Goal: Task Accomplishment & Management: Use online tool/utility

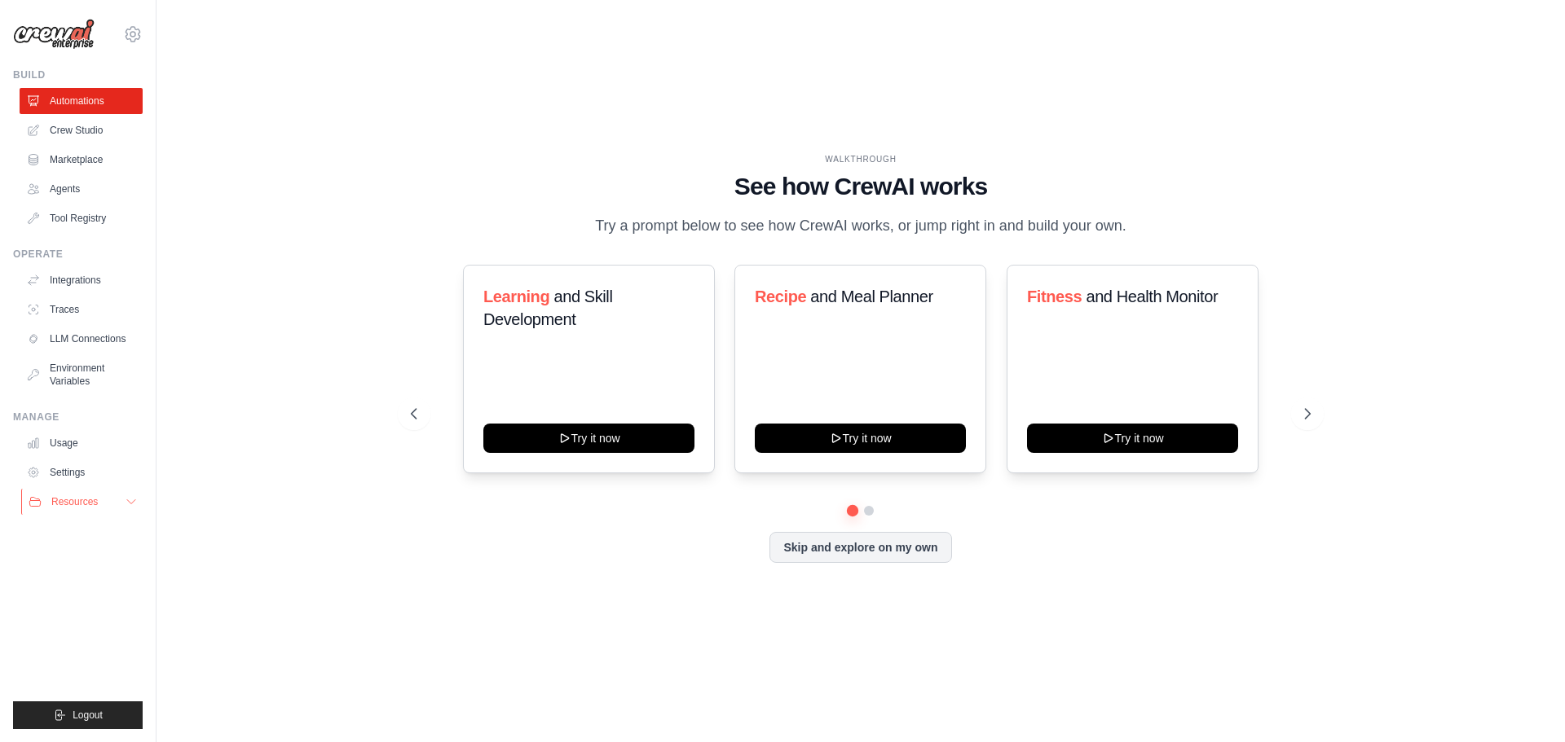
click at [90, 495] on span "Resources" at bounding box center [74, 501] width 46 height 13
click at [86, 278] on link "Integrations" at bounding box center [82, 280] width 123 height 26
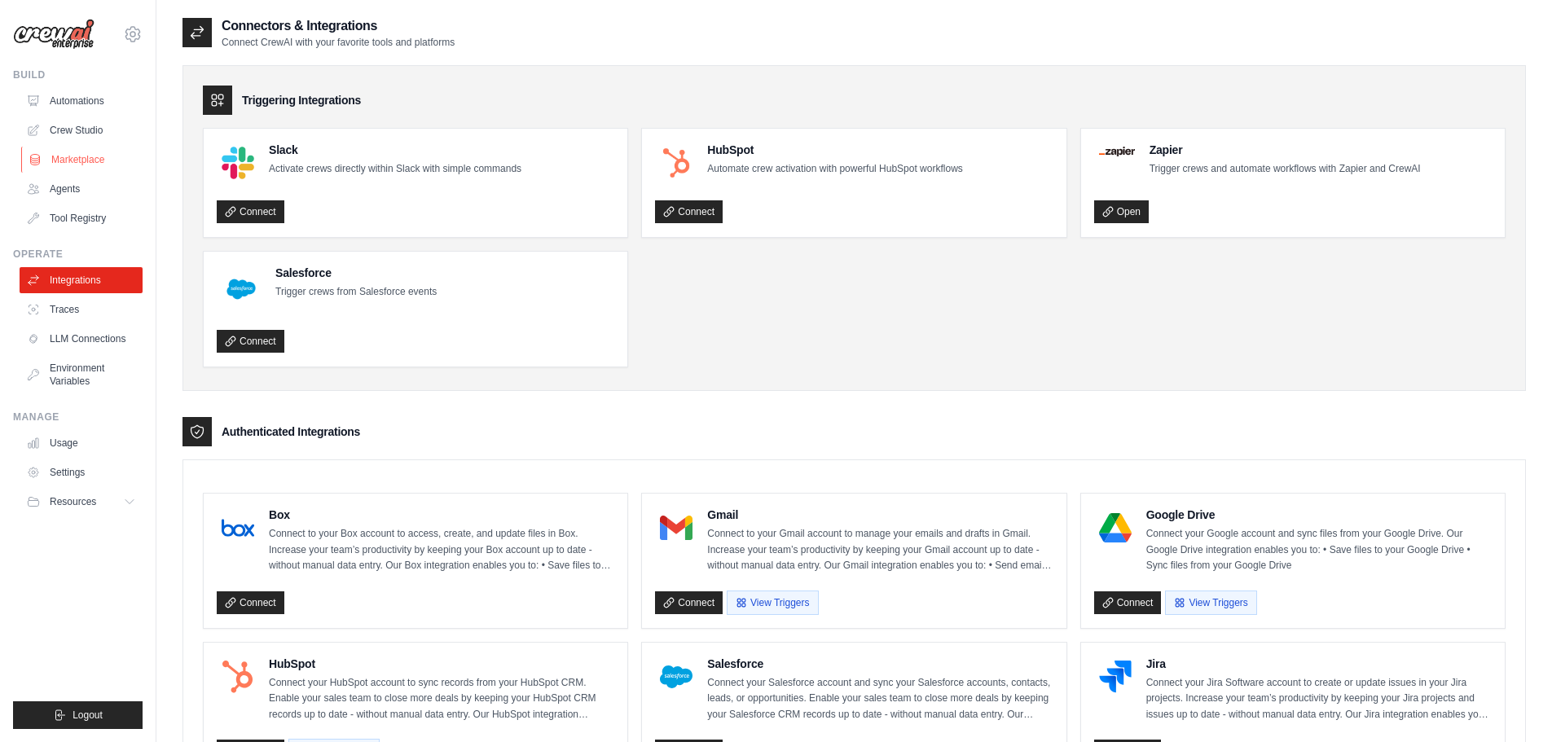
click at [93, 159] on link "Marketplace" at bounding box center [82, 160] width 123 height 26
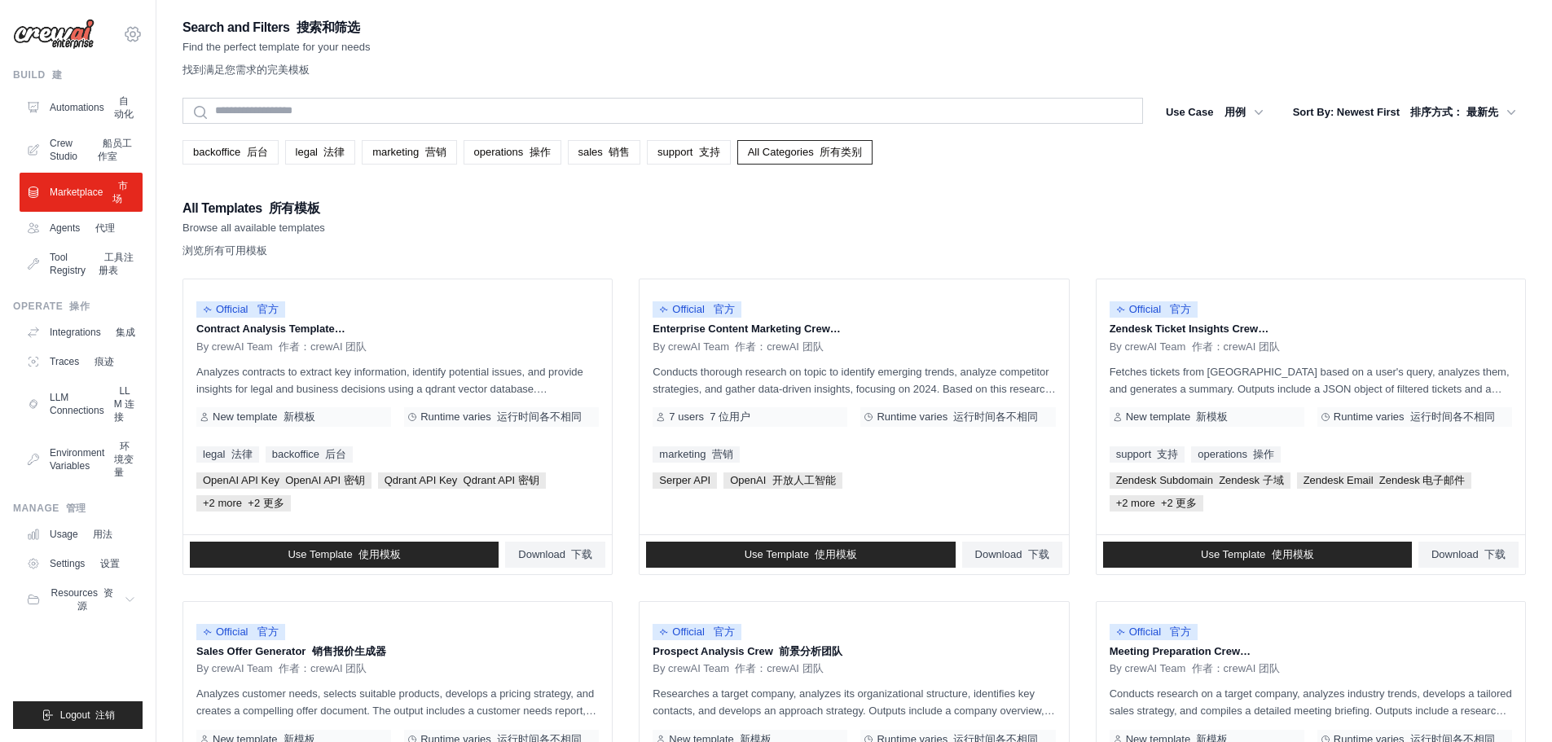
click at [133, 34] on icon at bounding box center [133, 34] width 20 height 20
click at [139, 108] on font "设置" at bounding box center [132, 109] width 23 height 13
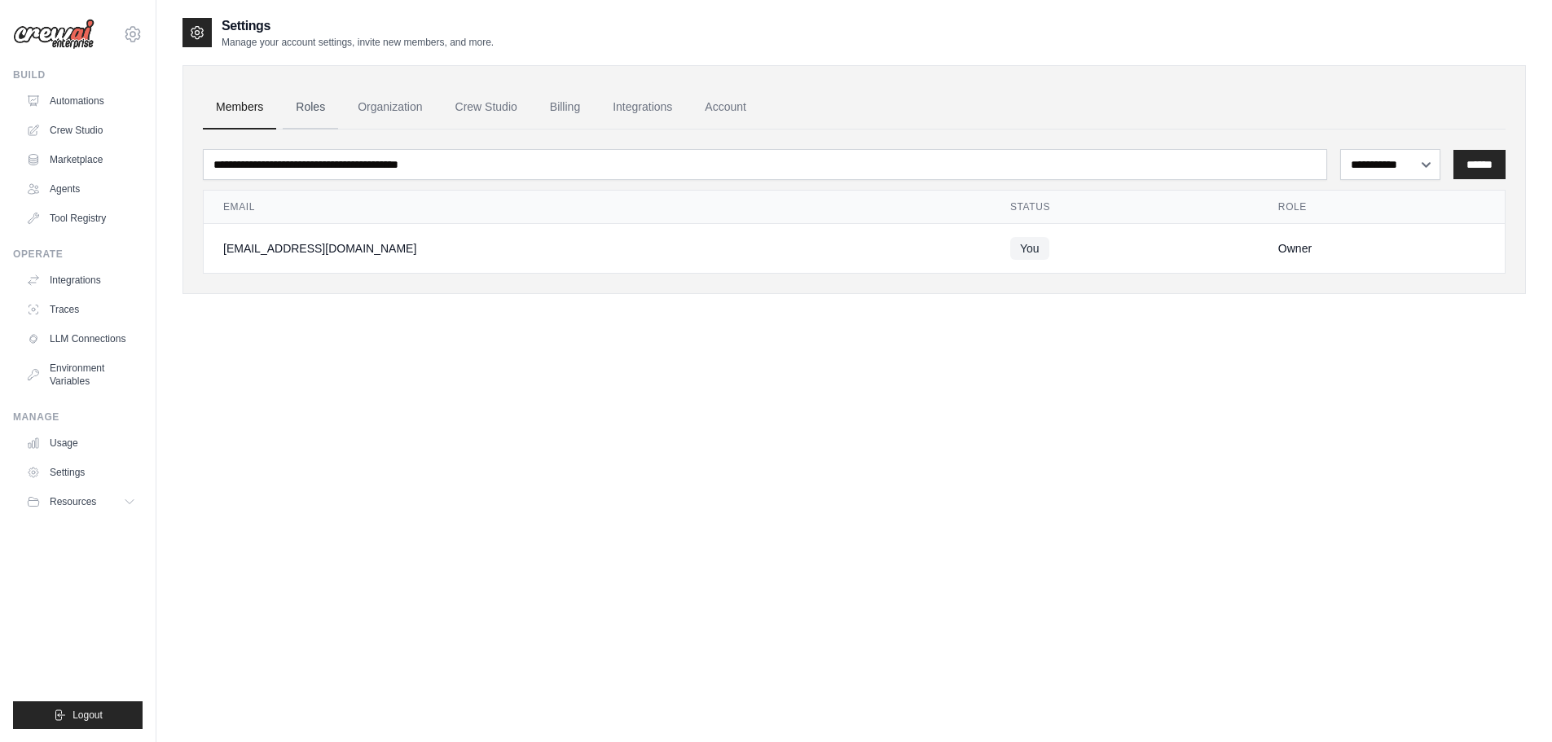
click at [314, 108] on link "Roles" at bounding box center [310, 108] width 55 height 44
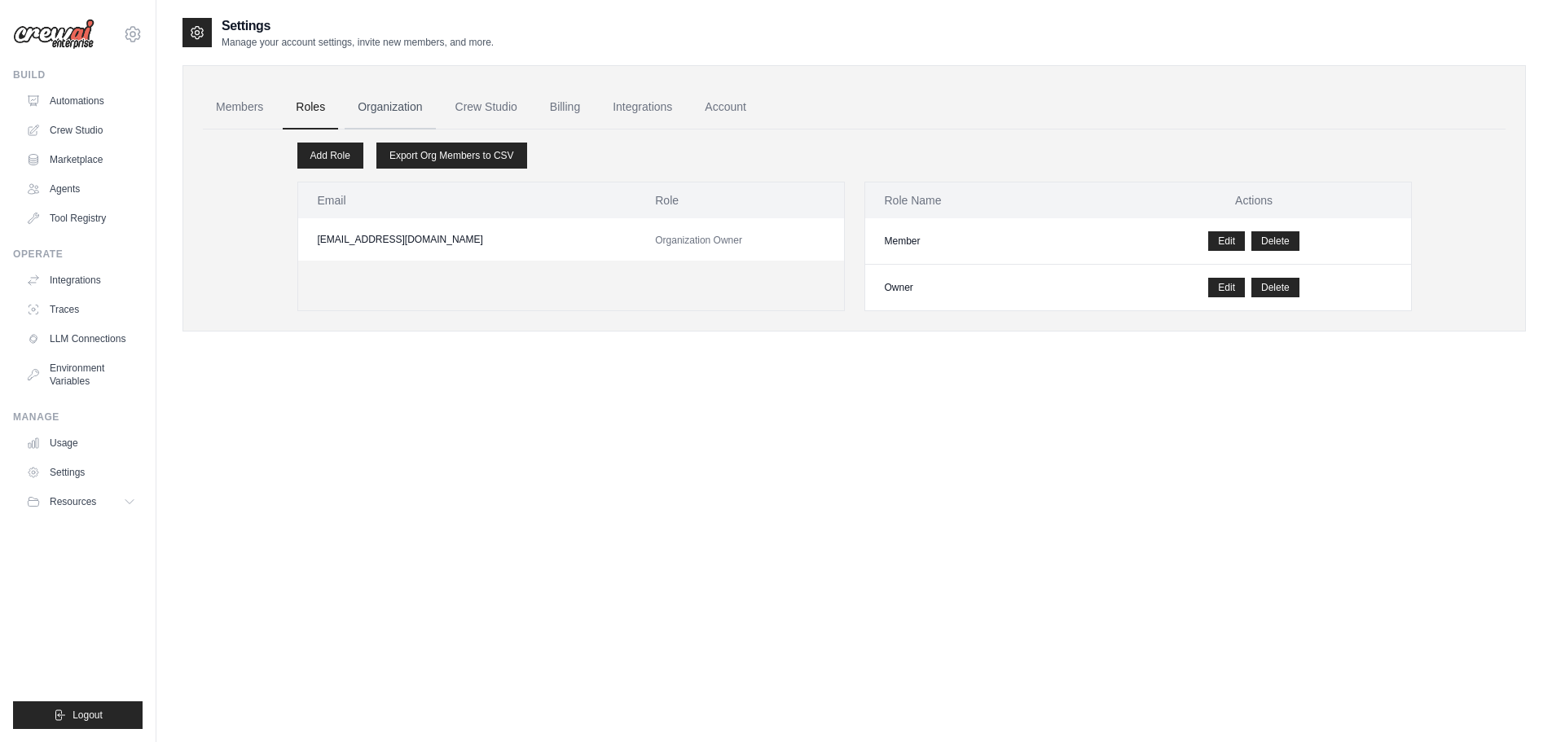
click at [413, 101] on link "Organization" at bounding box center [390, 108] width 90 height 44
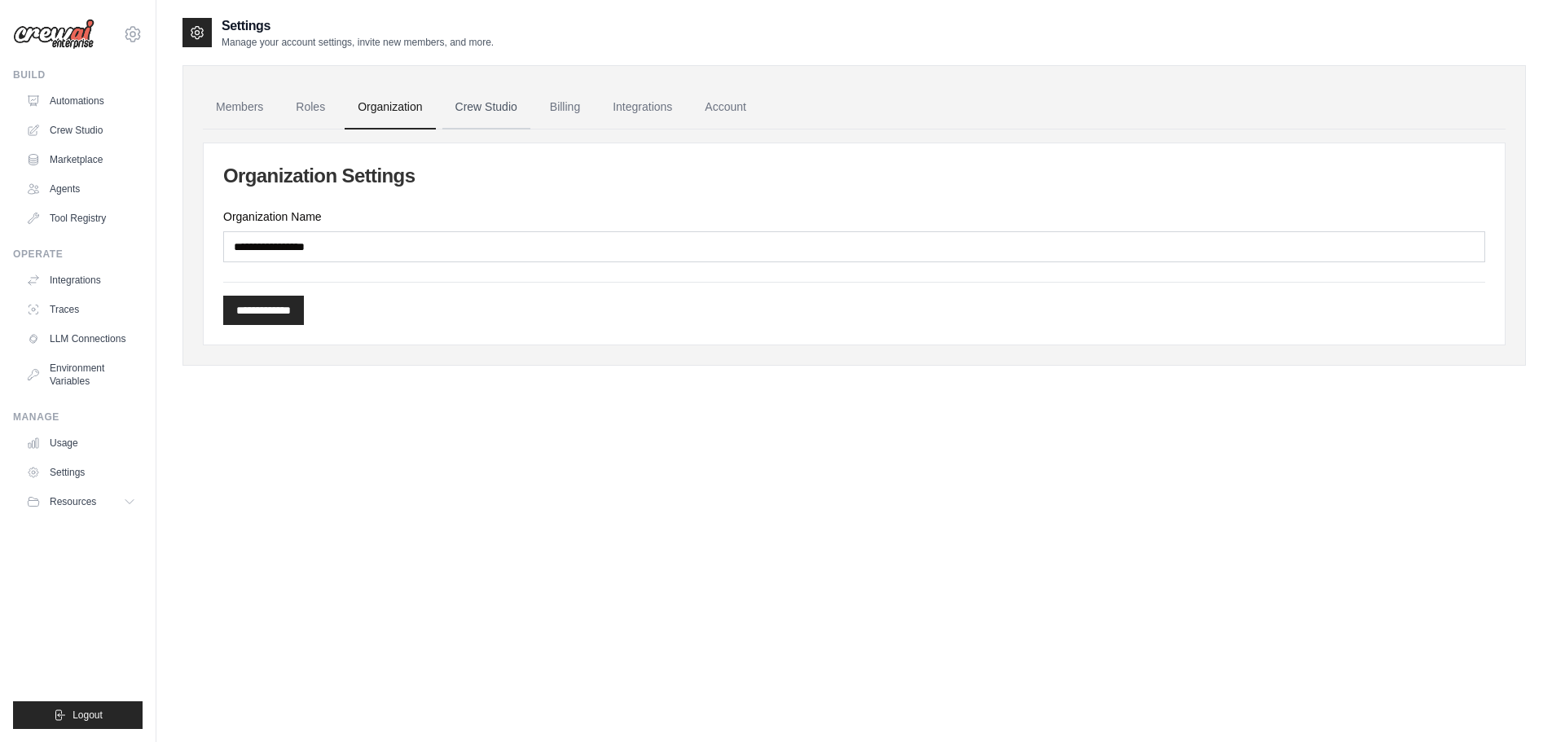
click at [502, 104] on link "Crew Studio" at bounding box center [486, 108] width 88 height 44
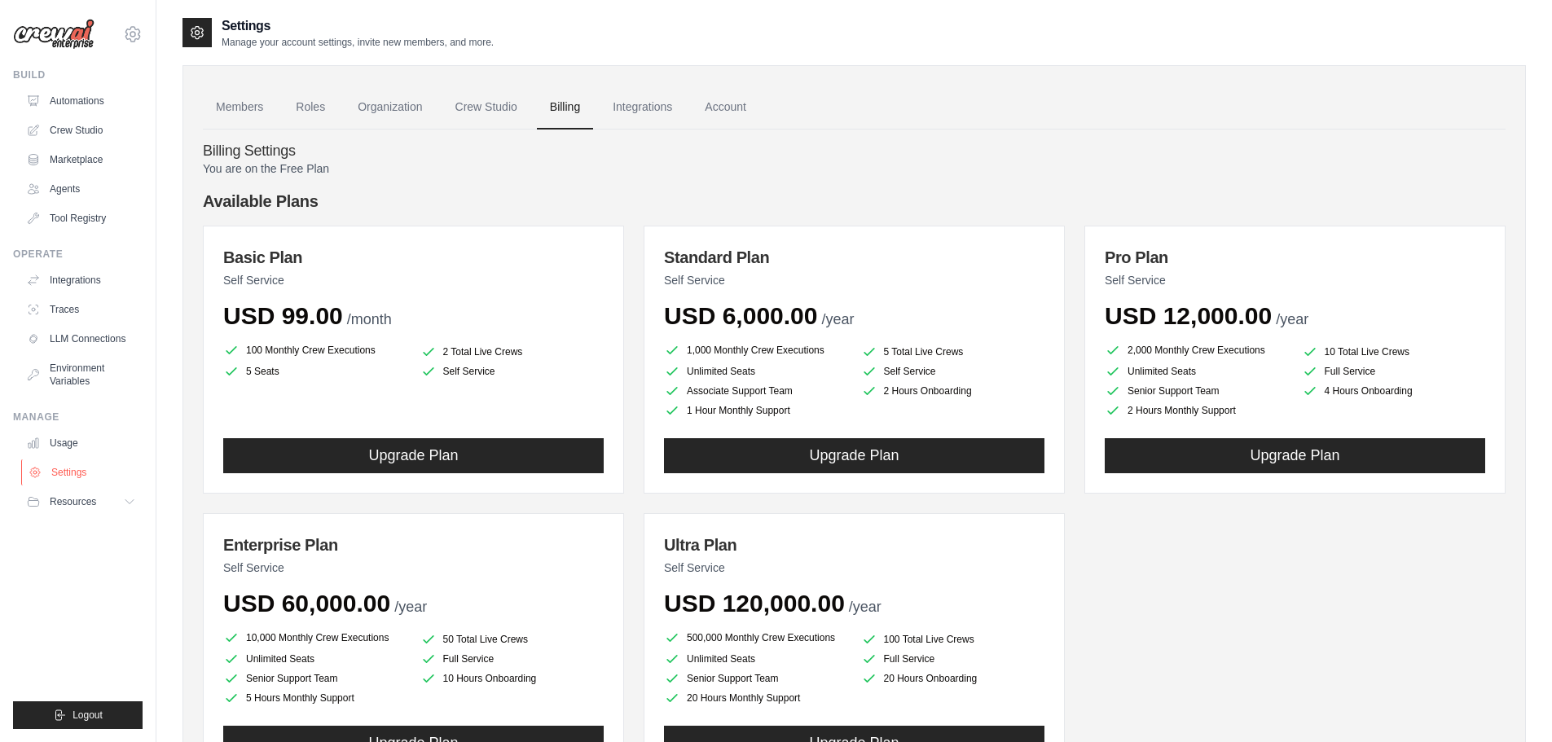
click at [73, 476] on link "Settings" at bounding box center [82, 473] width 123 height 26
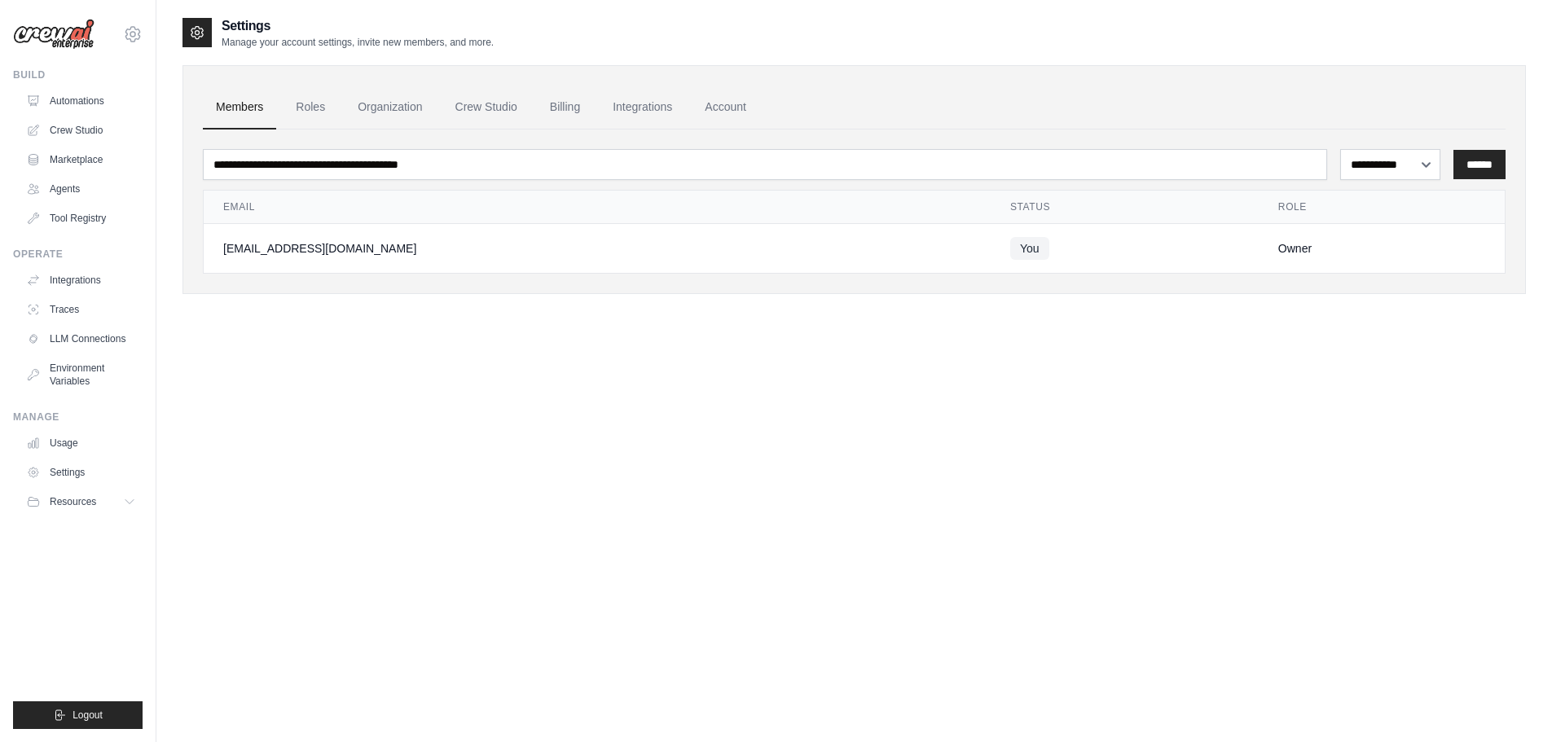
drag, startPoint x: 461, startPoint y: 513, endPoint x: 160, endPoint y: 169, distance: 457.9
click at [227, 324] on div "**********" at bounding box center [855, 387] width 1344 height 742
click at [29, 76] on div "Build" at bounding box center [78, 74] width 130 height 13
click at [104, 105] on link "Automations" at bounding box center [82, 101] width 123 height 26
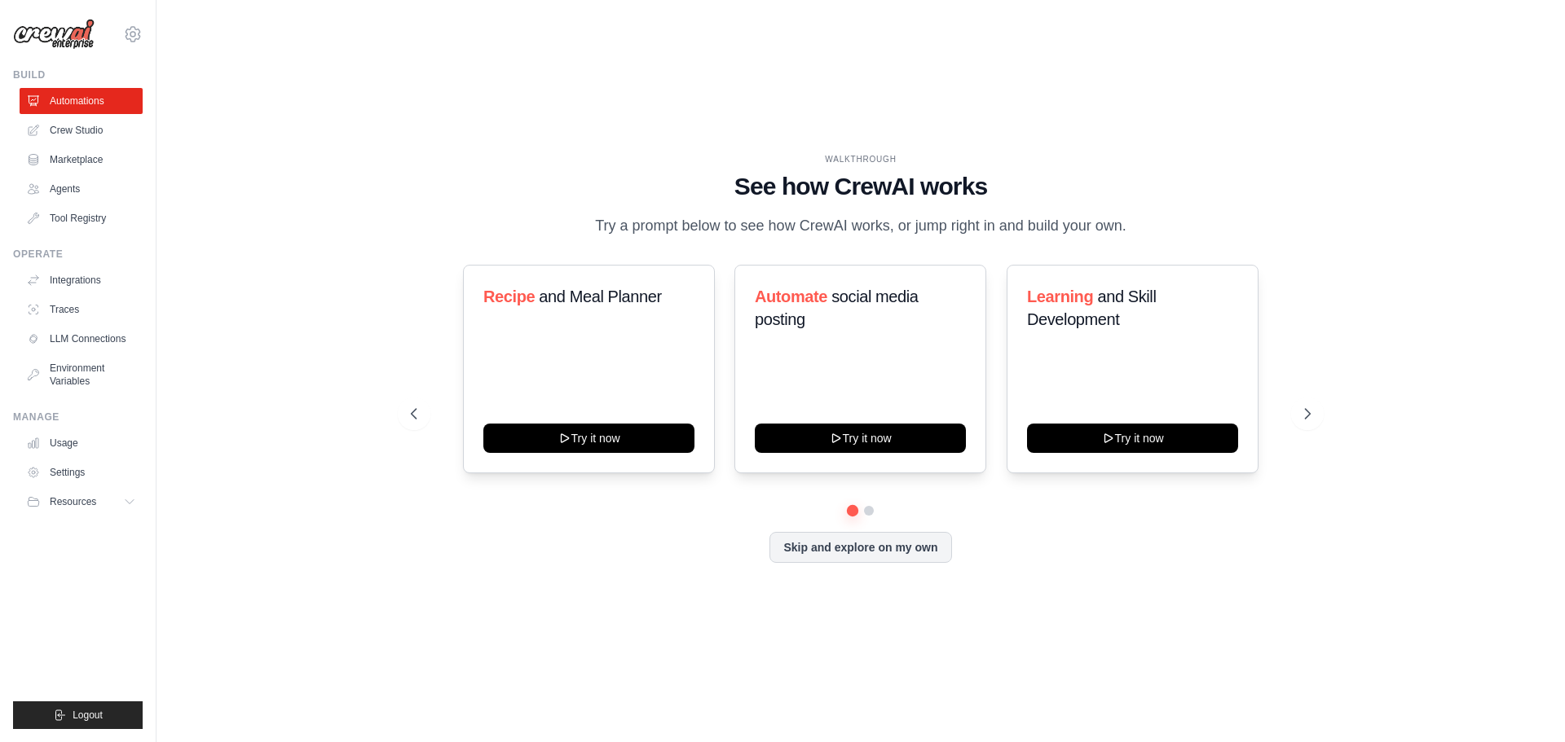
drag, startPoint x: 535, startPoint y: 113, endPoint x: 413, endPoint y: 74, distance: 127.6
click at [421, 78] on div "WALKTHROUGH See how CrewAI works Try a prompt below to see how CrewAI works, or…" at bounding box center [861, 371] width 1356 height 710
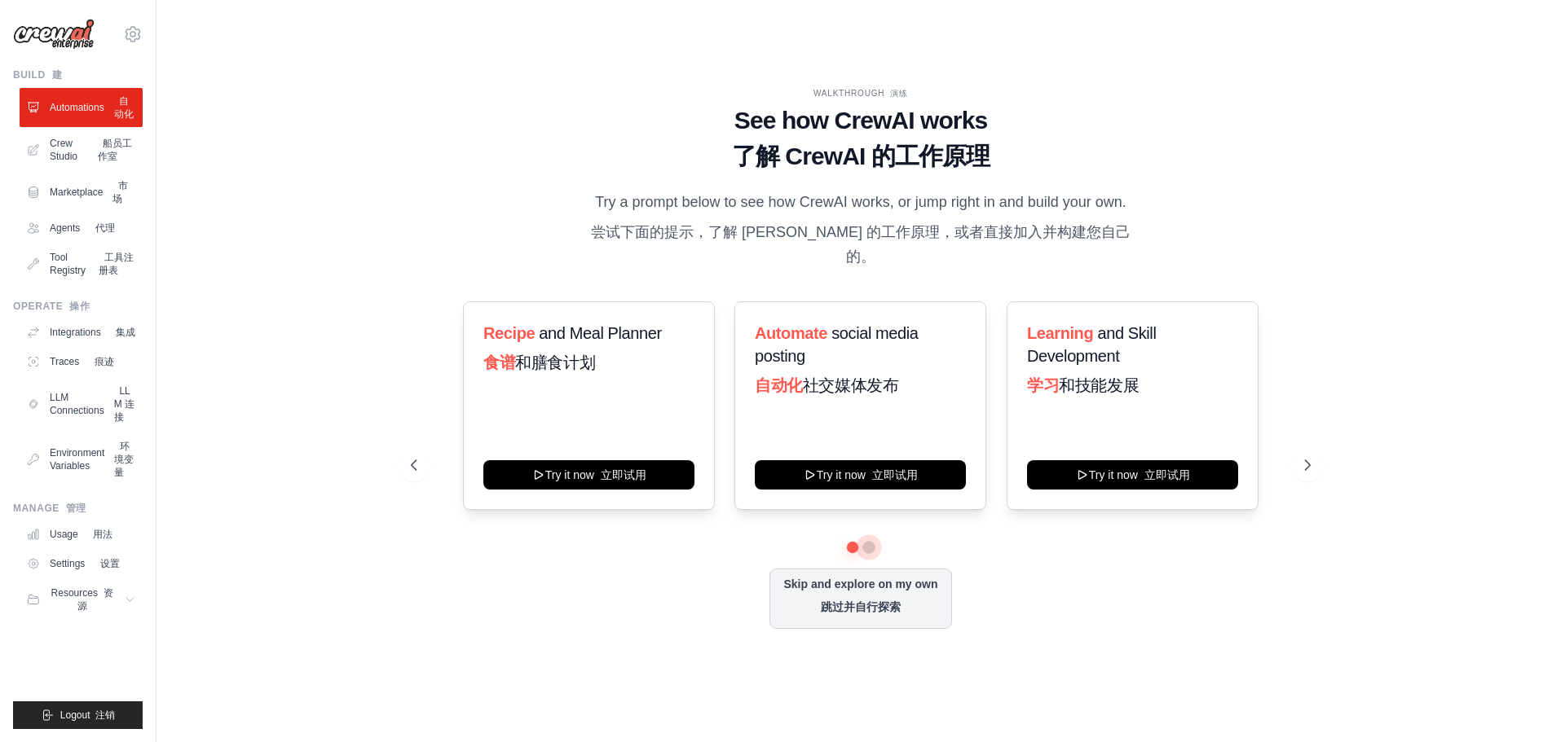
click at [871, 544] on button at bounding box center [868, 547] width 13 height 13
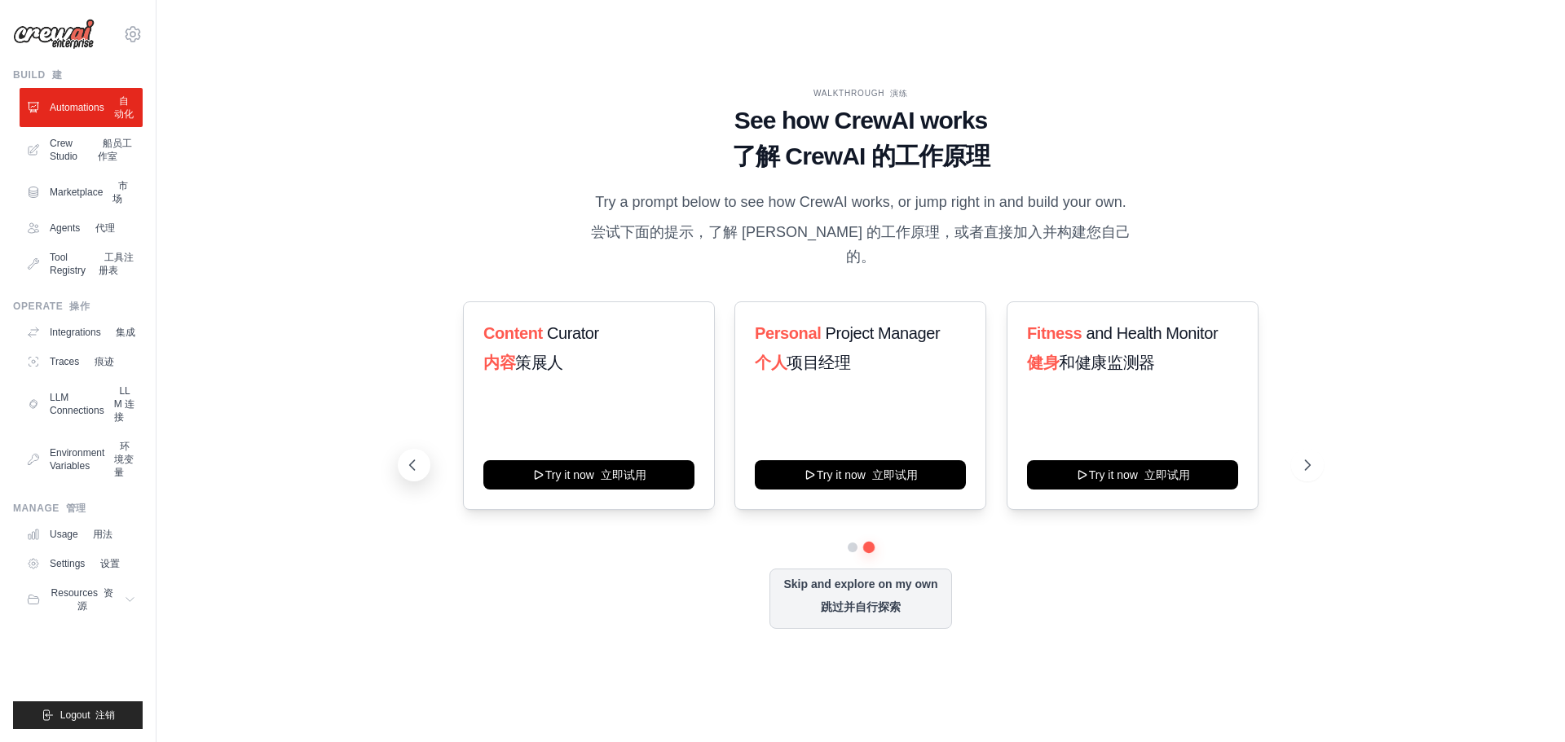
click at [410, 464] on icon at bounding box center [412, 465] width 16 height 16
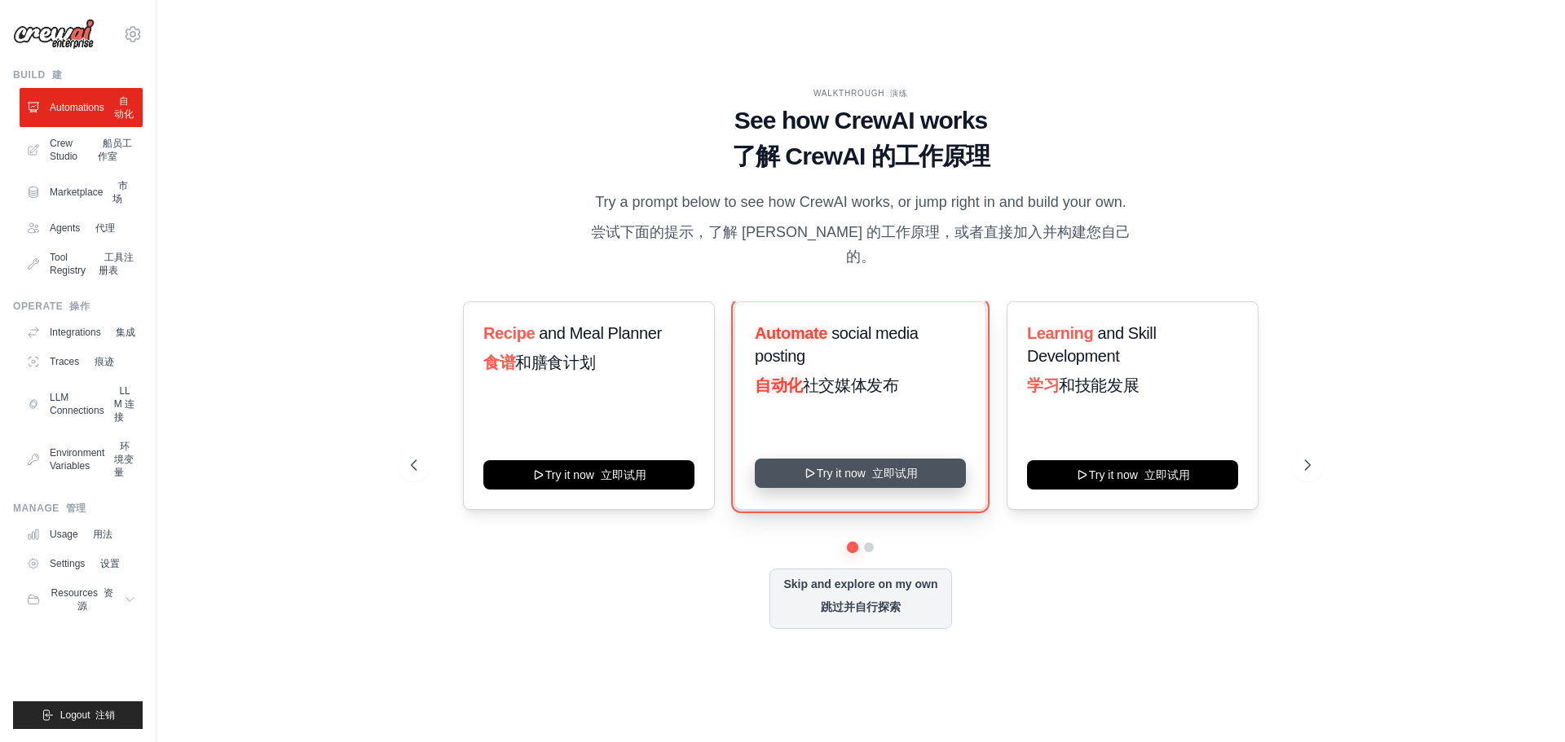
click at [842, 474] on button "Try it now 立即试用" at bounding box center [860, 473] width 211 height 29
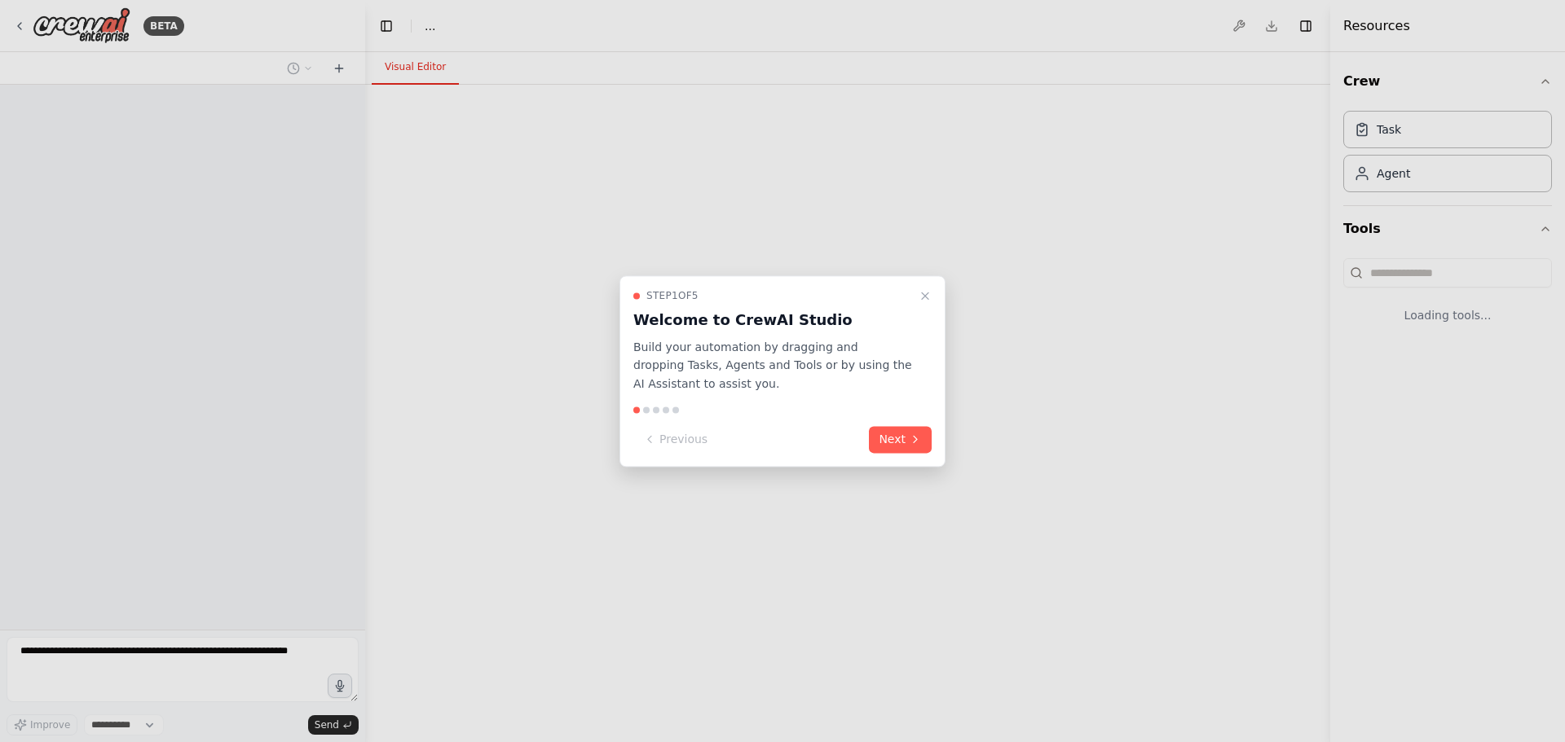
select select "****"
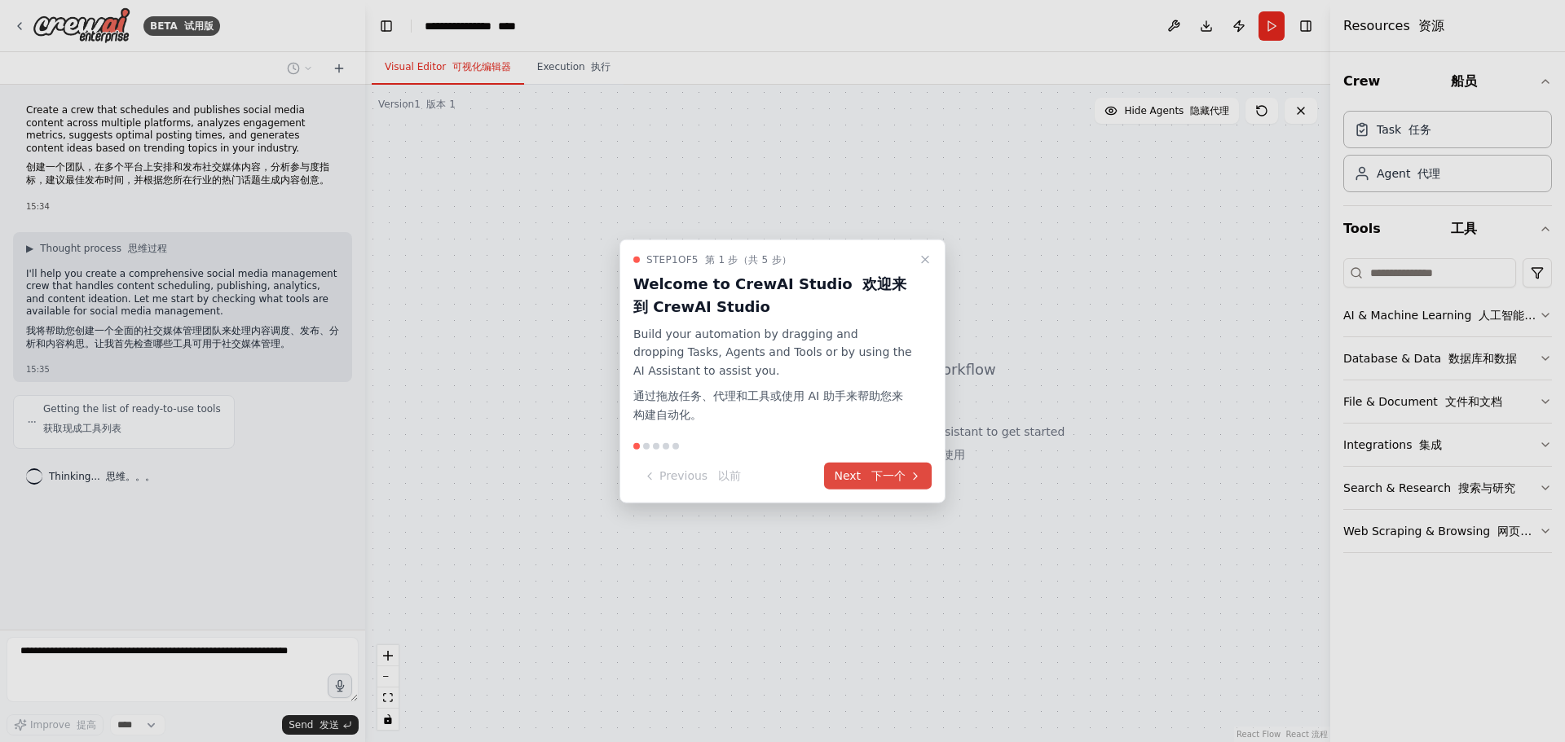
click at [896, 481] on font "下一个" at bounding box center [888, 475] width 34 height 13
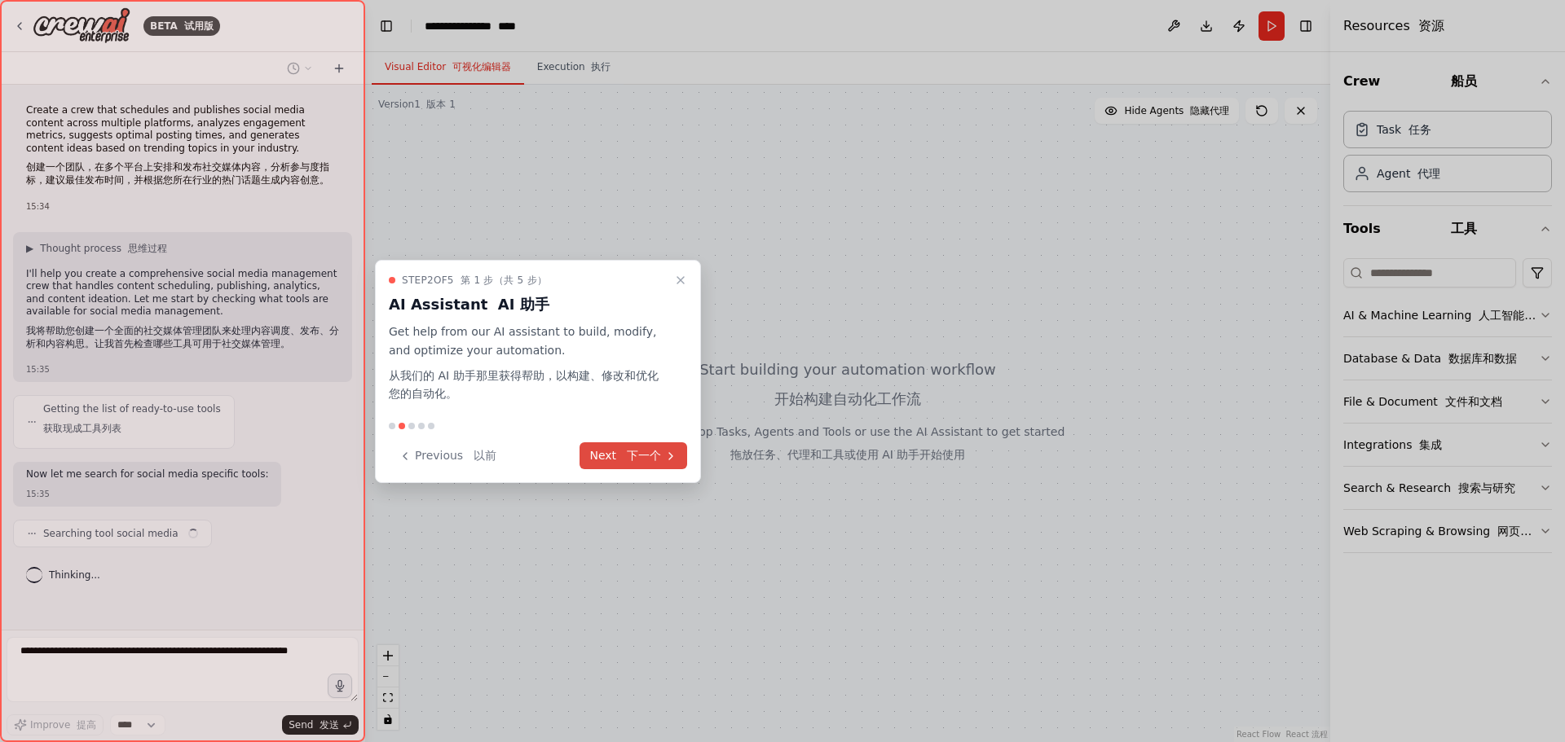
click at [636, 457] on font "下一个" at bounding box center [644, 455] width 34 height 13
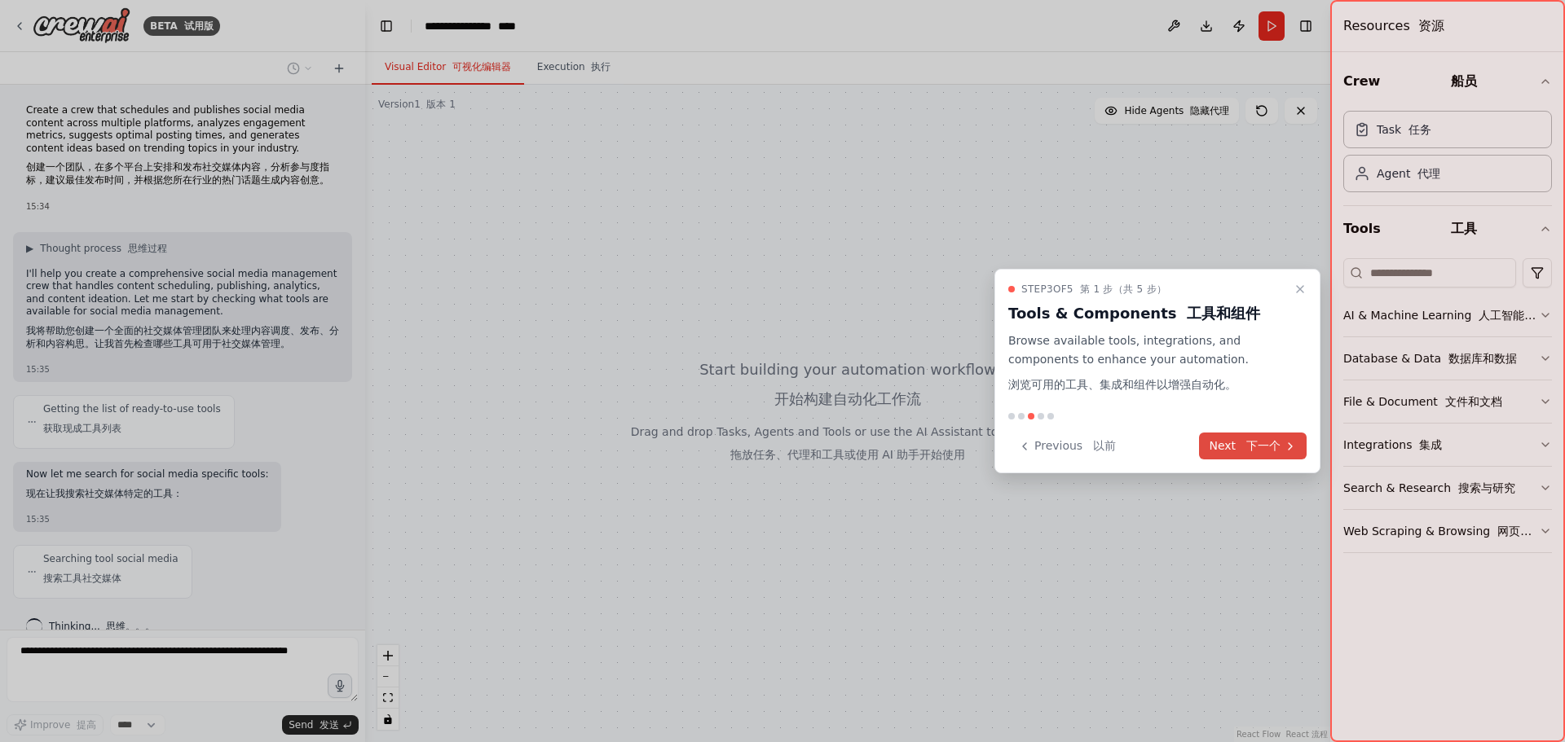
click at [1279, 448] on font "下一个" at bounding box center [1263, 445] width 34 height 13
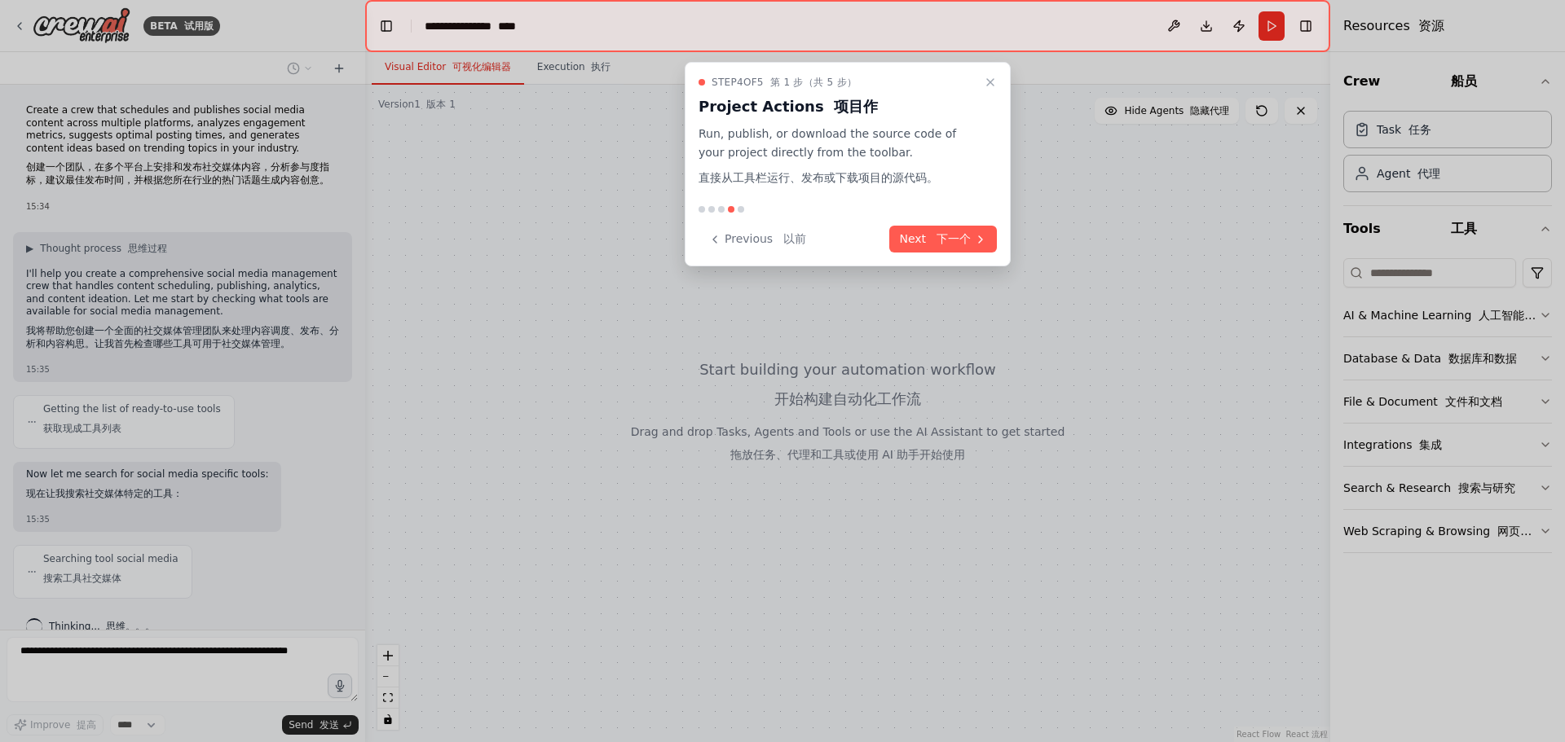
scroll to position [135, 0]
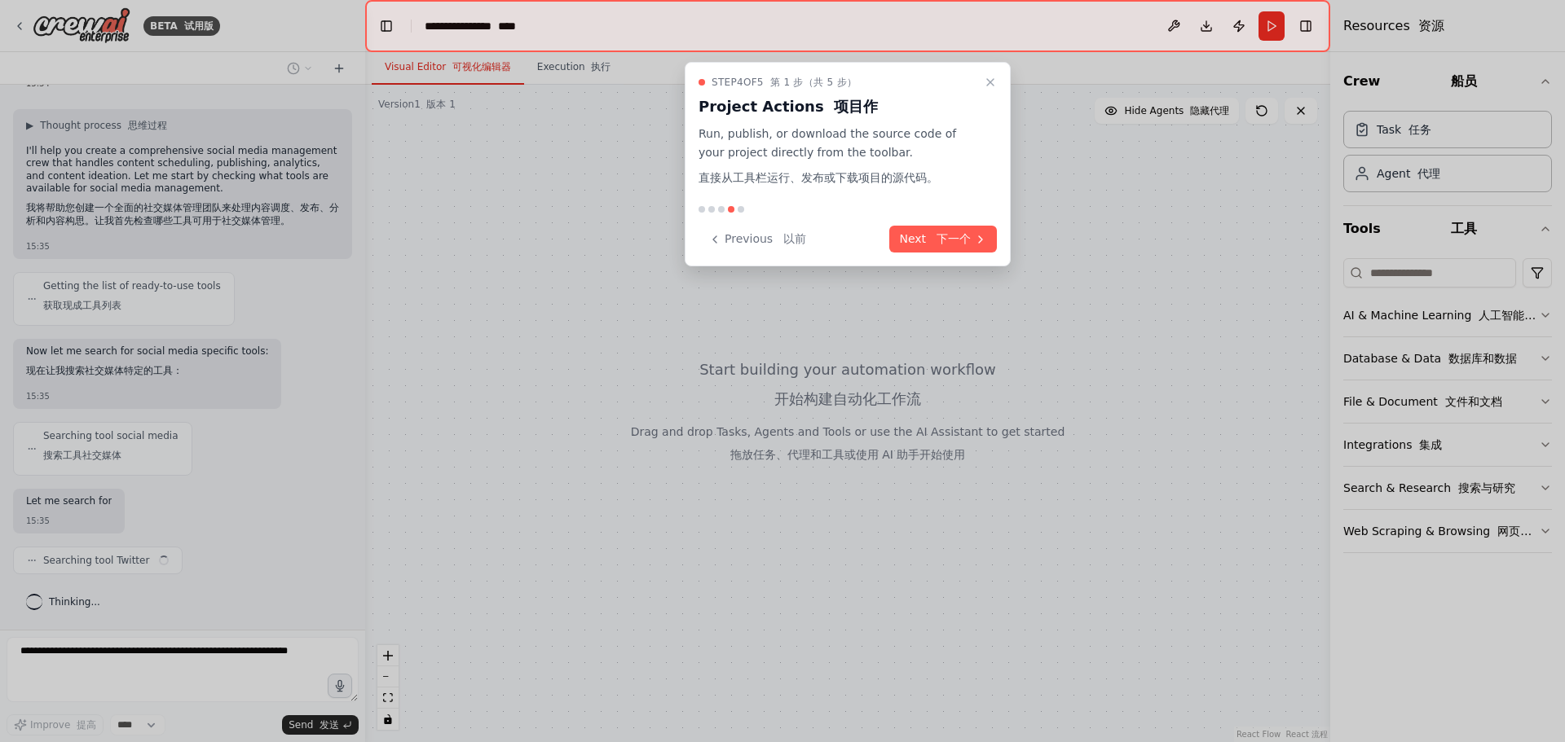
click at [965, 253] on div "Step 4 of 5 第 1 步（共 5 步） Project Actions 项目作 Run, publish, or download the sour…" at bounding box center [847, 164] width 326 height 205
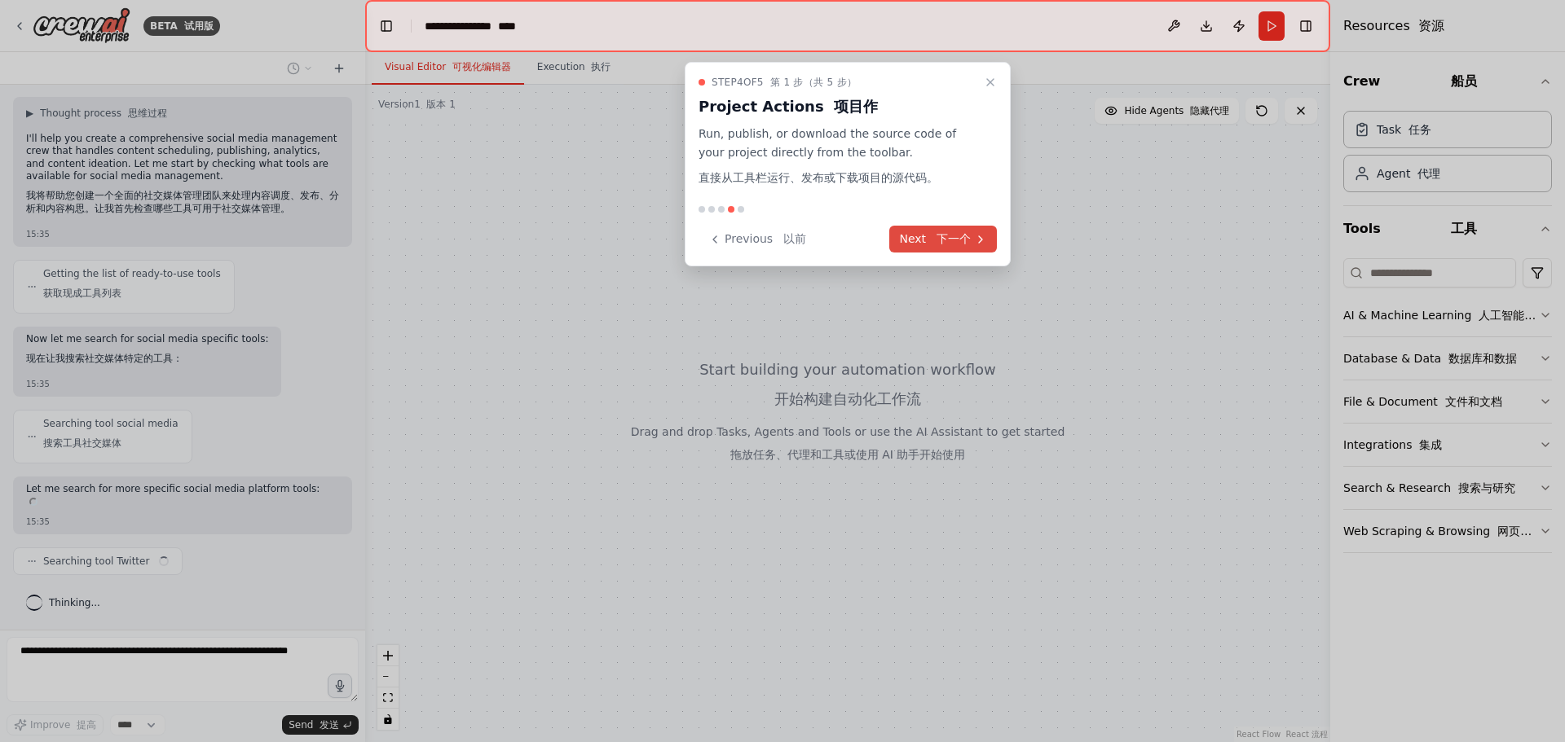
click at [963, 232] on font "下一个" at bounding box center [953, 238] width 34 height 13
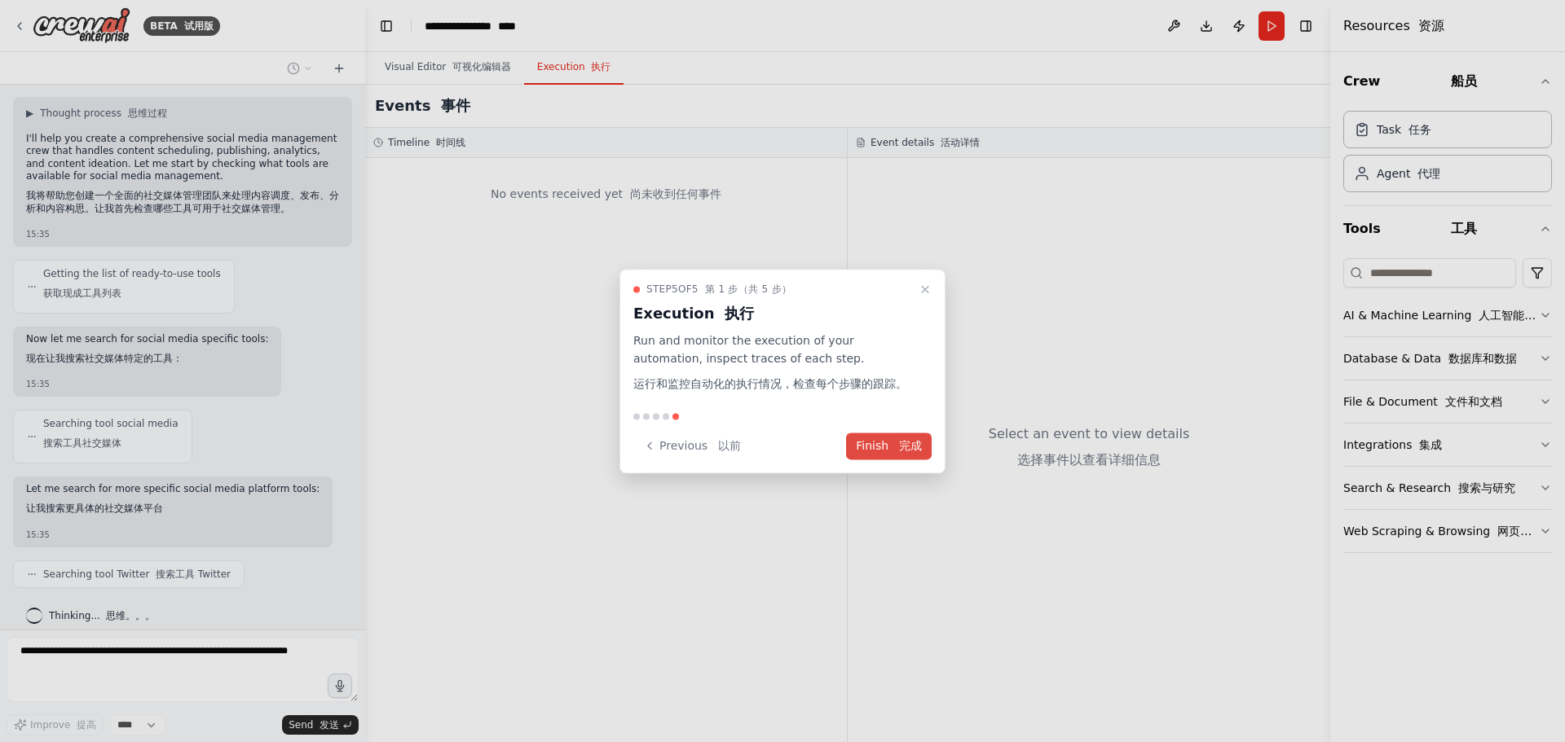
click at [890, 442] on button "Finish 完成" at bounding box center [889, 446] width 86 height 27
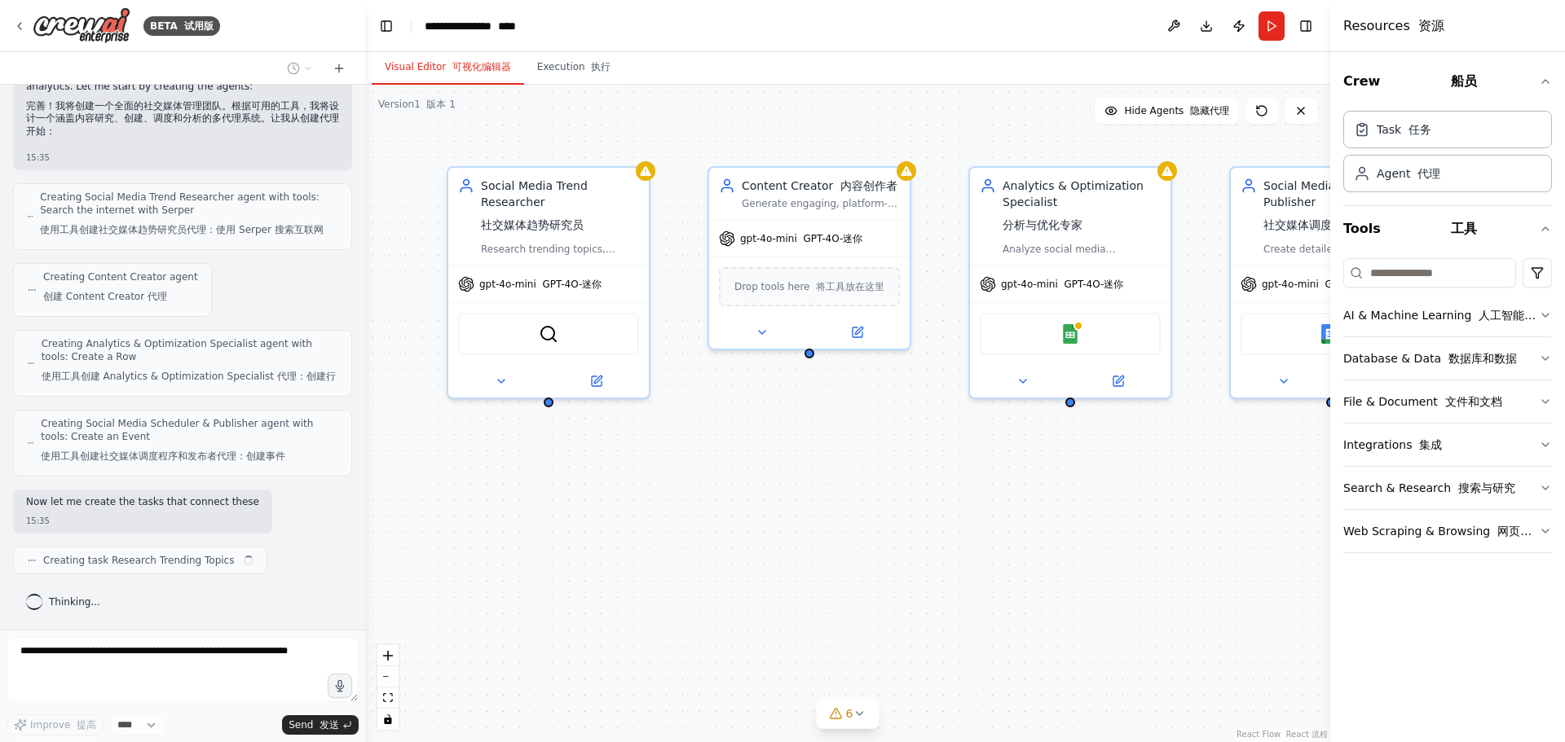
scroll to position [1445, 0]
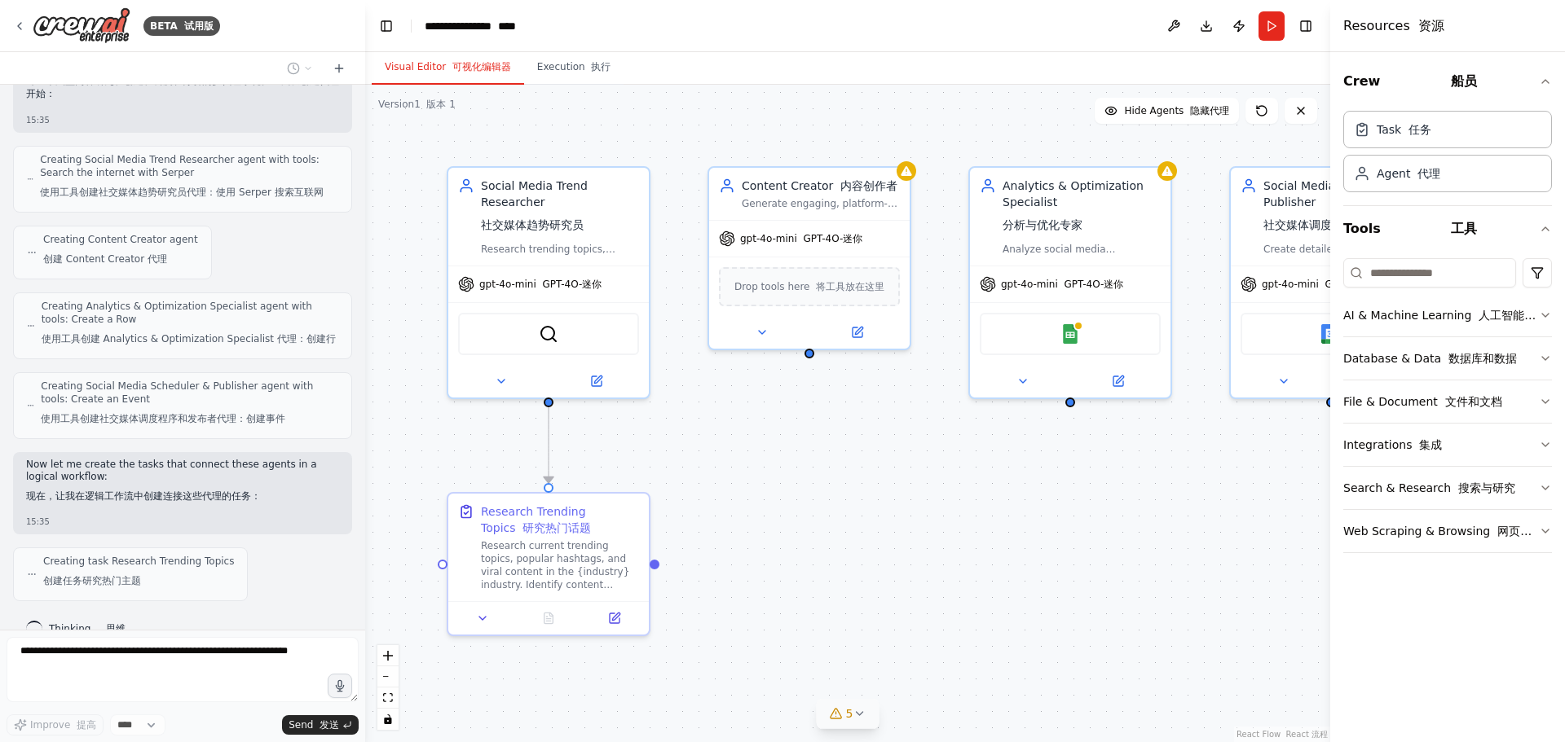
click at [860, 713] on icon at bounding box center [858, 713] width 13 height 13
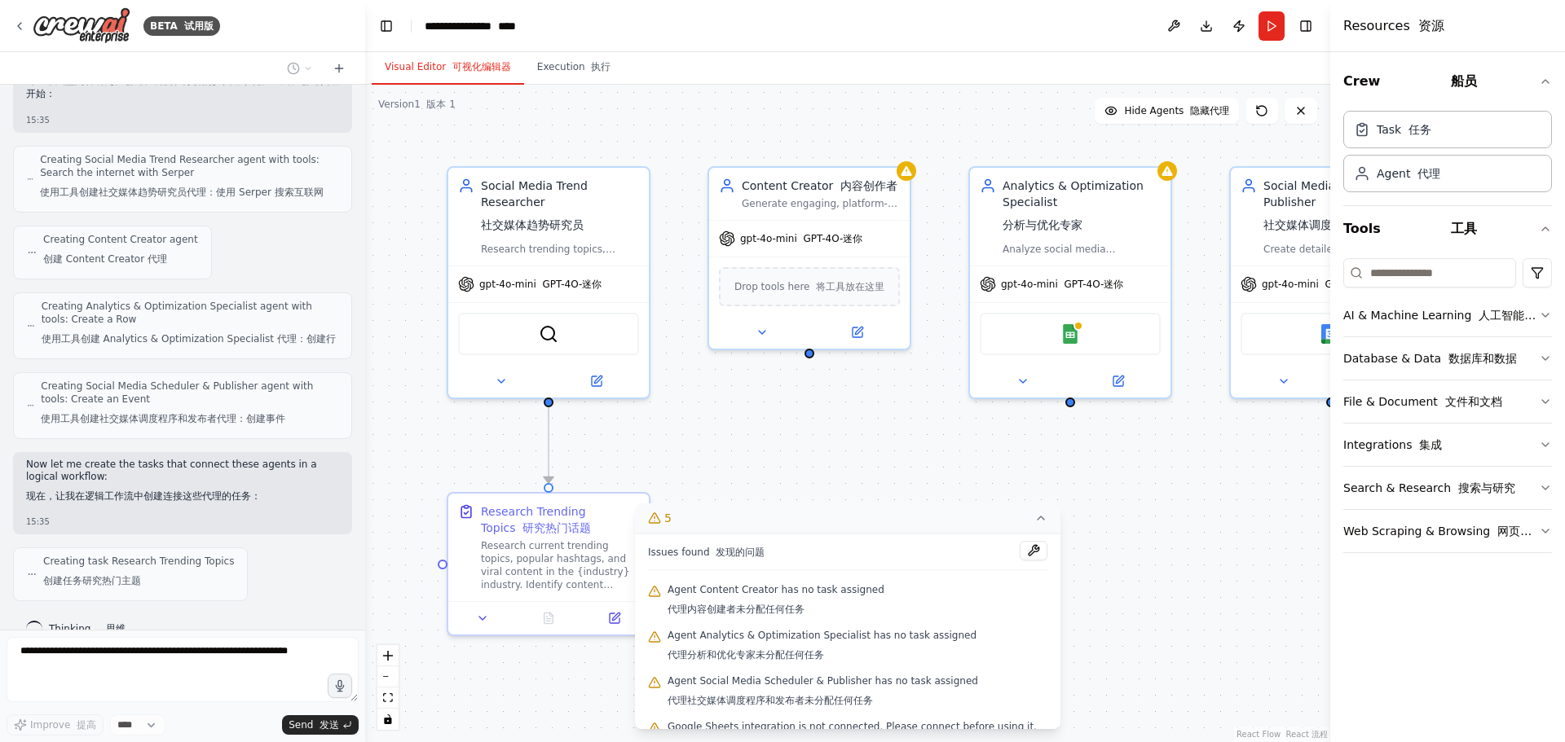
click at [1041, 519] on icon at bounding box center [1040, 518] width 7 height 3
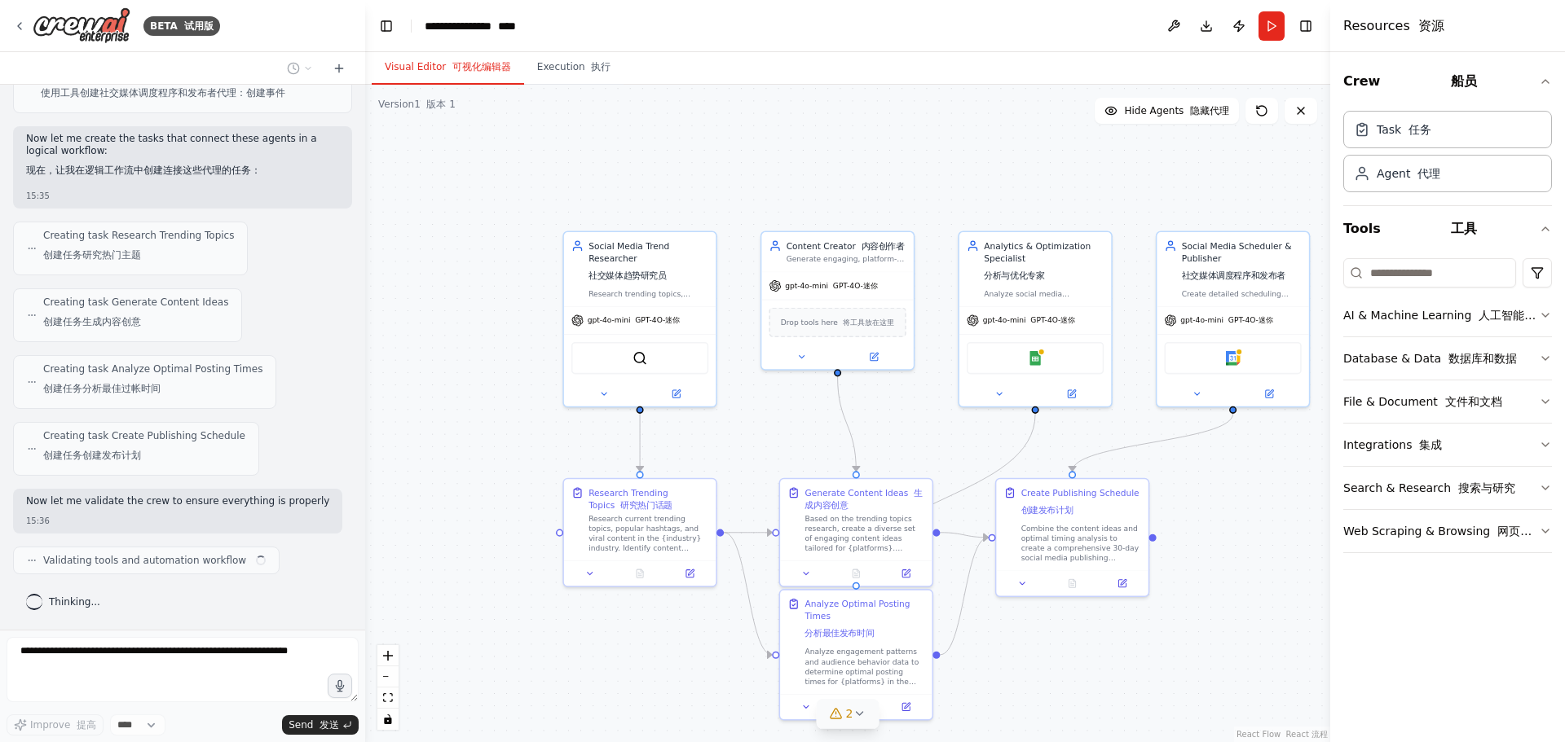
scroll to position [1808, 0]
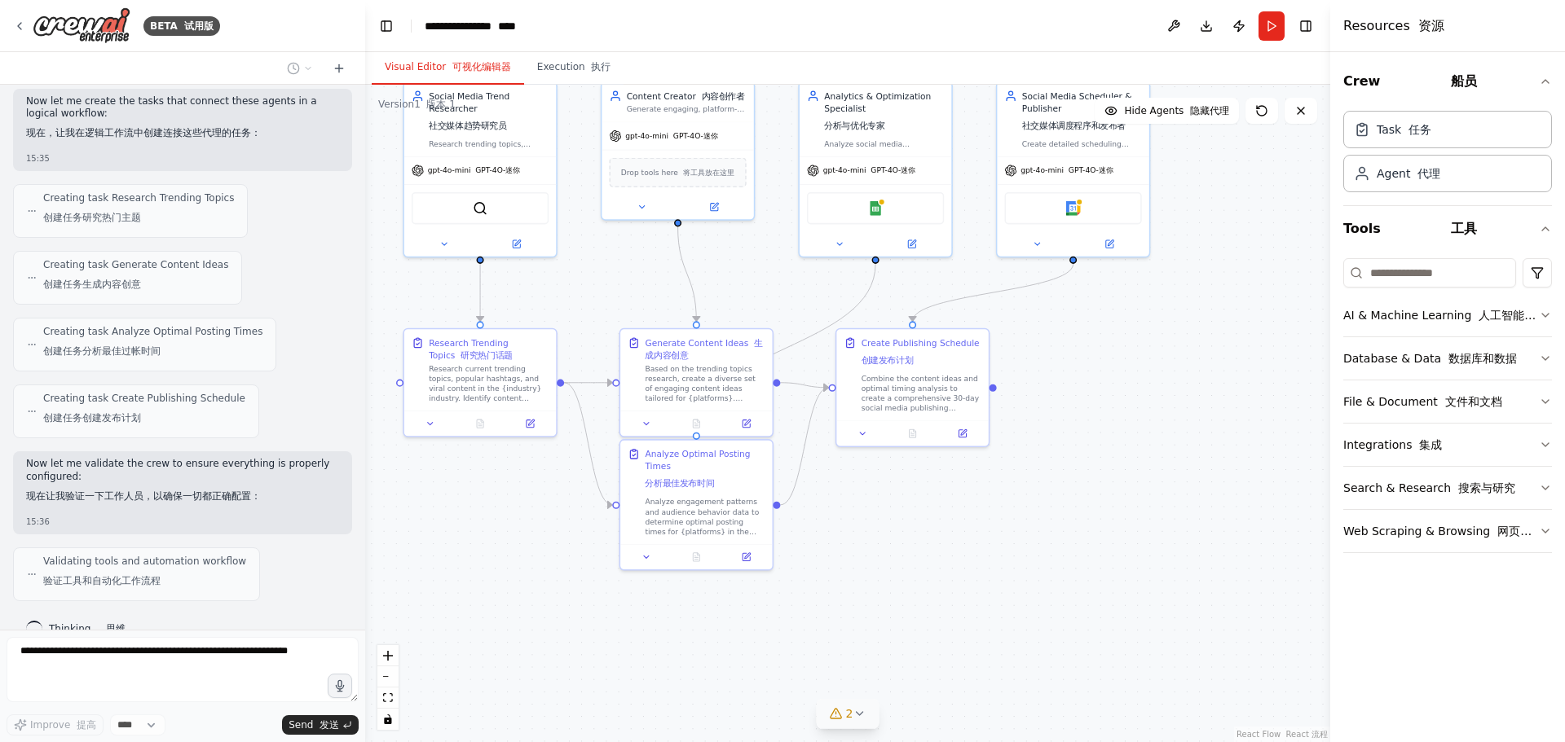
drag, startPoint x: 899, startPoint y: 429, endPoint x: 739, endPoint y: 279, distance: 219.1
click at [739, 279] on div ".deletable-edge-delete-btn { width: 20px; height: 20px; border: 0px solid #ffff…" at bounding box center [847, 414] width 965 height 658
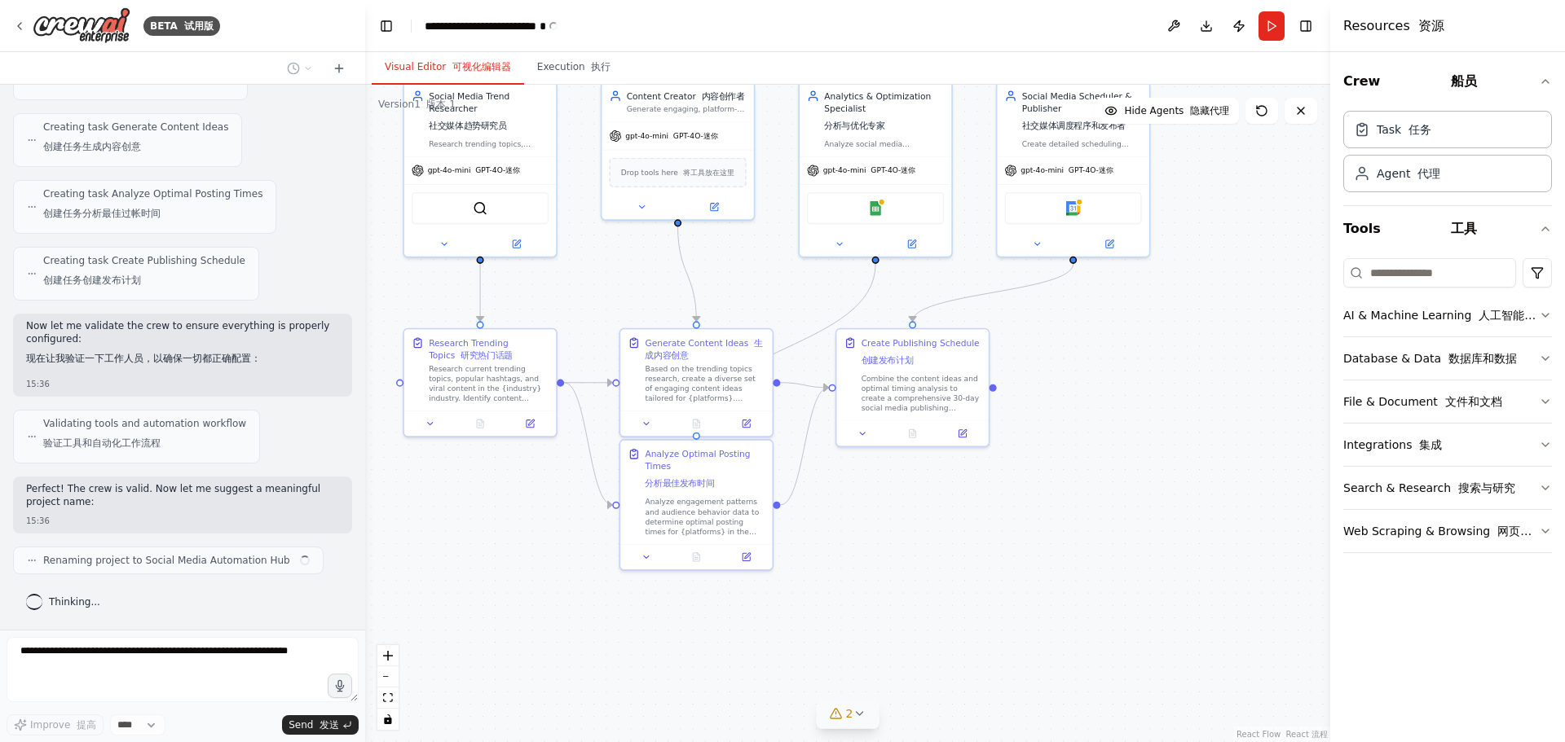
scroll to position [1971, 0]
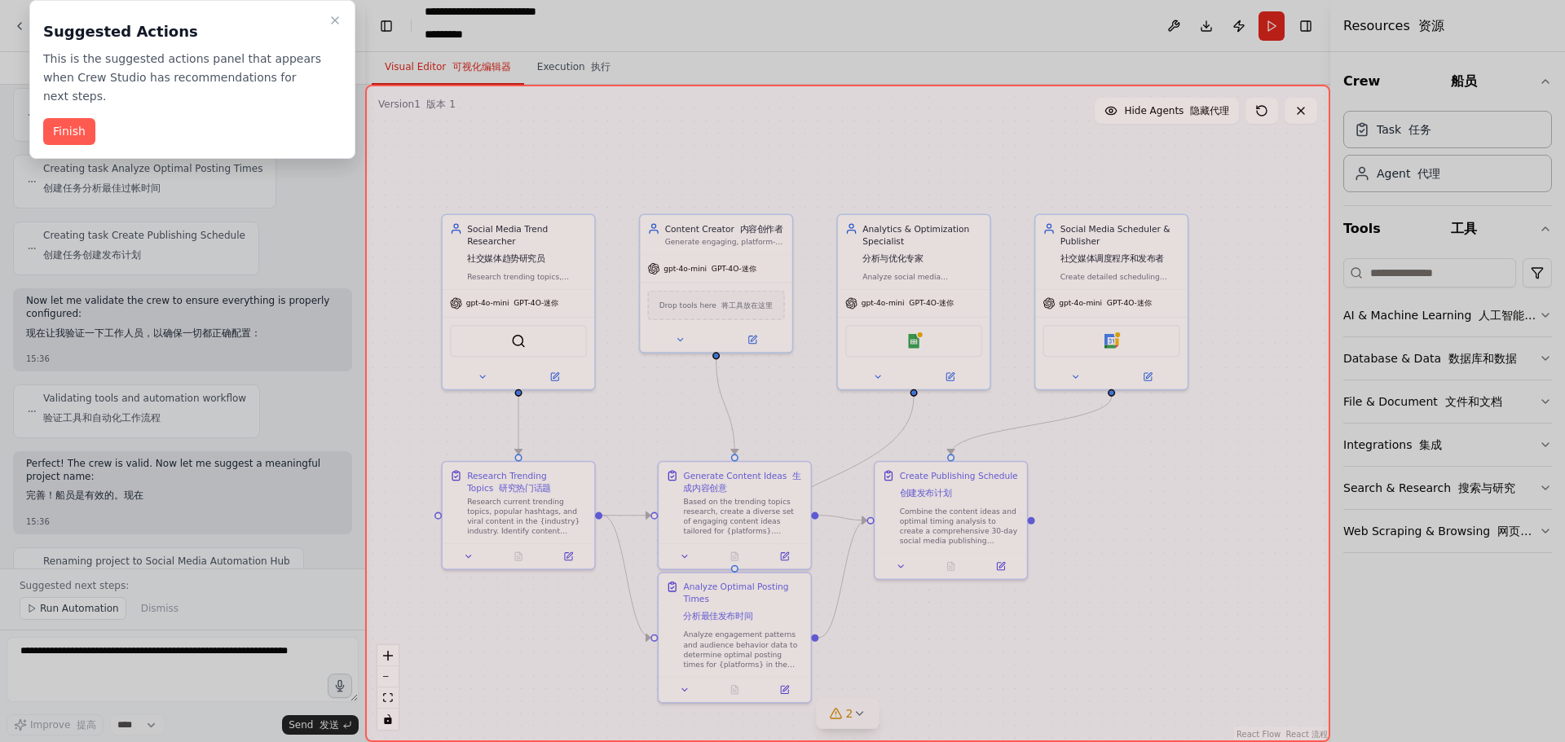
drag, startPoint x: 1182, startPoint y: 438, endPoint x: 1220, endPoint y: 571, distance: 138.2
click at [1220, 571] on div "BETA 试用版 Create a crew that schedules and publishes social media content across…" at bounding box center [782, 371] width 1565 height 742
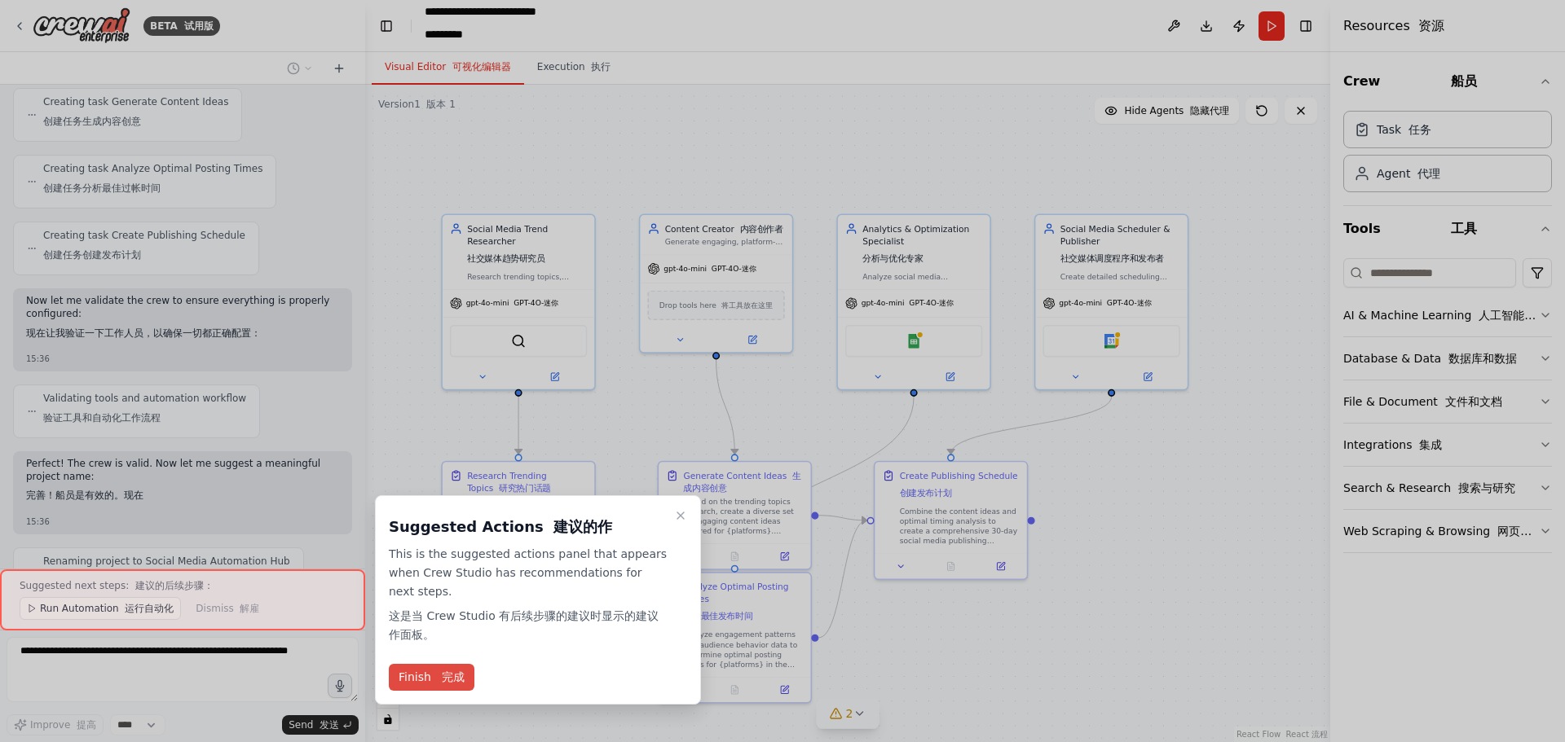
click at [448, 677] on font "完成" at bounding box center [453, 677] width 23 height 13
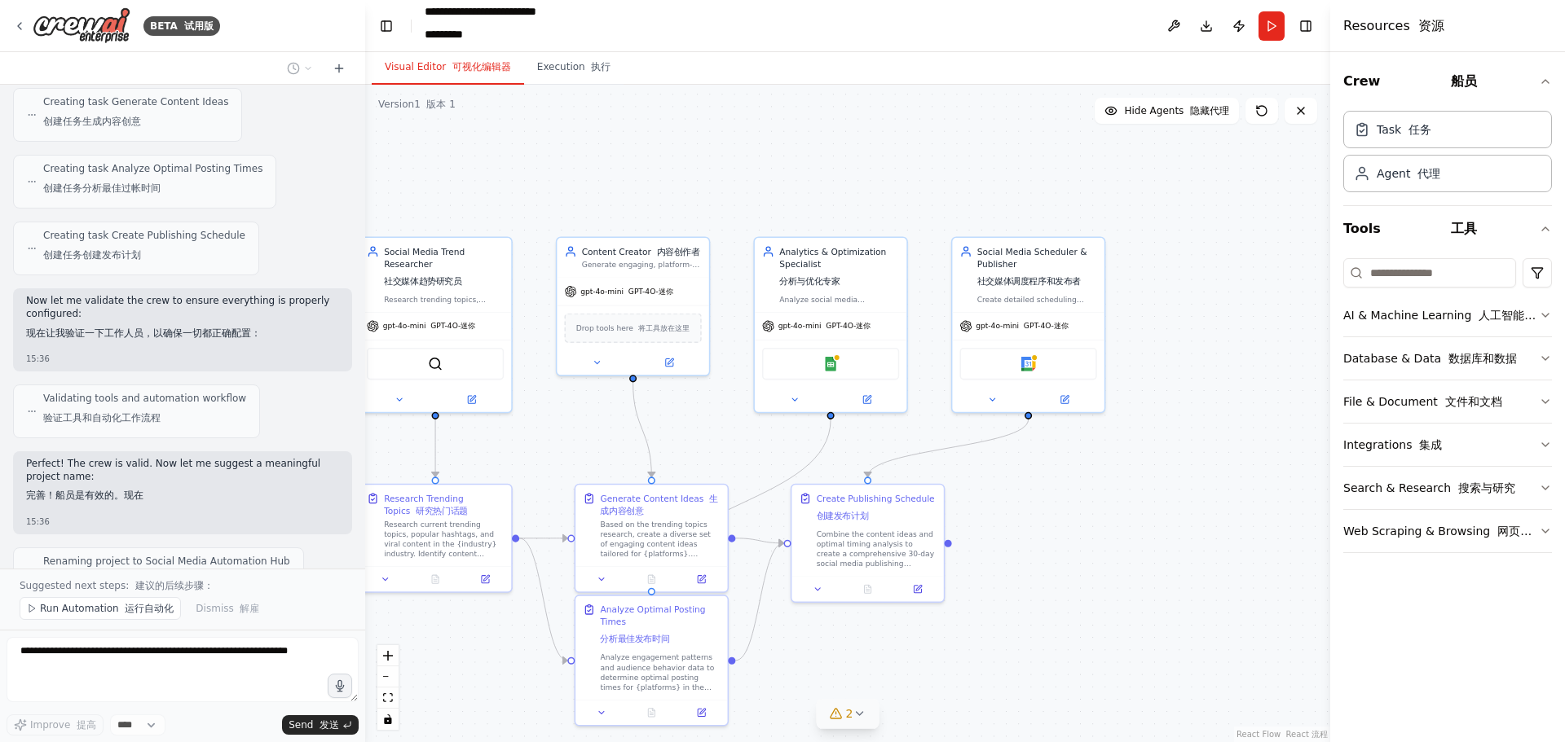
drag, startPoint x: 1044, startPoint y: 525, endPoint x: 1010, endPoint y: 577, distance: 62.4
click at [1010, 577] on div ".deletable-edge-delete-btn { width: 20px; height: 20px; border: 0px solid #ffff…" at bounding box center [847, 414] width 965 height 658
click at [1253, 414] on div ".deletable-edge-delete-btn { width: 20px; height: 20px; border: 0px solid #ffff…" at bounding box center [847, 414] width 965 height 658
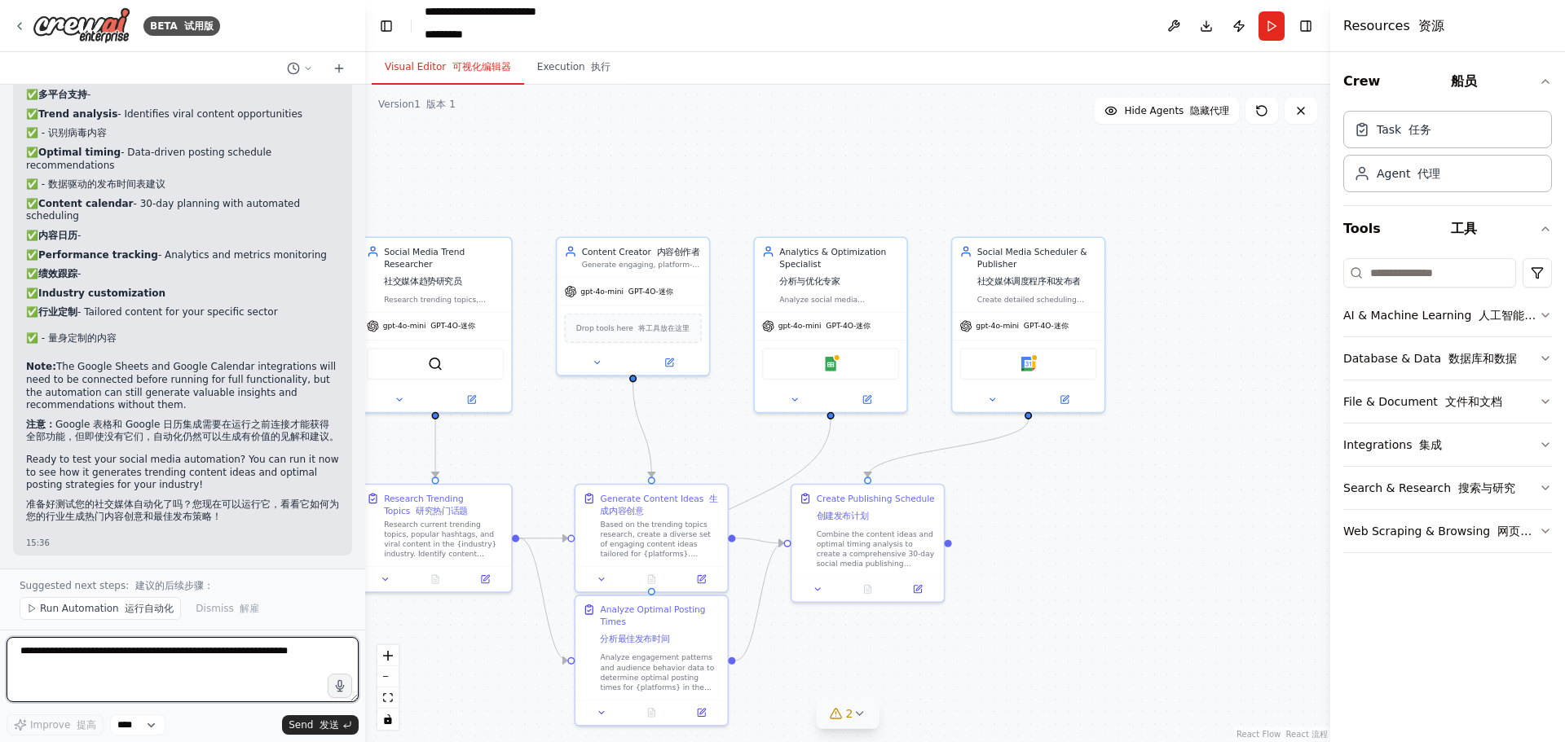
scroll to position [3248, 0]
click at [130, 614] on font "运行自动化" at bounding box center [149, 608] width 49 height 11
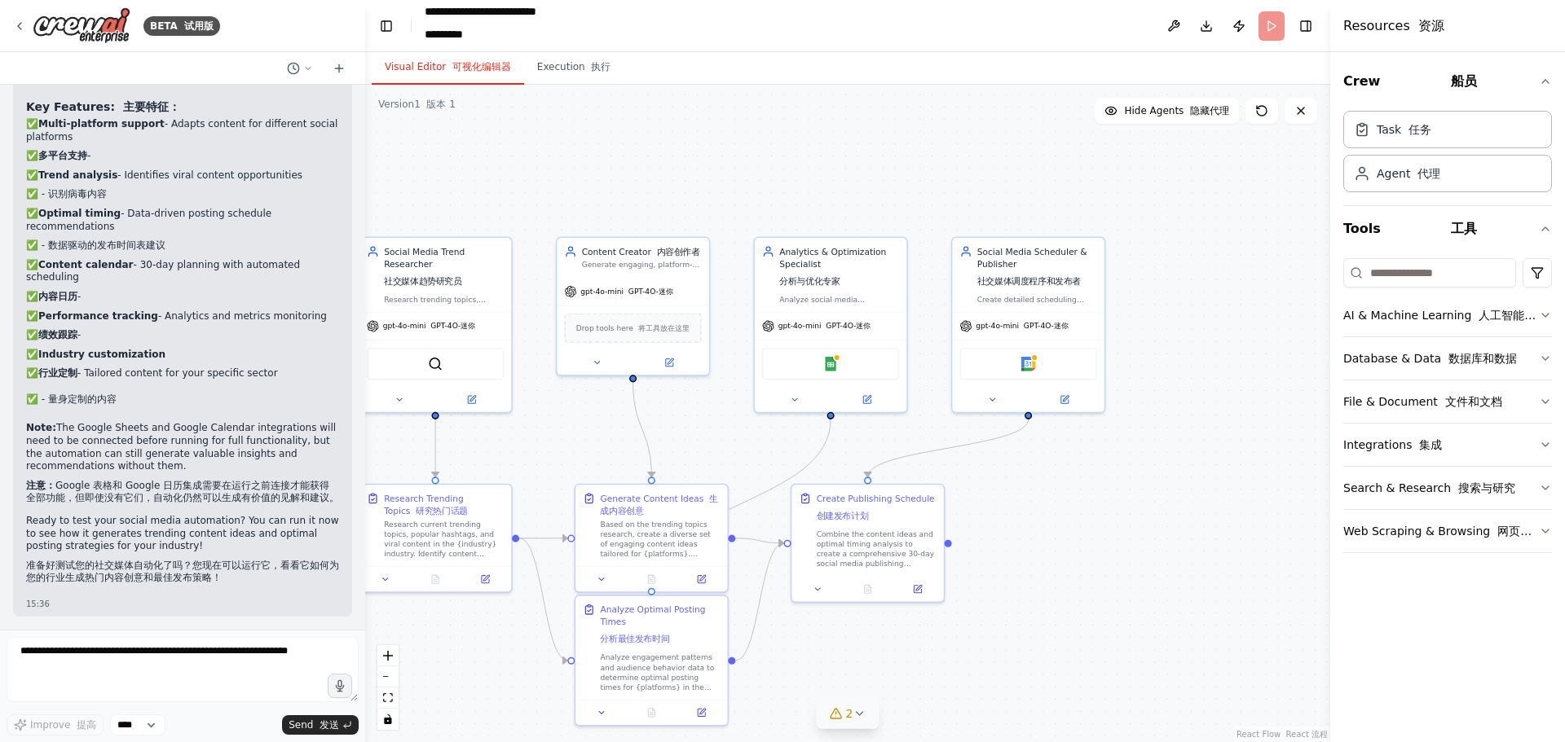
scroll to position [3187, 0]
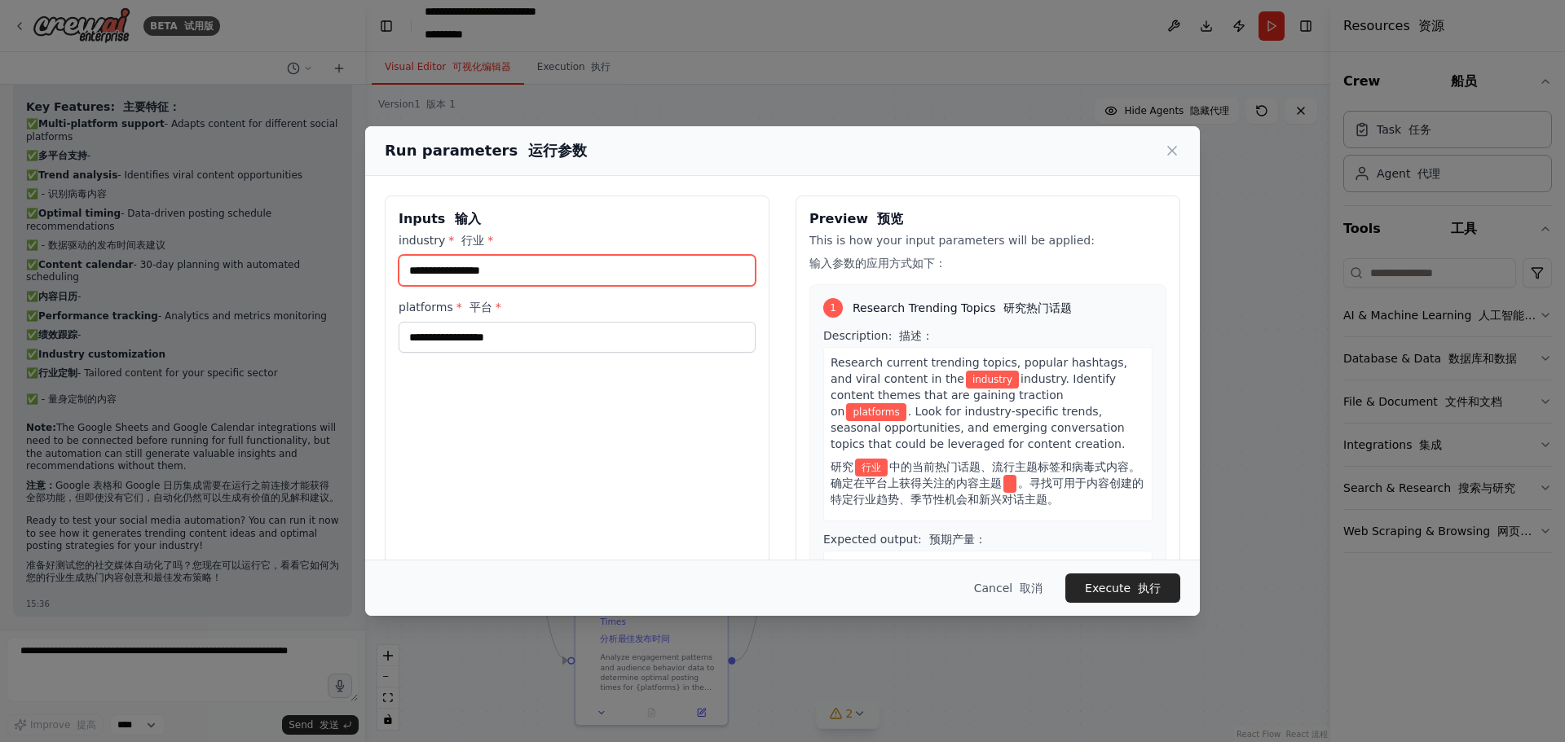
click at [553, 275] on input "industry * 行业 *" at bounding box center [576, 270] width 357 height 31
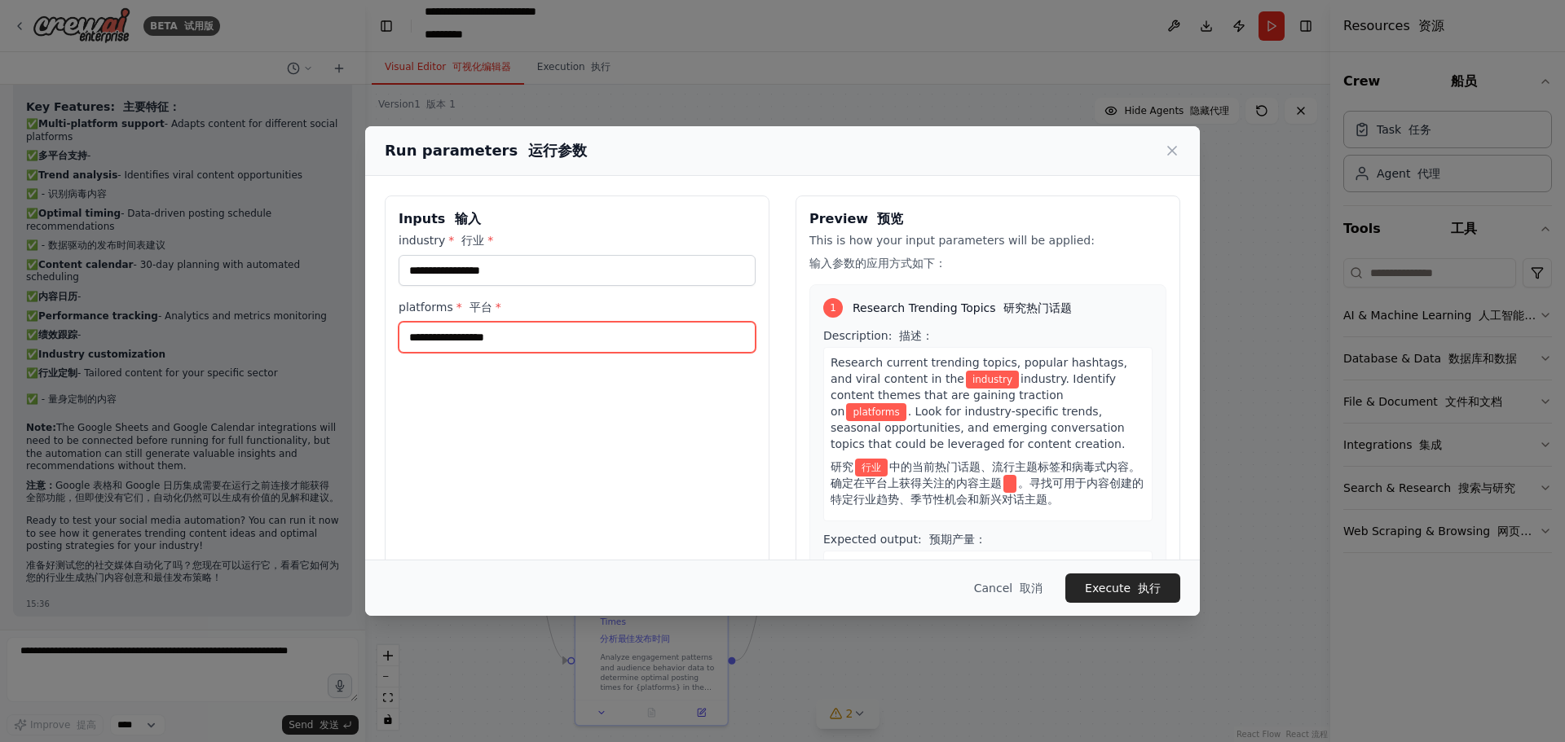
click at [551, 338] on input "platforms * 平台 *" at bounding box center [576, 337] width 357 height 31
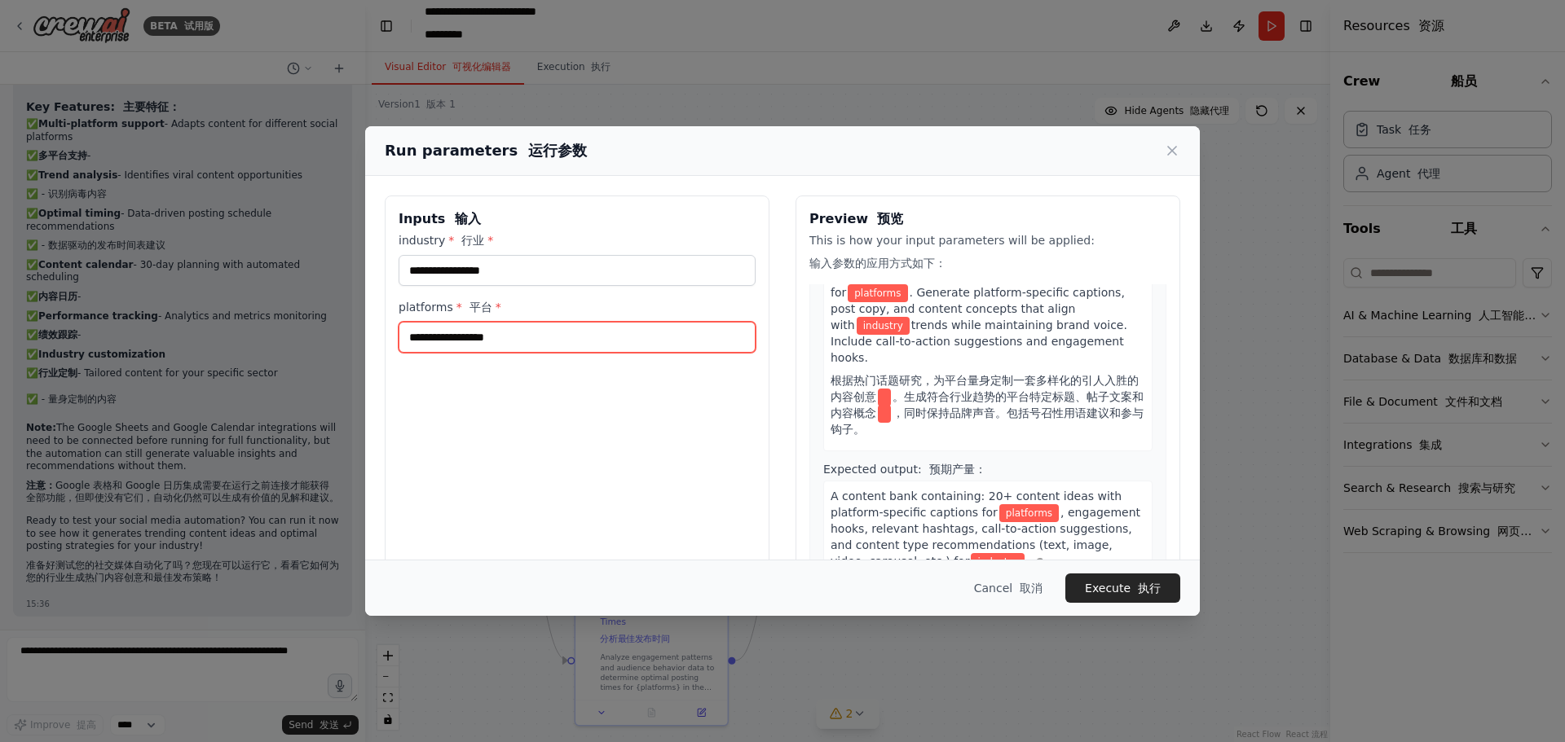
scroll to position [0, 0]
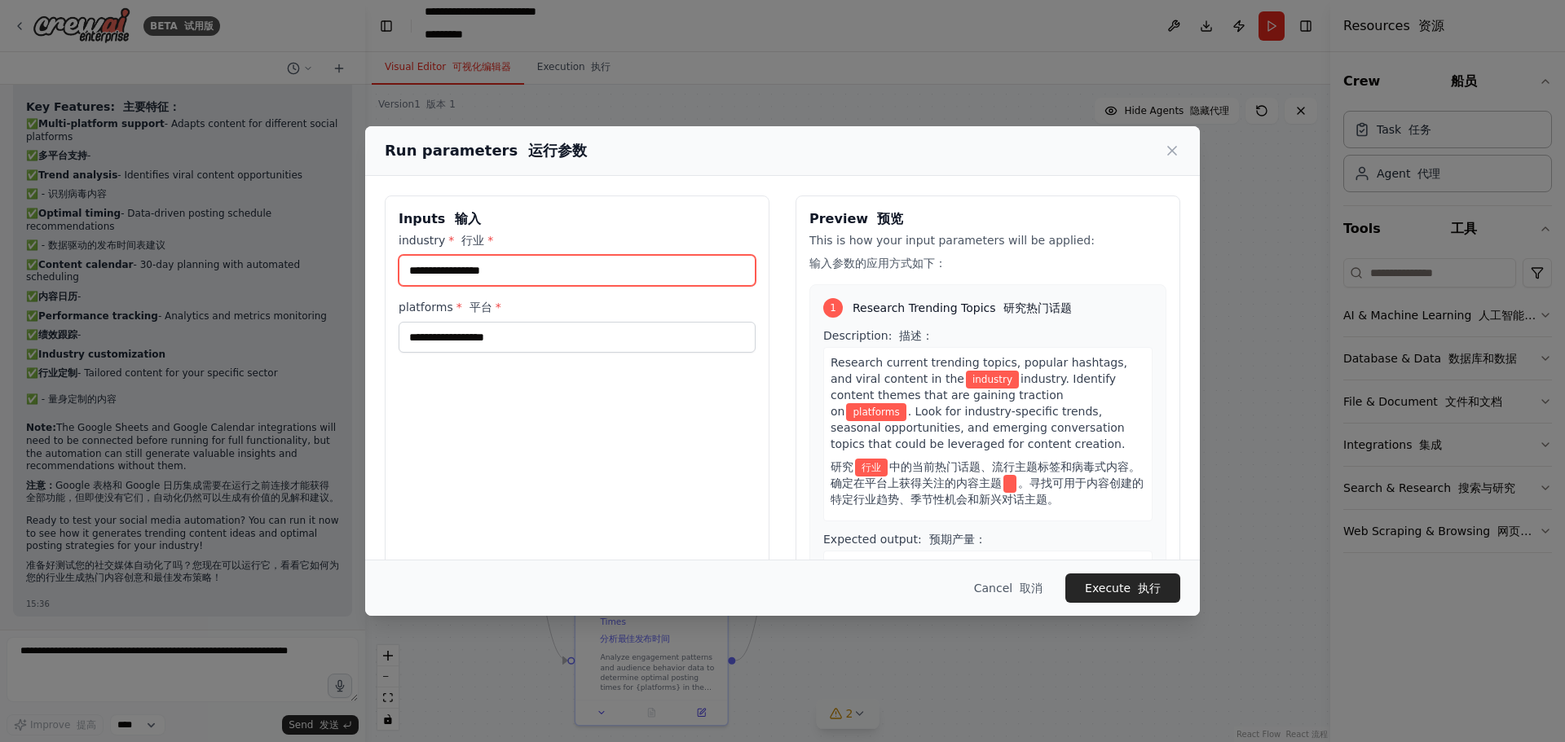
click at [508, 268] on input "industry * 行业 *" at bounding box center [576, 270] width 357 height 31
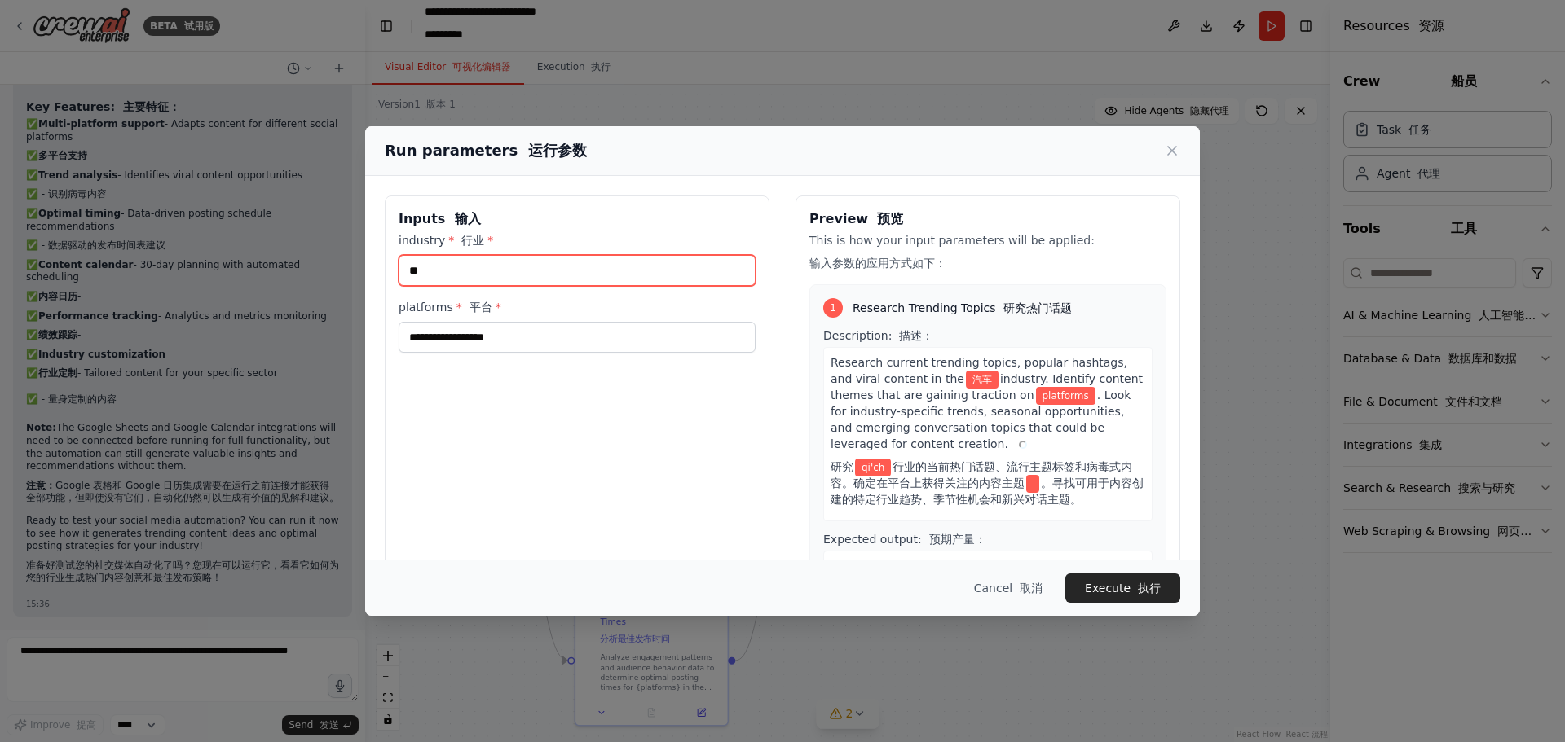
type input "*"
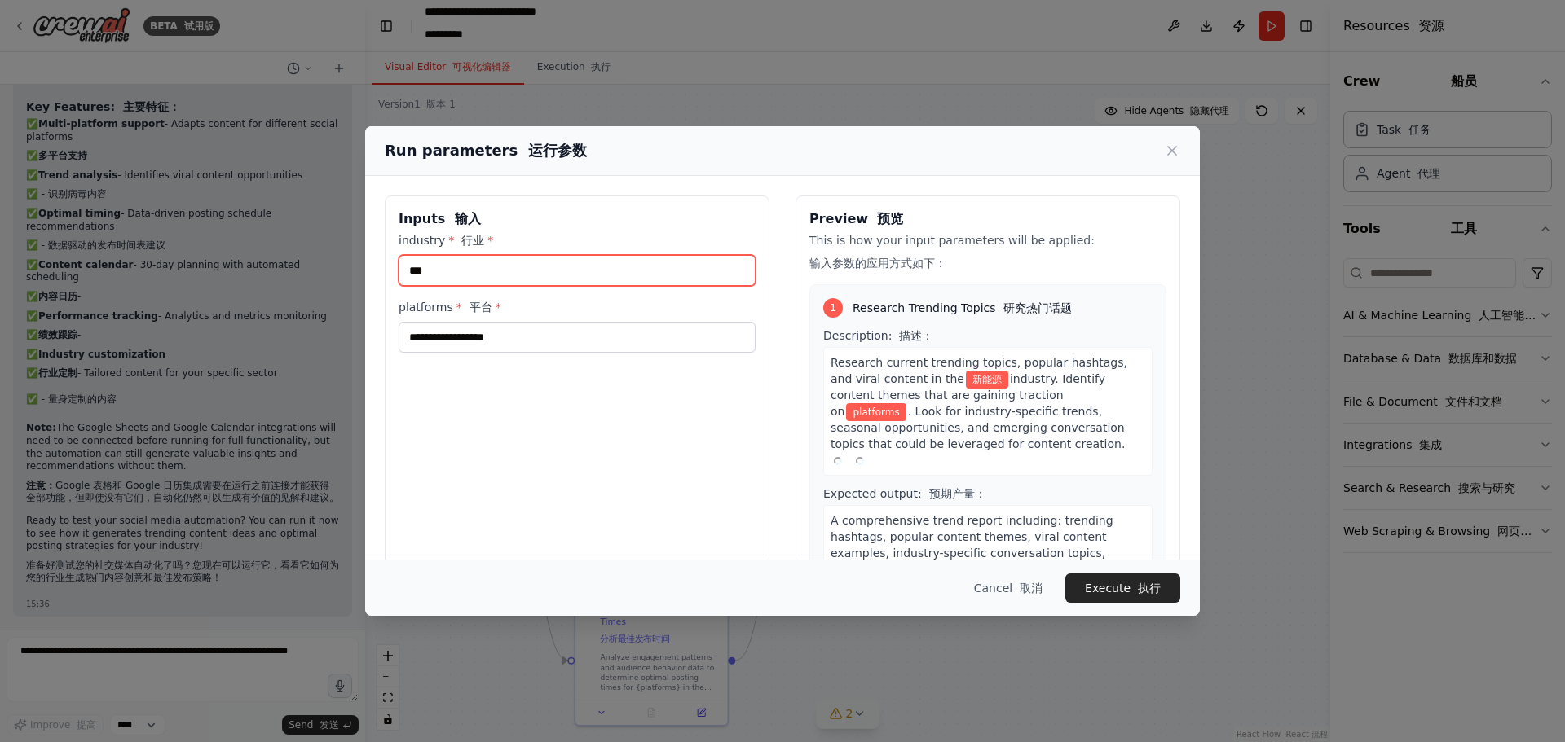
type input "***"
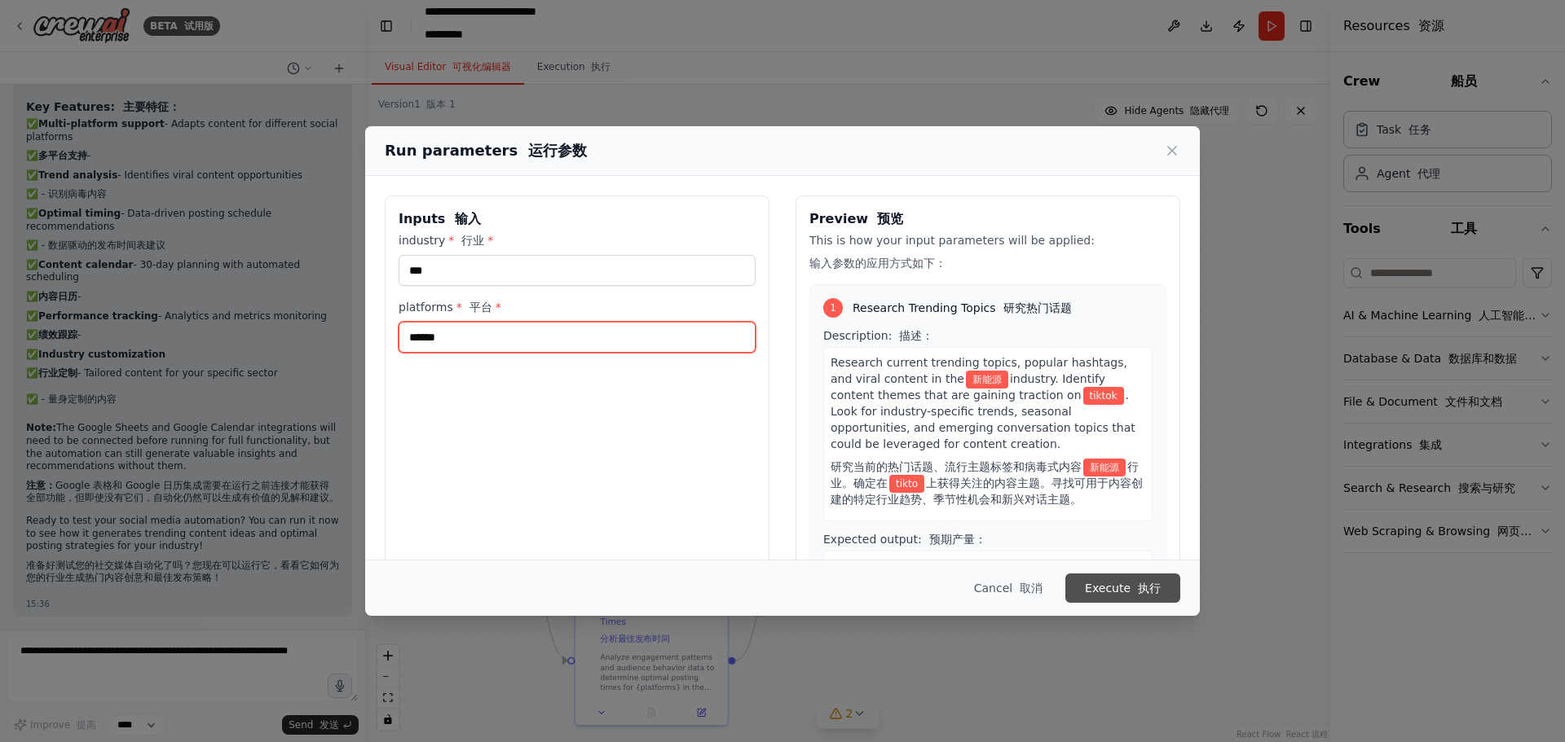
type input "******"
click at [1122, 596] on button "Execute 执行" at bounding box center [1122, 588] width 115 height 29
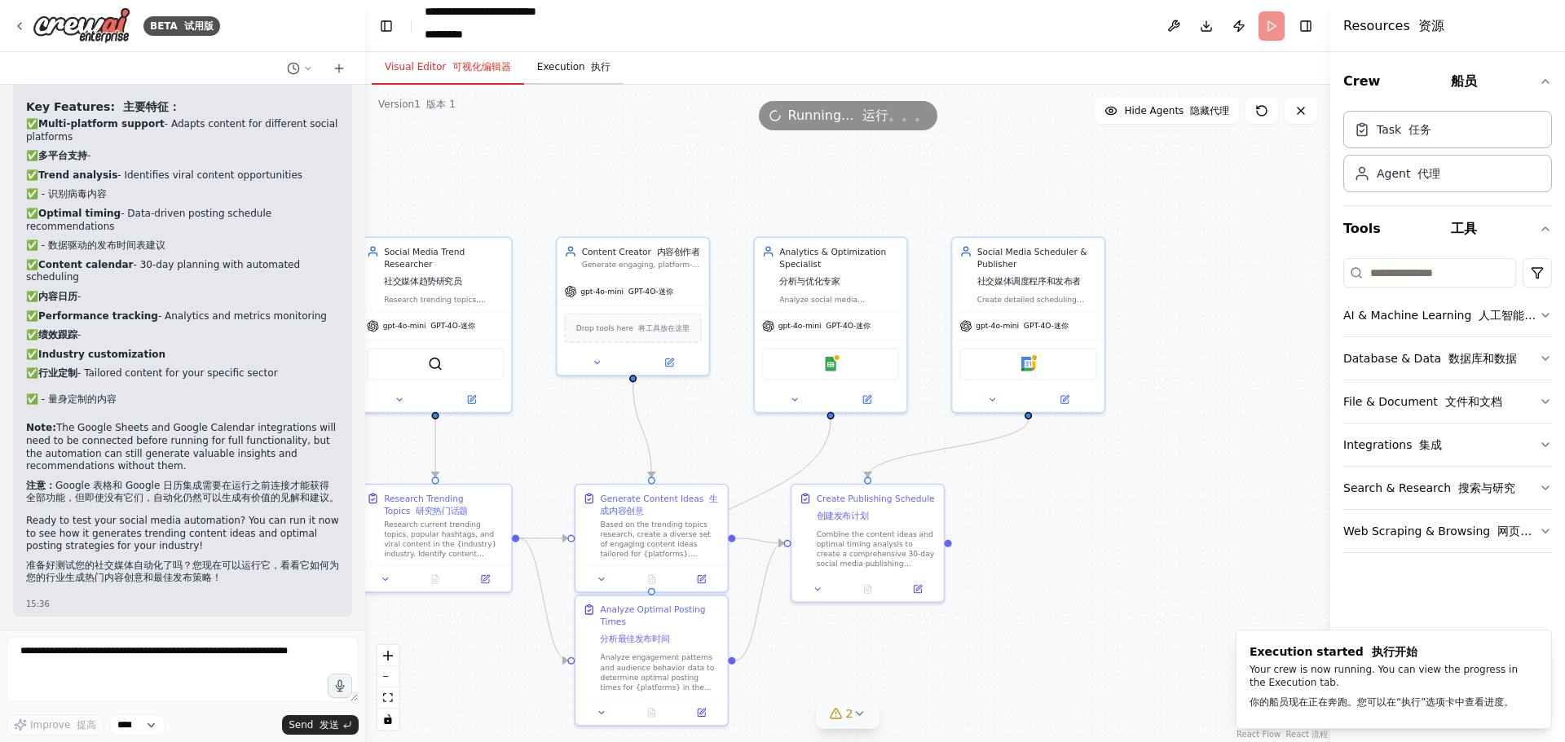
click at [559, 64] on button "Execution 执行" at bounding box center [574, 68] width 100 height 34
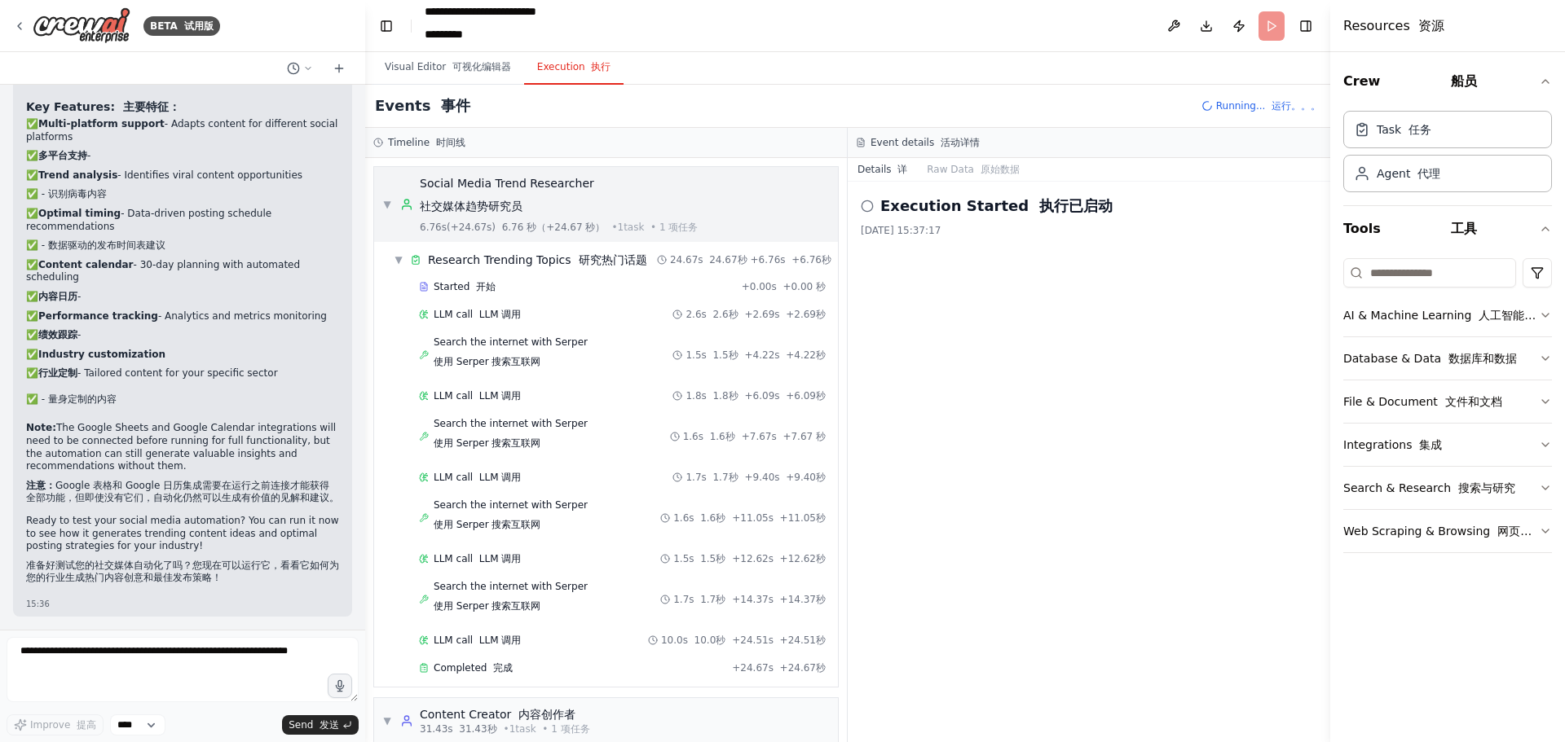
click at [390, 201] on span "▼" at bounding box center [387, 204] width 10 height 13
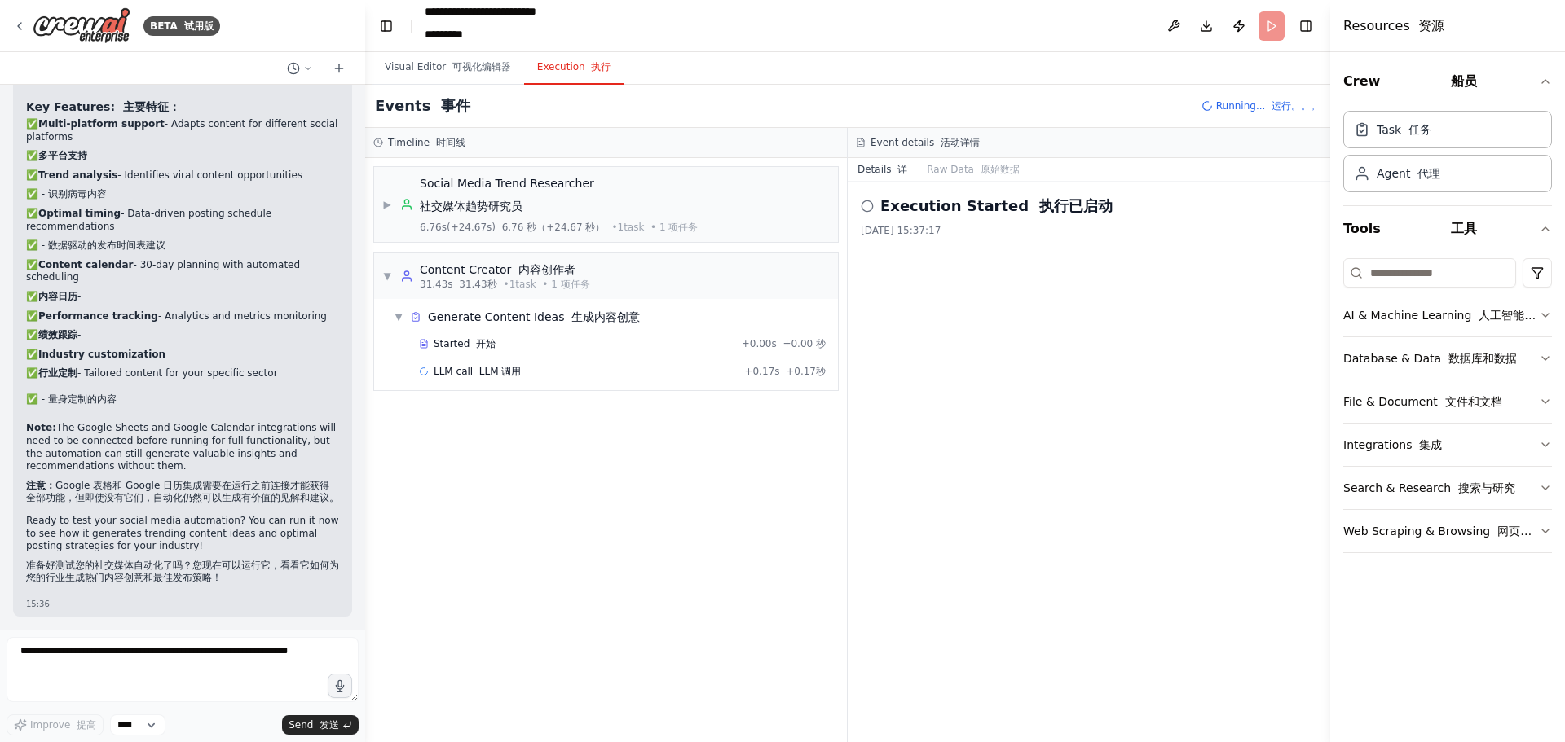
click at [930, 328] on div "Execution Started 执行已启动 2025/9/4 15:37:17" at bounding box center [1088, 462] width 482 height 561
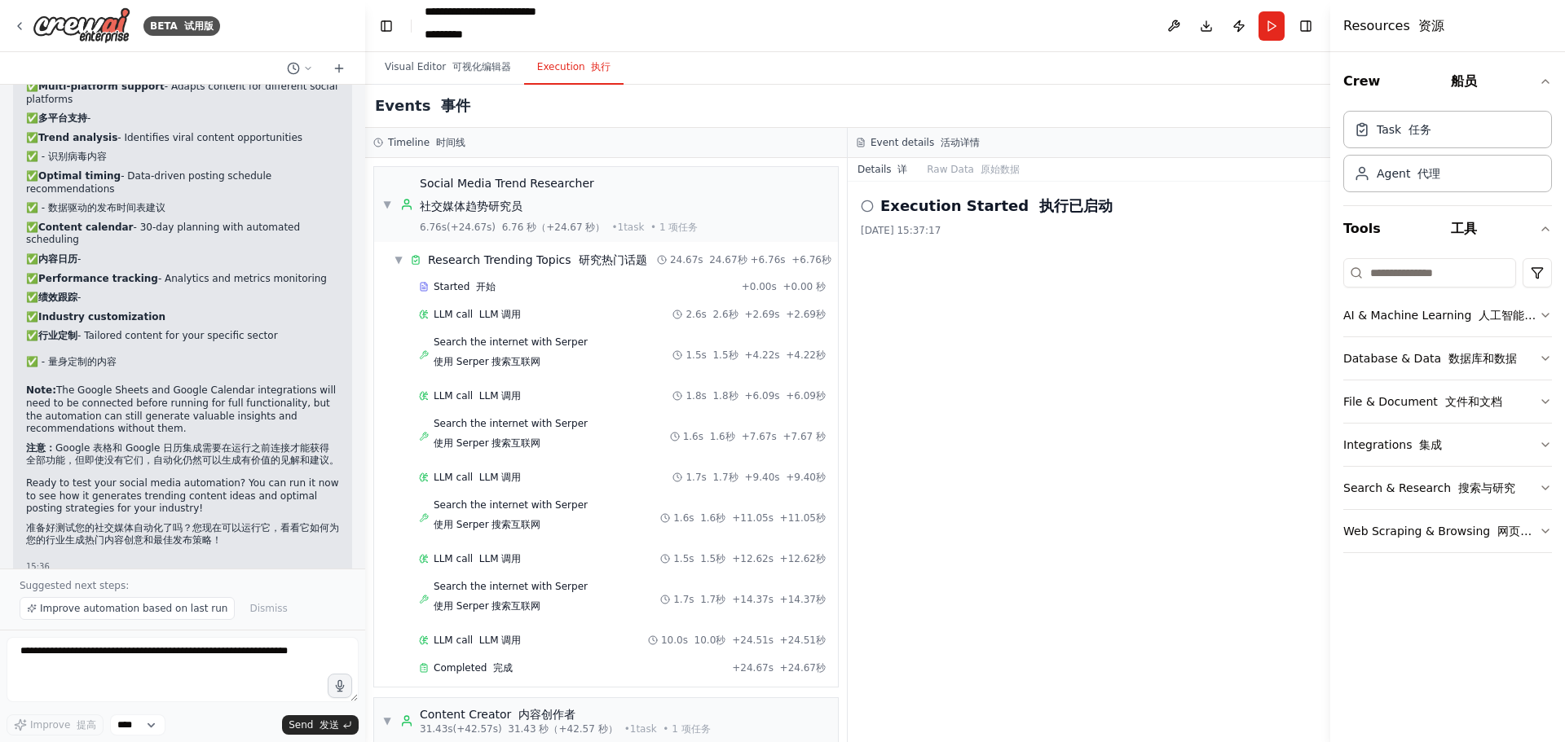
scroll to position [3248, 0]
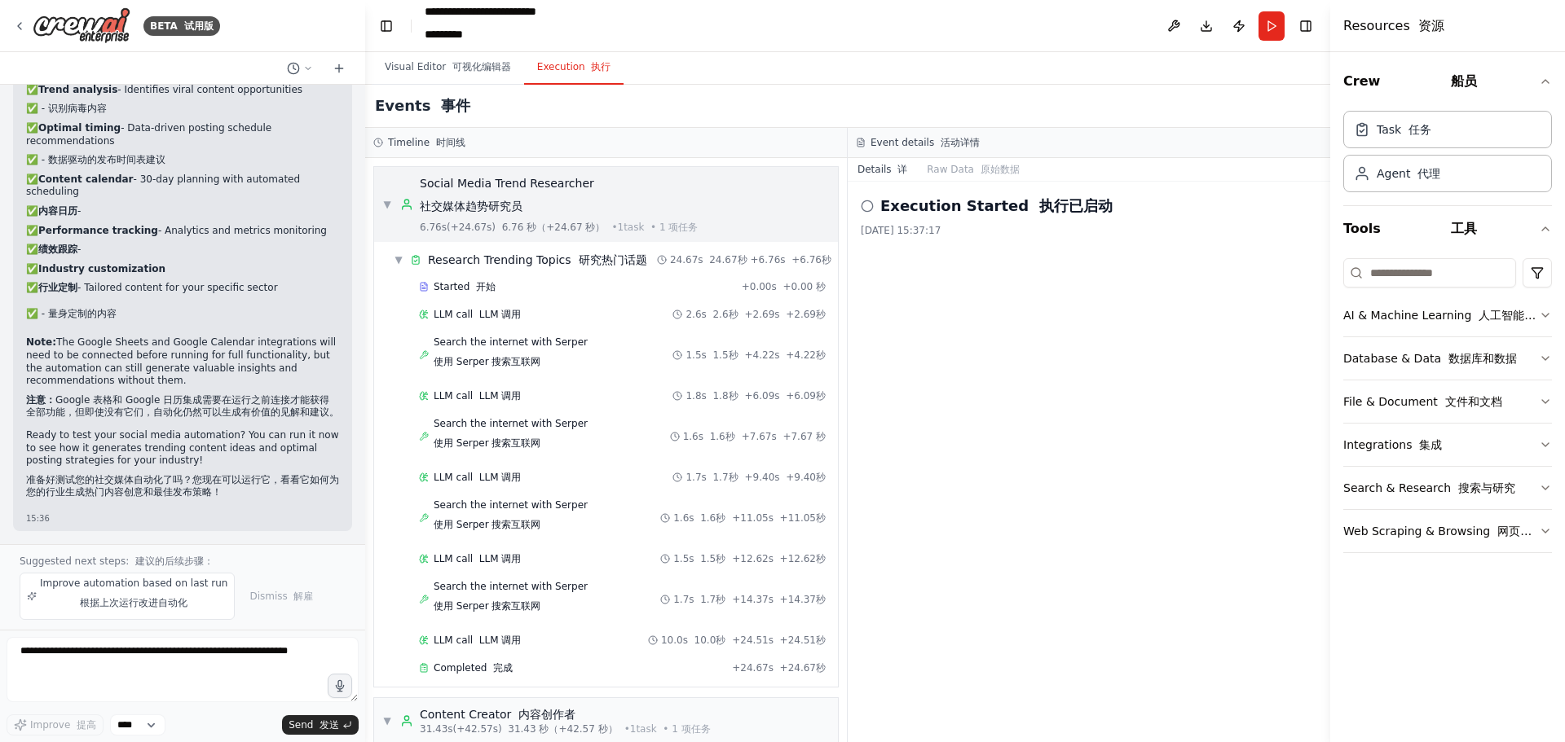
click at [385, 200] on span "▼" at bounding box center [387, 204] width 10 height 13
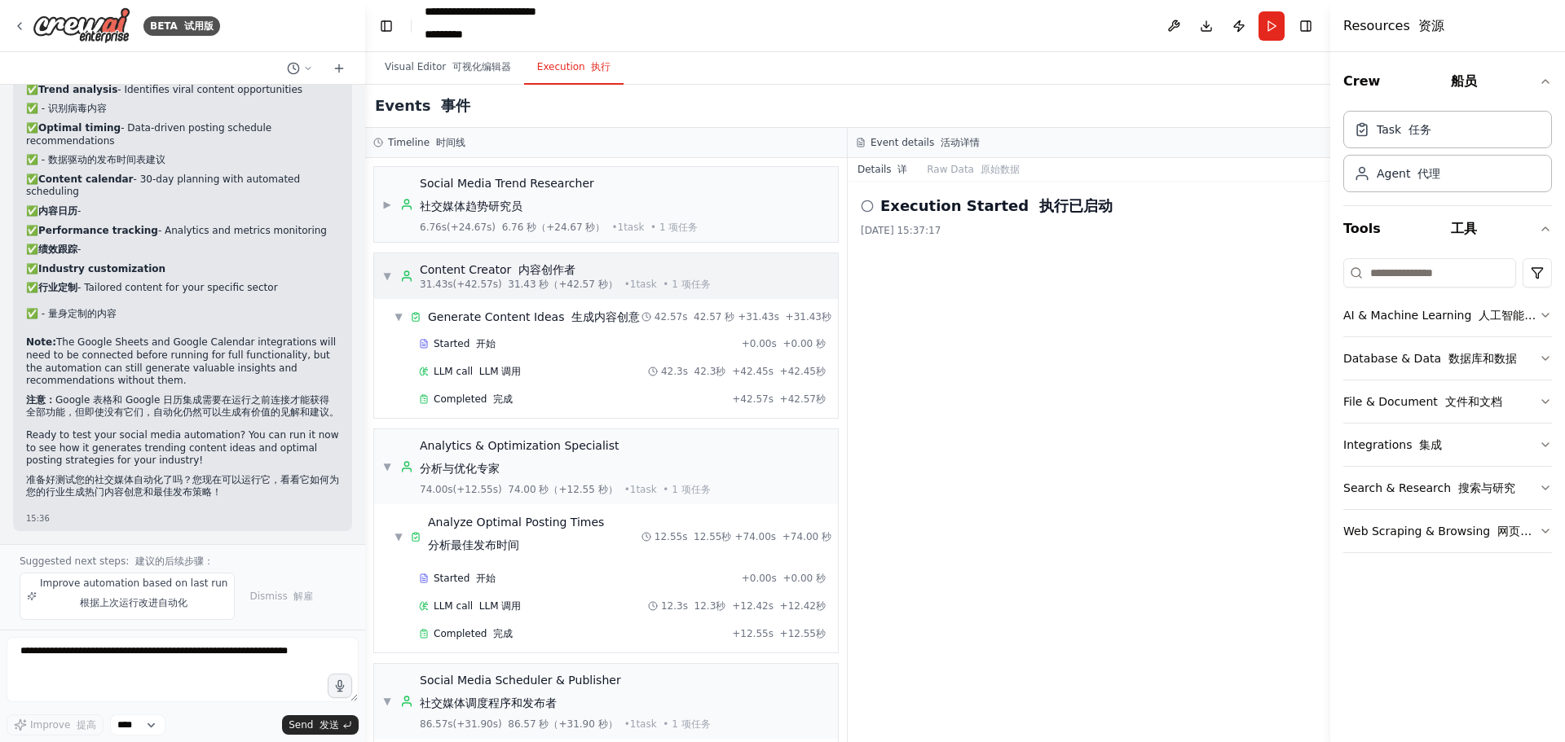
click at [387, 270] on span "▼" at bounding box center [387, 276] width 10 height 13
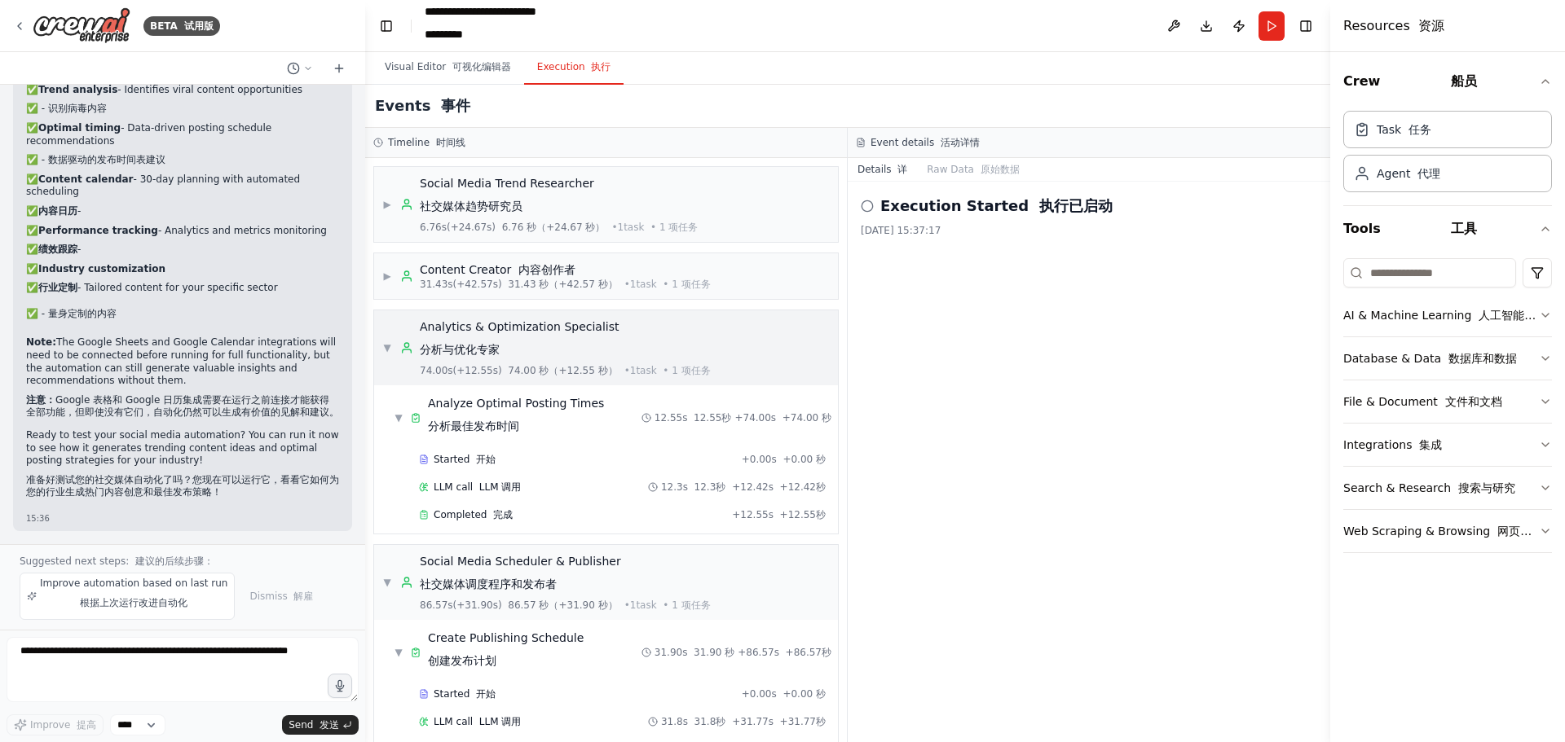
click at [390, 345] on span "▼" at bounding box center [387, 347] width 10 height 13
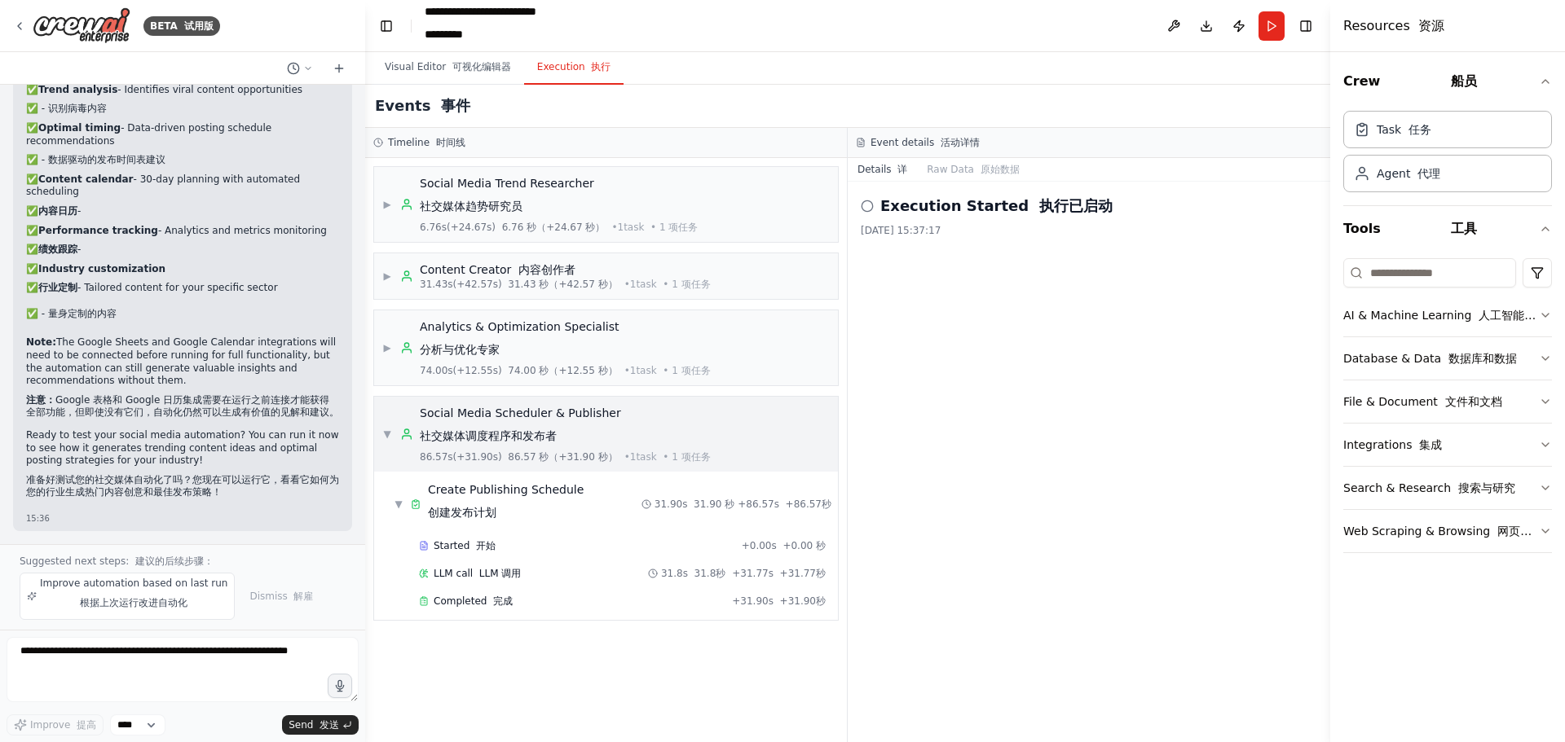
click at [385, 428] on span "▼" at bounding box center [387, 434] width 10 height 13
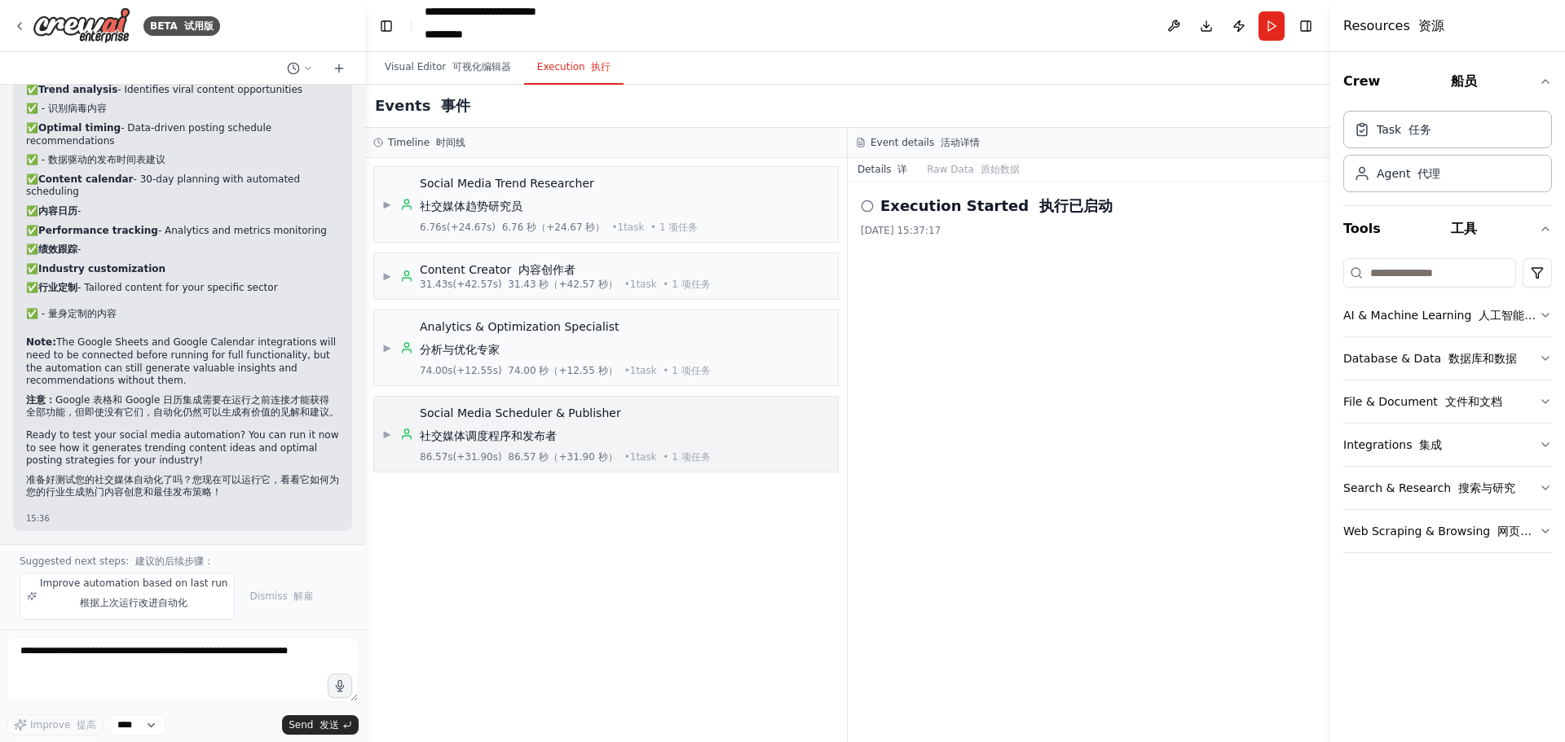
click at [386, 435] on span "▶" at bounding box center [387, 434] width 10 height 13
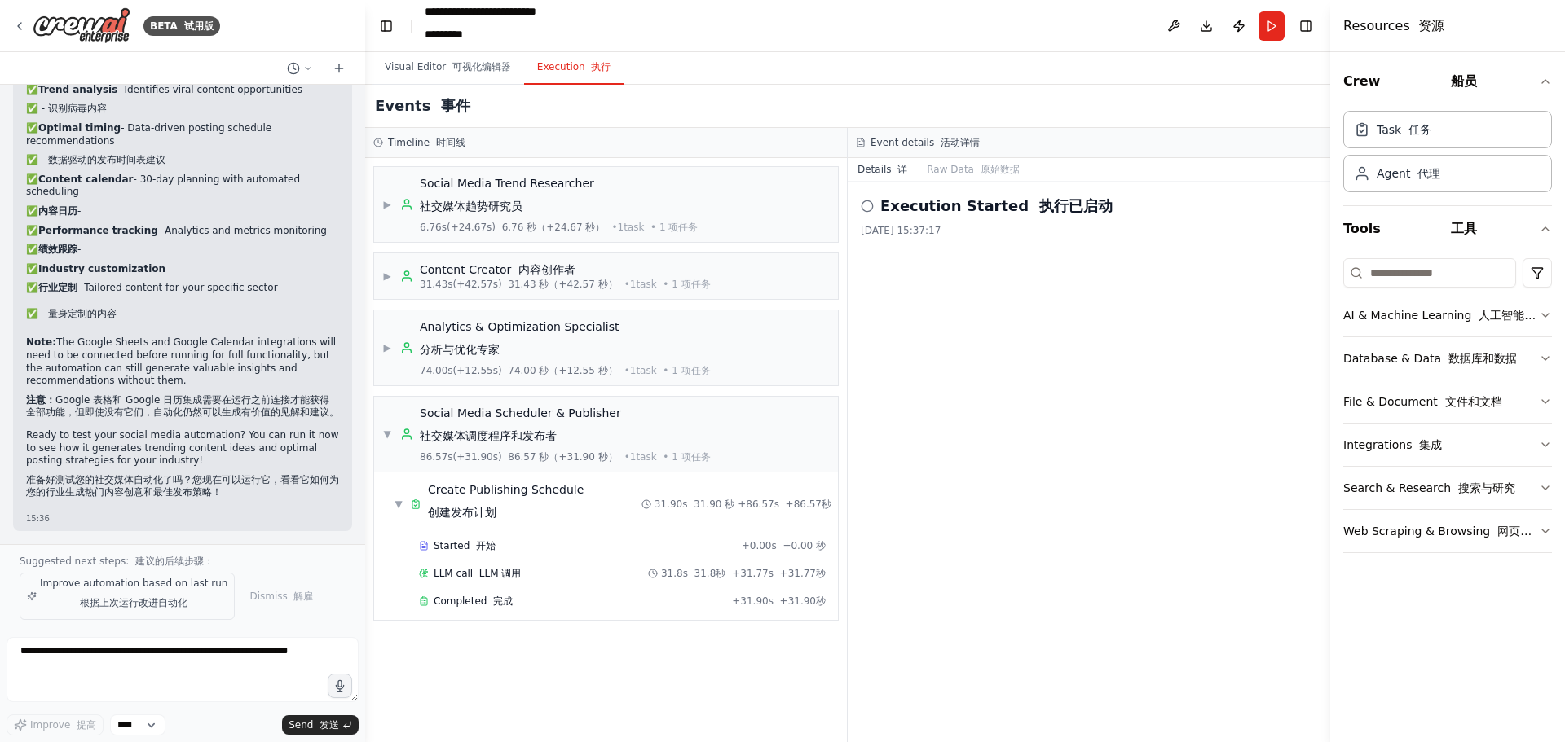
scroll to position [3272, 0]
click at [956, 200] on h2 "Execution Started 执行已启动" at bounding box center [996, 206] width 232 height 23
click at [1548, 81] on icon "button" at bounding box center [1544, 81] width 13 height 13
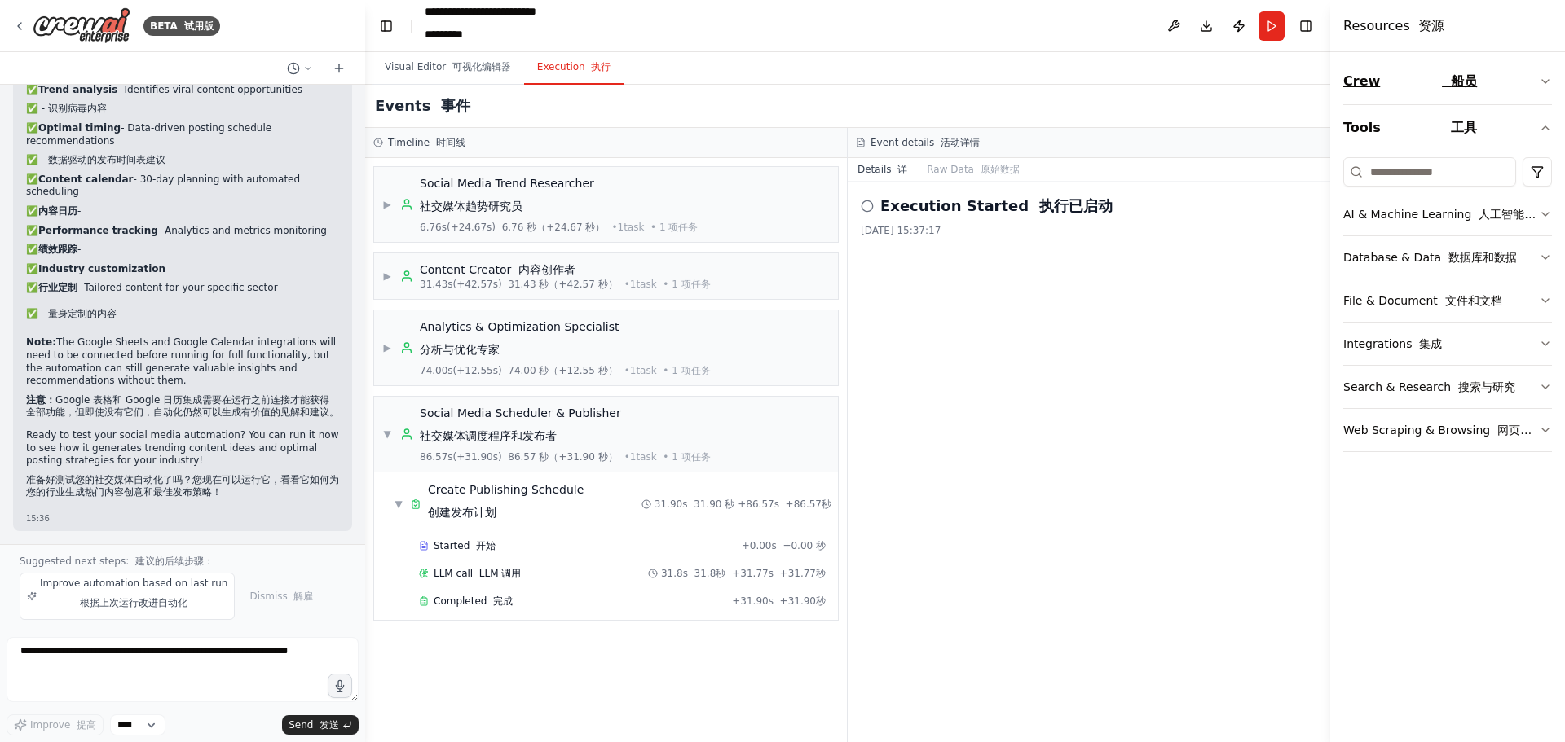
click at [1548, 81] on icon "button" at bounding box center [1544, 81] width 13 height 13
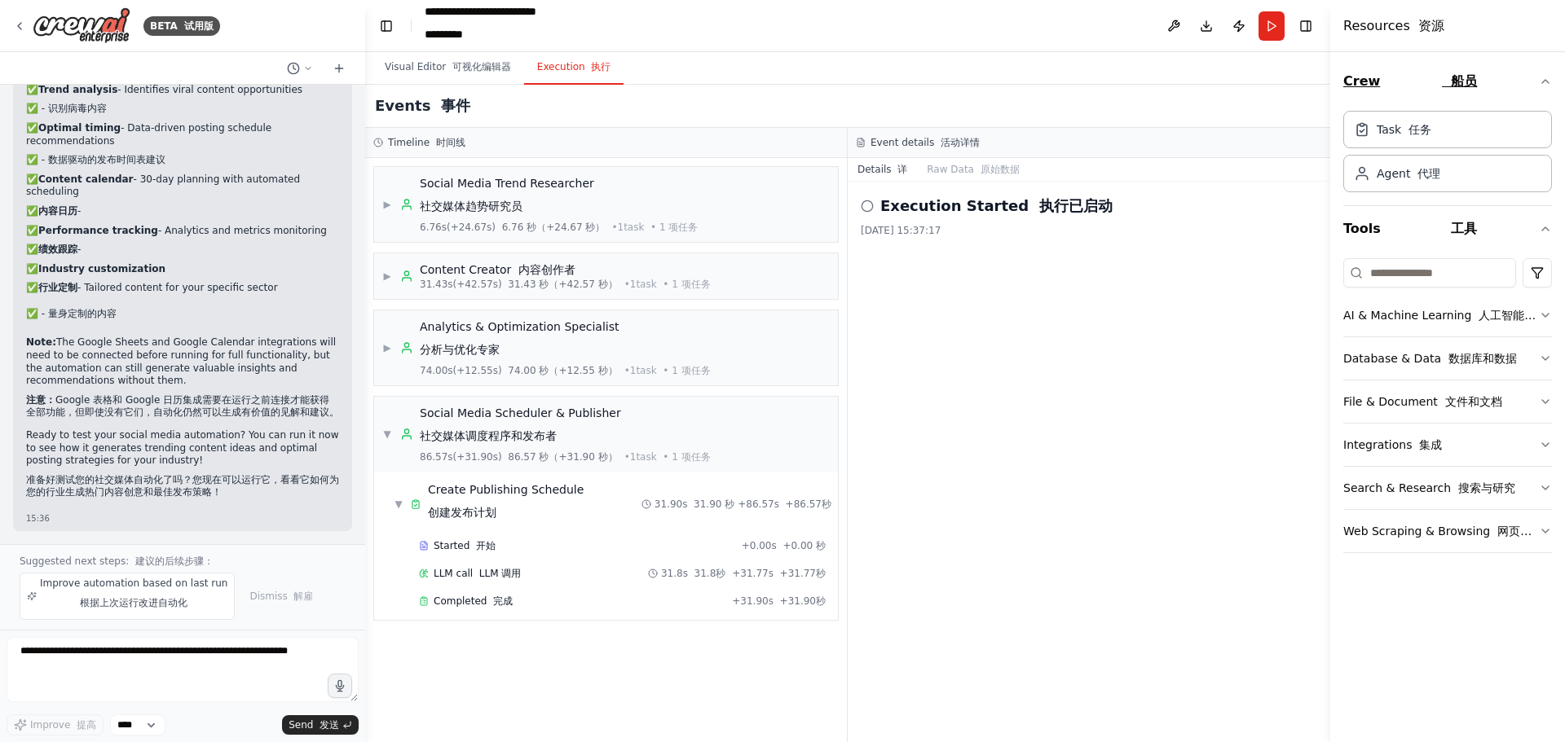
click at [1548, 81] on icon "button" at bounding box center [1544, 81] width 13 height 13
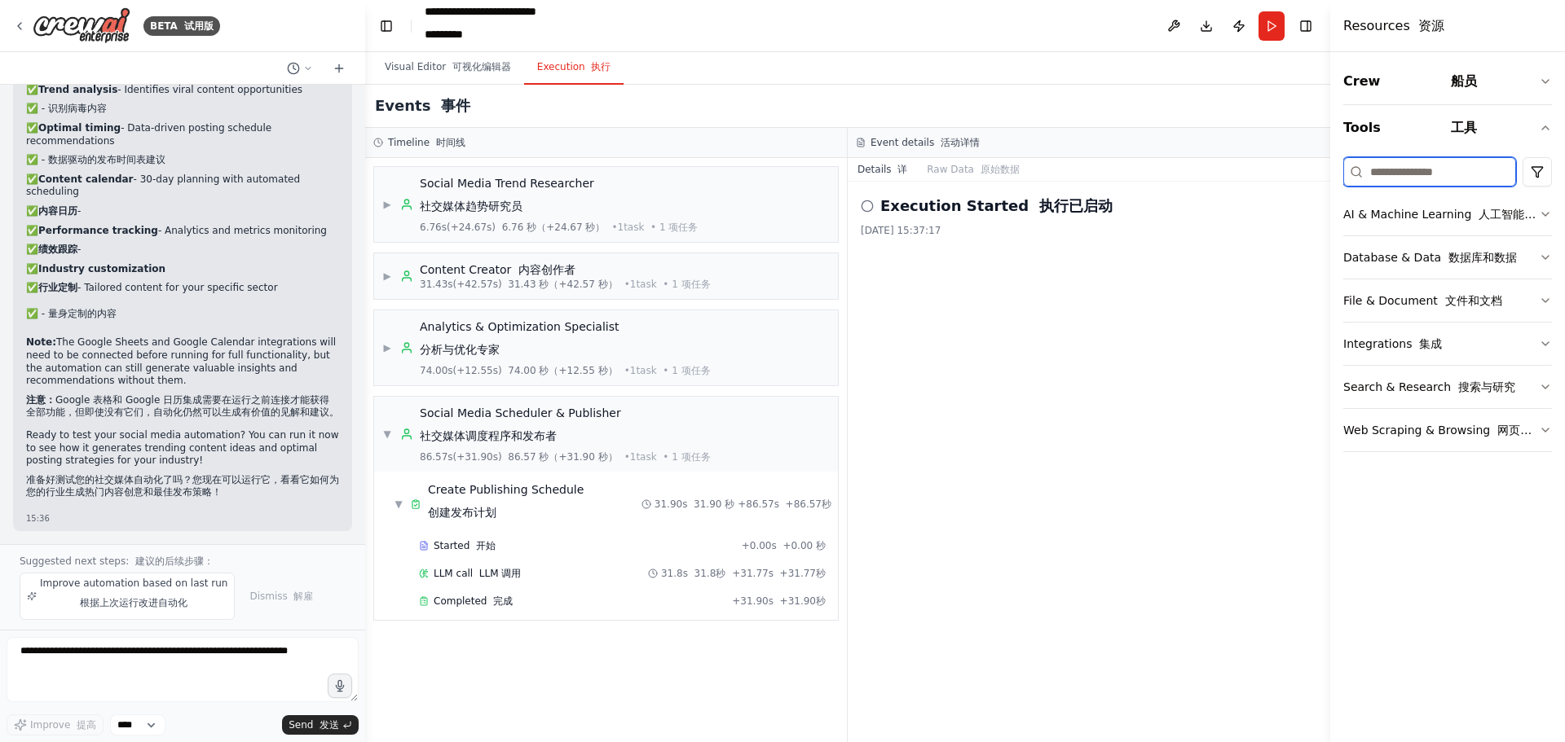
click at [1479, 165] on input at bounding box center [1429, 171] width 173 height 29
click at [1548, 169] on html "BETA 试用版 Create a crew that schedules and publishes social media content across…" at bounding box center [782, 371] width 1565 height 742
click at [1417, 542] on html "BETA 试用版 Create a crew that schedules and publishes social media content across…" at bounding box center [782, 371] width 1565 height 742
click at [1506, 342] on button "Integrations 集成" at bounding box center [1447, 344] width 209 height 42
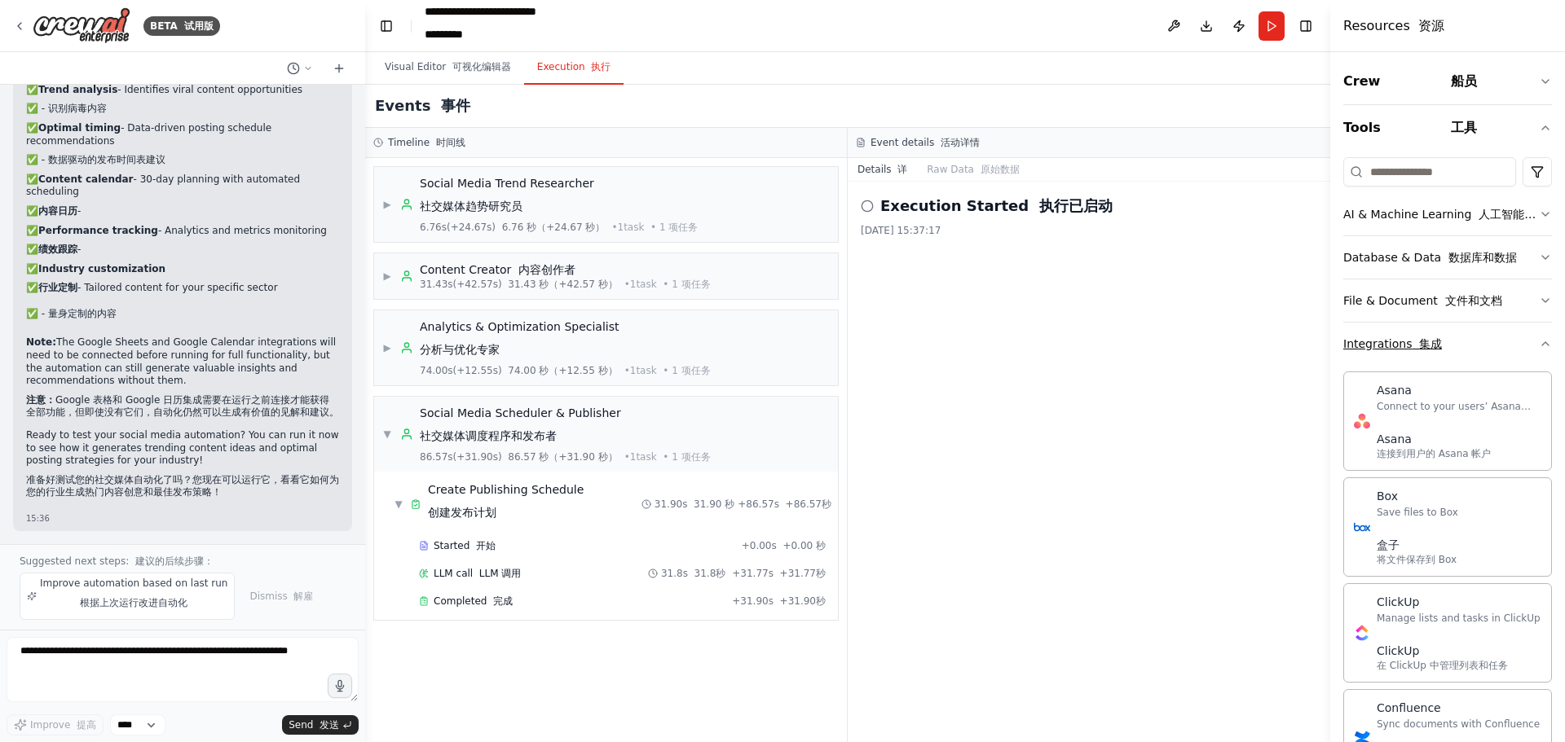
click at [1506, 342] on button "Integrations 集成" at bounding box center [1447, 344] width 209 height 42
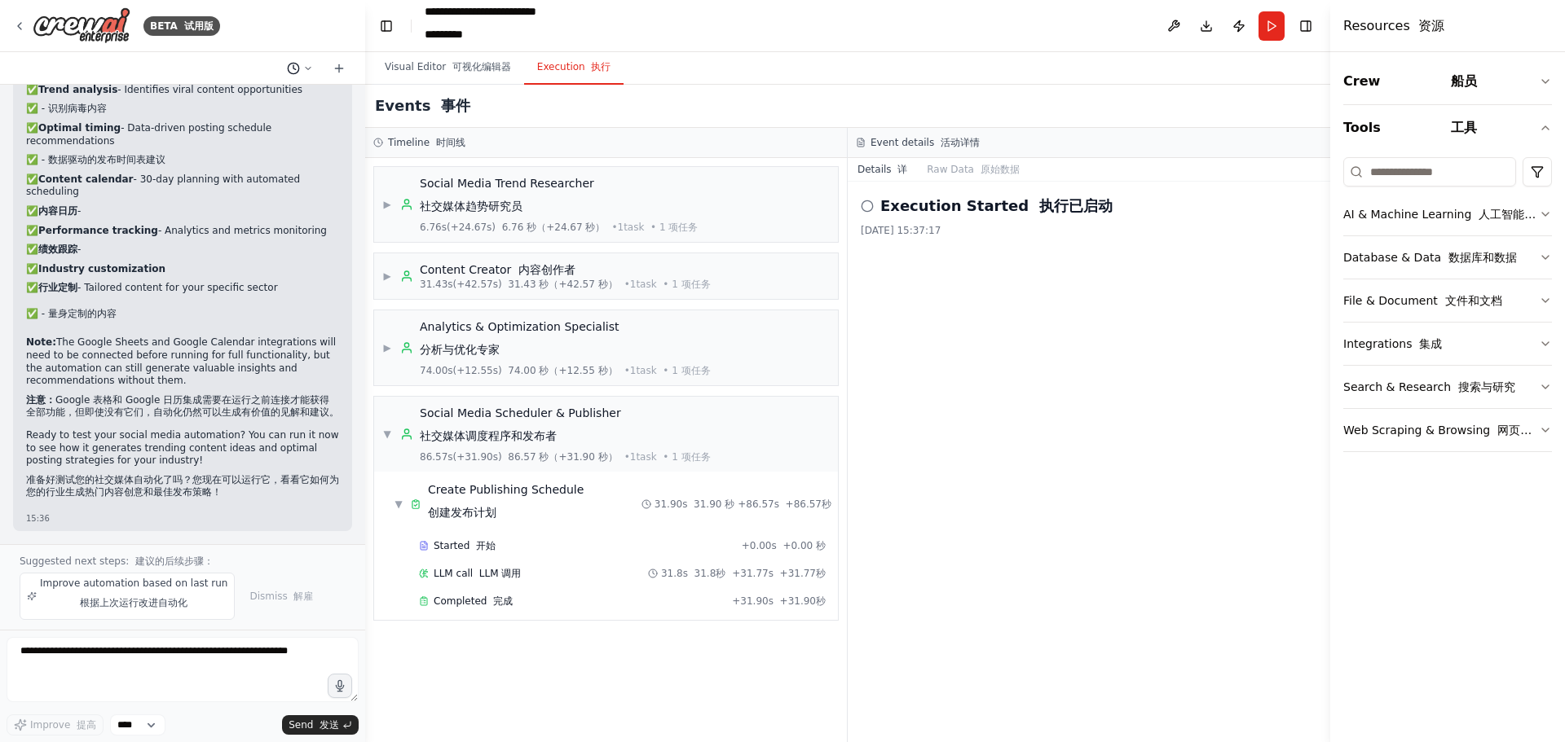
click at [299, 66] on icon at bounding box center [293, 68] width 13 height 13
click at [288, 30] on div at bounding box center [182, 371] width 365 height 742
click at [139, 725] on select "****" at bounding box center [137, 725] width 55 height 21
click at [232, 667] on textarea at bounding box center [183, 669] width 352 height 65
click at [320, 654] on textarea at bounding box center [183, 669] width 352 height 65
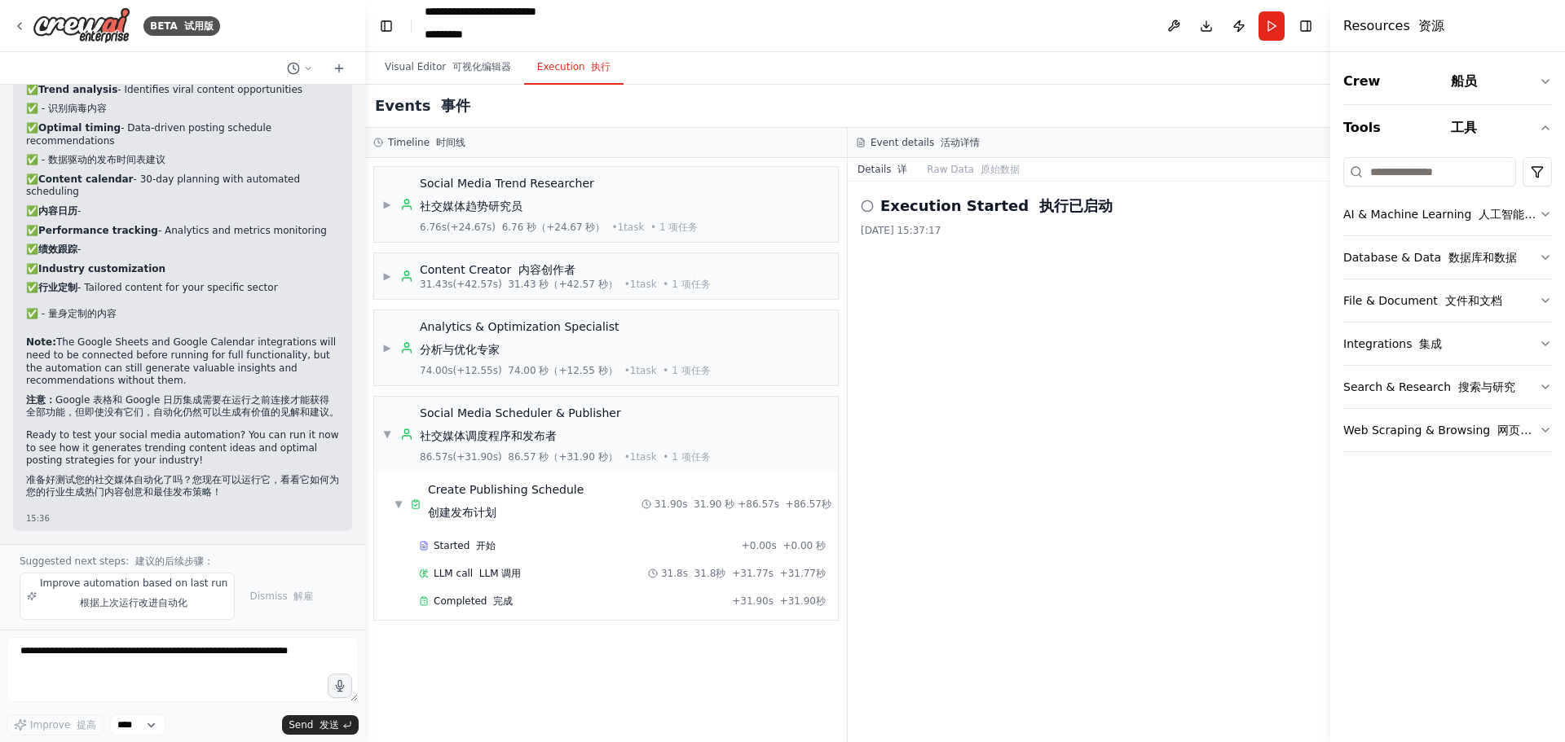
click at [942, 206] on h2 "Execution Started 执行已启动" at bounding box center [996, 206] width 232 height 23
click at [614, 508] on div "▼ Create Publishing Schedule 创建发布计划 31.90s 31.90 秒 + 86.57s +86.57秒" at bounding box center [612, 504] width 451 height 59
click at [614, 508] on div "▶ Create Publishing Schedule 创建发布计划 31.90s 31.90 秒 + 86.57s +86.57秒" at bounding box center [612, 504] width 451 height 59
click at [530, 548] on div "Started 开始" at bounding box center [577, 545] width 316 height 13
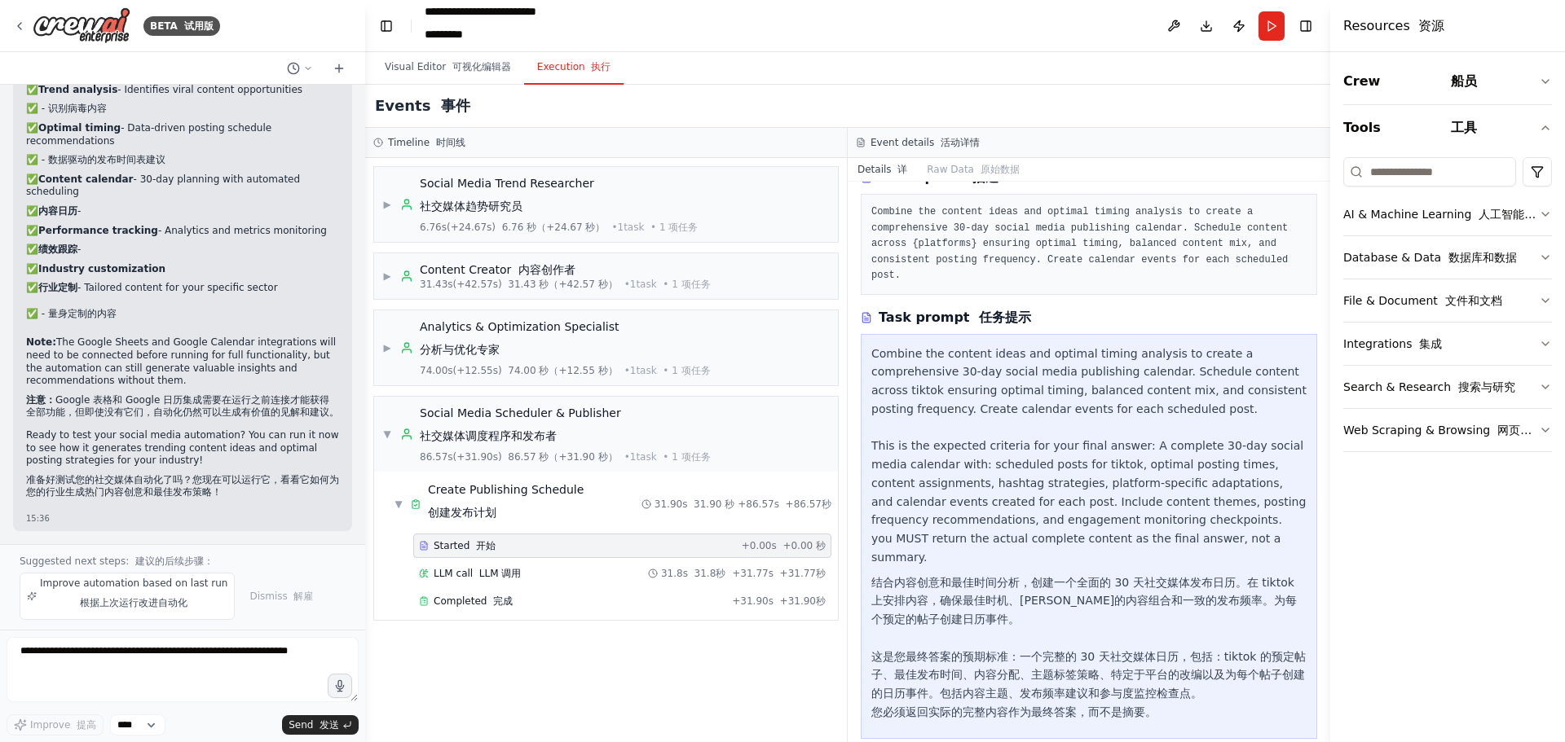
scroll to position [86, 0]
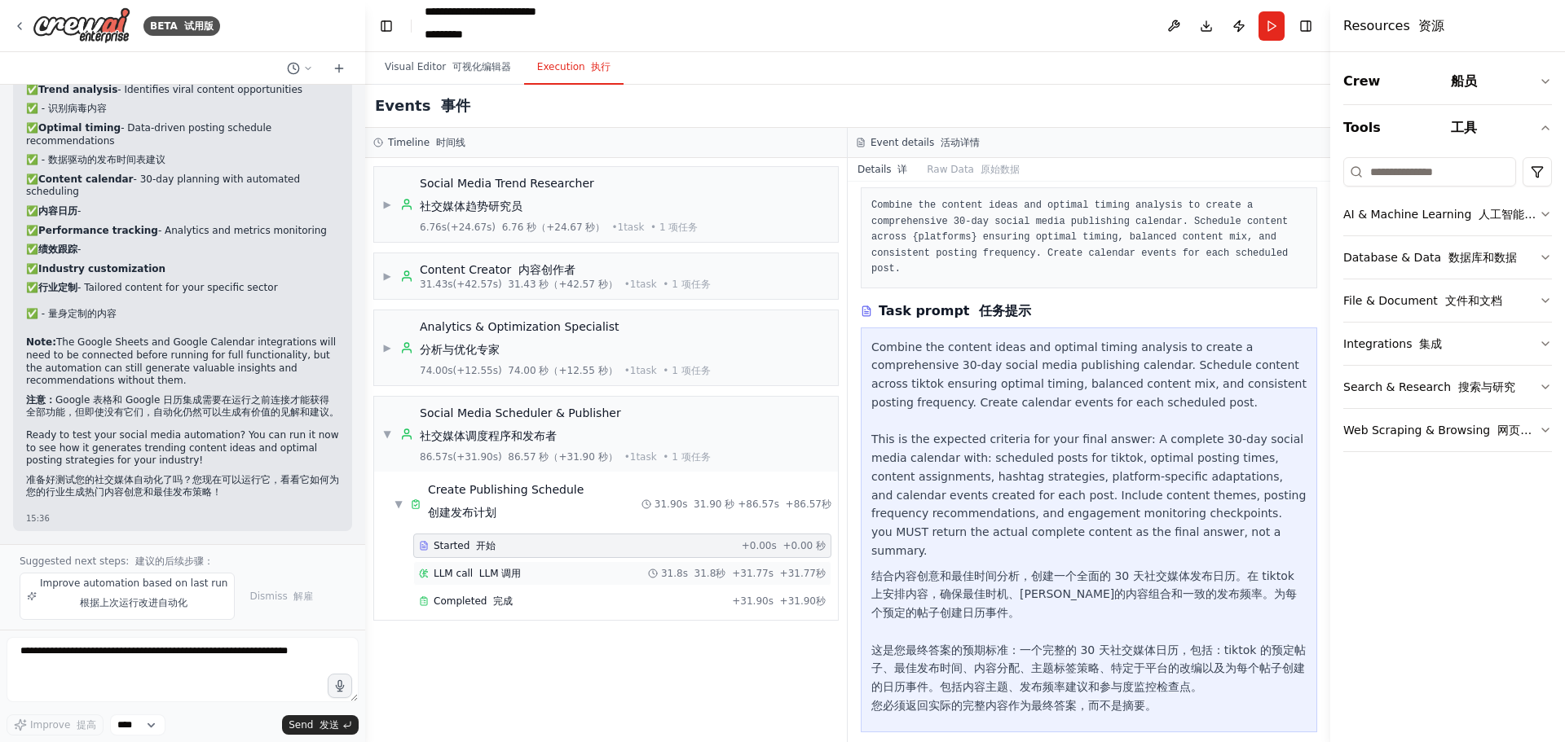
click at [480, 585] on div "LLM call LLM 调用 31.8s 31.8秒 + 31.77s +31.77秒" at bounding box center [622, 573] width 418 height 24
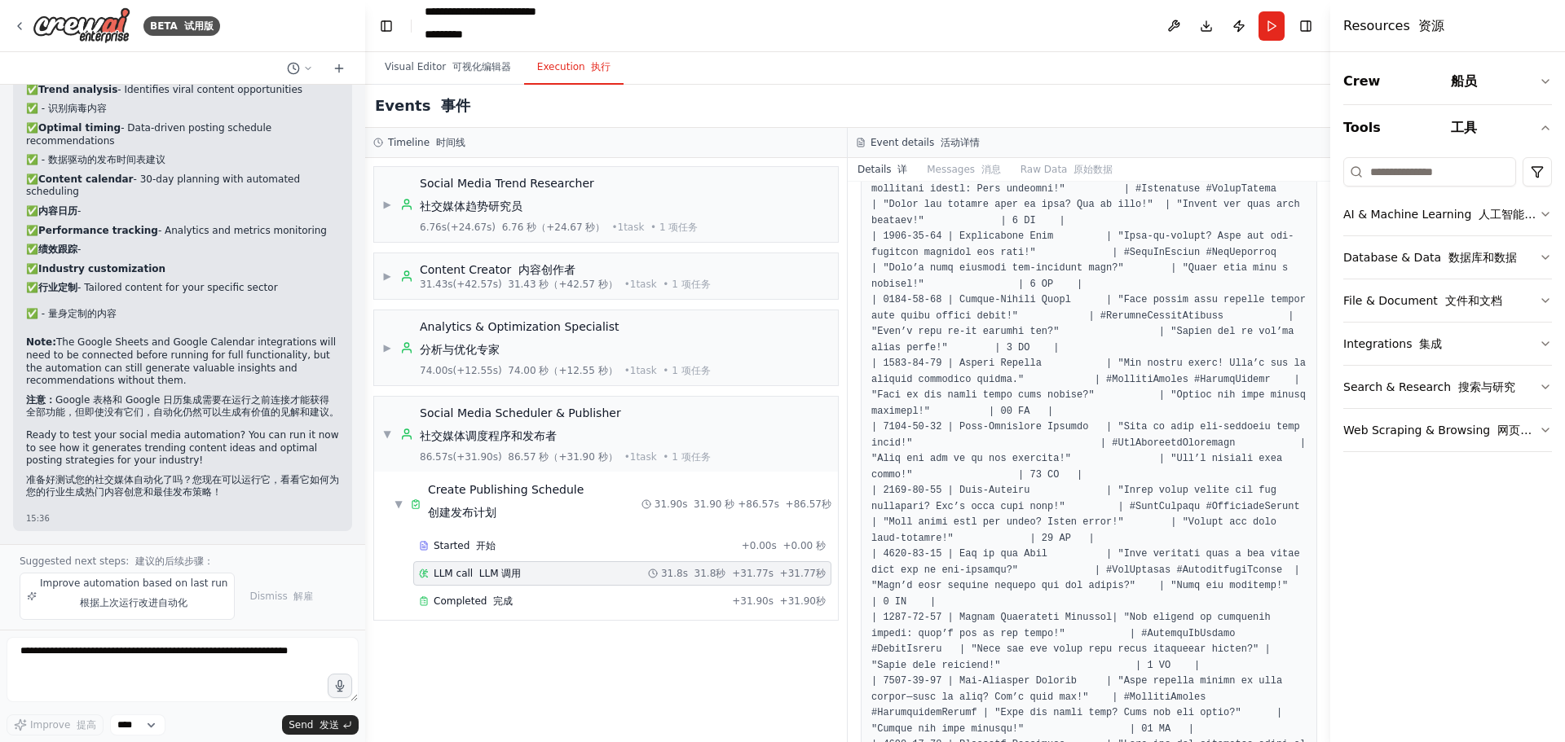
scroll to position [1141, 0]
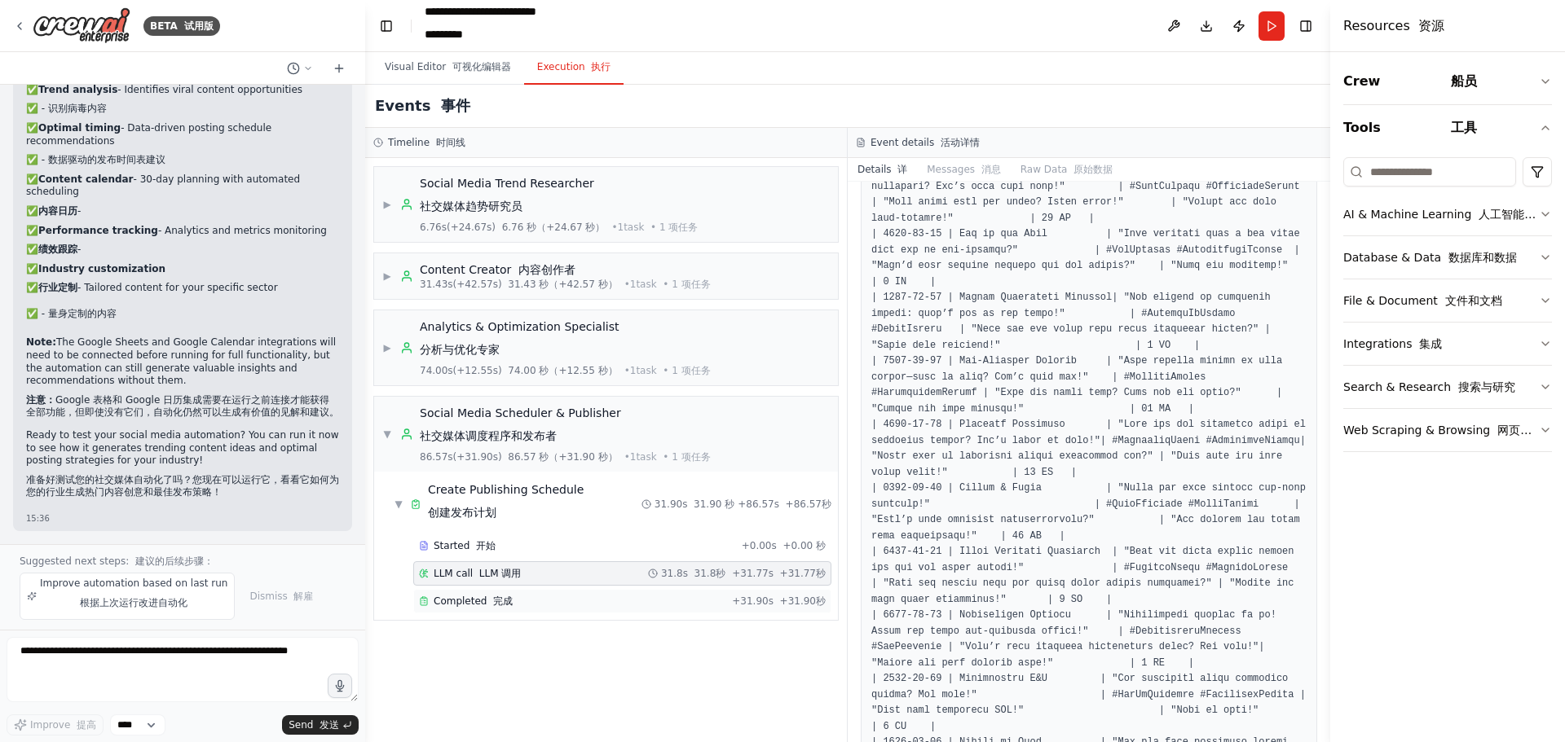
click at [552, 607] on div "Completed 完成" at bounding box center [572, 601] width 306 height 13
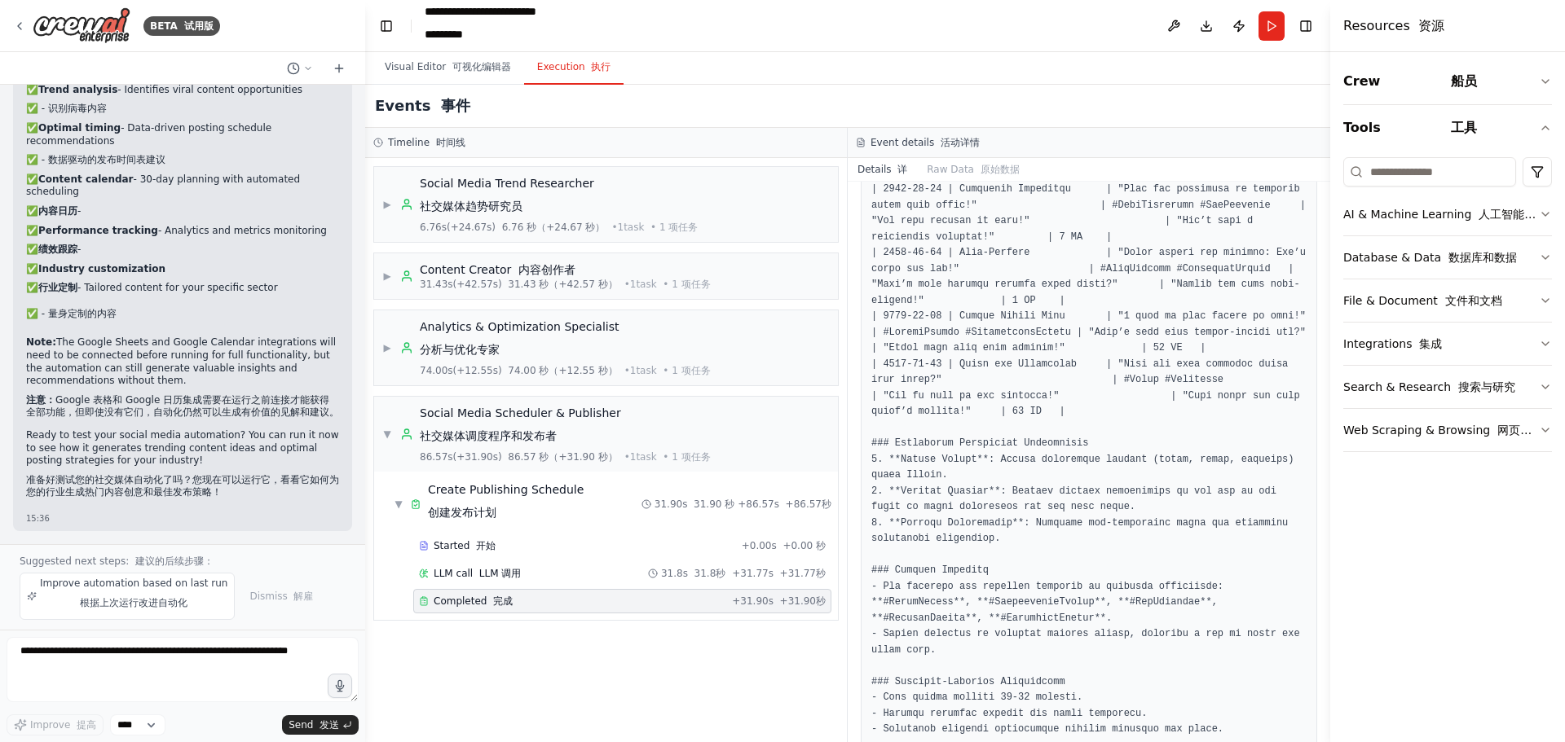
scroll to position [2117, 0]
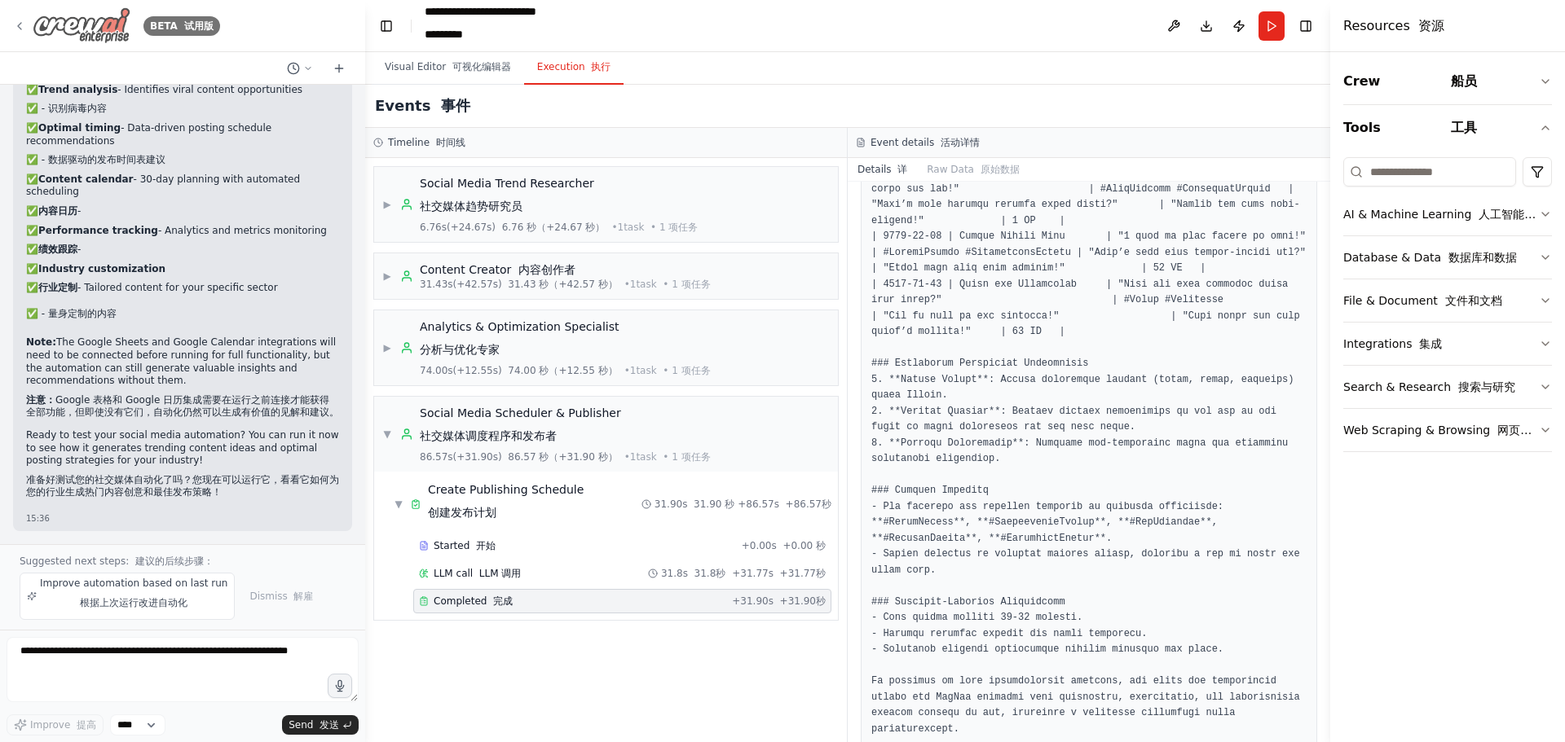
click at [21, 19] on div "BETA 试用版" at bounding box center [116, 25] width 207 height 37
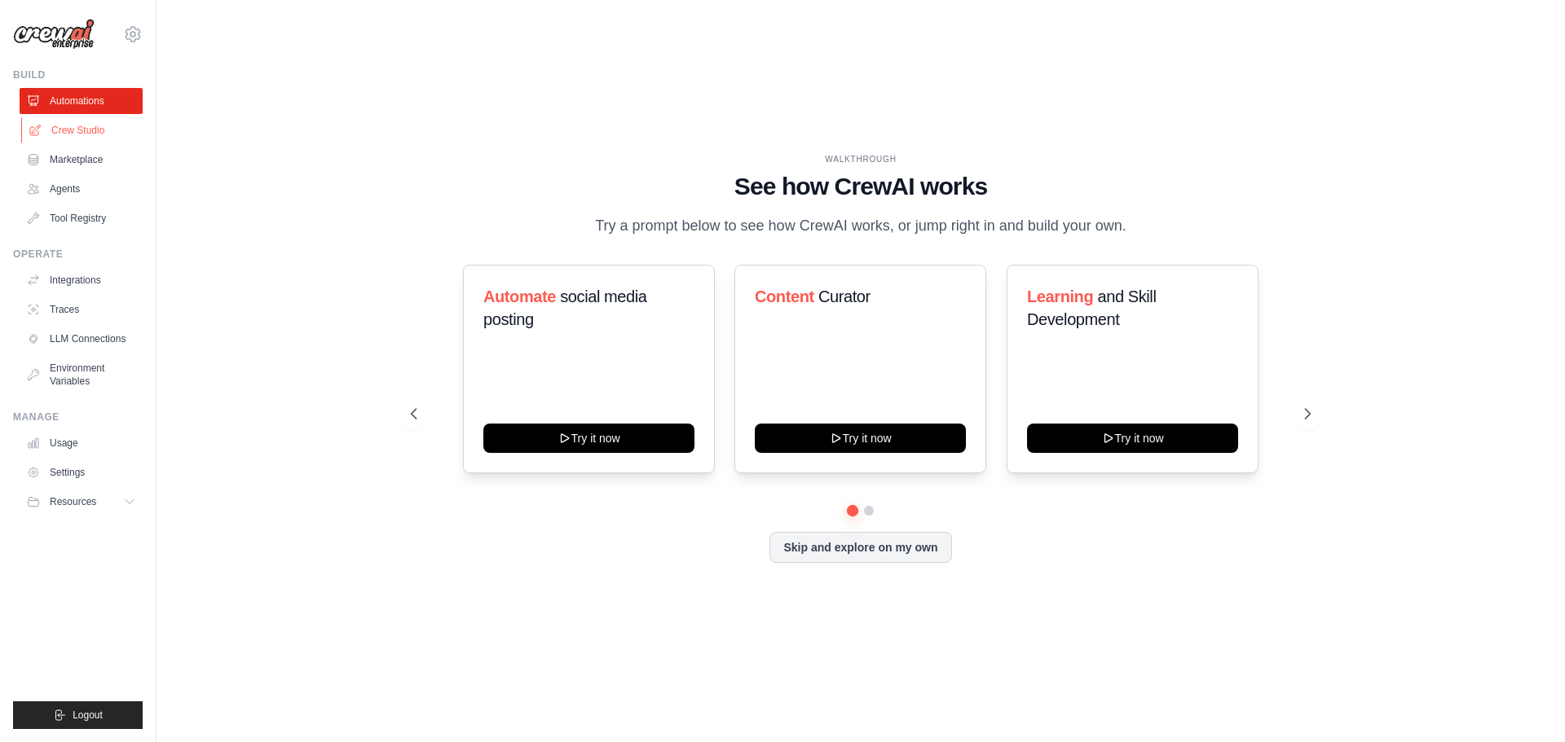
click at [83, 132] on link "Crew Studio" at bounding box center [82, 130] width 123 height 26
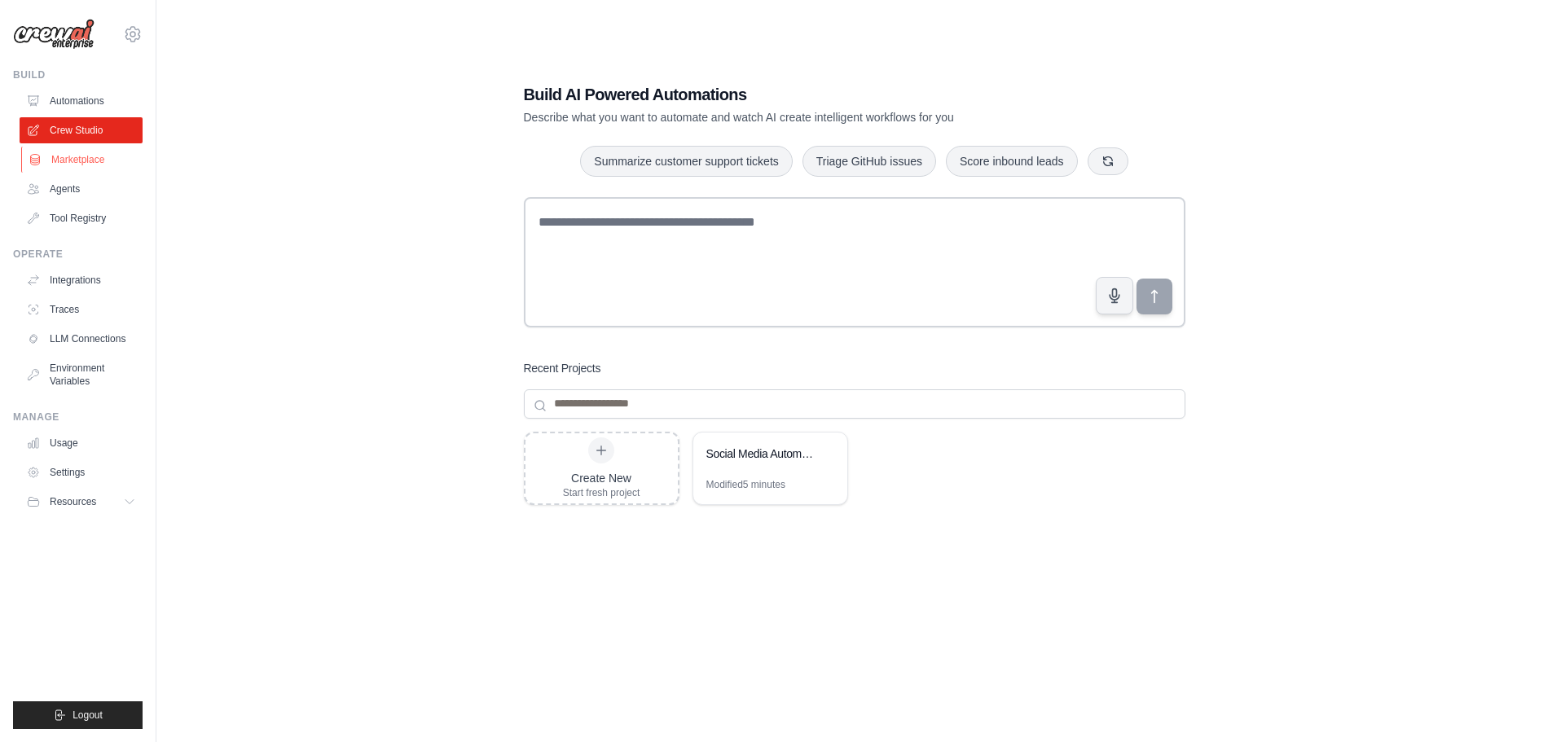
click at [102, 165] on link "Marketplace" at bounding box center [82, 160] width 123 height 26
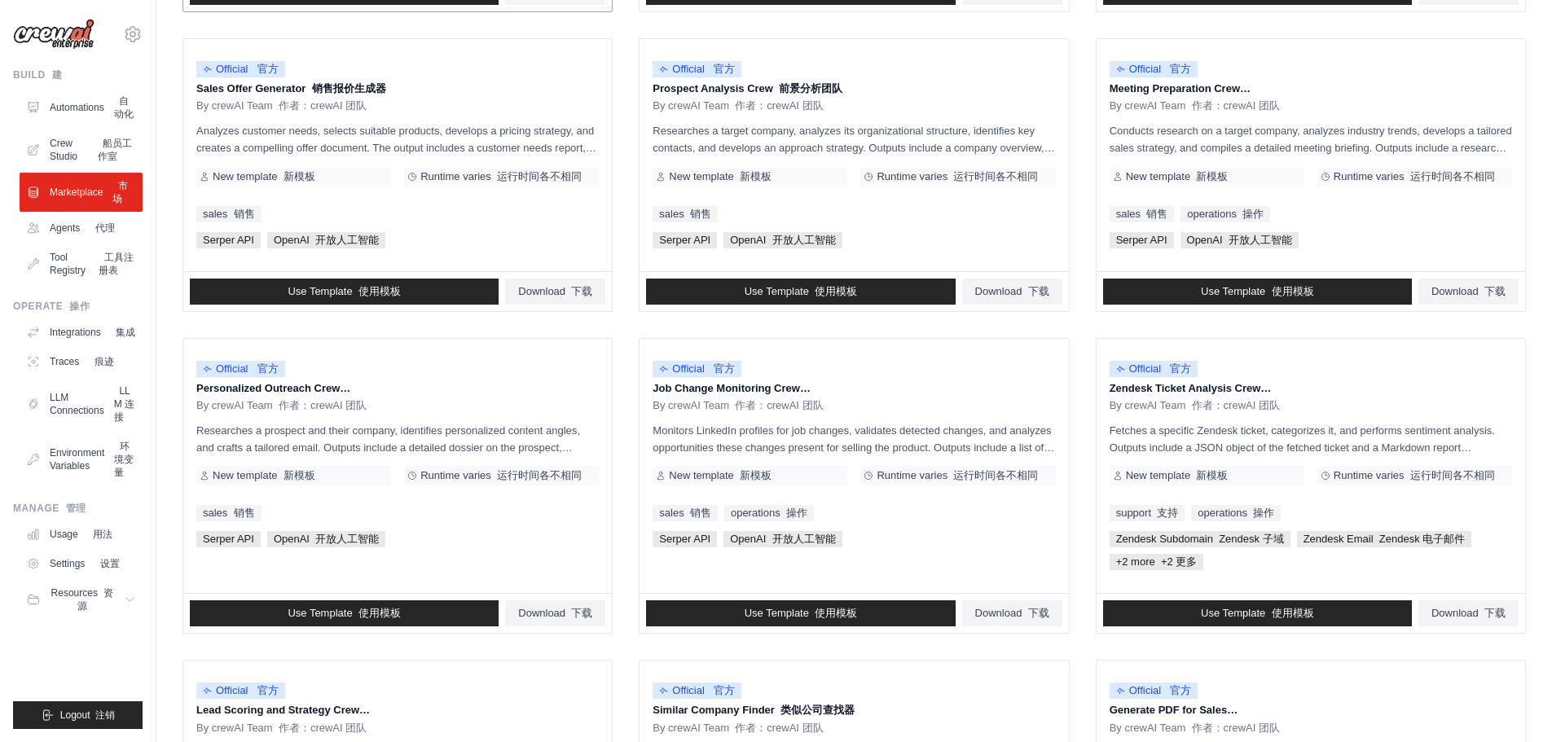
scroll to position [570, 0]
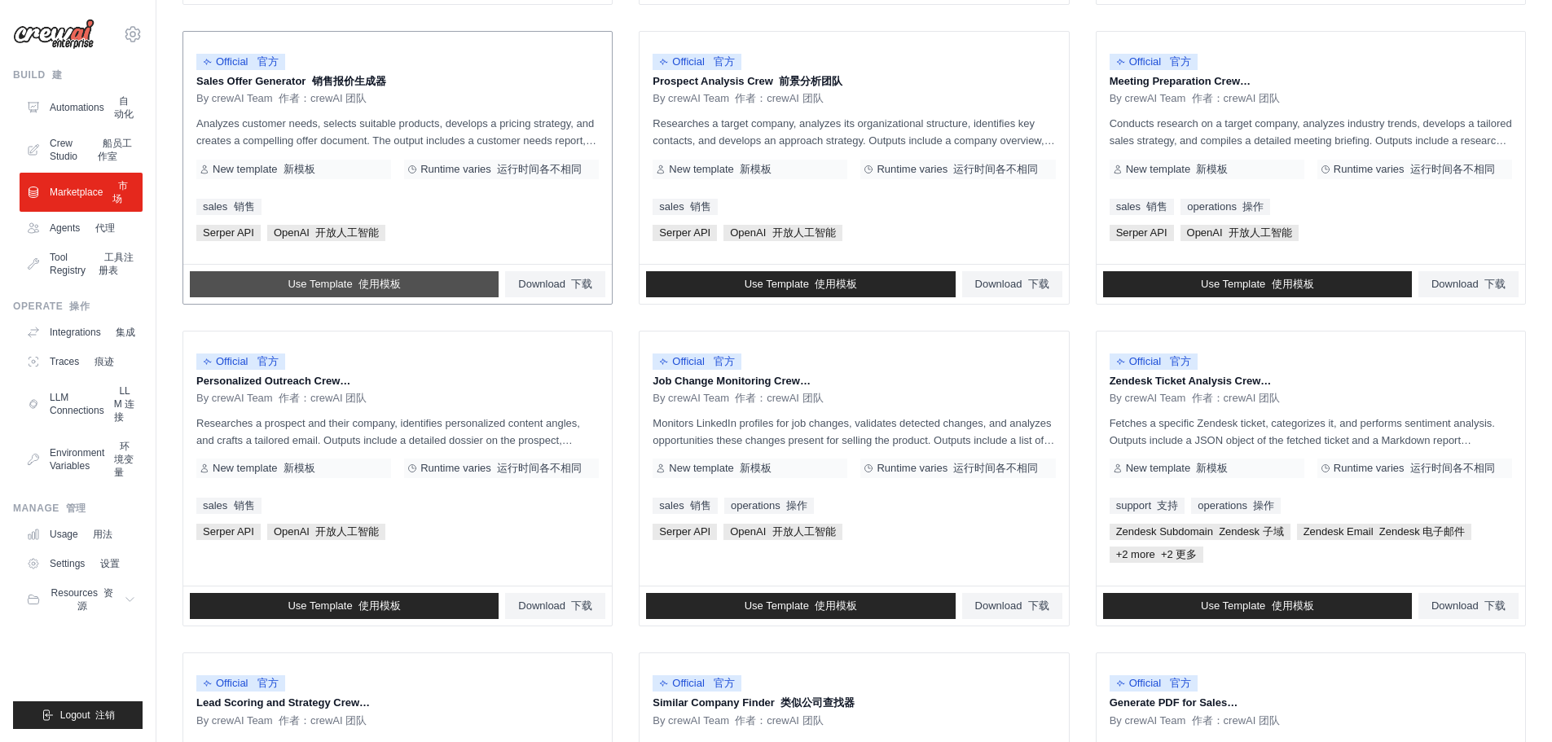
click at [377, 278] on font "使用模板" at bounding box center [380, 284] width 42 height 12
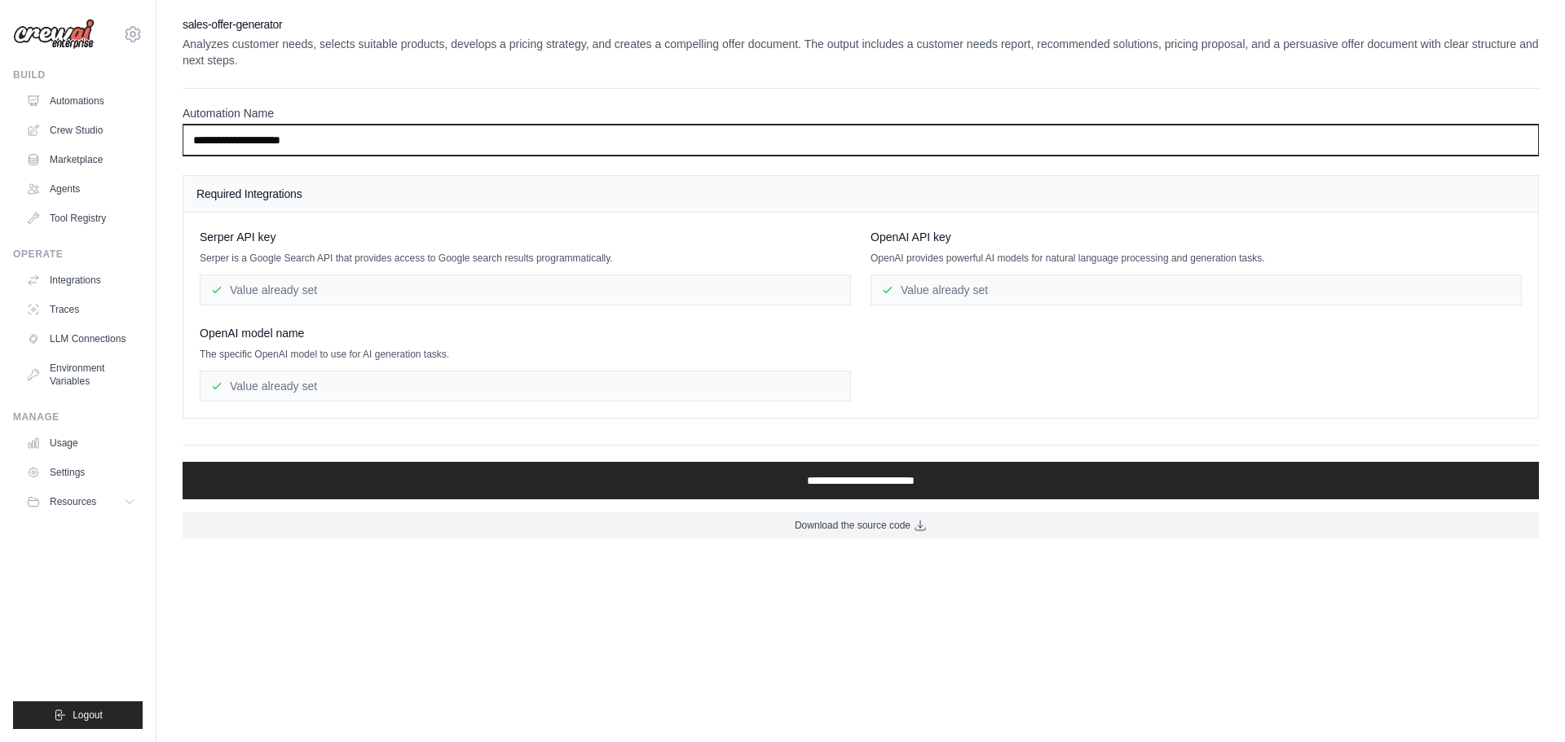
click at [303, 145] on input "**********" at bounding box center [861, 140] width 1356 height 31
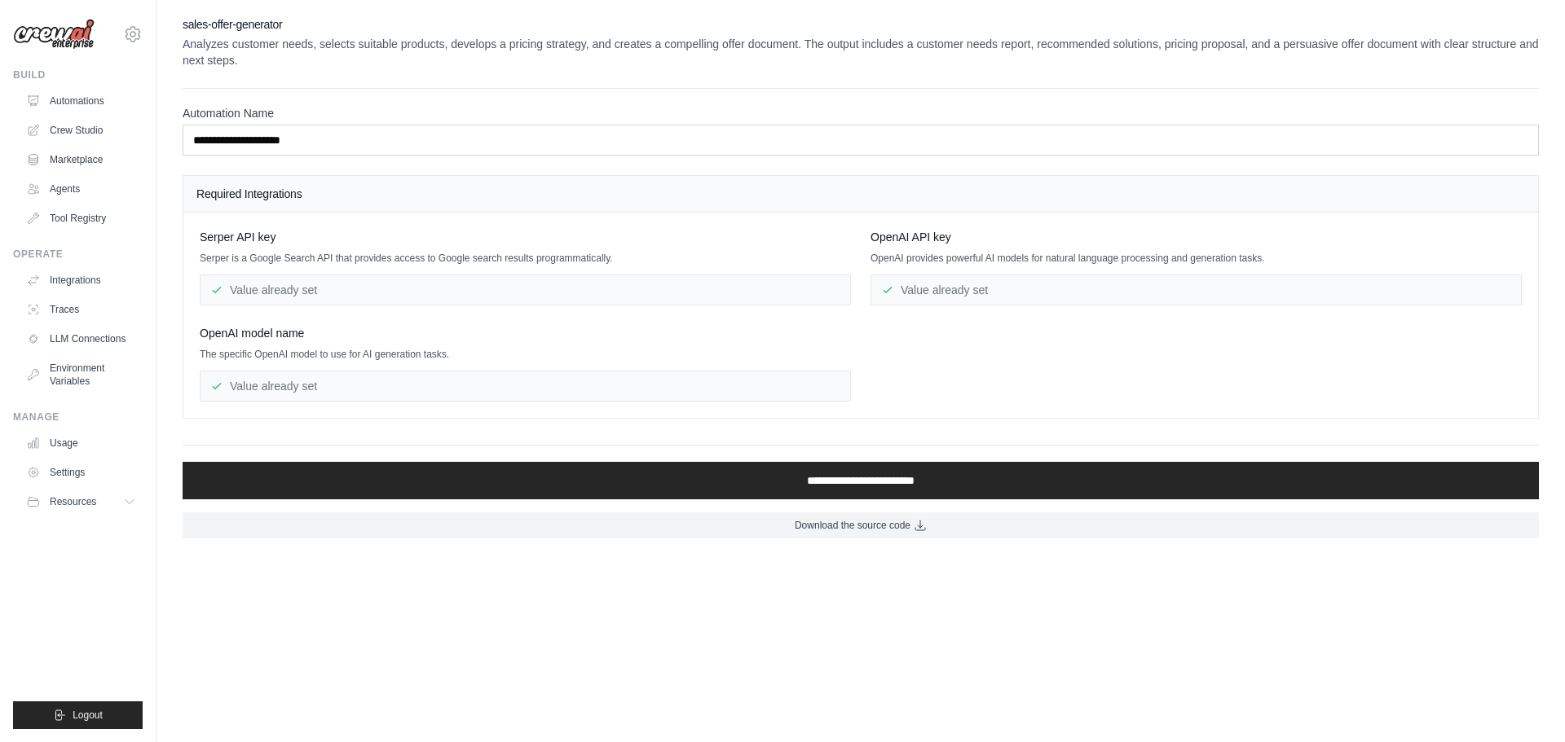
click at [326, 294] on div "Value already set" at bounding box center [525, 290] width 651 height 31
click at [59, 170] on link "Marketplace" at bounding box center [82, 160] width 123 height 26
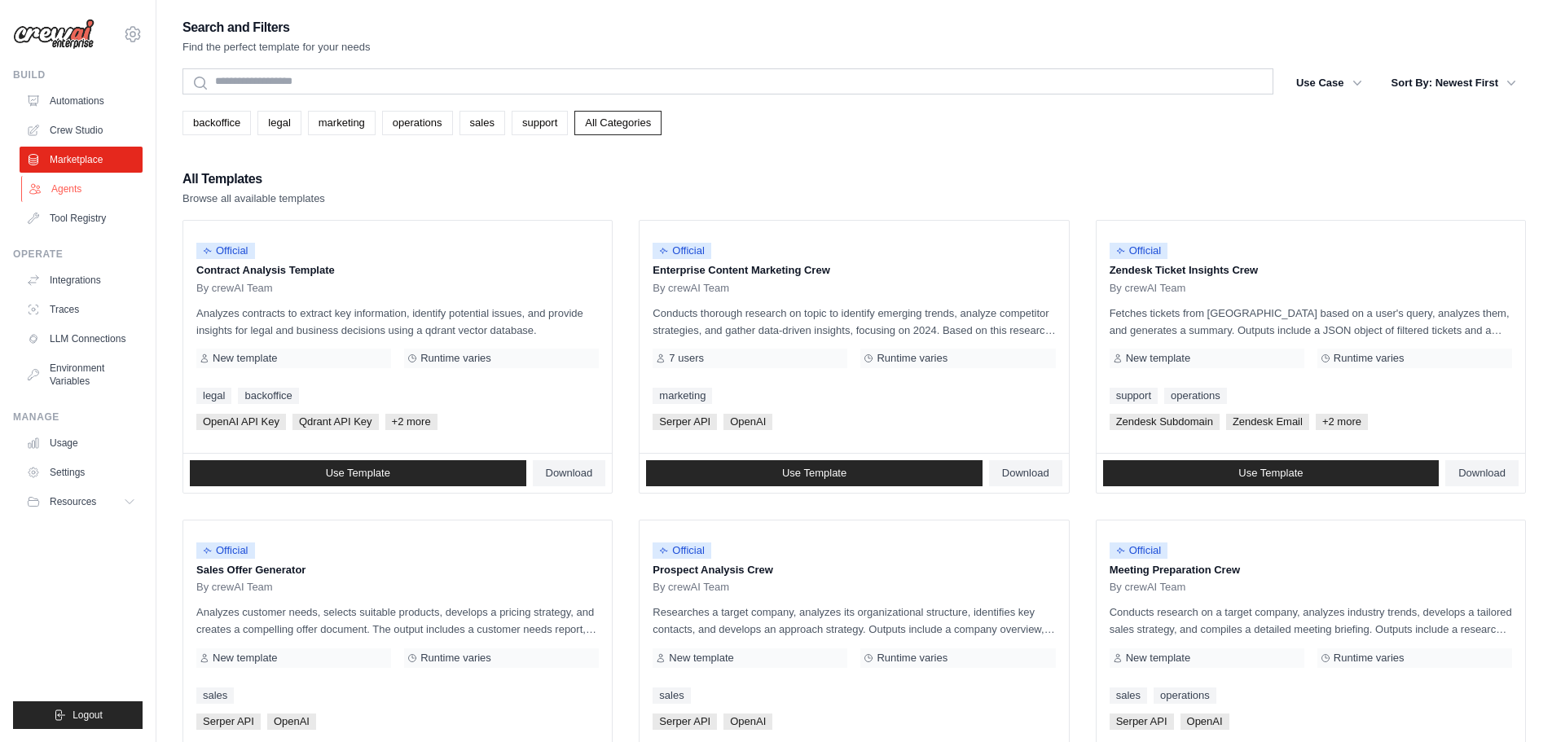
click at [64, 189] on link "Agents" at bounding box center [82, 189] width 123 height 26
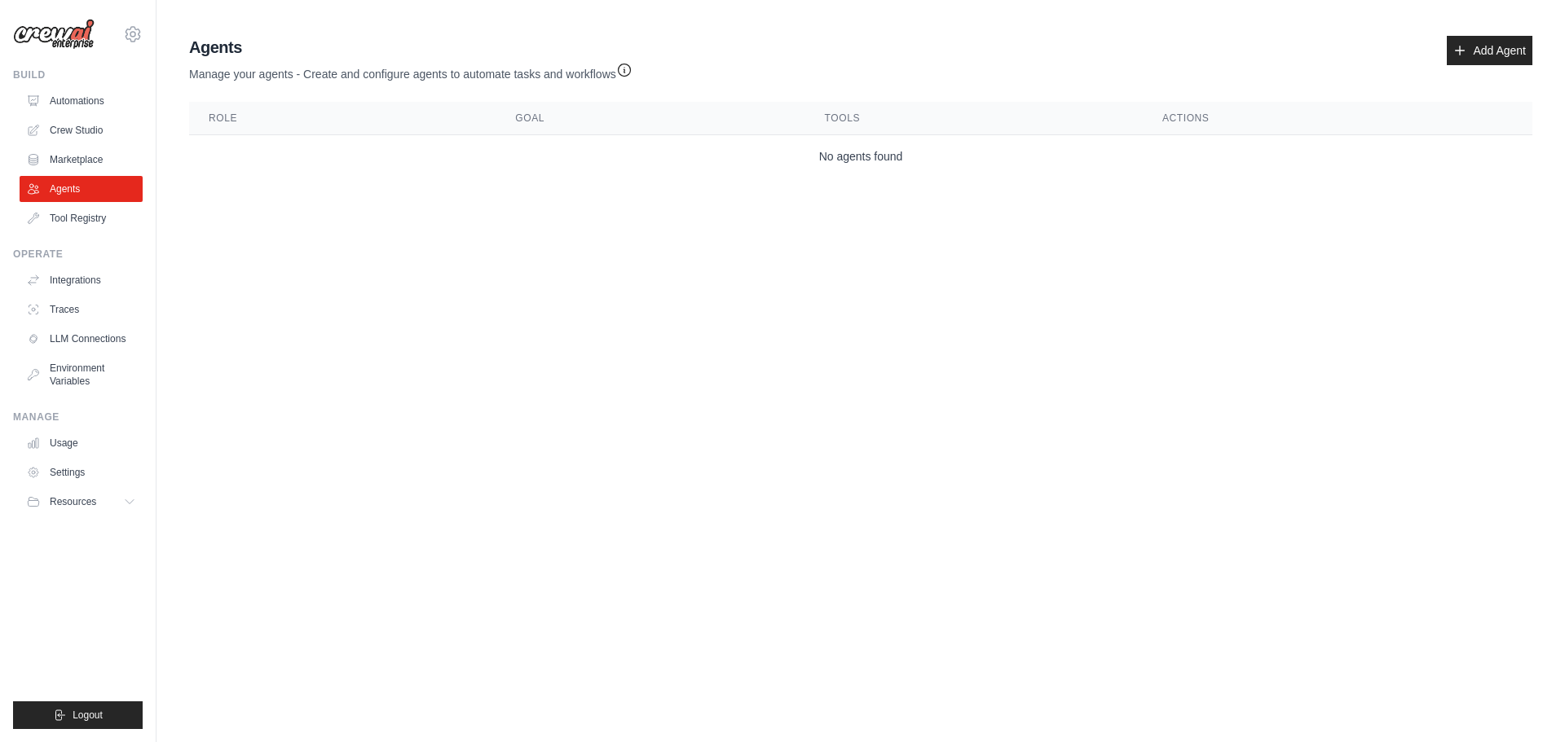
click at [66, 193] on link "Agents" at bounding box center [81, 189] width 123 height 26
click at [1494, 46] on link "Add Agent" at bounding box center [1489, 50] width 86 height 29
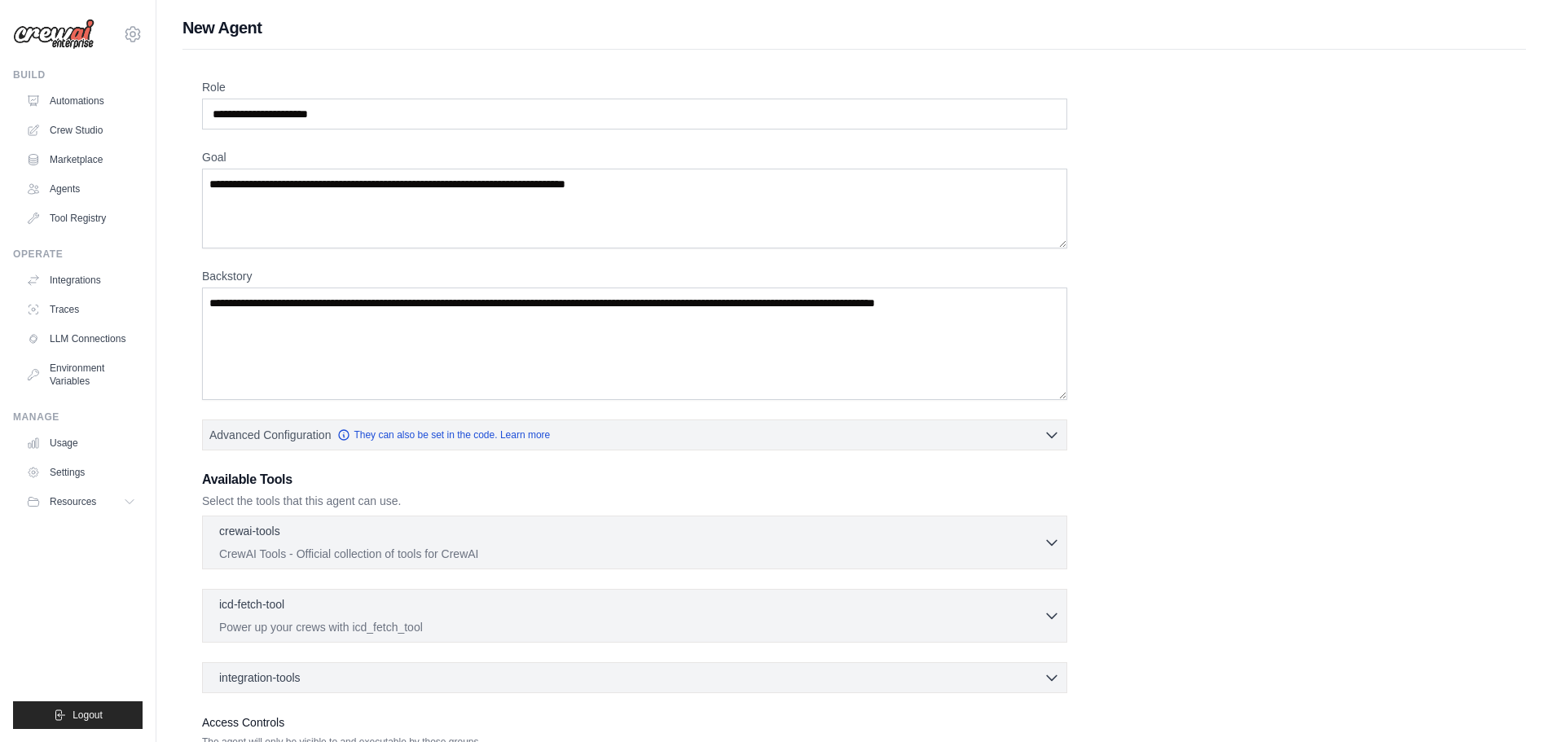
drag, startPoint x: 1250, startPoint y: 187, endPoint x: 1093, endPoint y: 193, distance: 157.4
click at [1093, 193] on div "Role Goal Backstory Advanced Configuration They can also be set in the code. Le…" at bounding box center [854, 440] width 1305 height 722
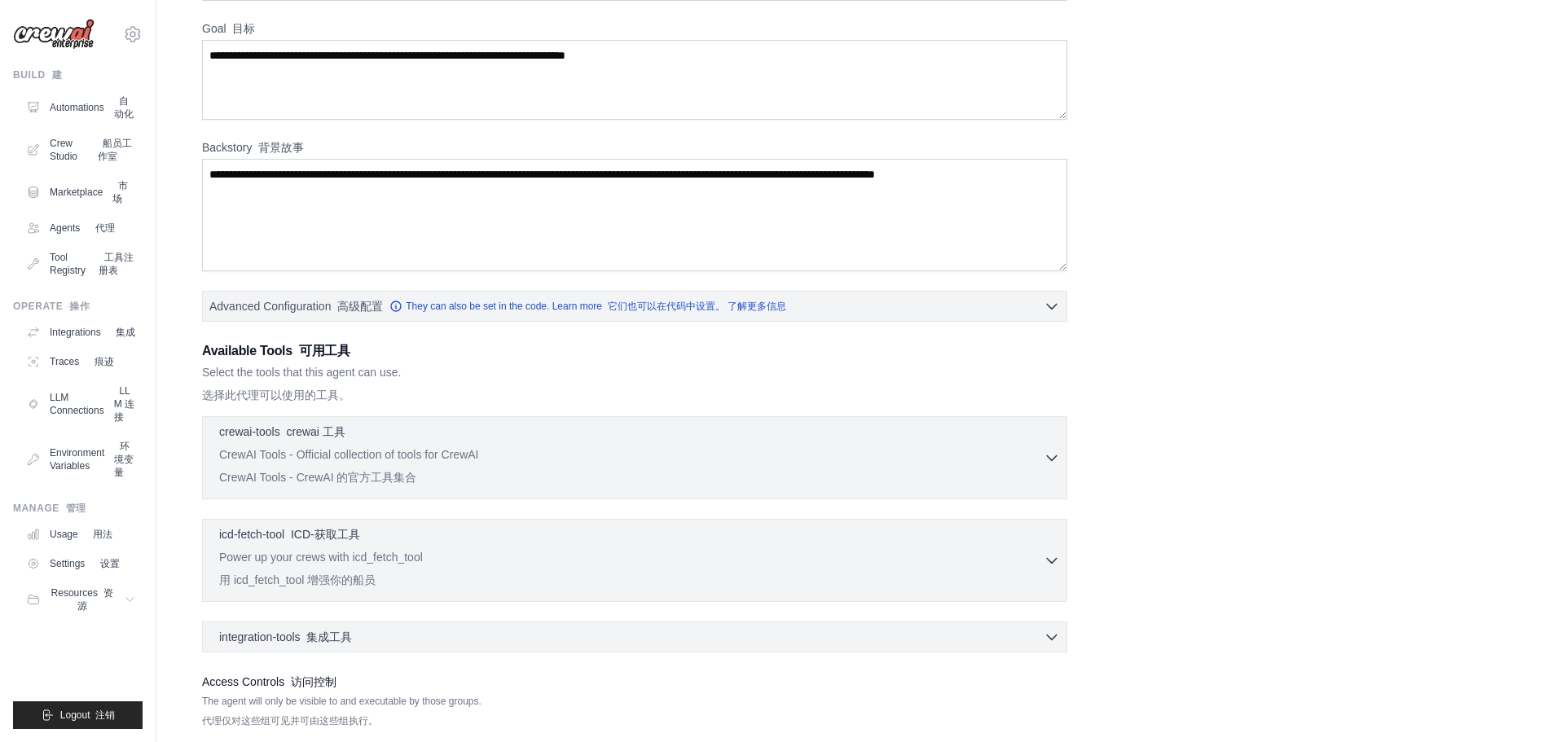
scroll to position [163, 0]
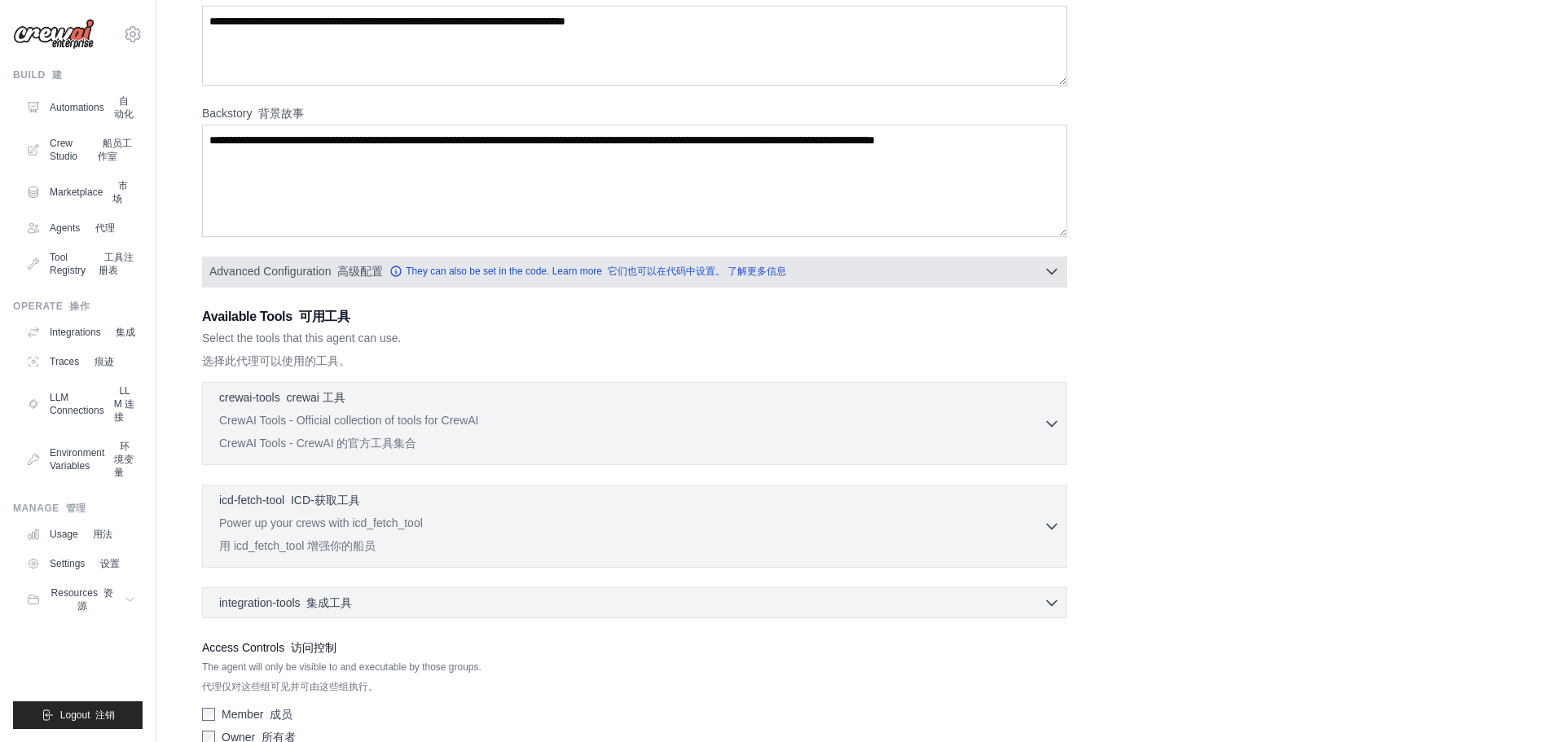
click at [1053, 272] on icon "button" at bounding box center [1052, 271] width 16 height 16
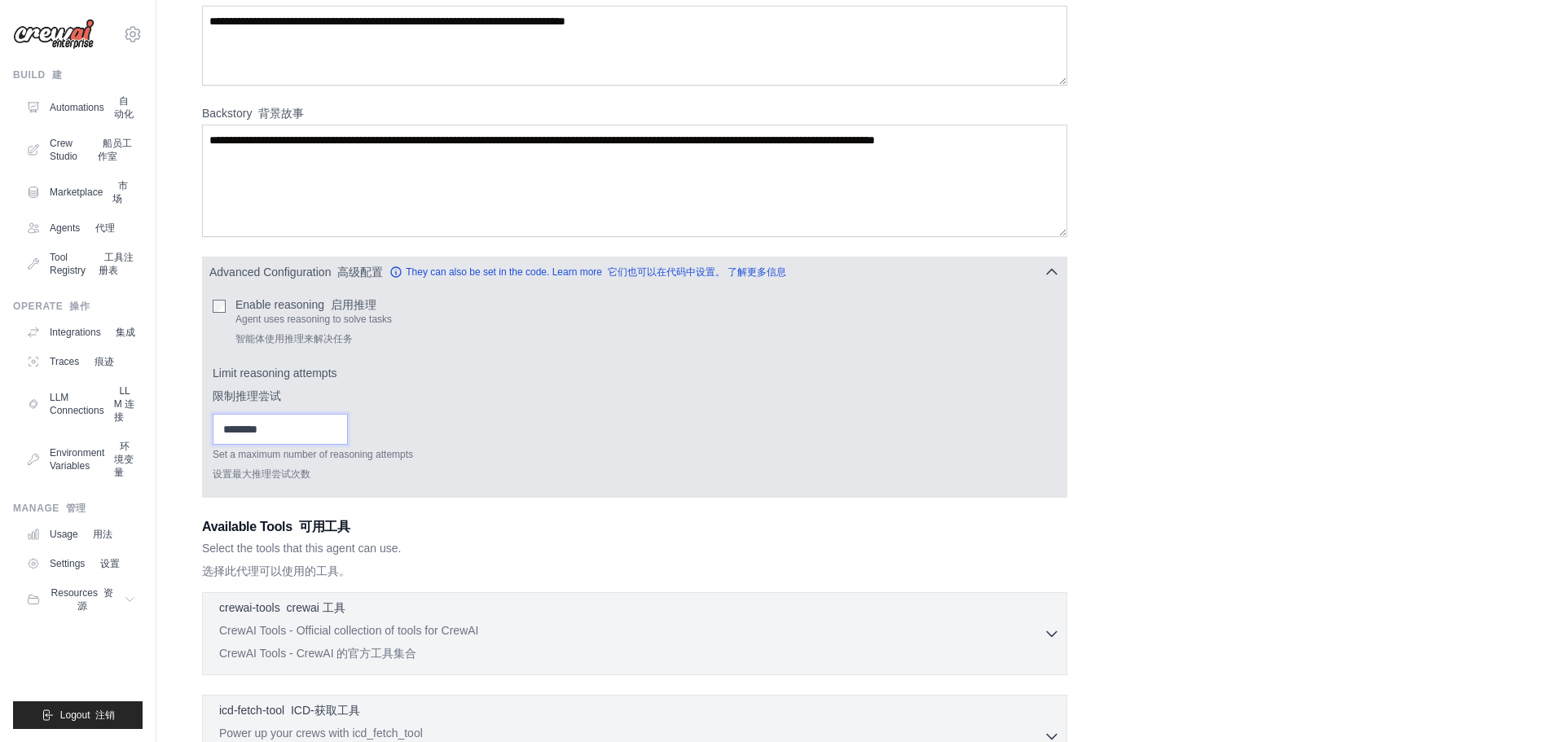
click at [298, 421] on input "Limit reasoning attempts 限制推理尝试" at bounding box center [280, 429] width 135 height 31
click at [1058, 270] on icon "button" at bounding box center [1052, 271] width 16 height 16
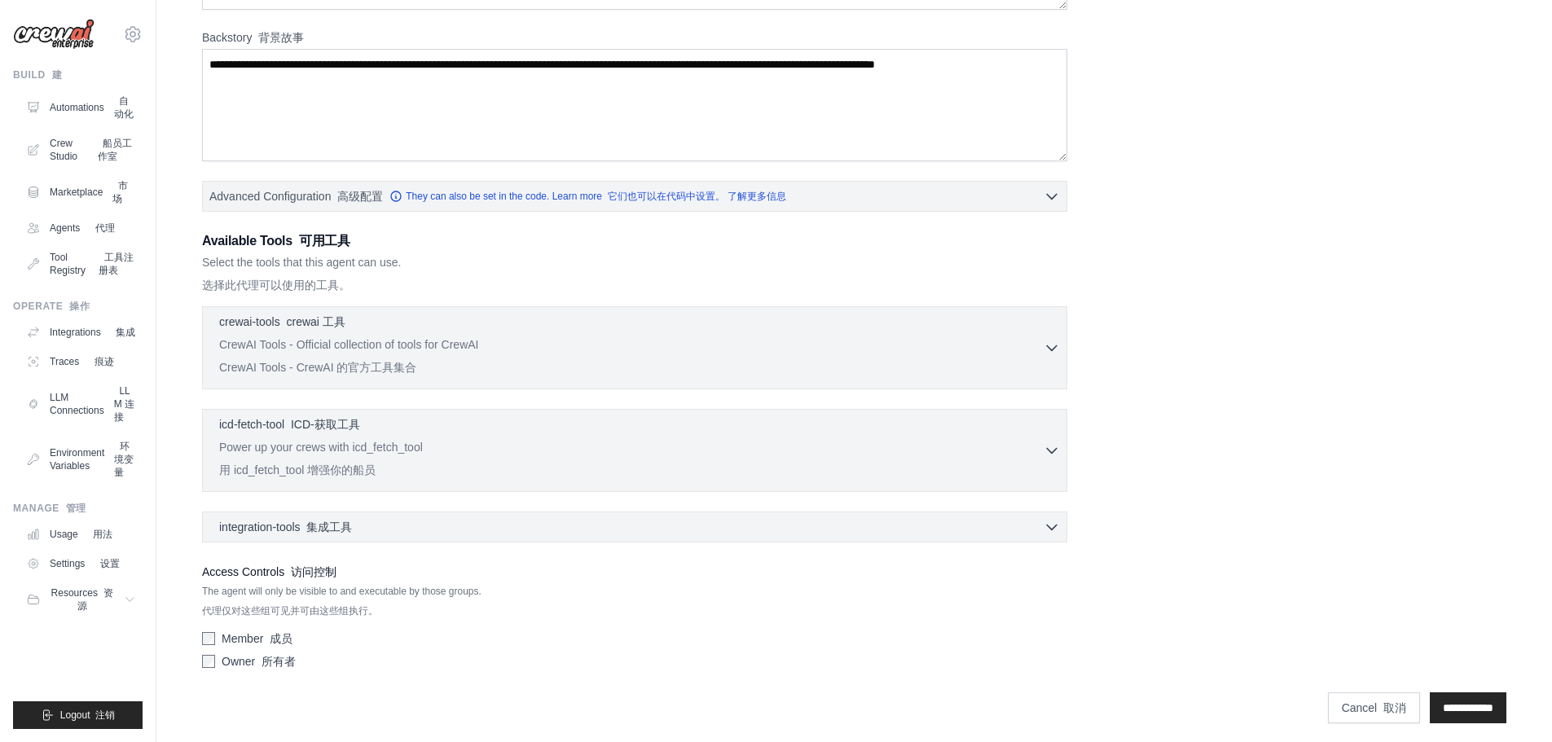
scroll to position [246, 0]
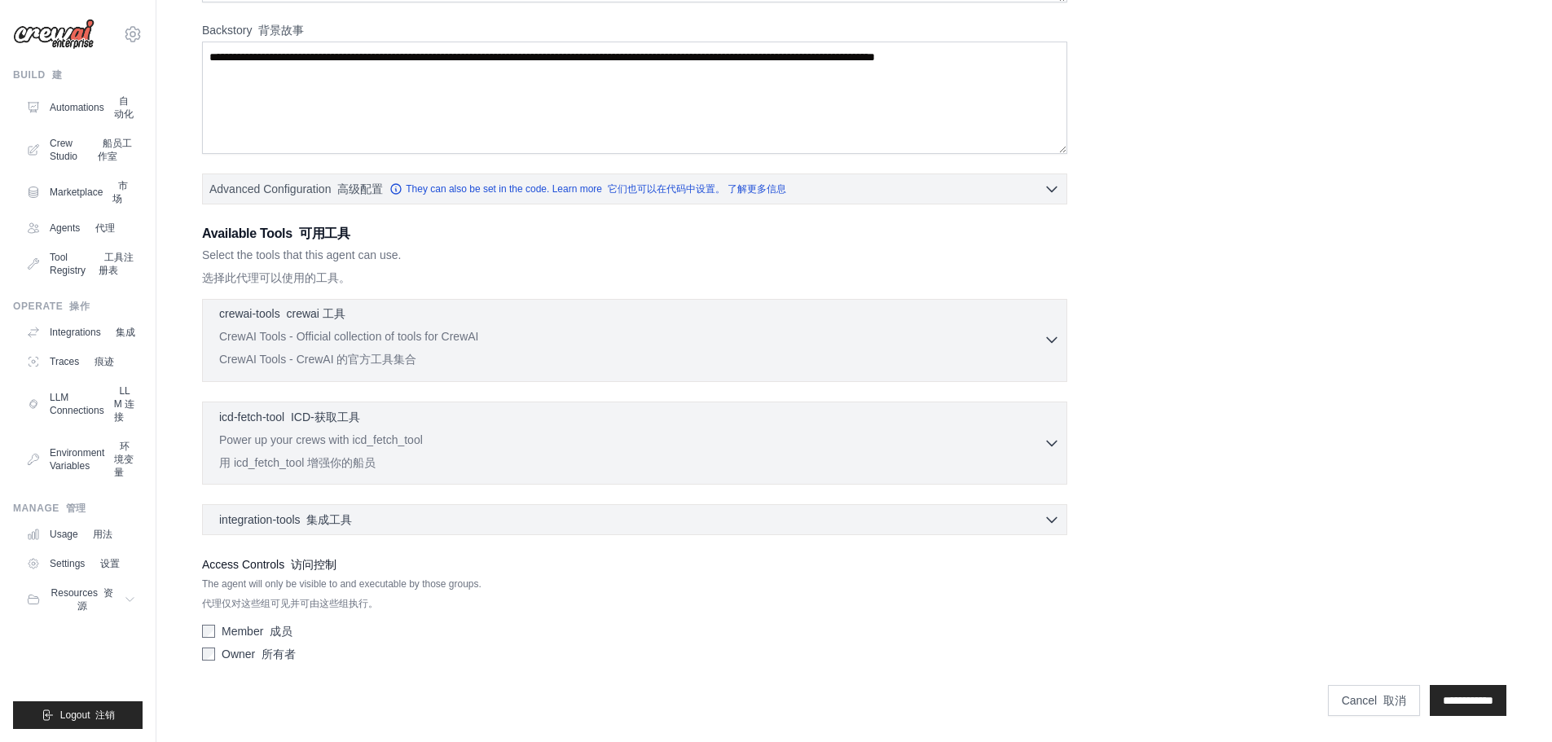
click at [448, 329] on p "CrewAI Tools - Official collection of tools for CrewAI CrewAI Tools - CrewAI 的官…" at bounding box center [631, 351] width 825 height 46
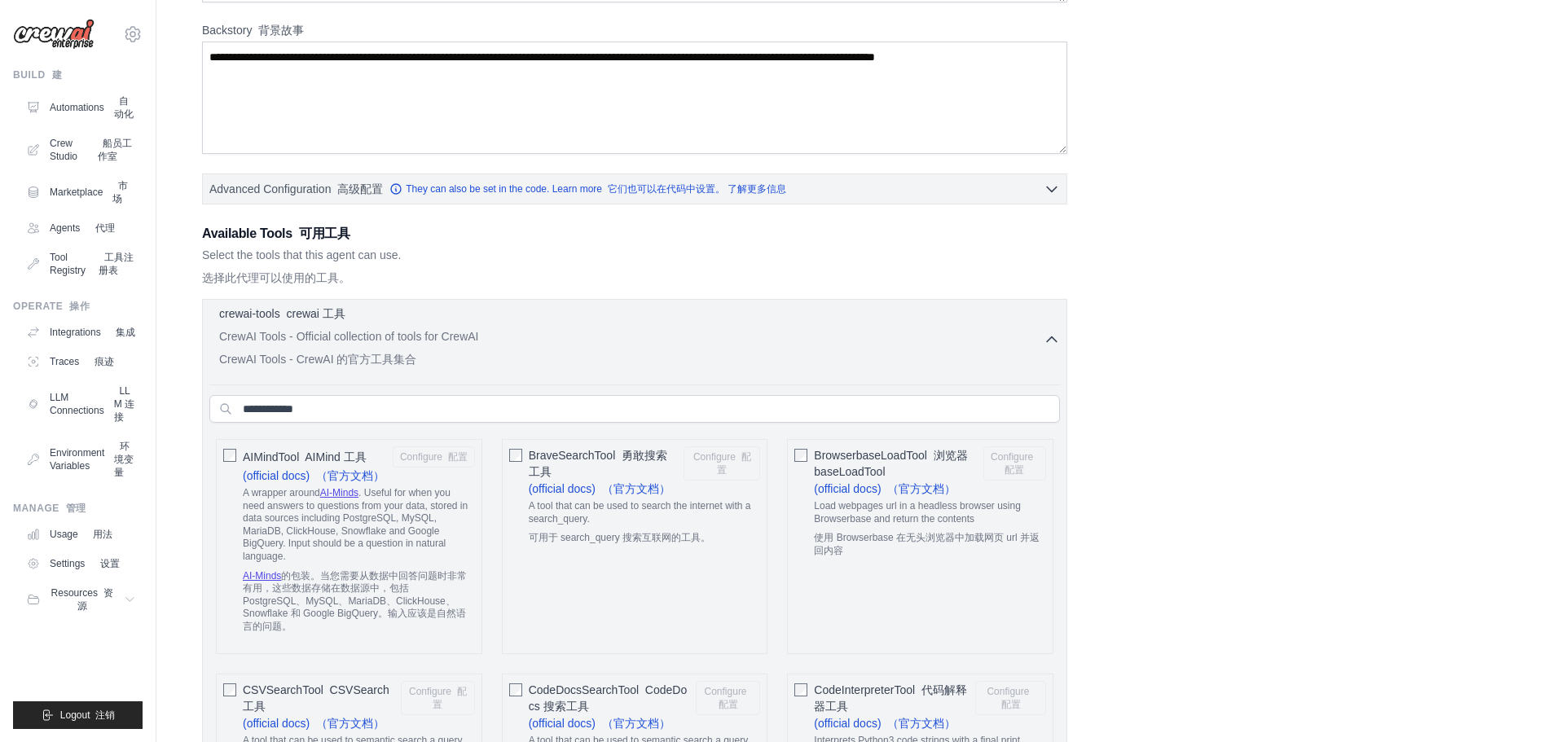
click at [448, 329] on p "CrewAI Tools - Official collection of tools for CrewAI CrewAI Tools - CrewAI 的官…" at bounding box center [631, 351] width 825 height 46
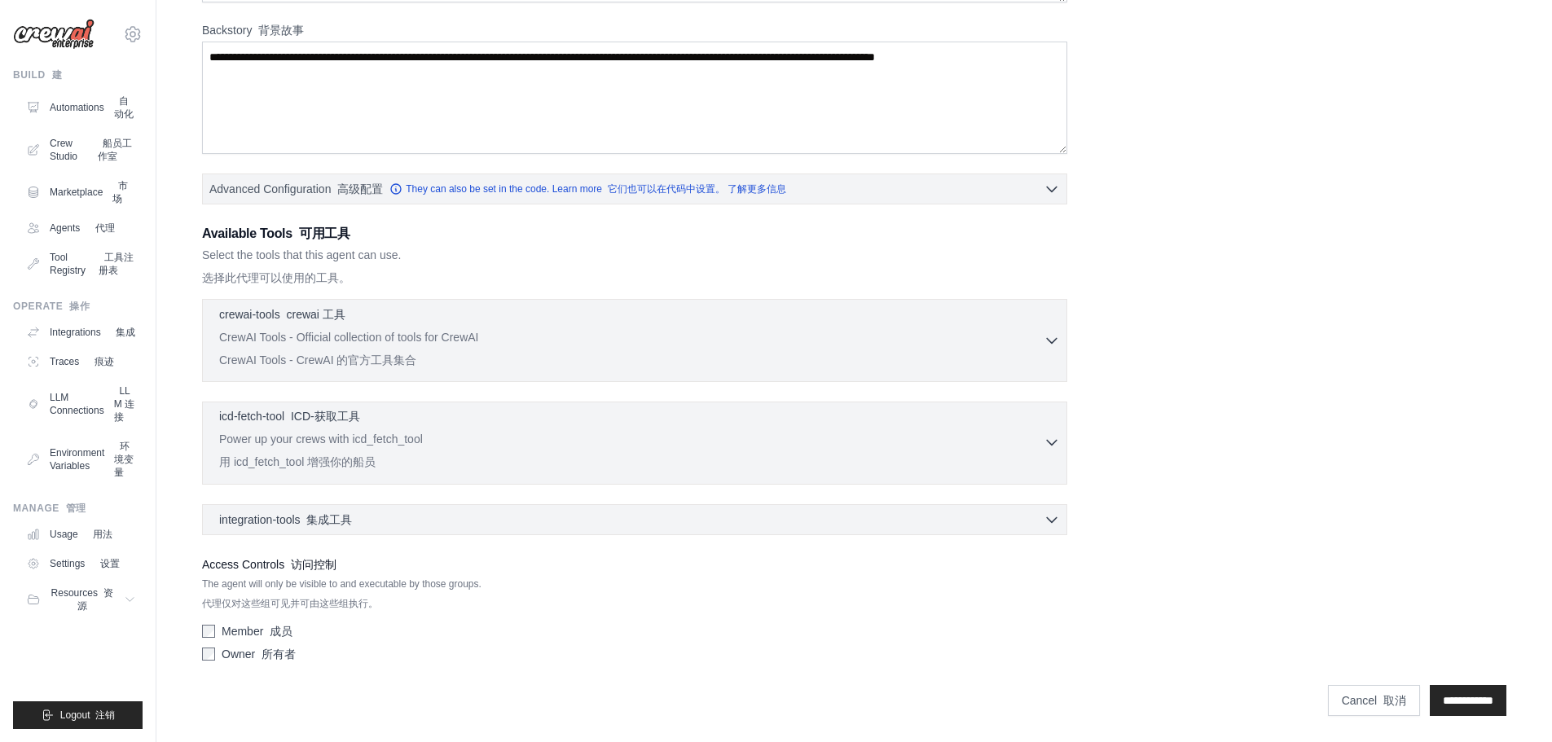
click at [390, 437] on p "Power up your crews with icd_fetch_tool 用 icd_fetch_tool 增强你的船员" at bounding box center [631, 454] width 825 height 46
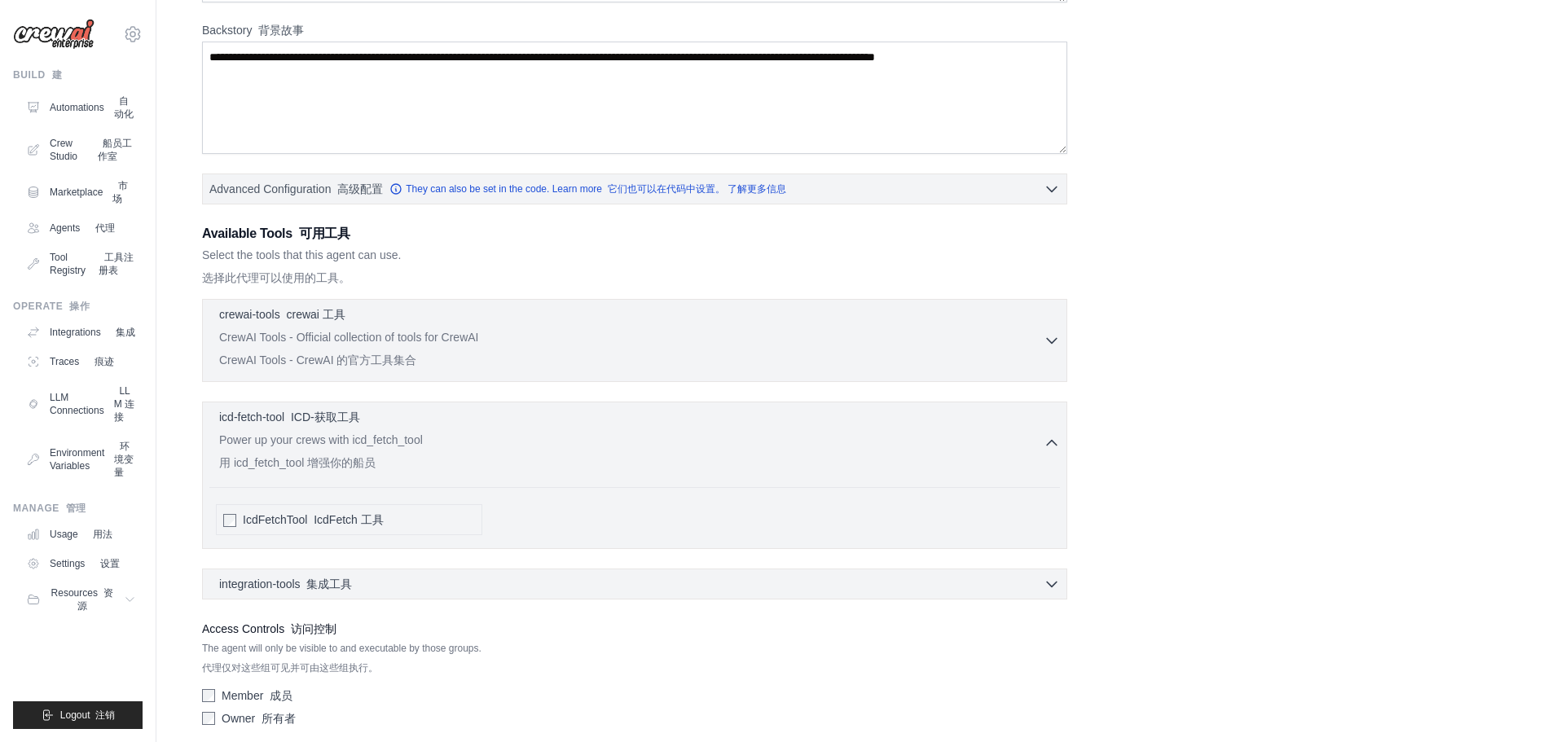
click at [342, 520] on font "IcdFetch 工具" at bounding box center [349, 519] width 70 height 13
click at [343, 518] on font "IcdFetch 工具" at bounding box center [349, 519] width 70 height 13
click at [419, 427] on div "icd-fetch-tool ICD-获取工具 0 selected" at bounding box center [631, 418] width 825 height 20
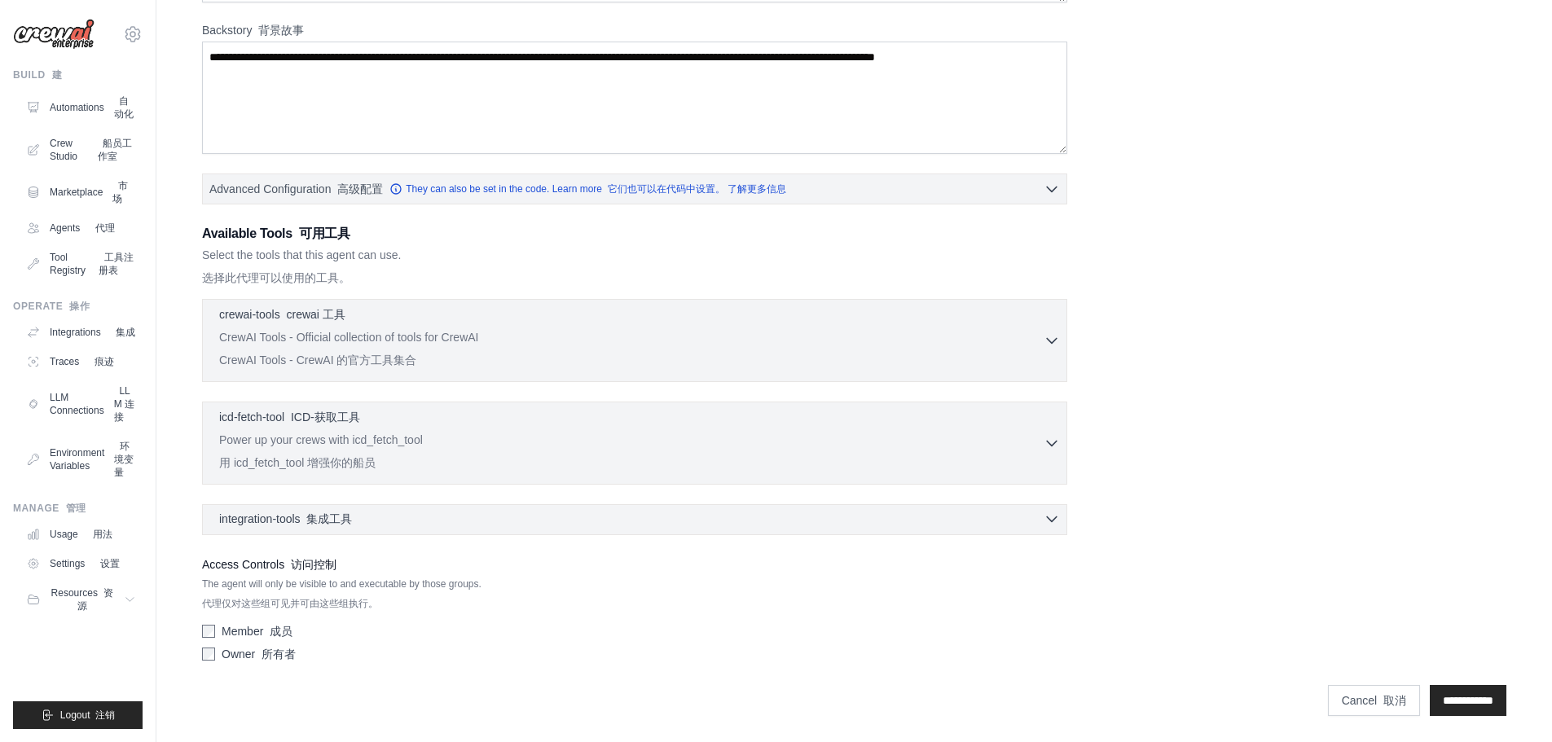
click at [369, 517] on div "integration-tools 集成工具 0 selected" at bounding box center [639, 519] width 841 height 16
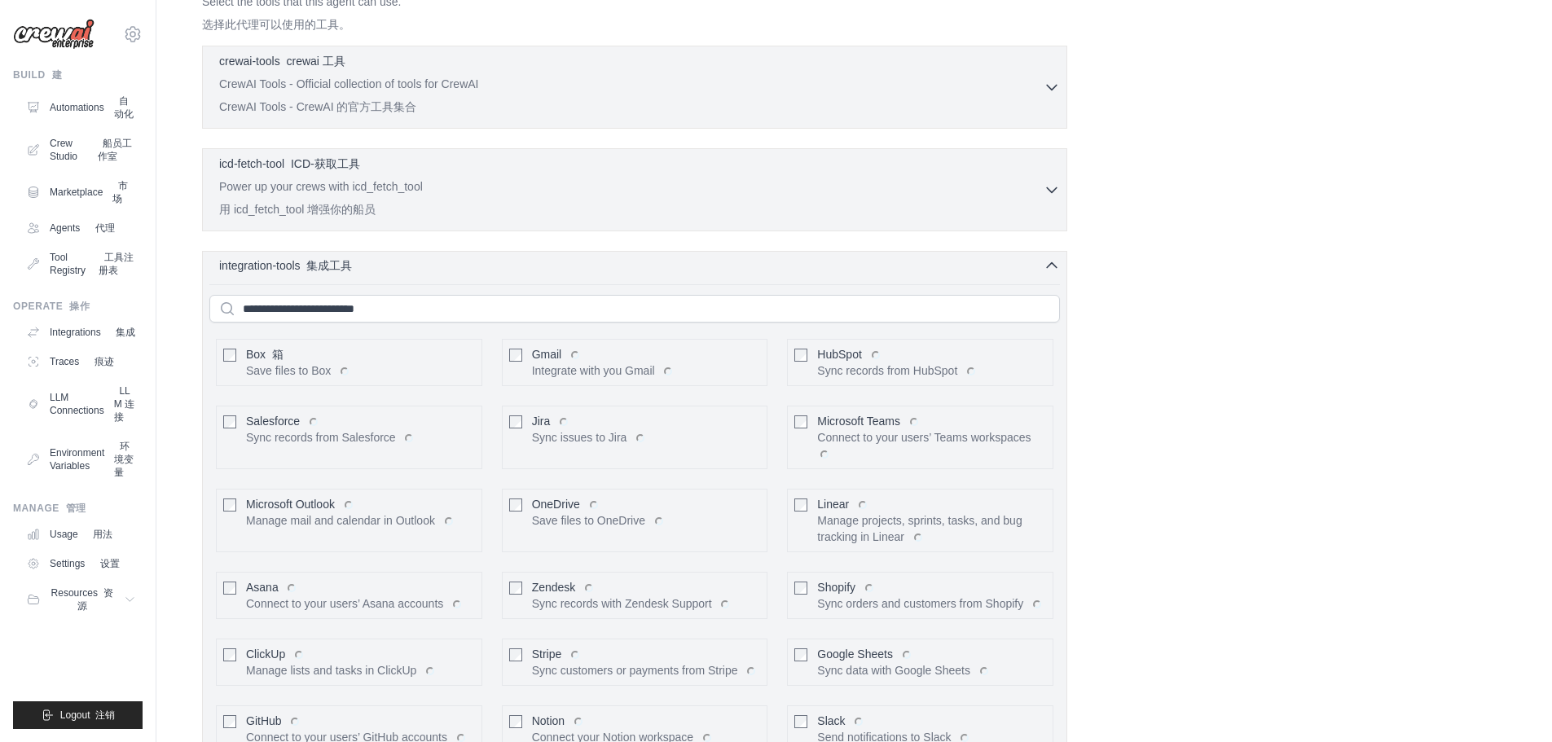
scroll to position [572, 0]
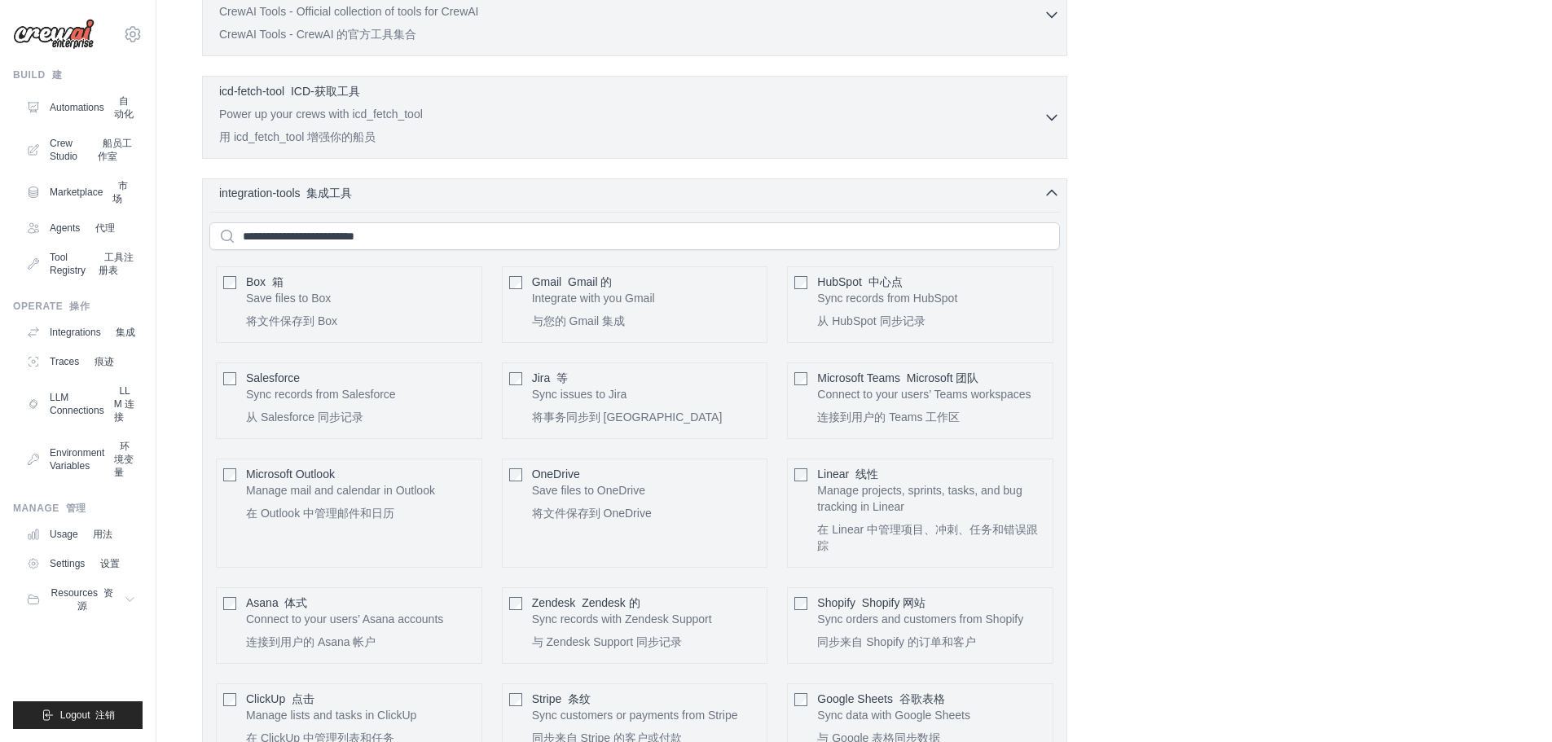
click at [359, 191] on div "integration-tools 集成工具 0 selected" at bounding box center [288, 193] width 139 height 16
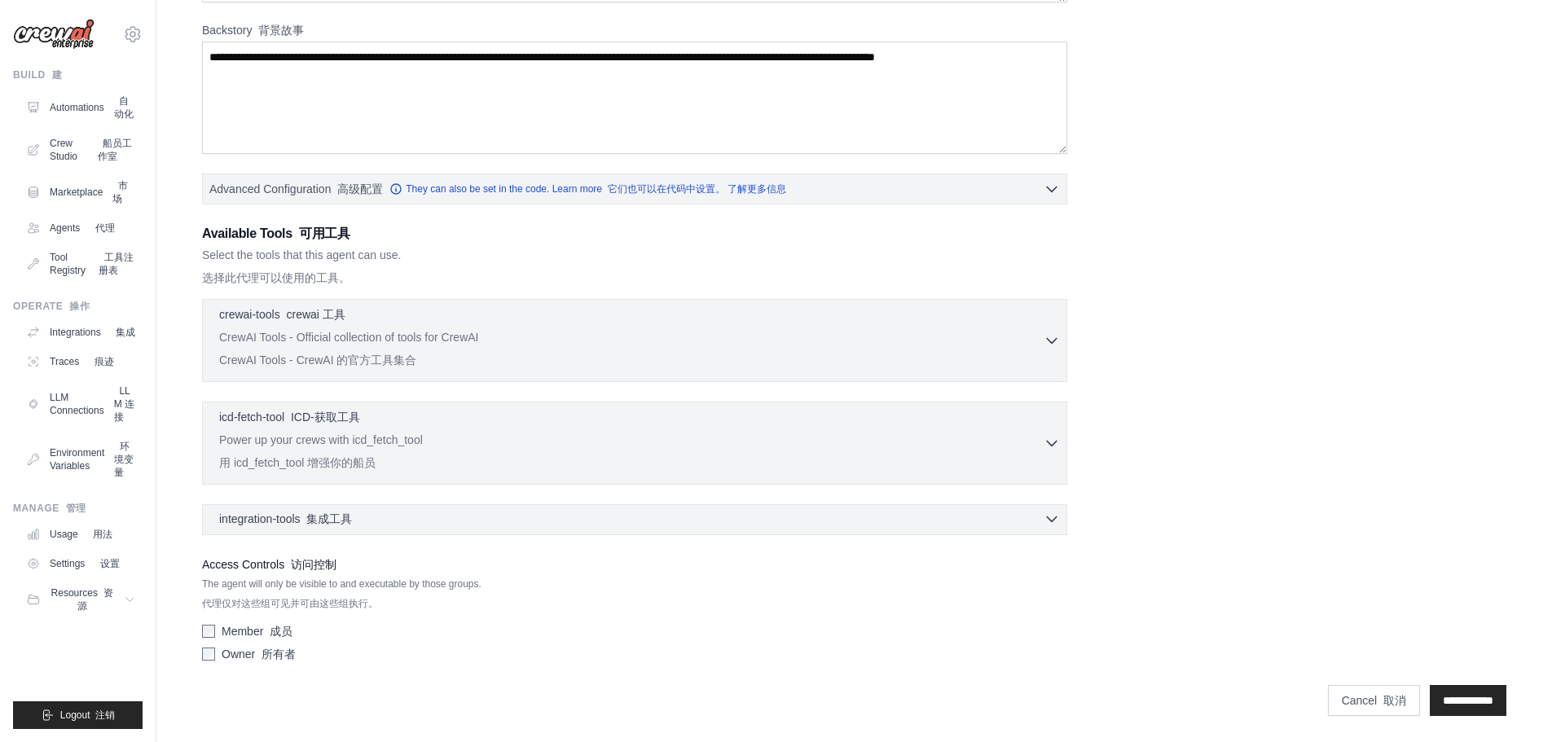
click at [330, 517] on font "集成工具" at bounding box center [329, 519] width 46 height 13
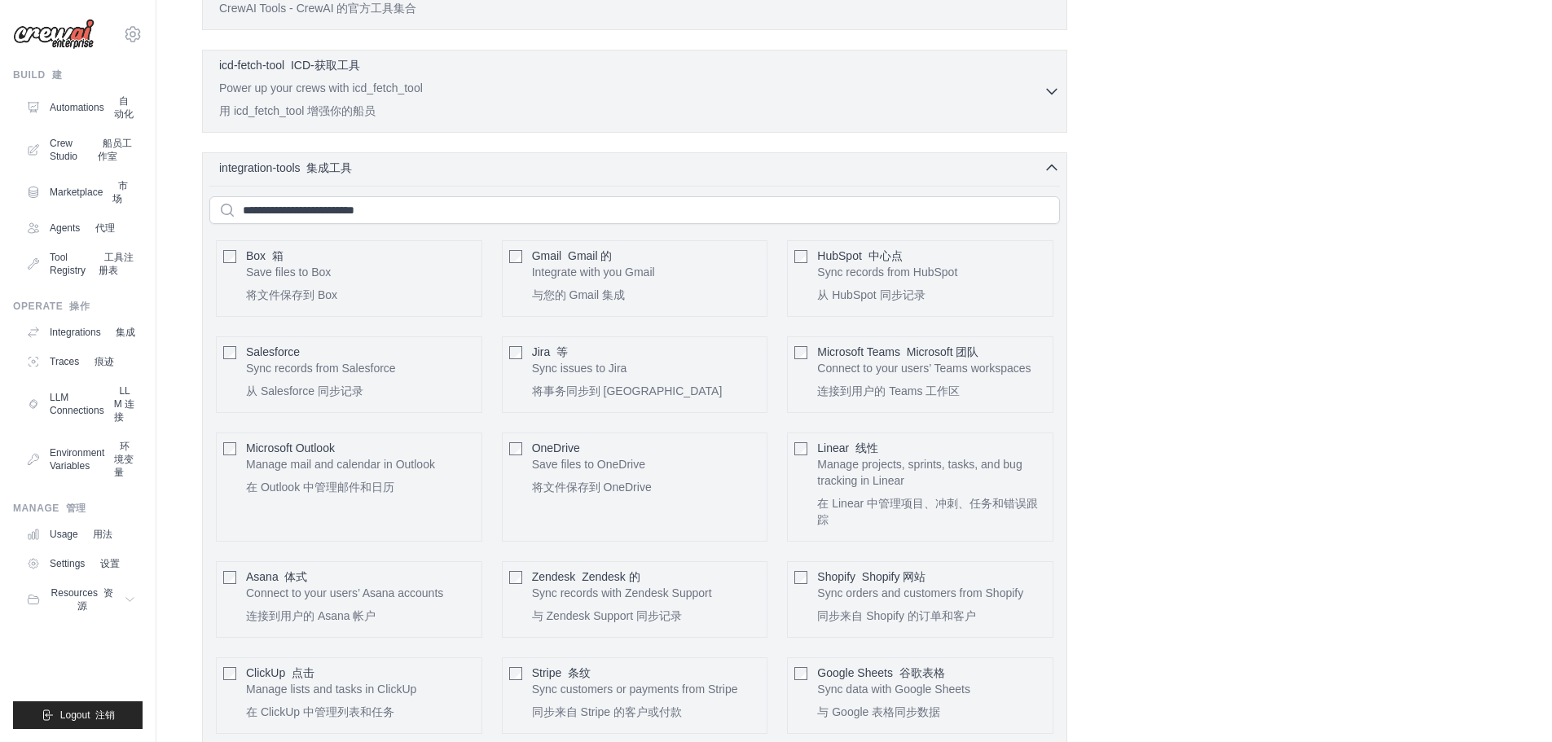
scroll to position [434, 0]
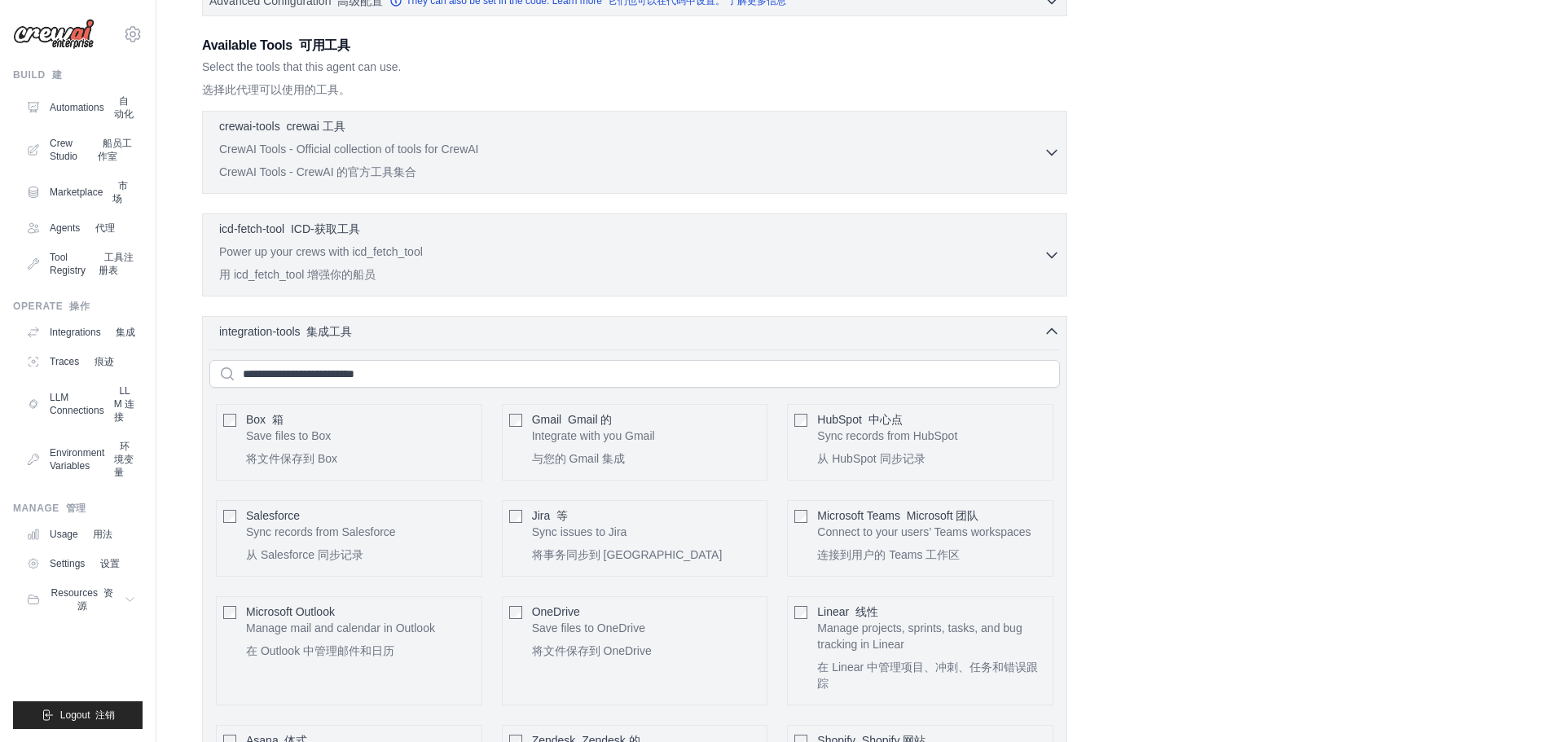
click at [550, 429] on p "Integrate with you Gmail 与您的 Gmail 集成" at bounding box center [593, 451] width 123 height 46
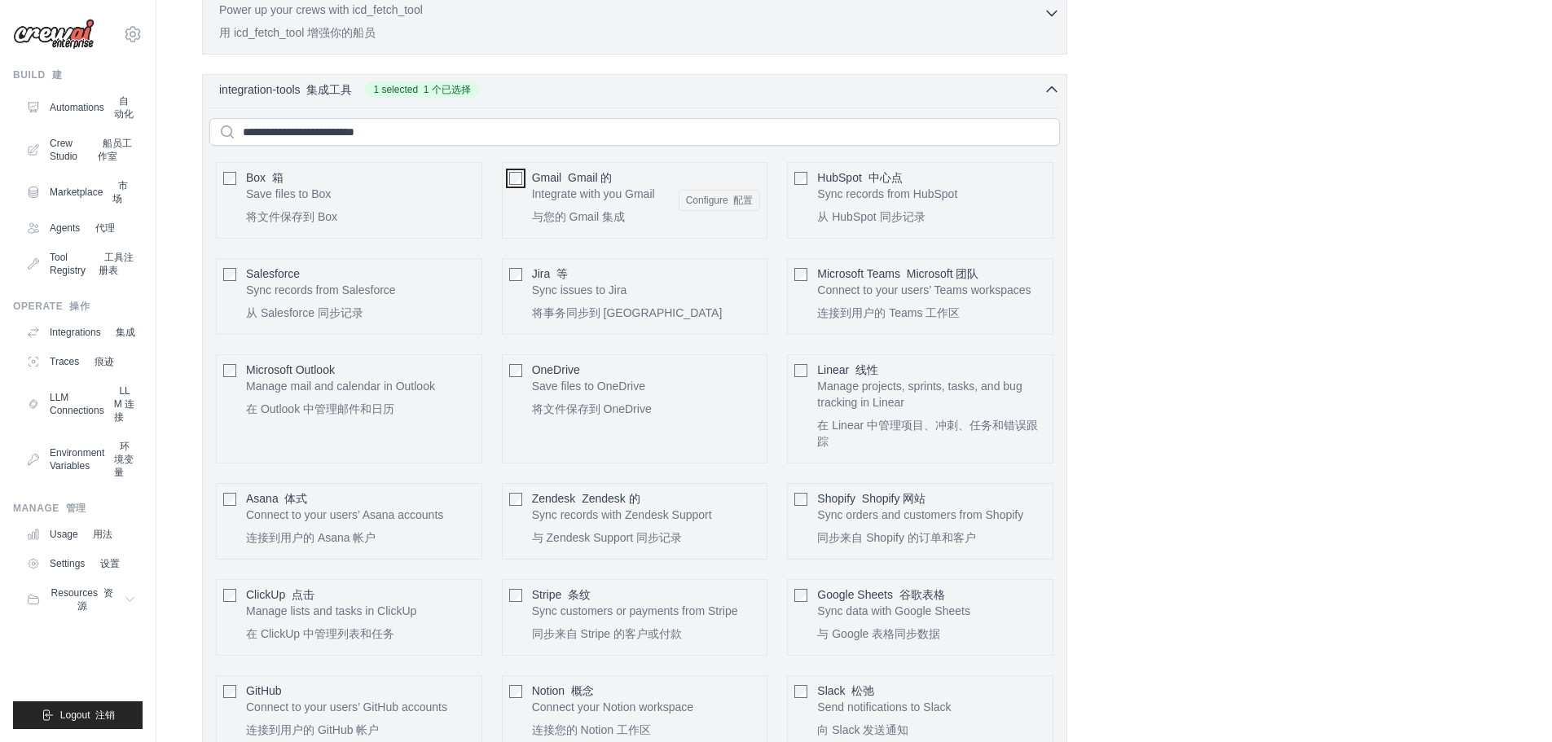
scroll to position [614, 0]
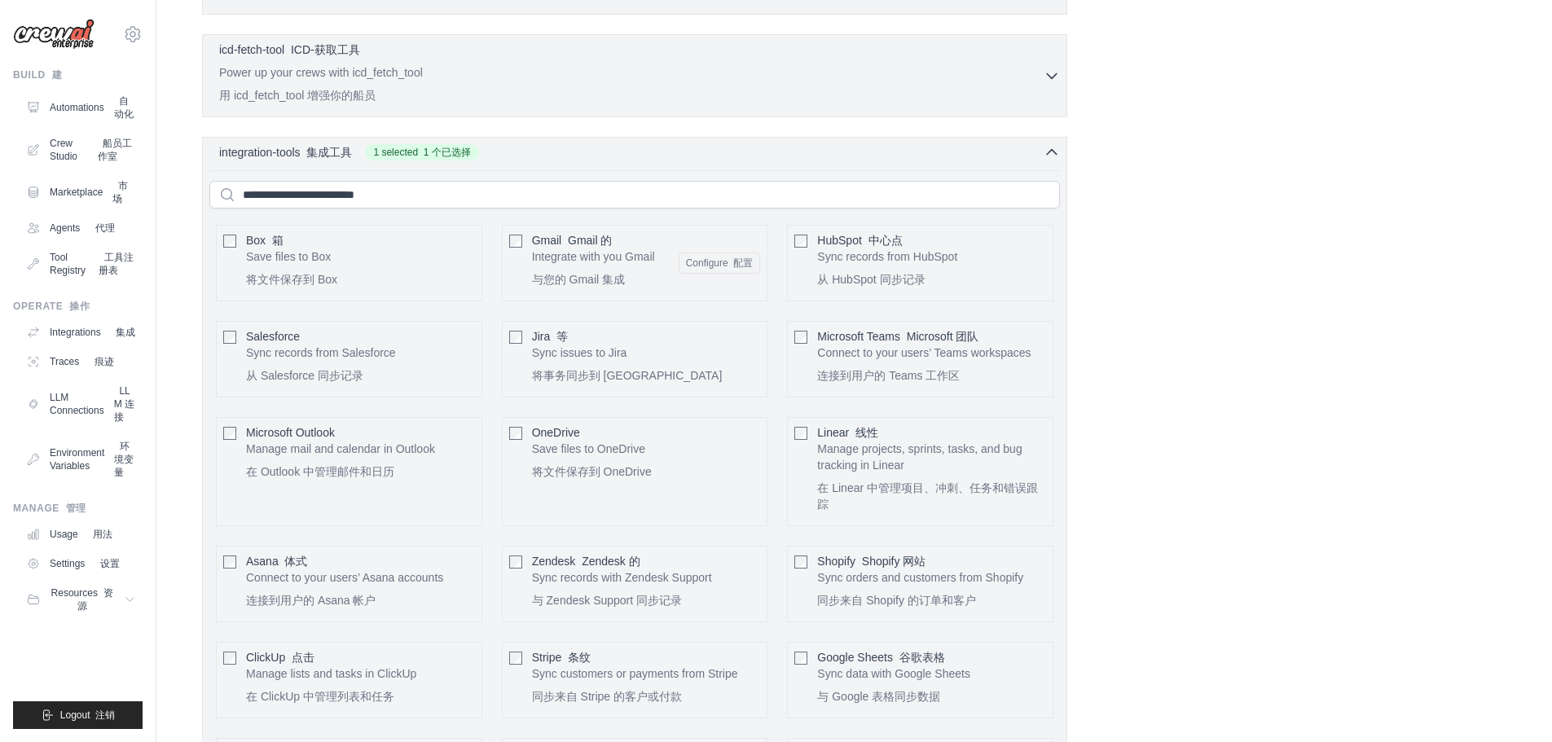
click at [728, 264] on button "Configure 配置" at bounding box center [720, 263] width 82 height 21
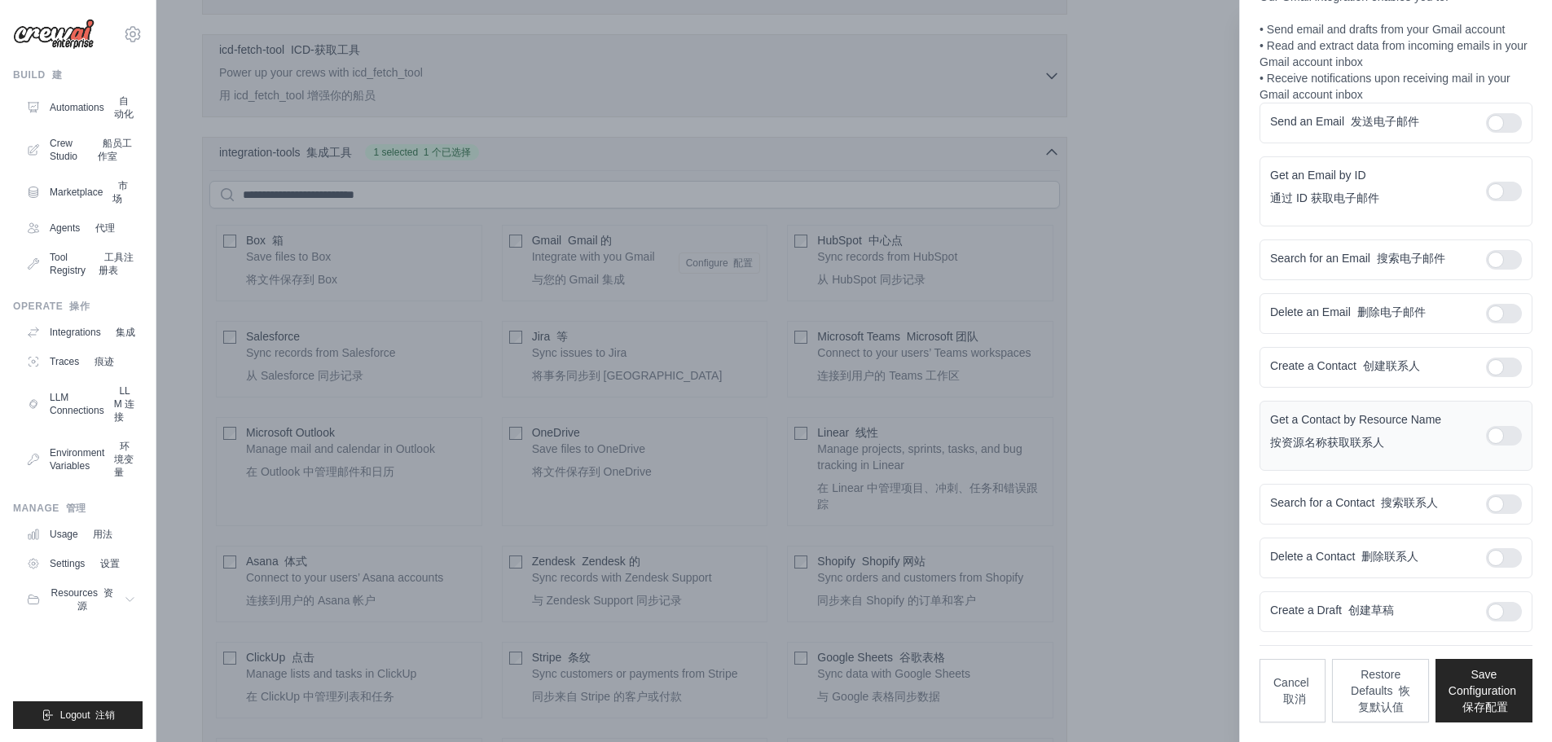
scroll to position [185, 0]
click at [1165, 490] on div at bounding box center [776, 371] width 1552 height 742
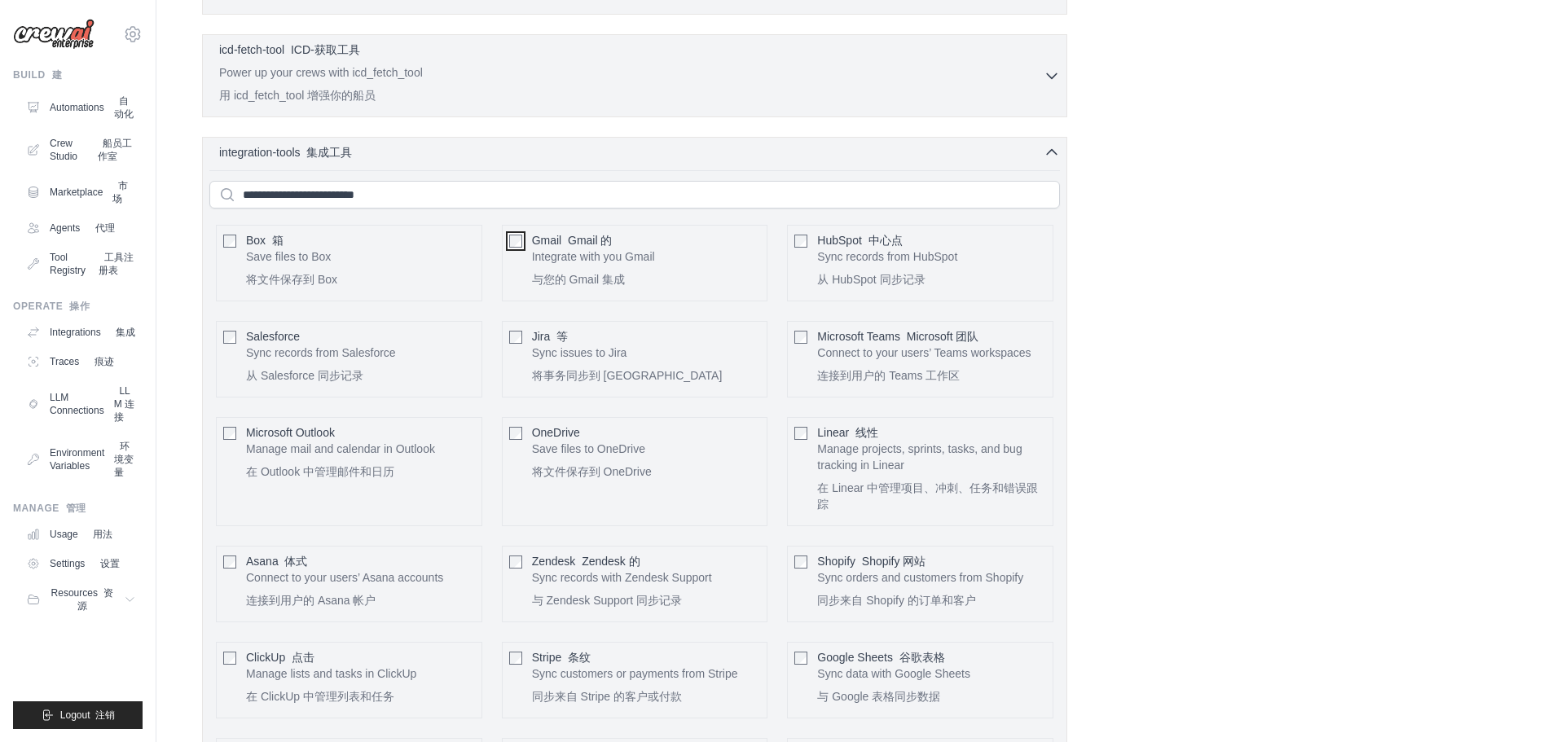
scroll to position [288, 0]
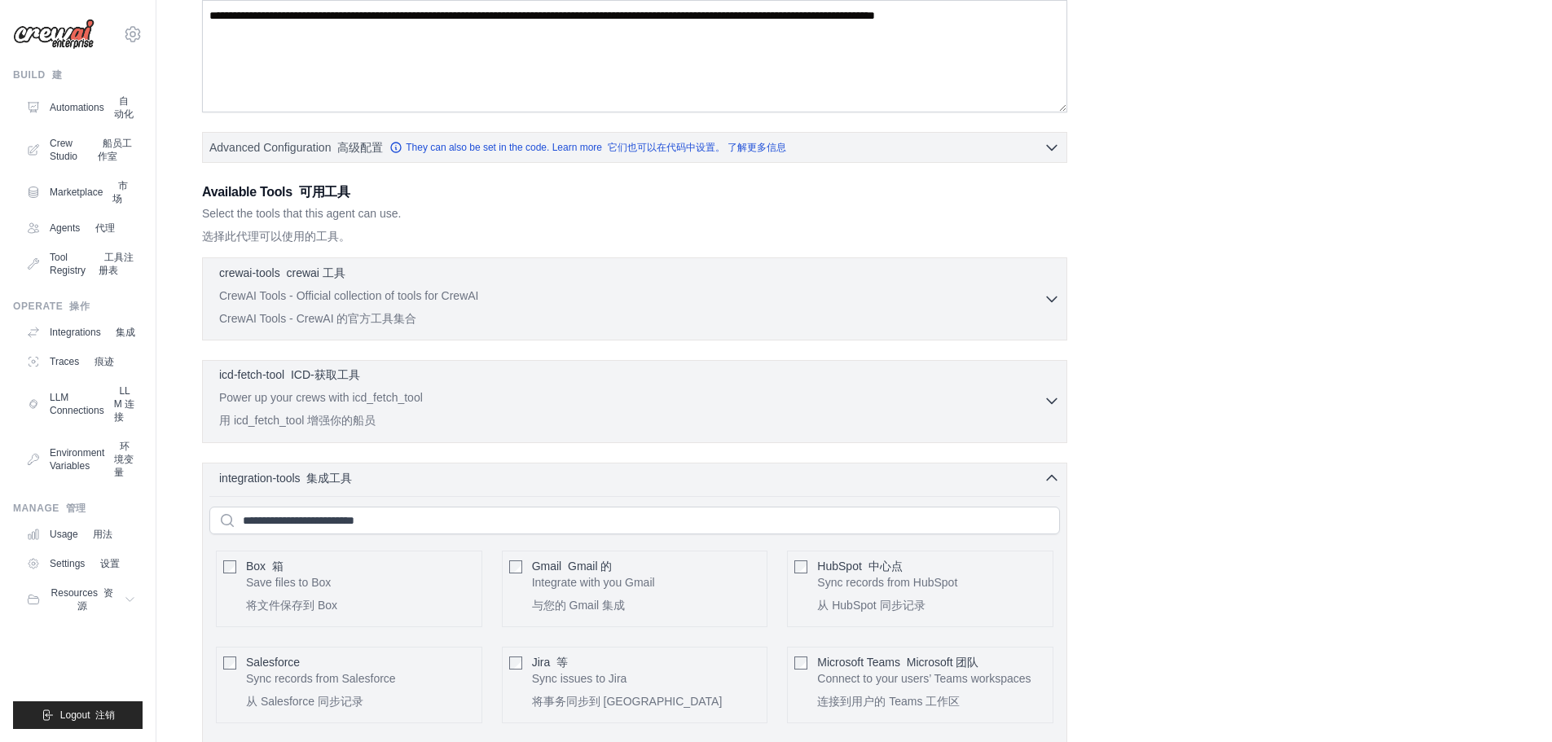
click at [549, 473] on div "integration-tools 集成工具 0 selected" at bounding box center [639, 478] width 841 height 16
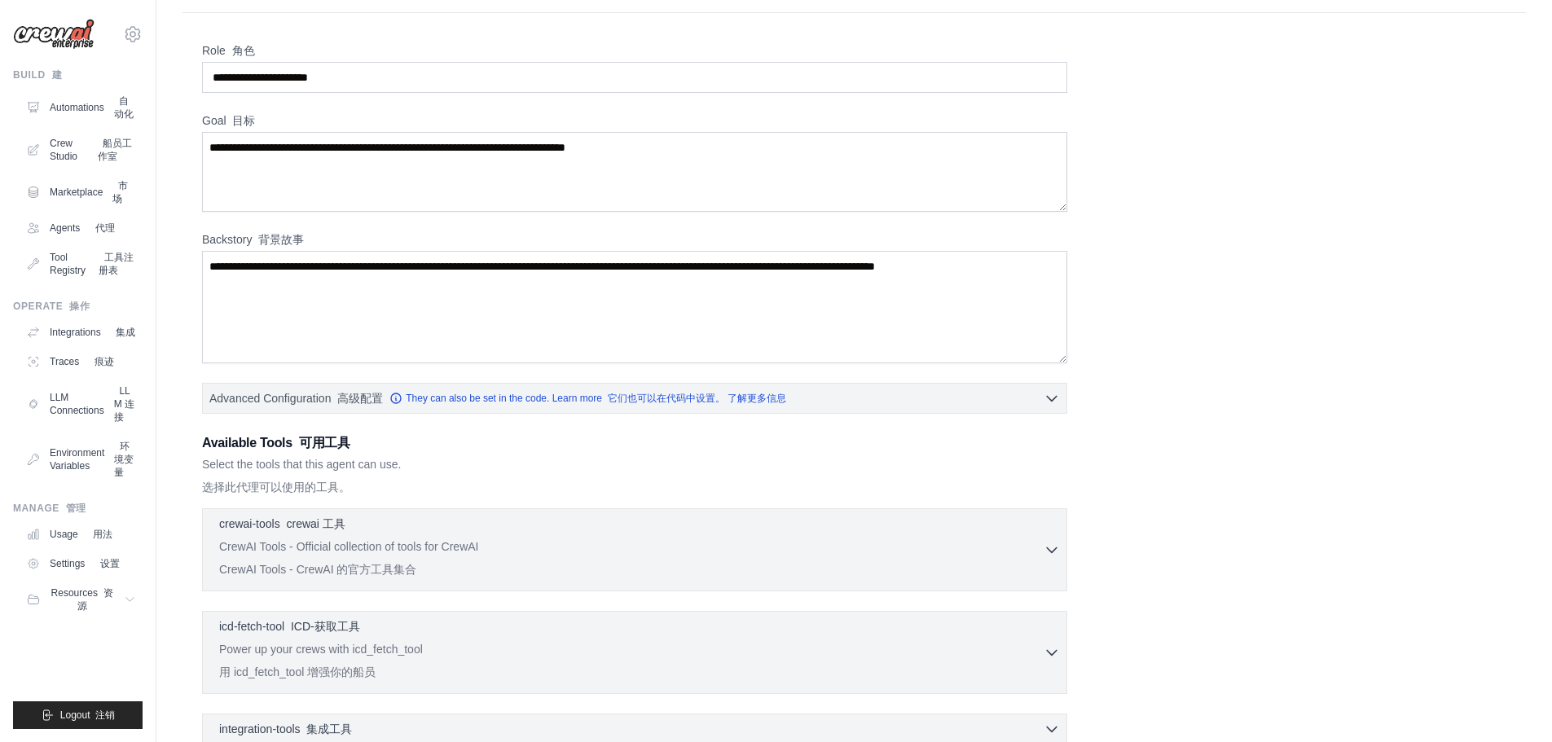
scroll to position [244, 0]
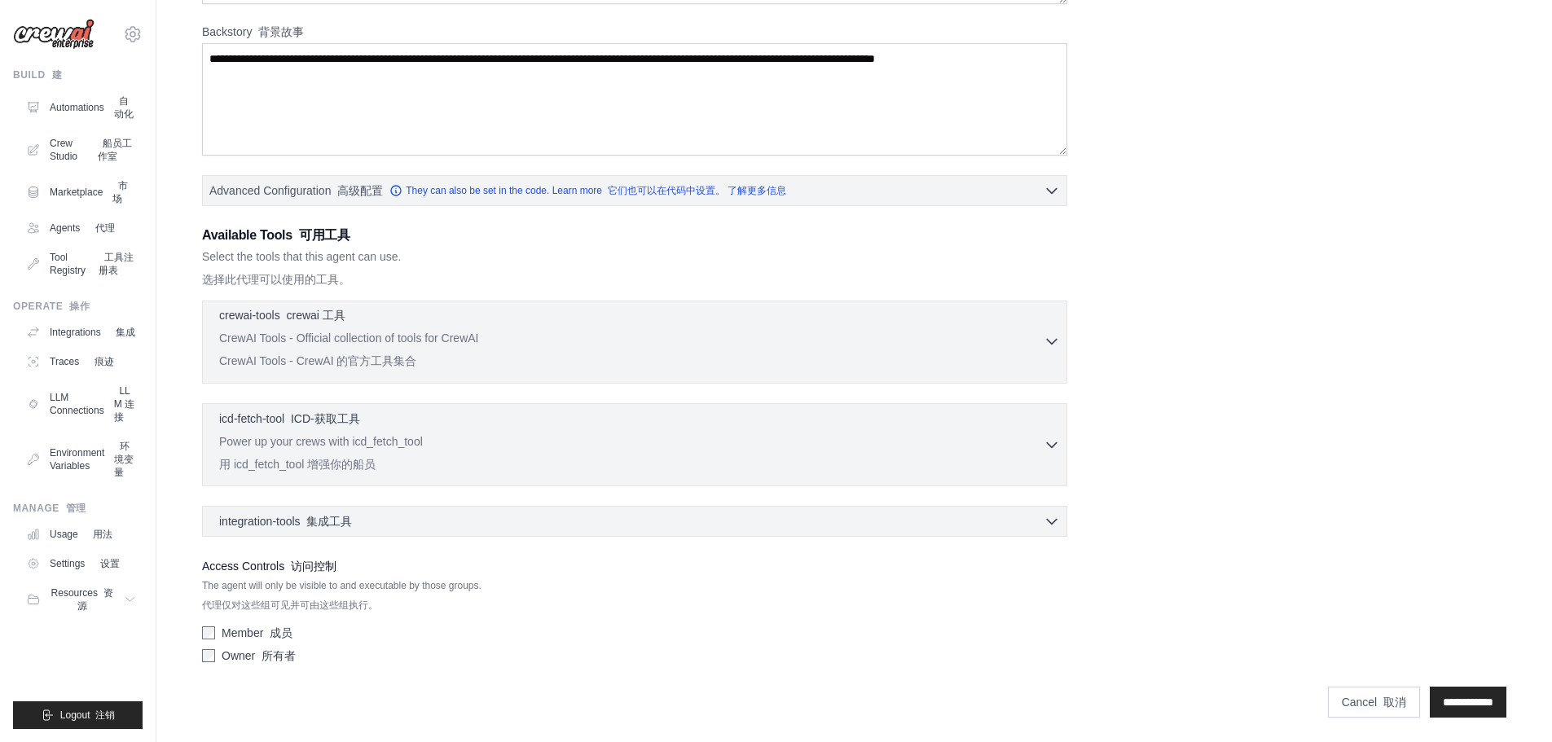
click at [583, 346] on p "CrewAI Tools - Official collection of tools for CrewAI CrewAI Tools - CrewAI 的官…" at bounding box center [631, 353] width 825 height 46
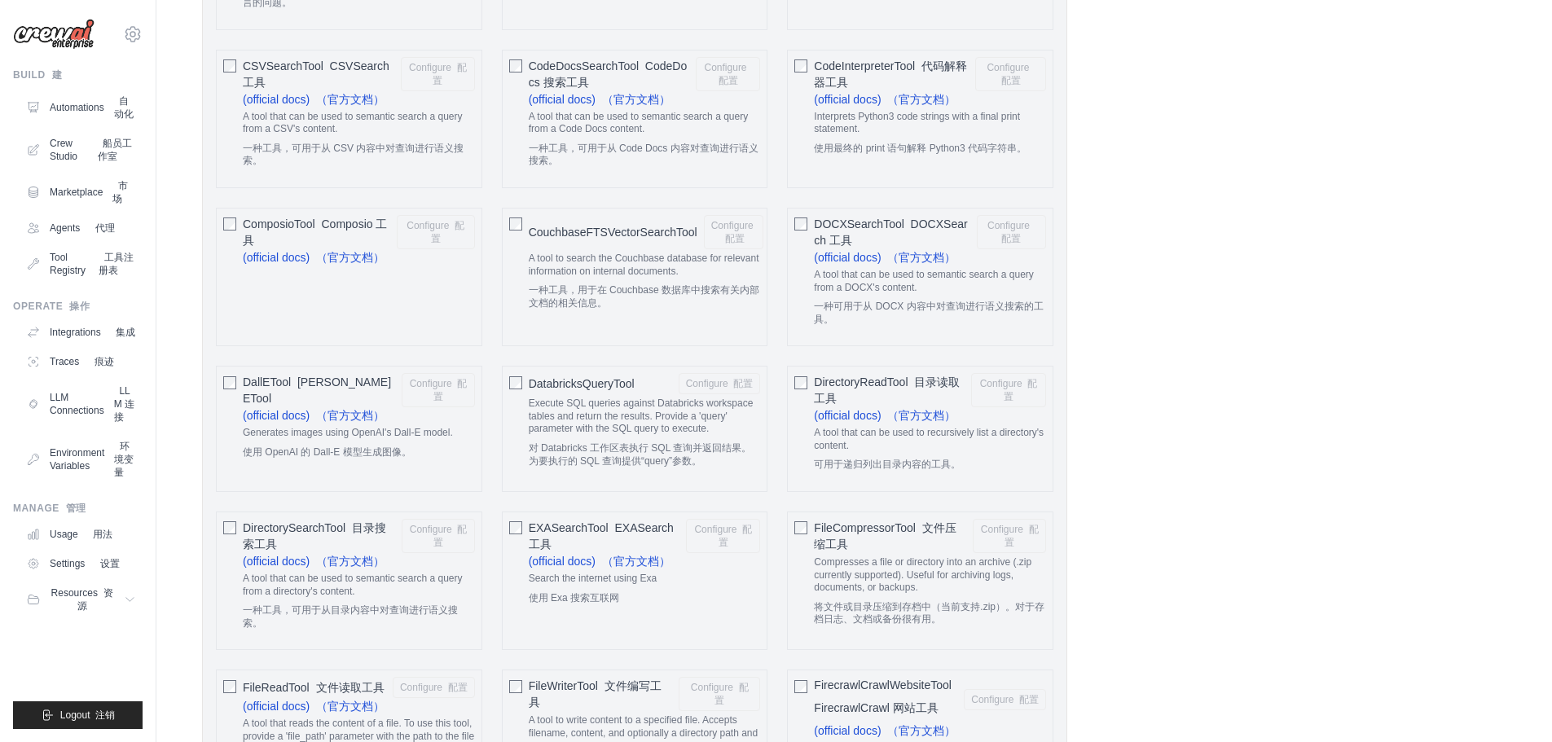
scroll to position [978, 0]
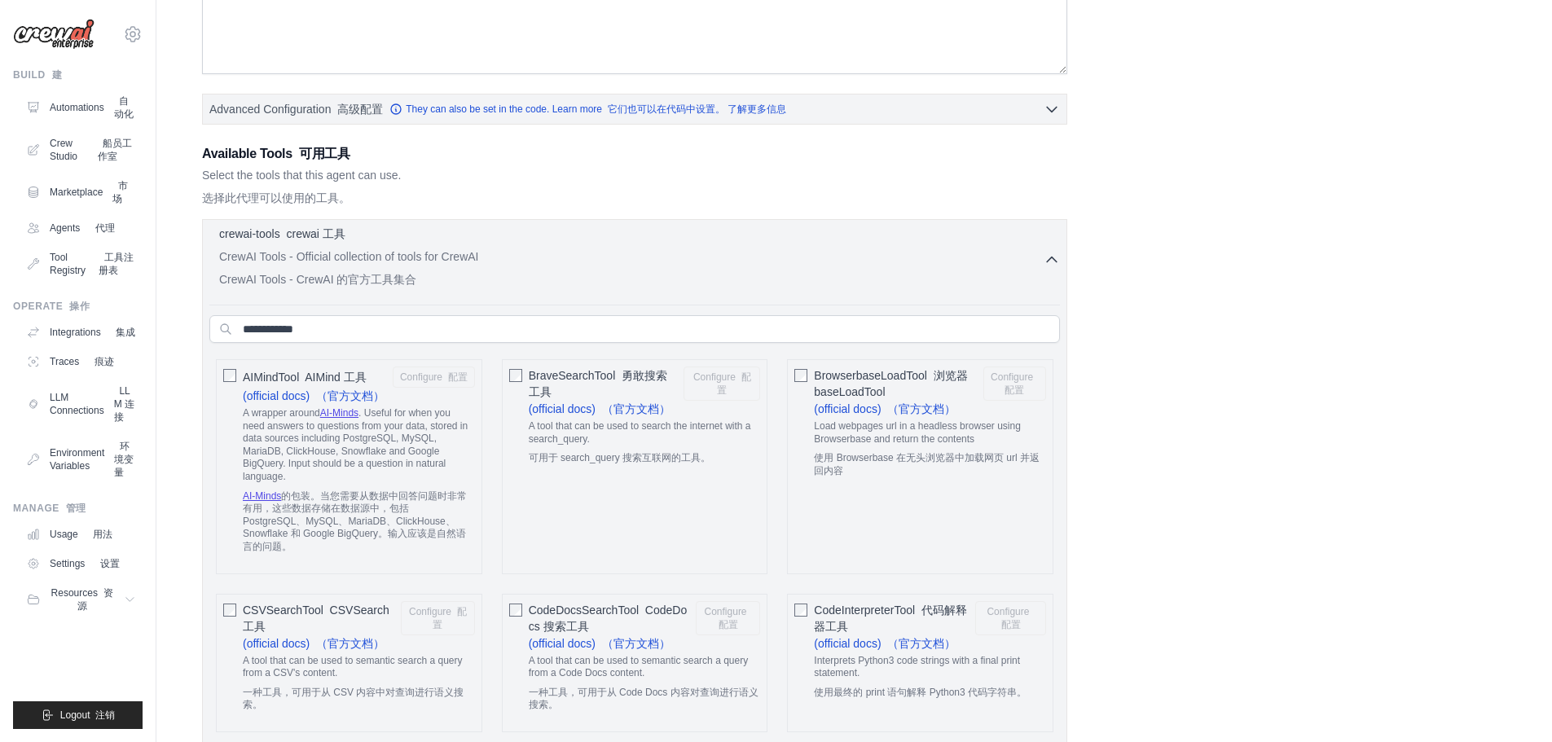
click at [526, 253] on p "CrewAI Tools - Official collection of tools for CrewAI CrewAI Tools - CrewAI 的官…" at bounding box center [631, 272] width 825 height 46
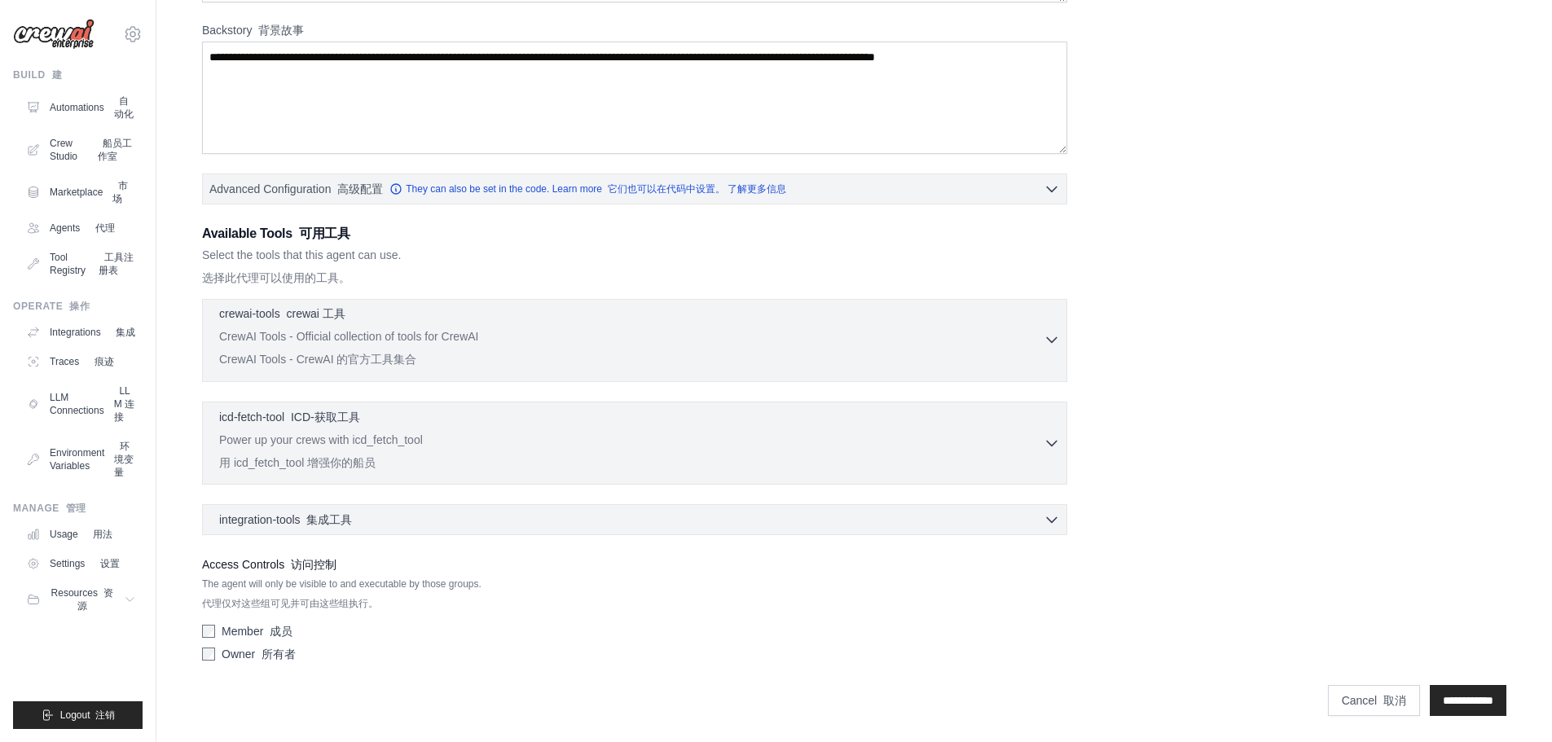
scroll to position [246, 0]
click at [481, 517] on div "integration-tools 集成工具 0 selected" at bounding box center [639, 519] width 841 height 16
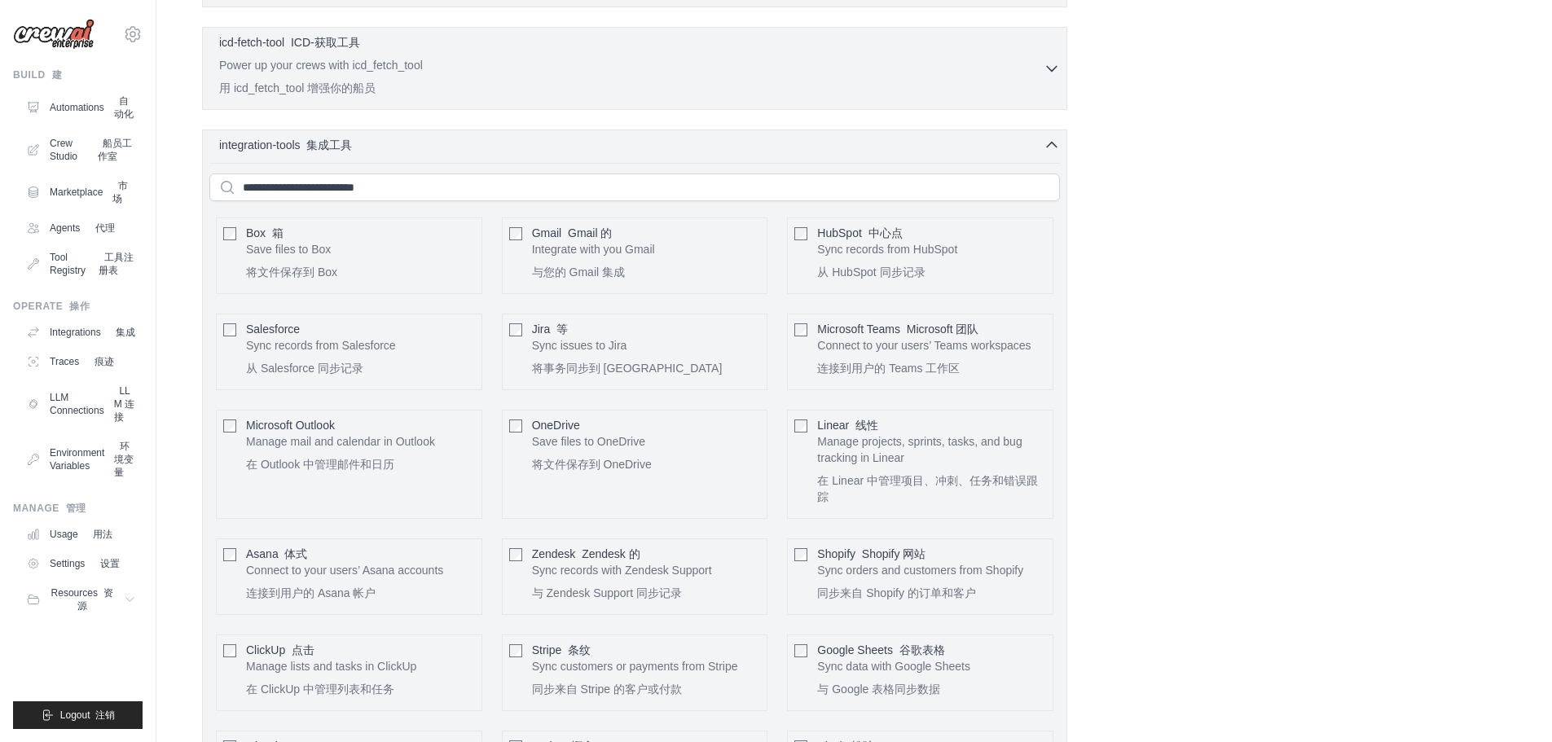
scroll to position [597, 0]
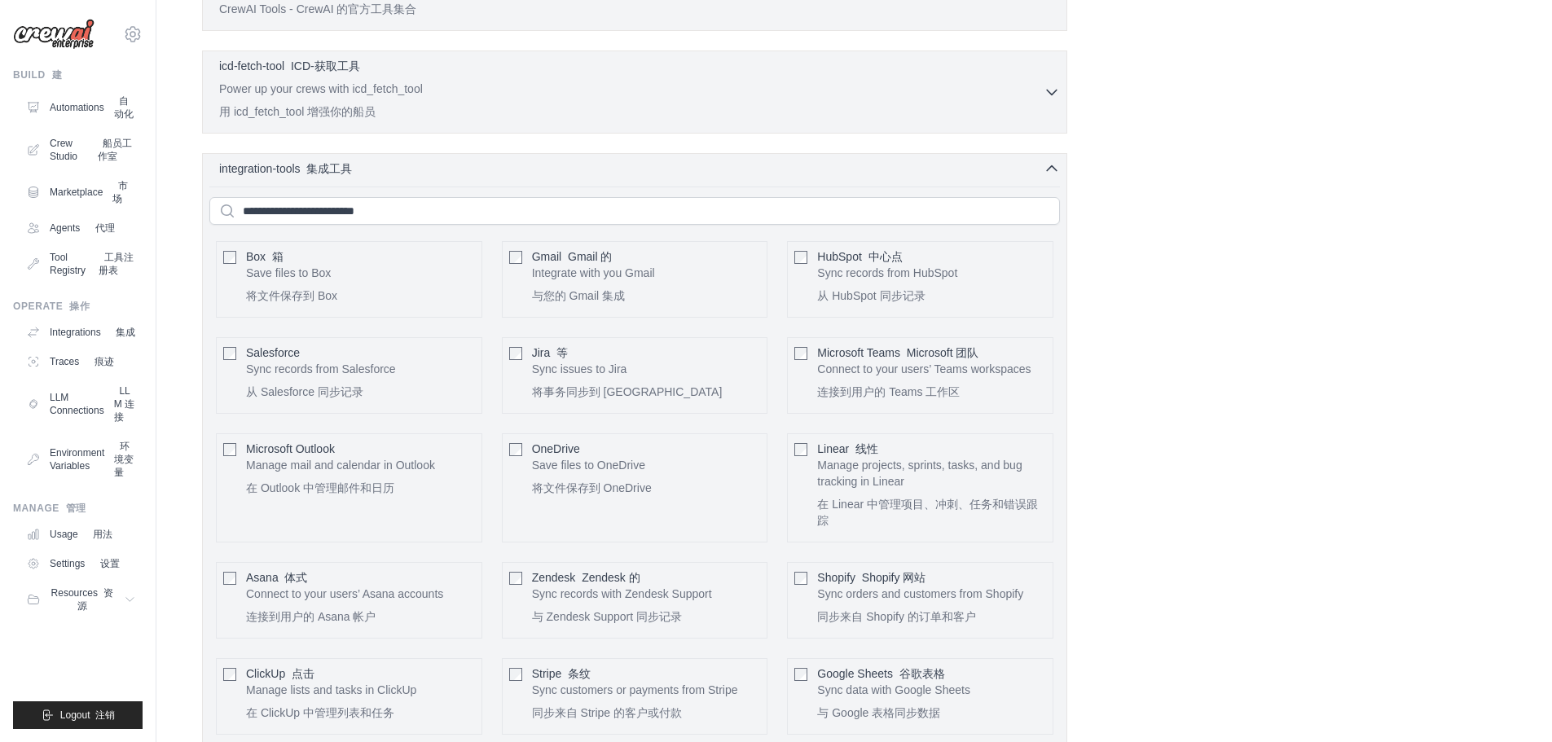
click at [604, 259] on font "Gmail 的" at bounding box center [590, 256] width 44 height 13
click at [705, 289] on button "Configure 配置" at bounding box center [720, 278] width 82 height 21
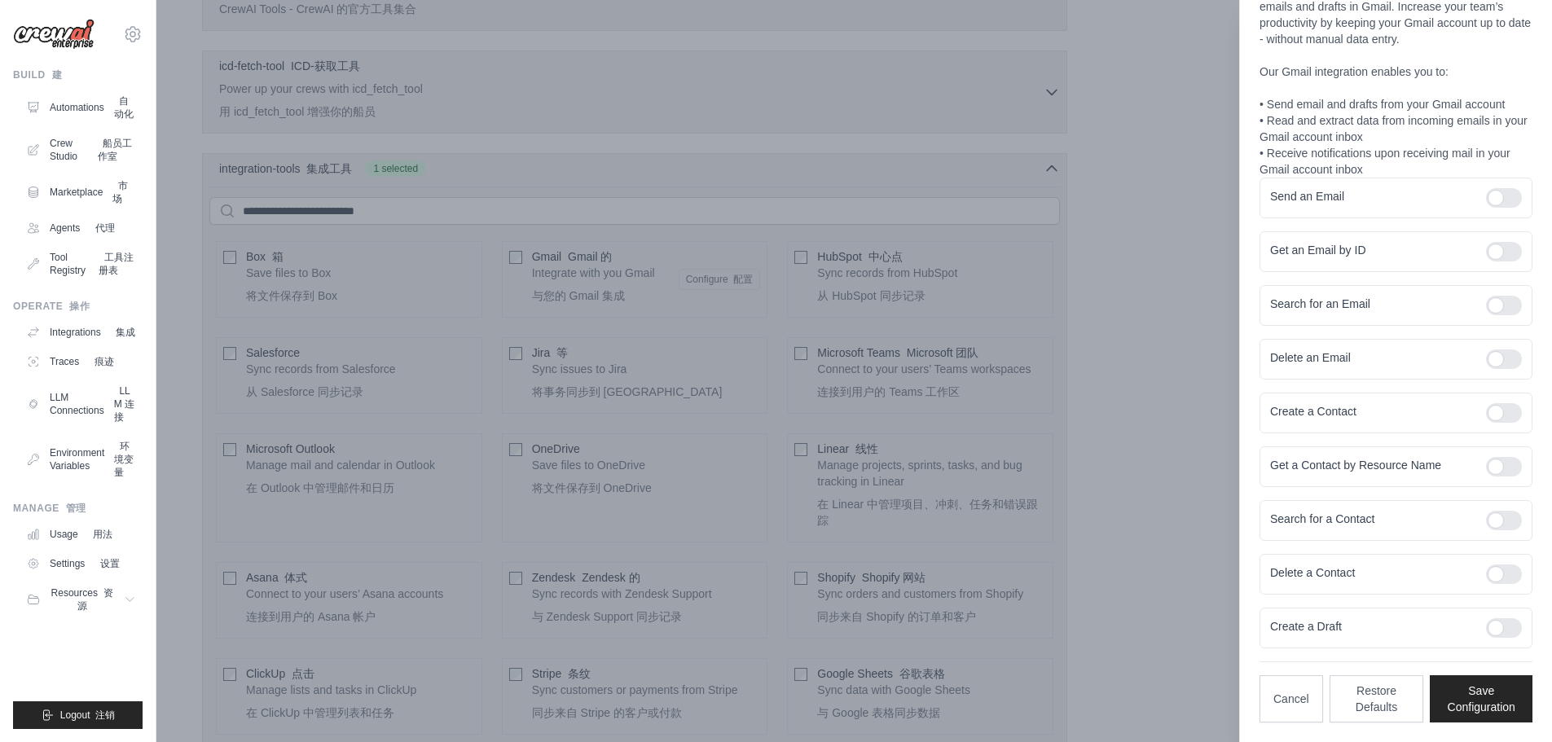
scroll to position [94, 0]
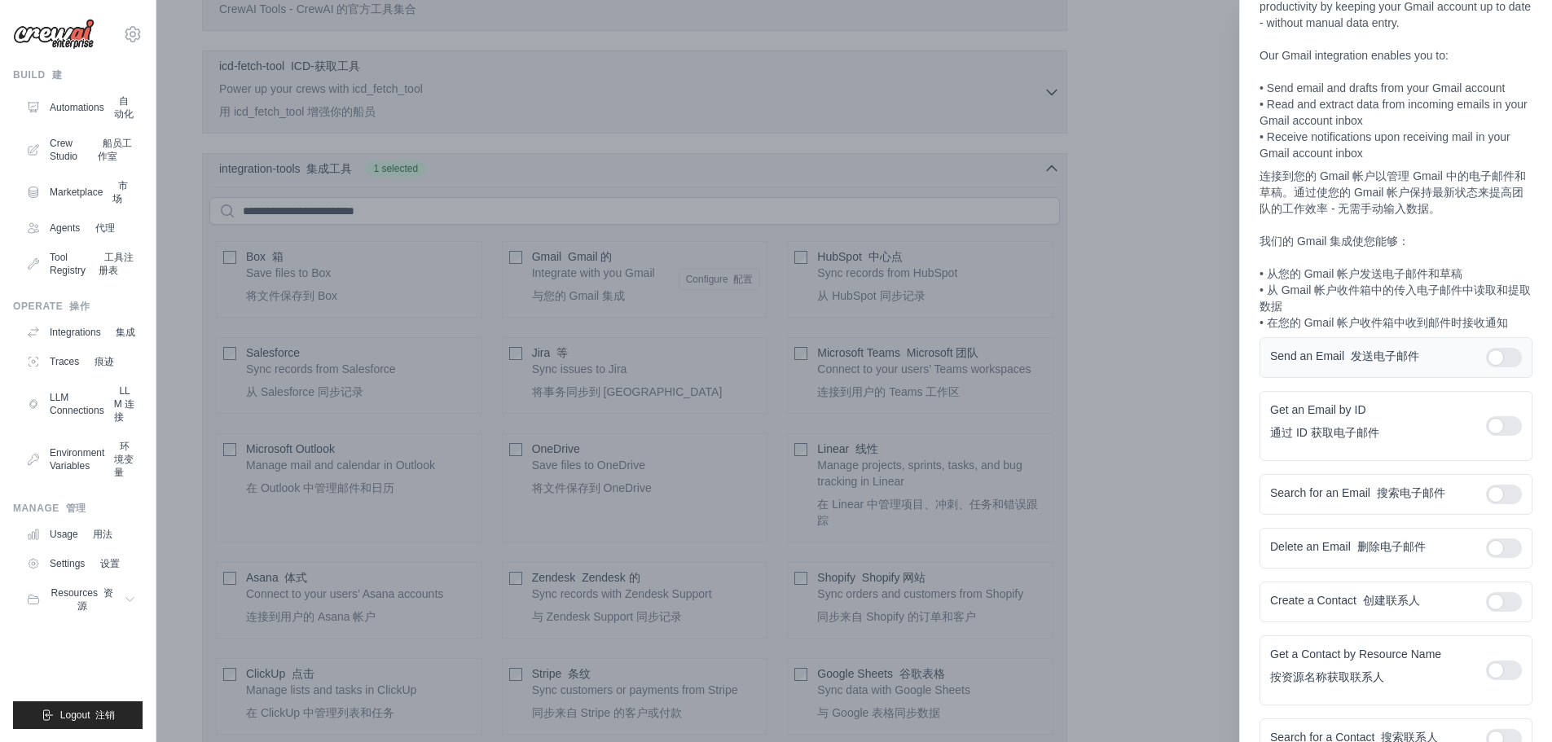
click at [1507, 368] on div at bounding box center [1504, 358] width 36 height 20
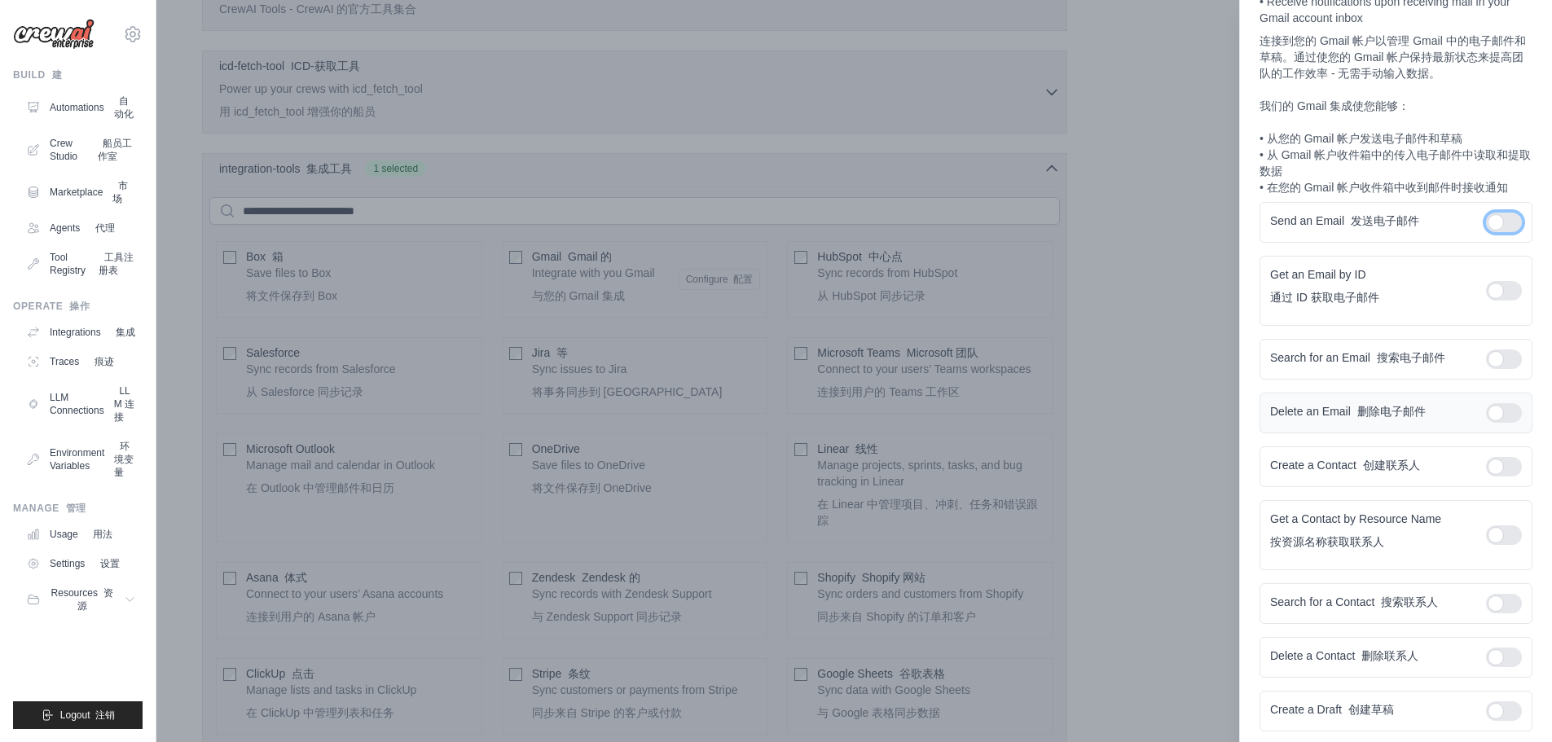
scroll to position [257, 0]
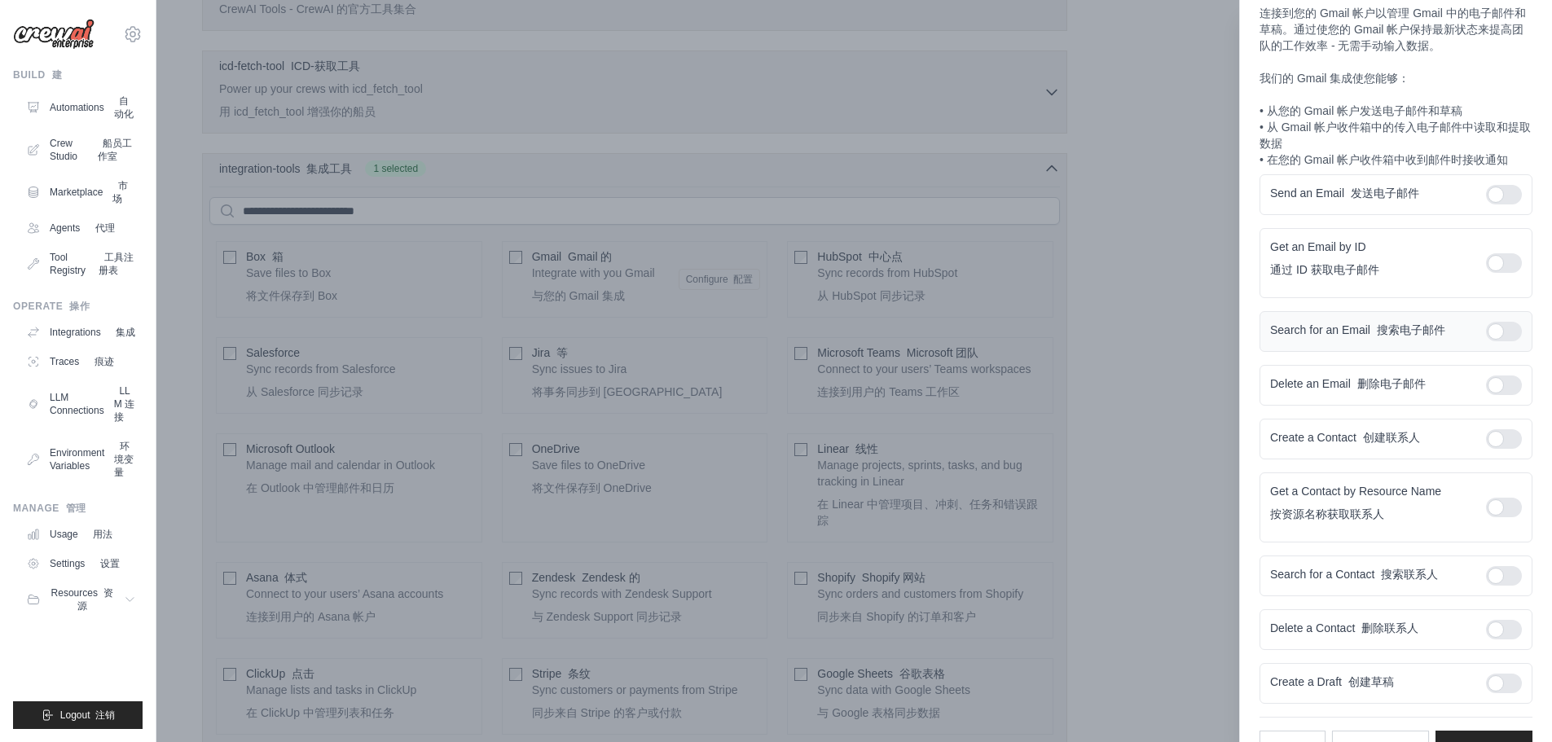
click at [1508, 341] on div at bounding box center [1504, 332] width 36 height 20
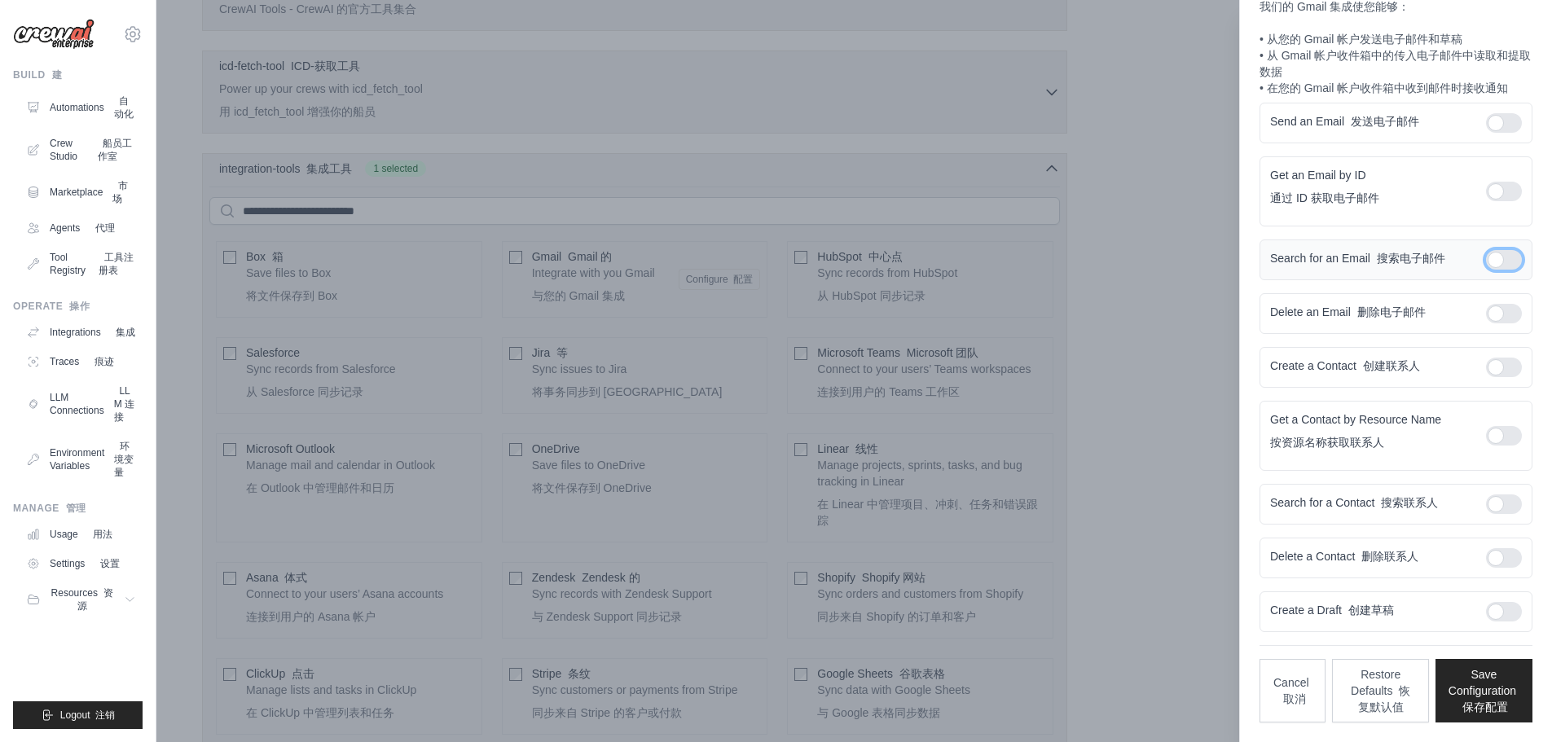
scroll to position [117, 0]
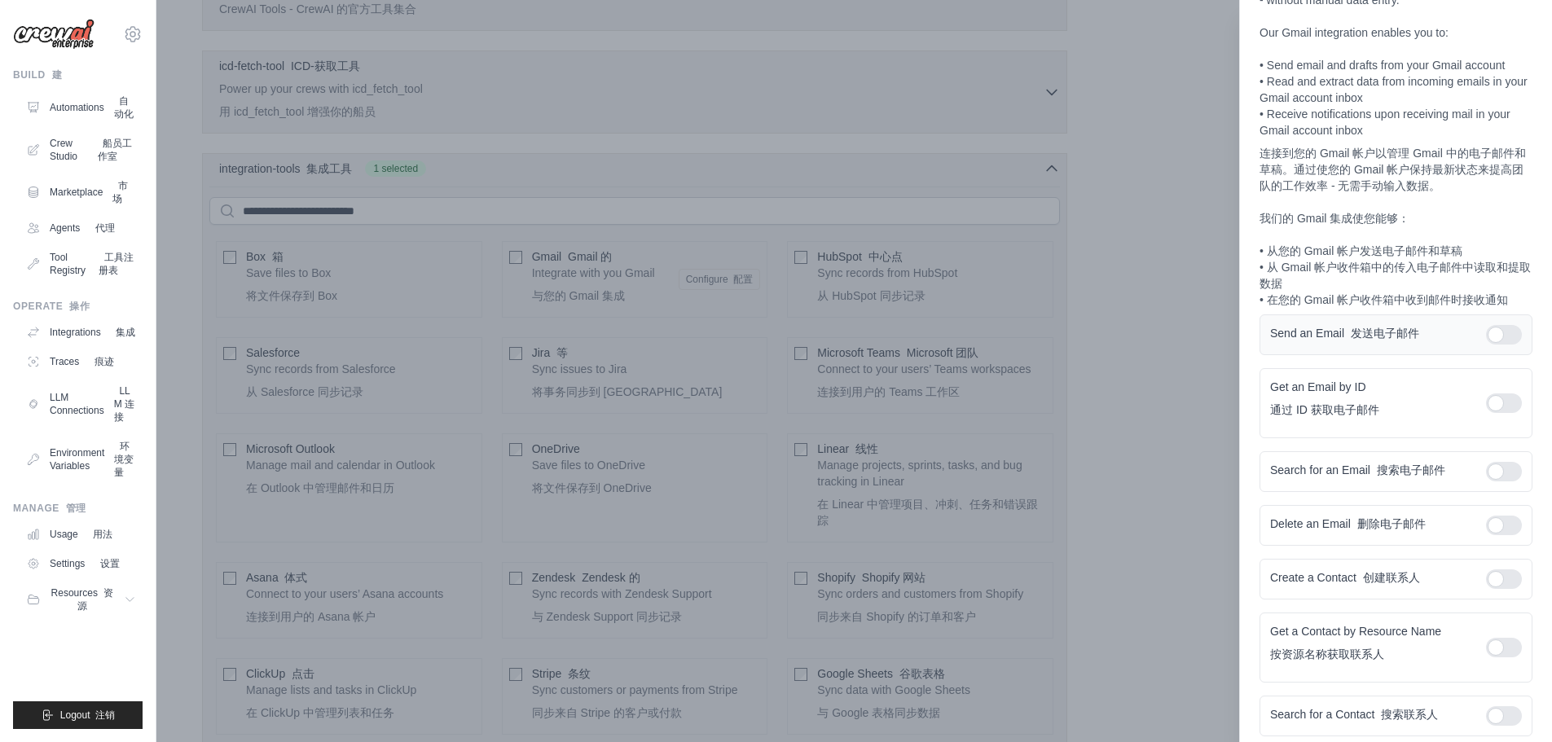
click at [1499, 345] on div at bounding box center [1504, 335] width 36 height 20
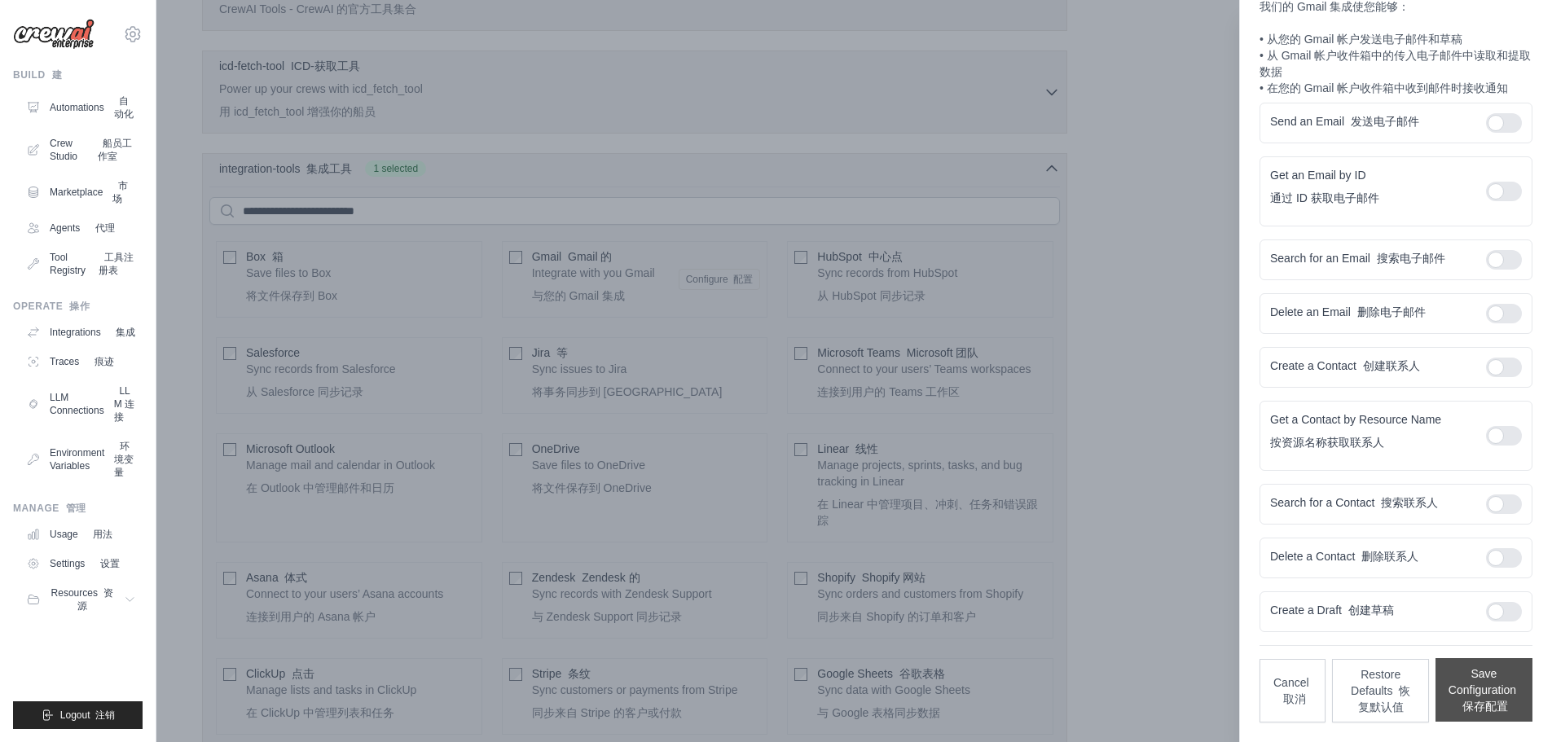
click at [1455, 684] on button "Save Configuration 保存配置" at bounding box center [1484, 690] width 97 height 64
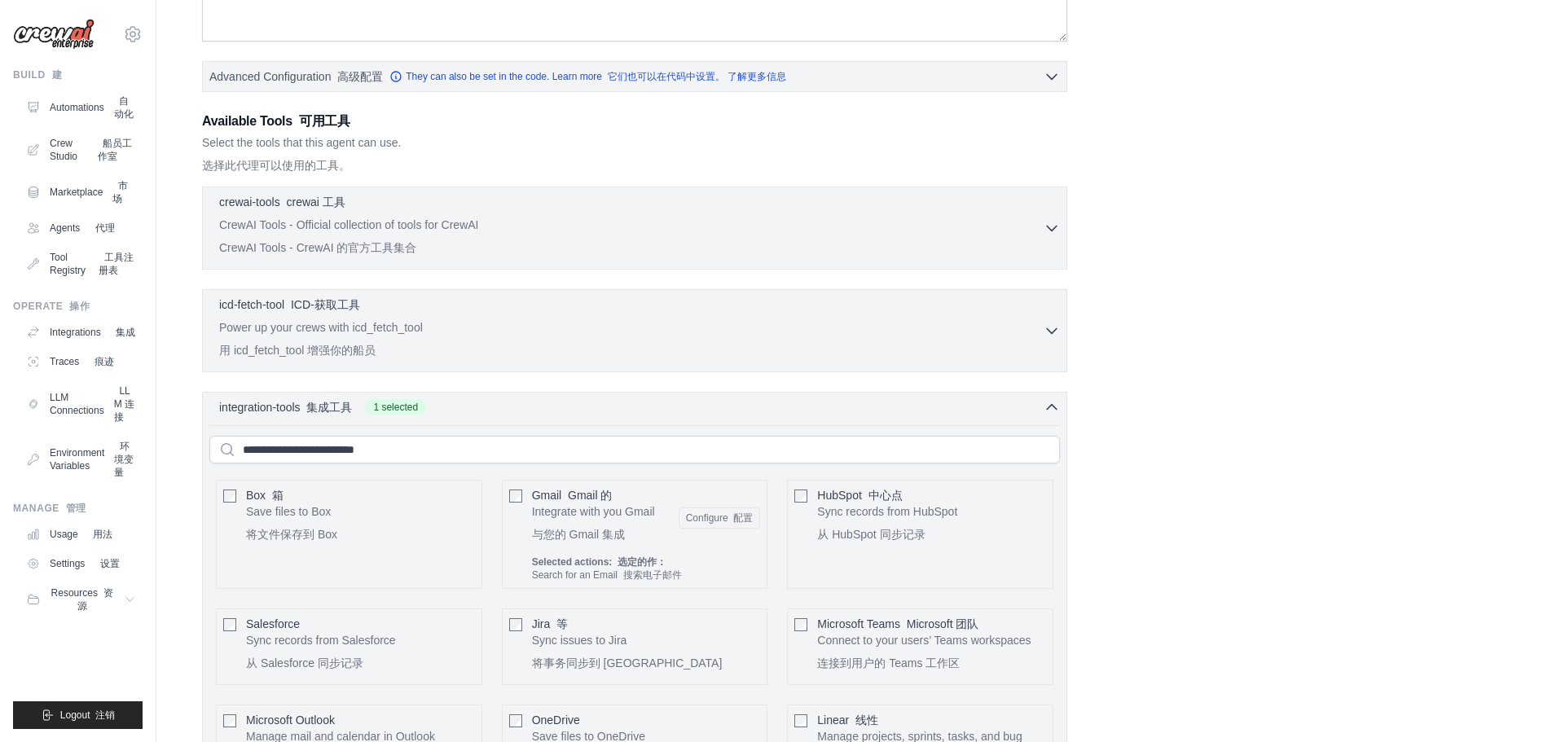
scroll to position [0, 0]
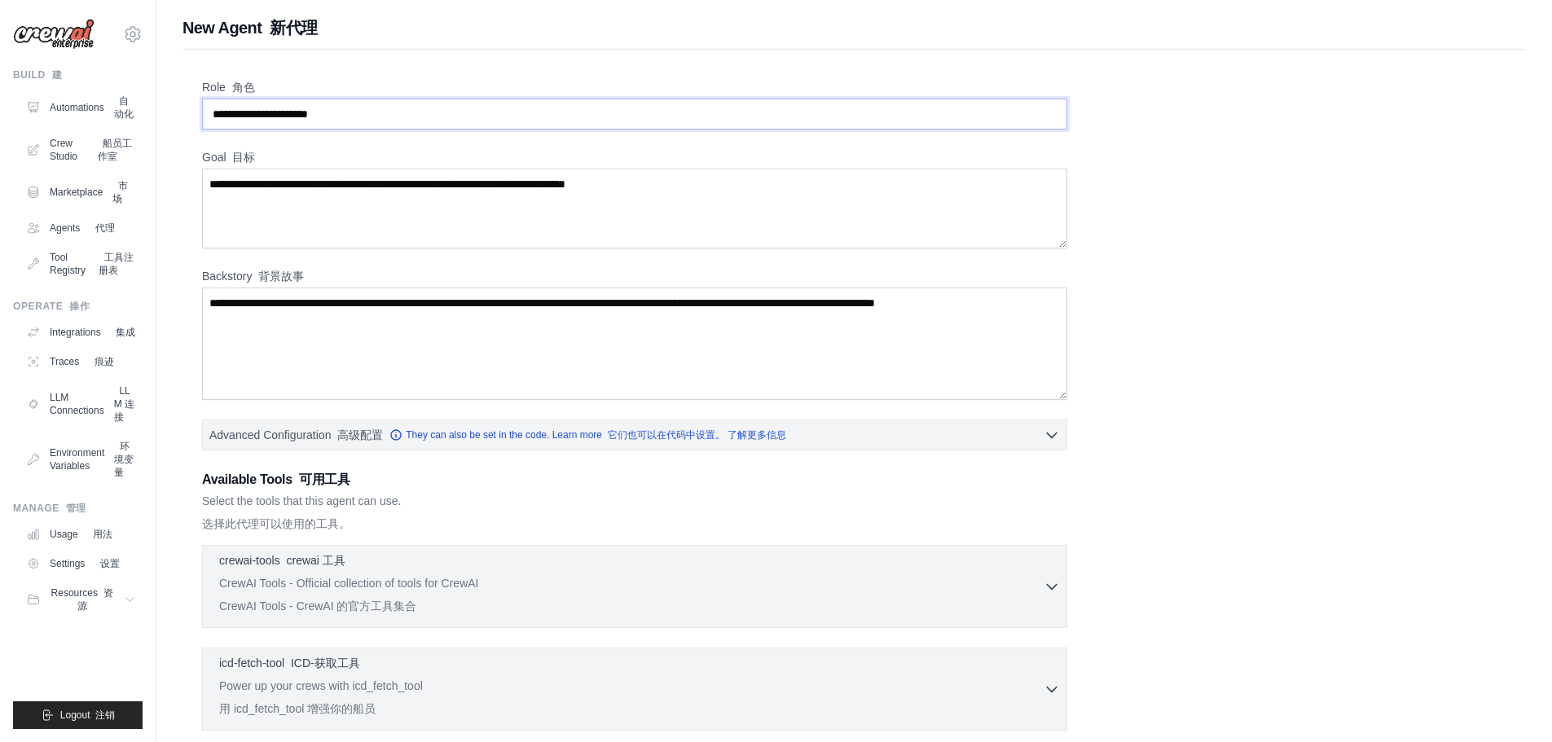
click at [348, 120] on input "Role 角色" at bounding box center [634, 114] width 865 height 31
click at [348, 119] on input "Role 角色" at bounding box center [634, 114] width 865 height 31
type input "*"
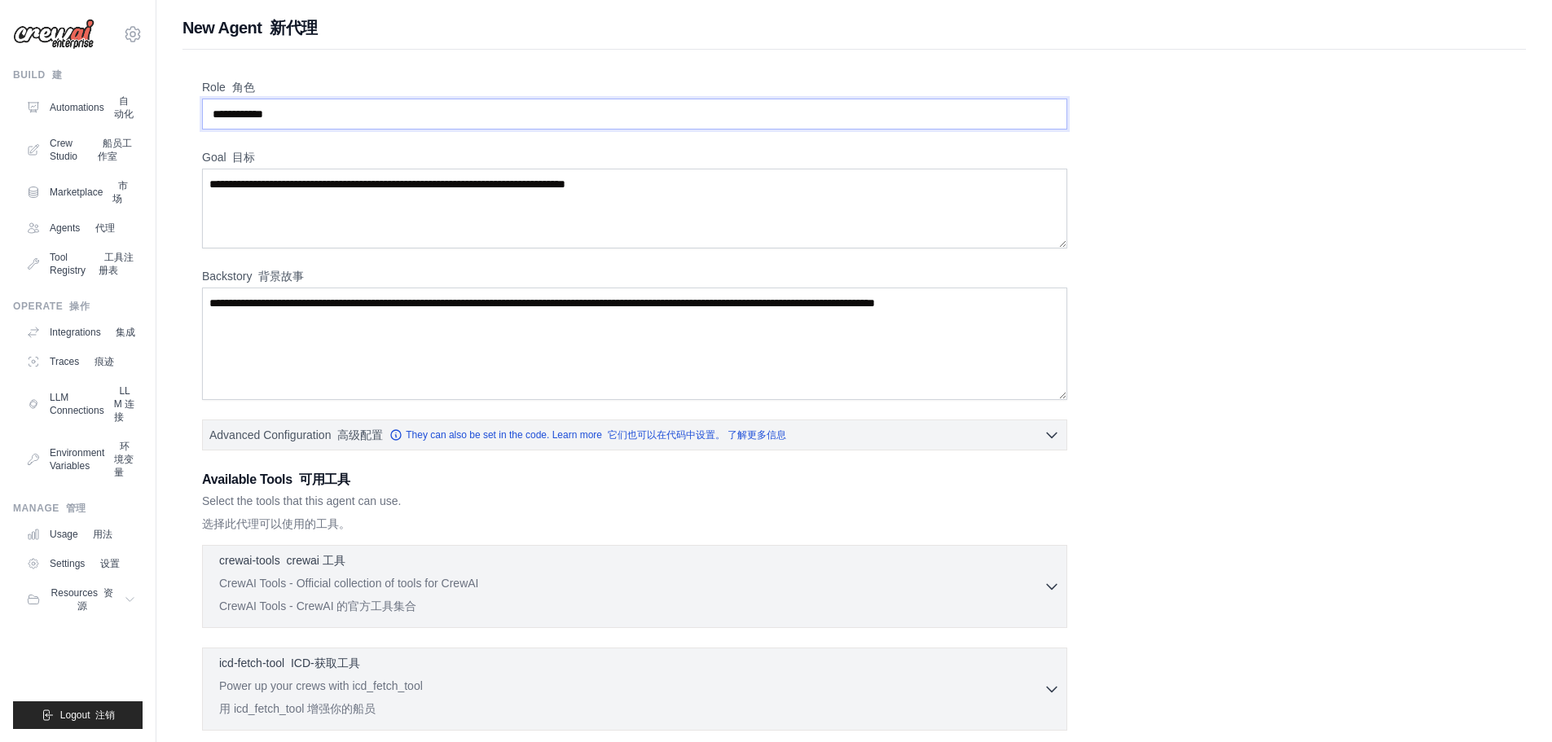
type input "*****"
type input "****"
click at [406, 213] on textarea "Goal 目标" at bounding box center [634, 209] width 865 height 80
click at [403, 194] on textarea "Goal 目标" at bounding box center [634, 209] width 865 height 80
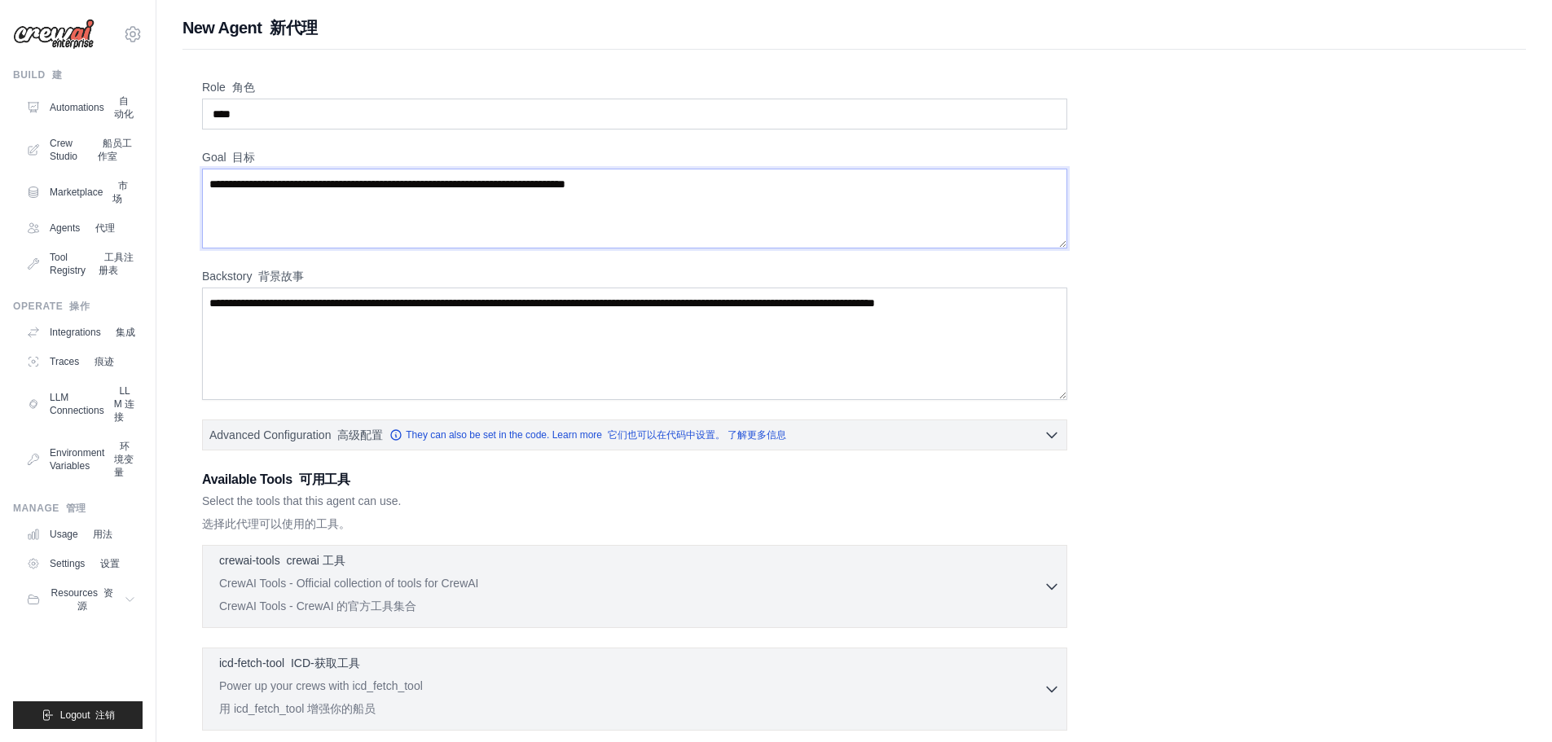
click at [403, 194] on textarea "Goal 目标" at bounding box center [634, 209] width 865 height 80
type textarea "*"
type textarea "**********"
drag, startPoint x: 246, startPoint y: 308, endPoint x: 201, endPoint y: 293, distance: 47.4
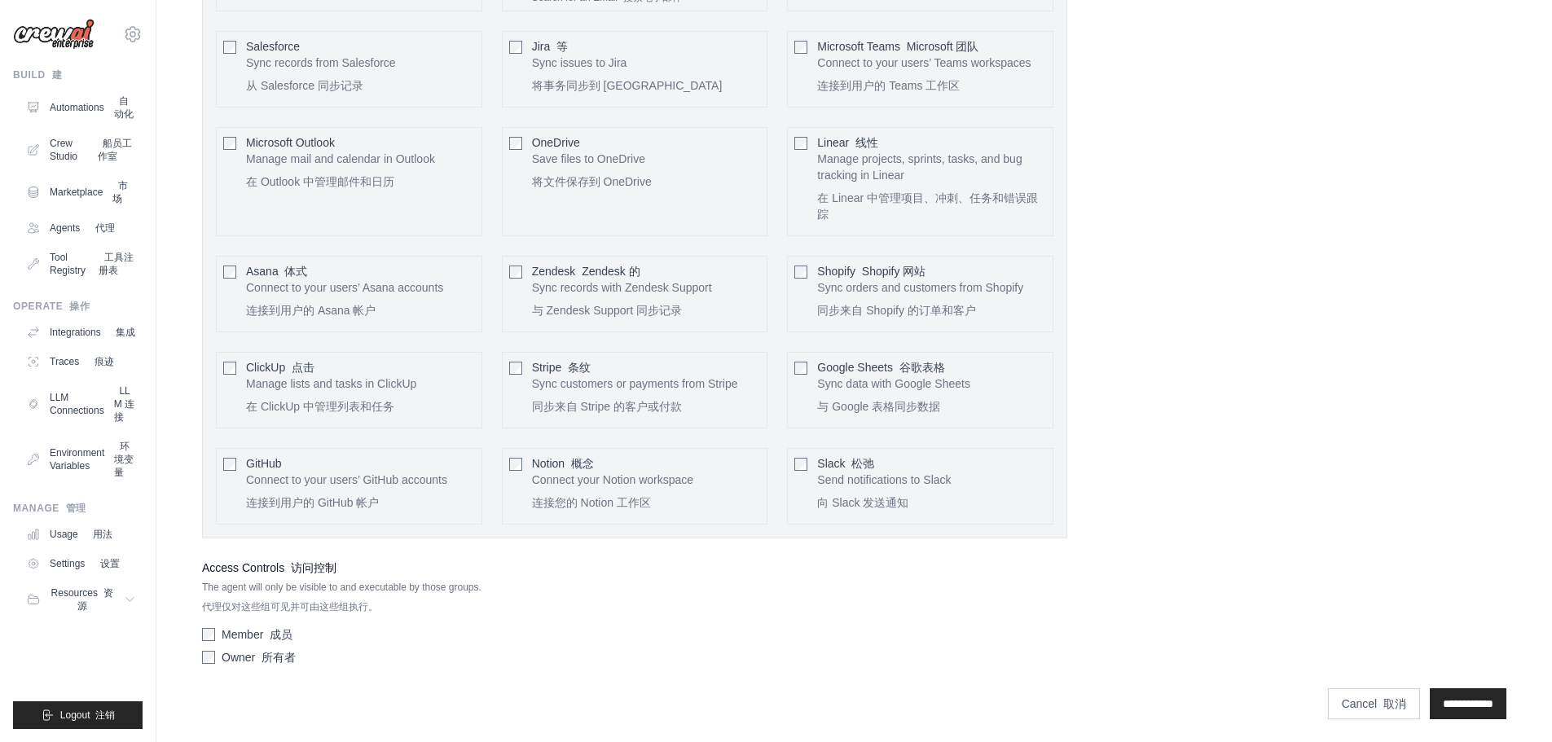
scroll to position [972, 0]
type textarea "**********"
click at [1458, 697] on input "**********" at bounding box center [1468, 700] width 77 height 31
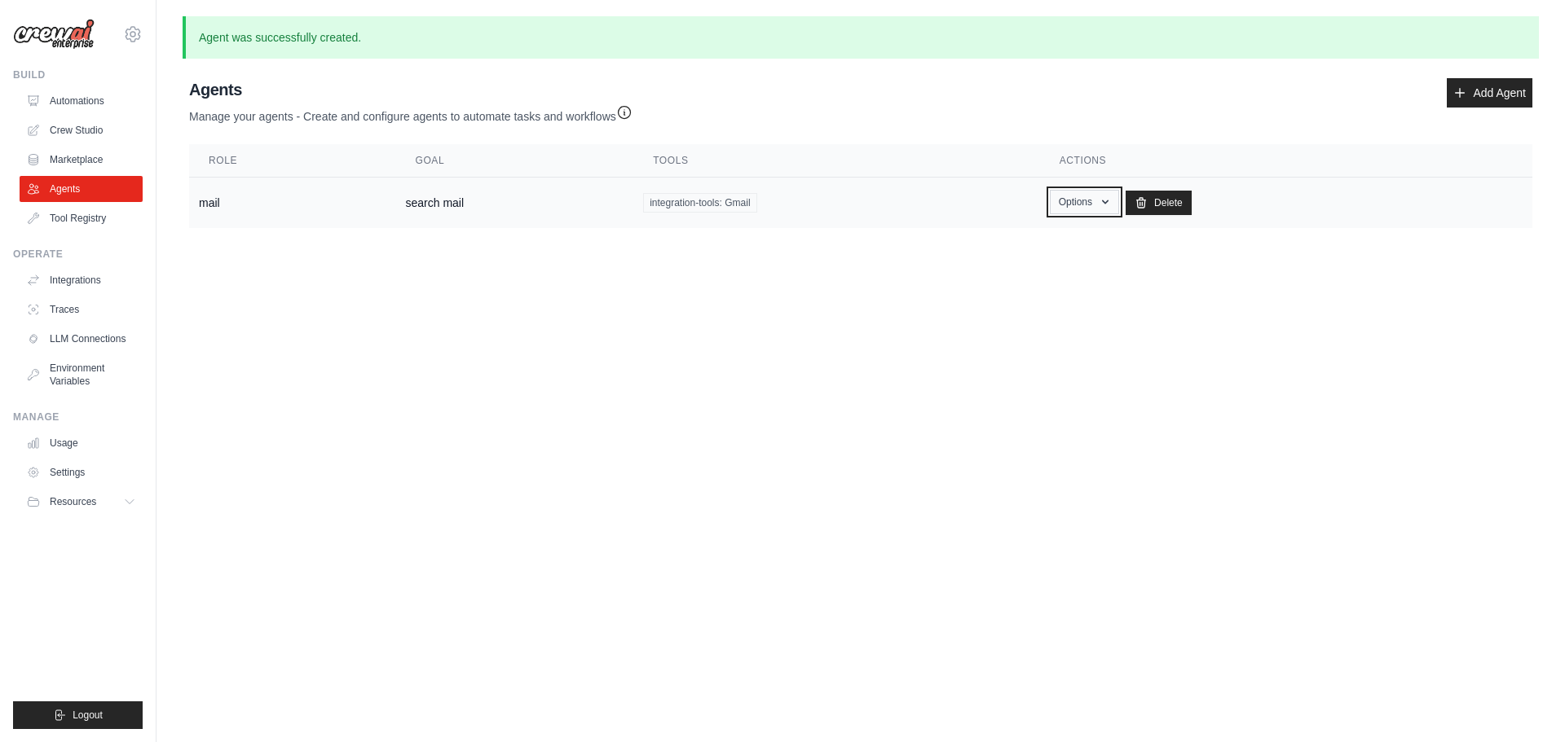
click at [1099, 195] on button "Options" at bounding box center [1084, 202] width 69 height 24
click at [1058, 248] on link "Show" at bounding box center [1059, 239] width 117 height 29
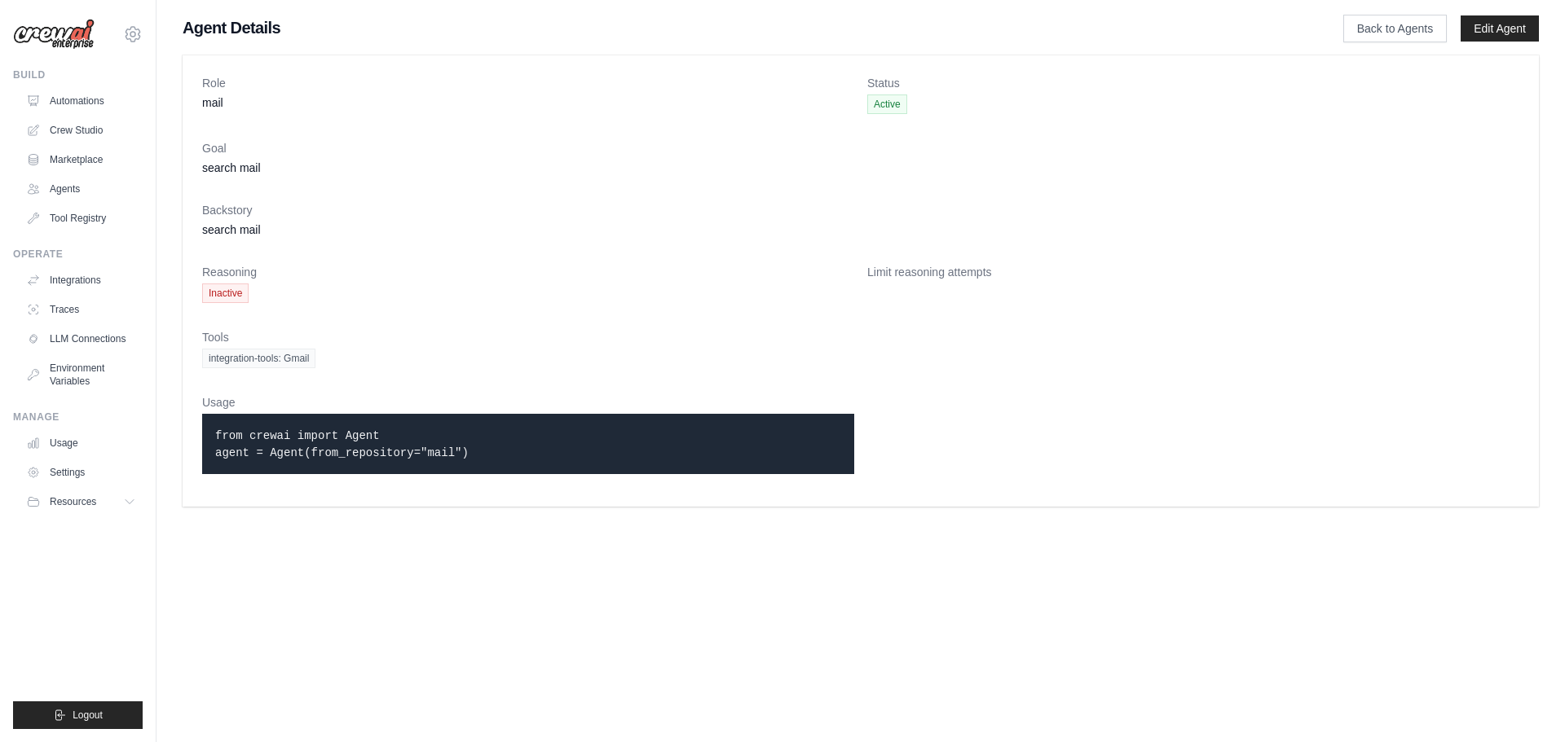
click at [814, 276] on dt "Reasoning" at bounding box center [528, 272] width 652 height 16
click at [1172, 161] on dd "search mail" at bounding box center [860, 168] width 1317 height 16
click at [86, 218] on link "Tool Registry" at bounding box center [82, 218] width 123 height 26
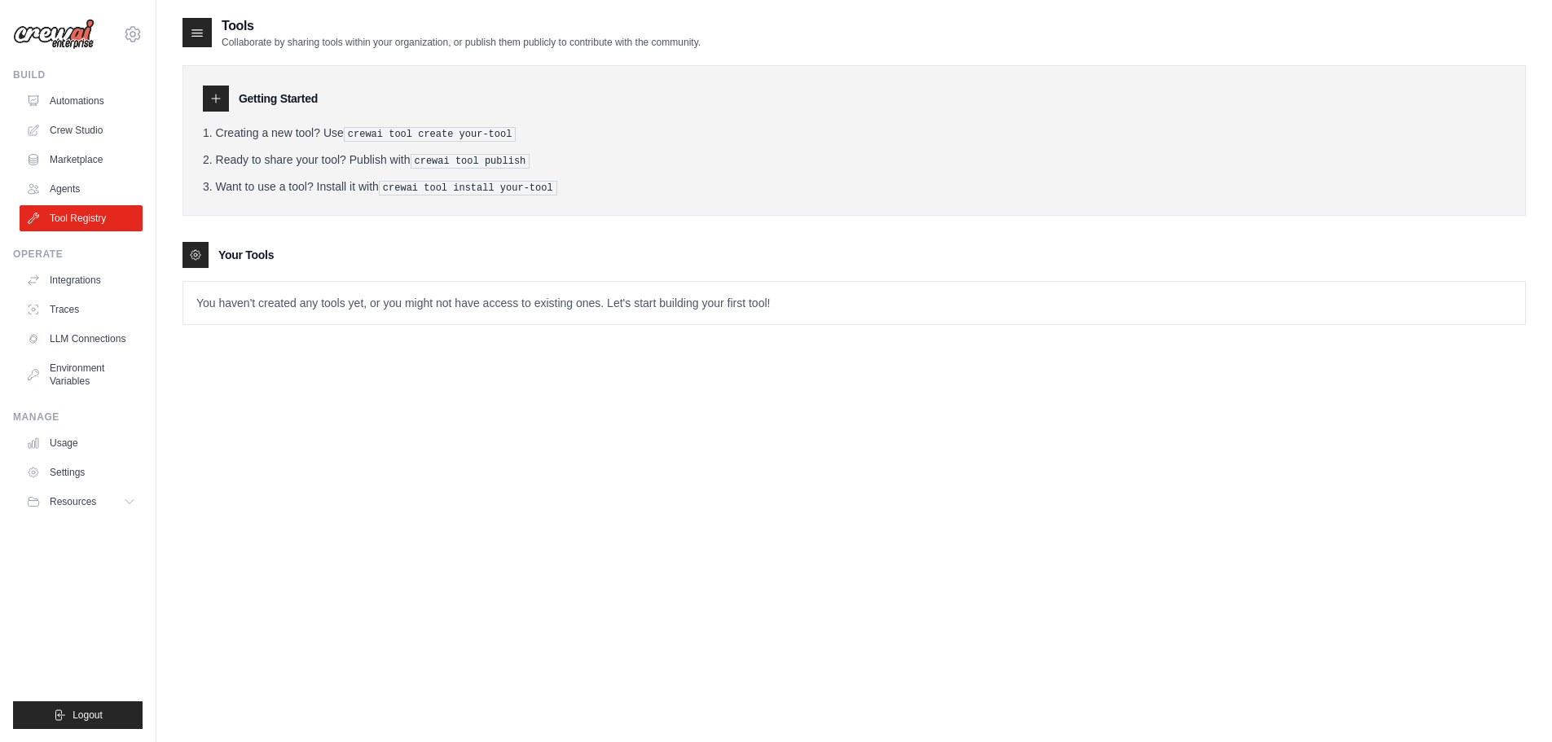
click at [256, 307] on p "You haven't created any tools yet, or you might not have access to existing one…" at bounding box center [854, 303] width 1342 height 42
click at [350, 308] on p "You haven't created any tools yet, or you might not have access to existing one…" at bounding box center [854, 303] width 1342 height 42
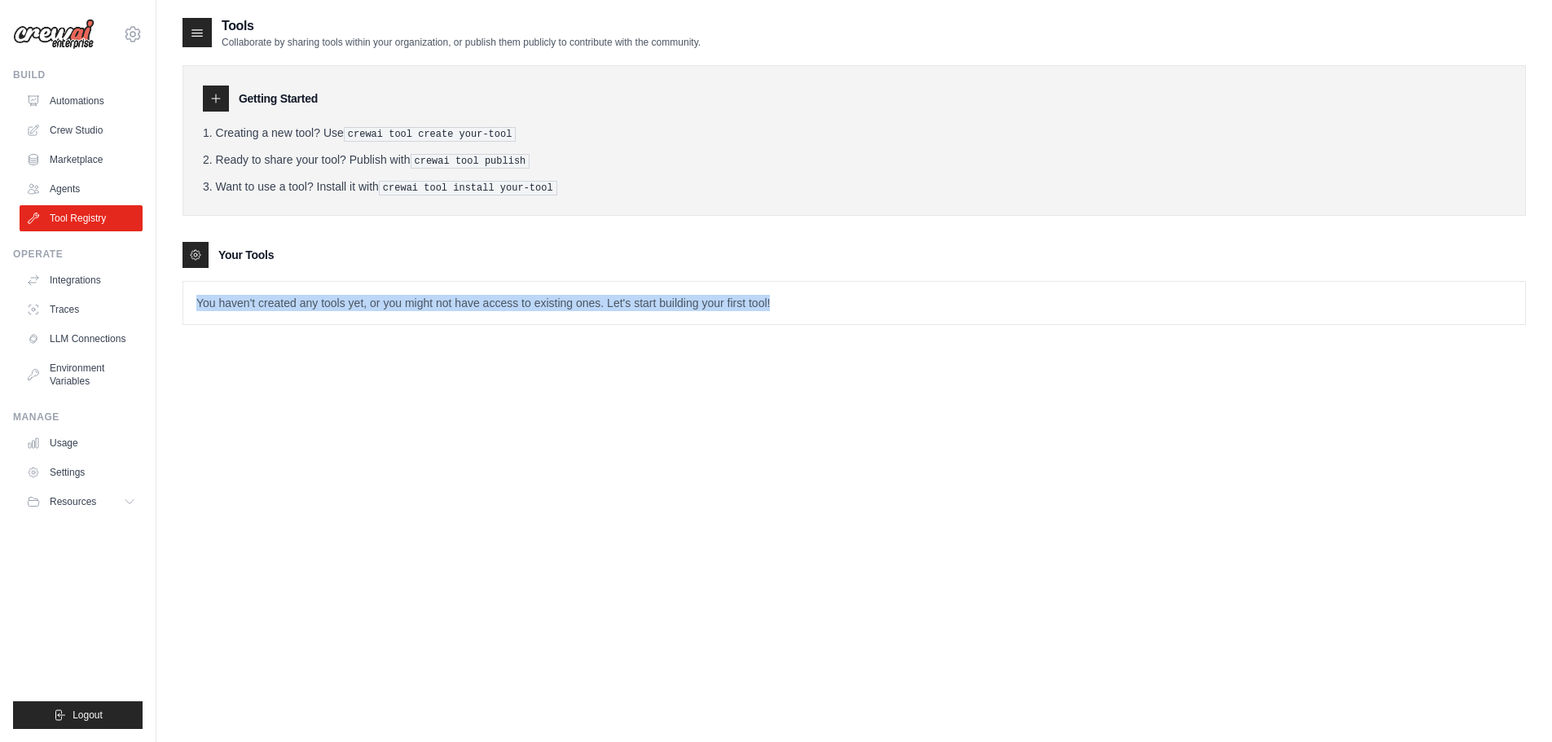
click at [350, 308] on p "You haven't created any tools yet, or you might not have access to existing one…" at bounding box center [854, 303] width 1342 height 42
click at [88, 285] on link "Integrations" at bounding box center [82, 280] width 123 height 26
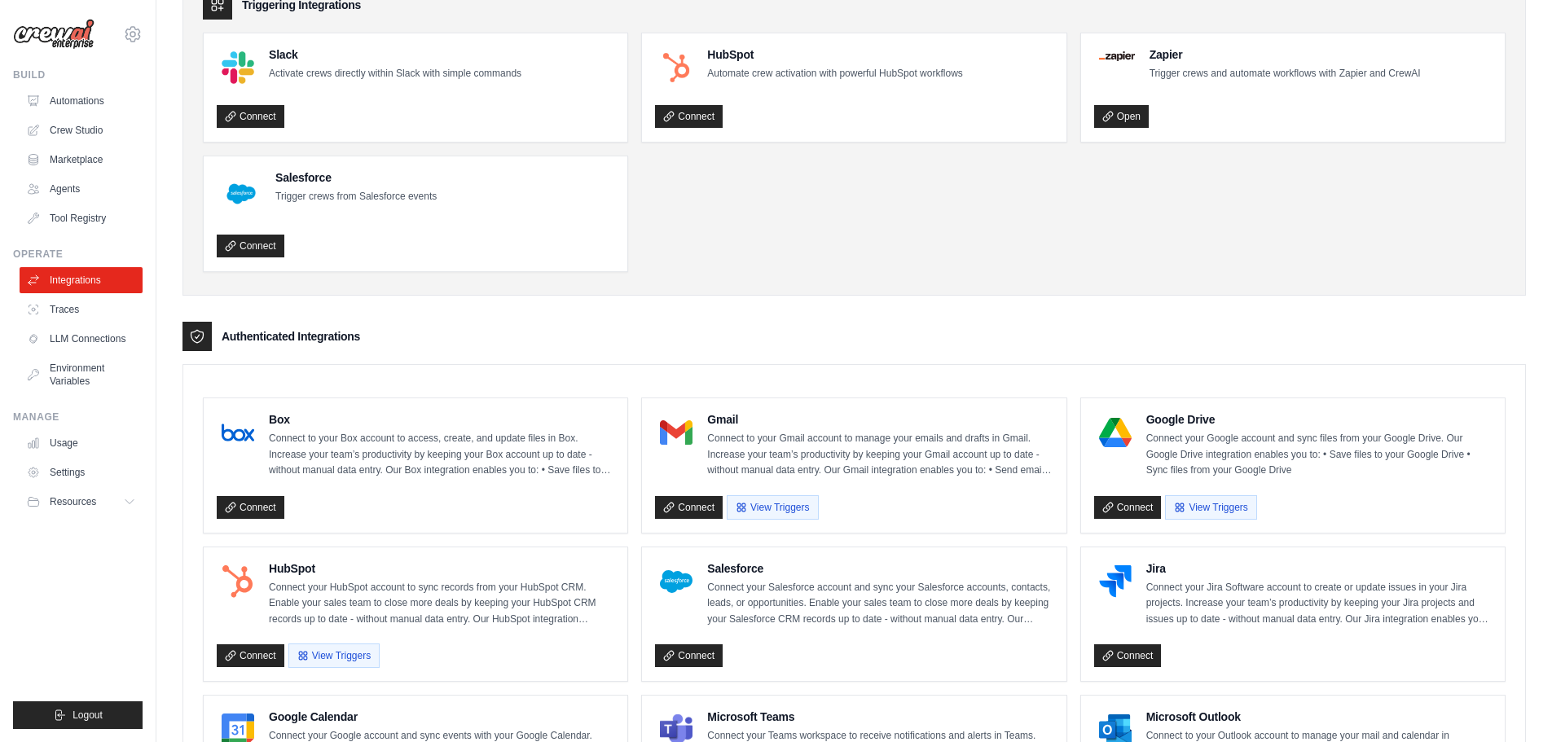
scroll to position [326, 0]
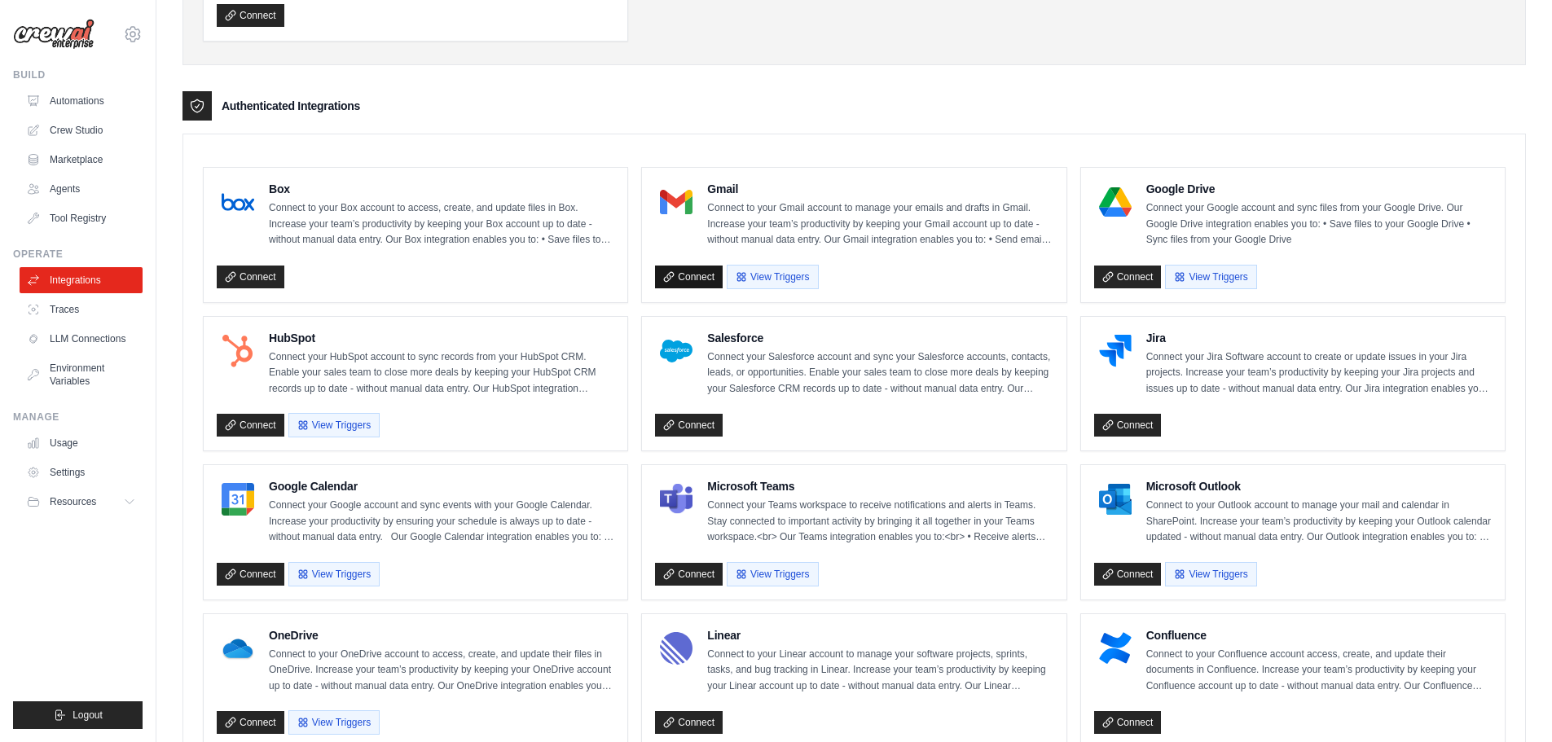
click at [686, 275] on link "Connect" at bounding box center [689, 277] width 68 height 23
click at [807, 275] on button "View Triggers" at bounding box center [772, 276] width 91 height 24
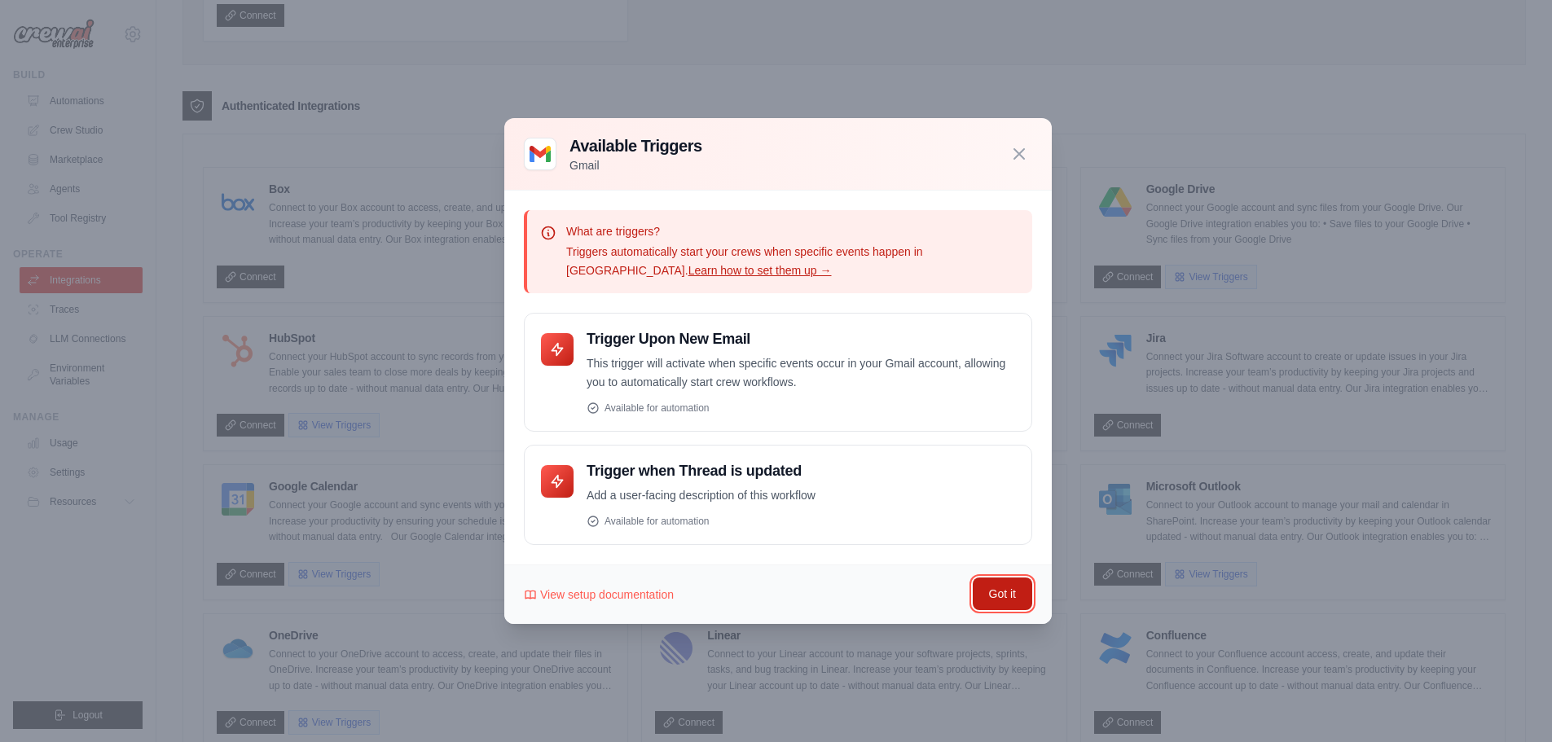
click at [992, 598] on button "Got it" at bounding box center [1002, 594] width 59 height 33
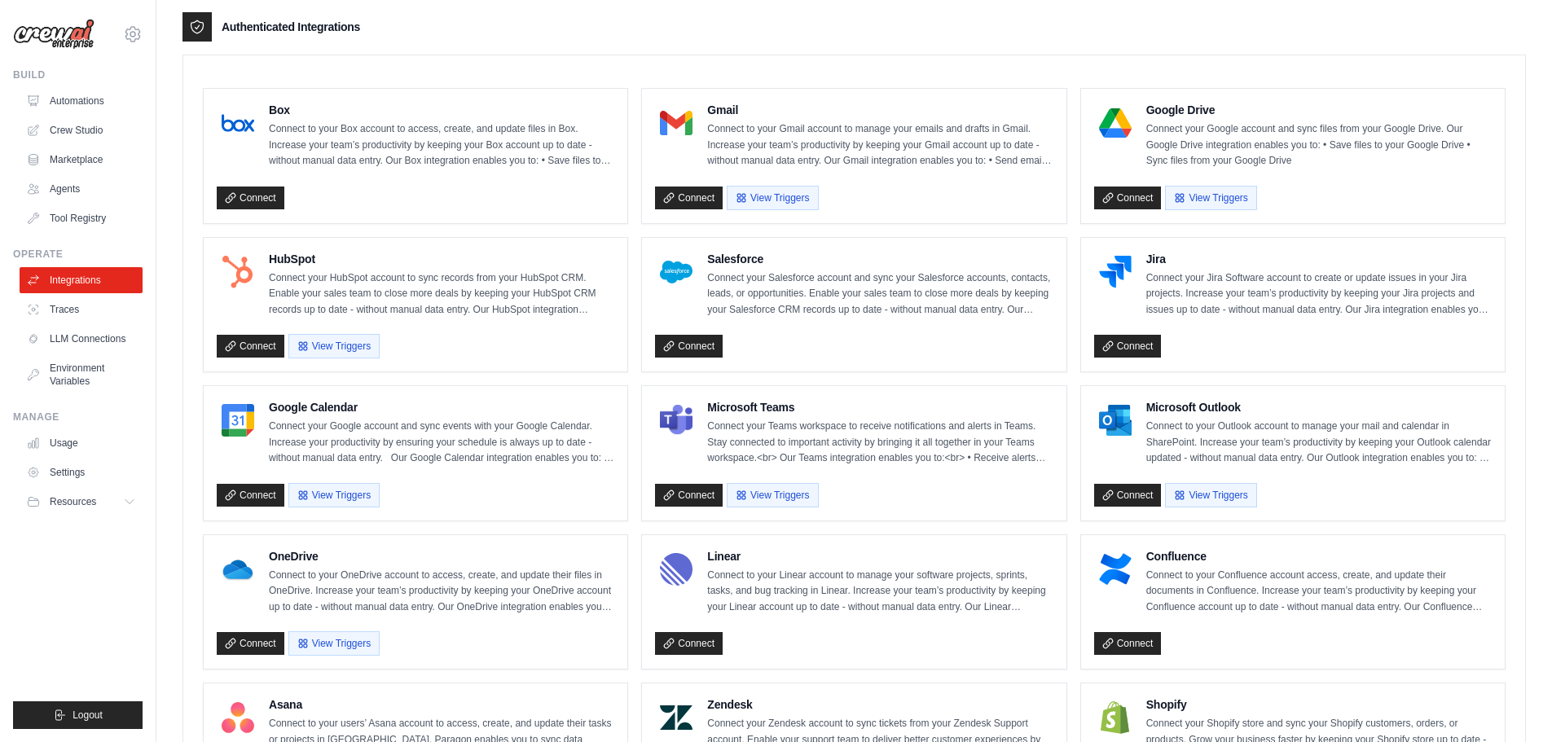
scroll to position [0, 0]
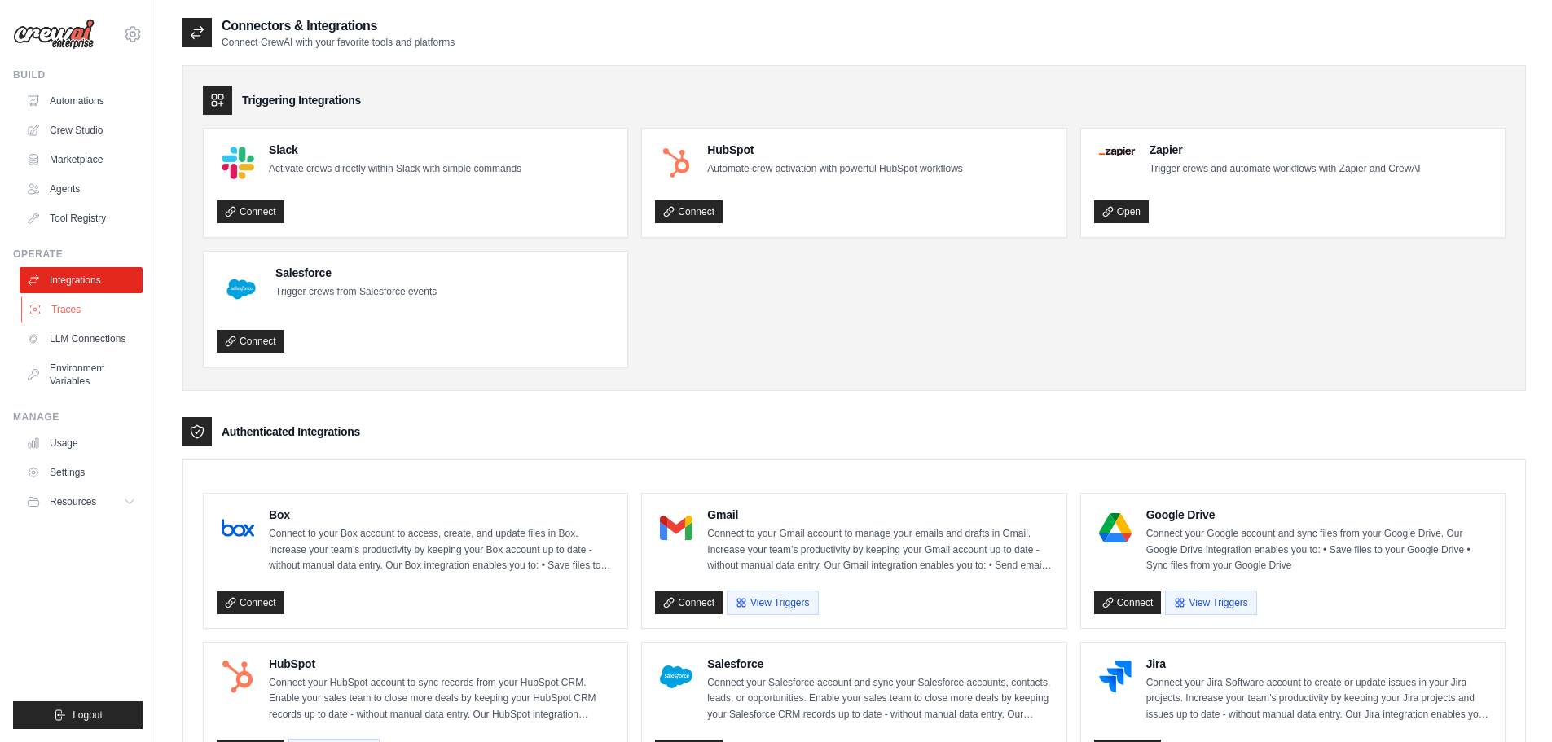
click at [86, 301] on link "Traces" at bounding box center [82, 310] width 123 height 26
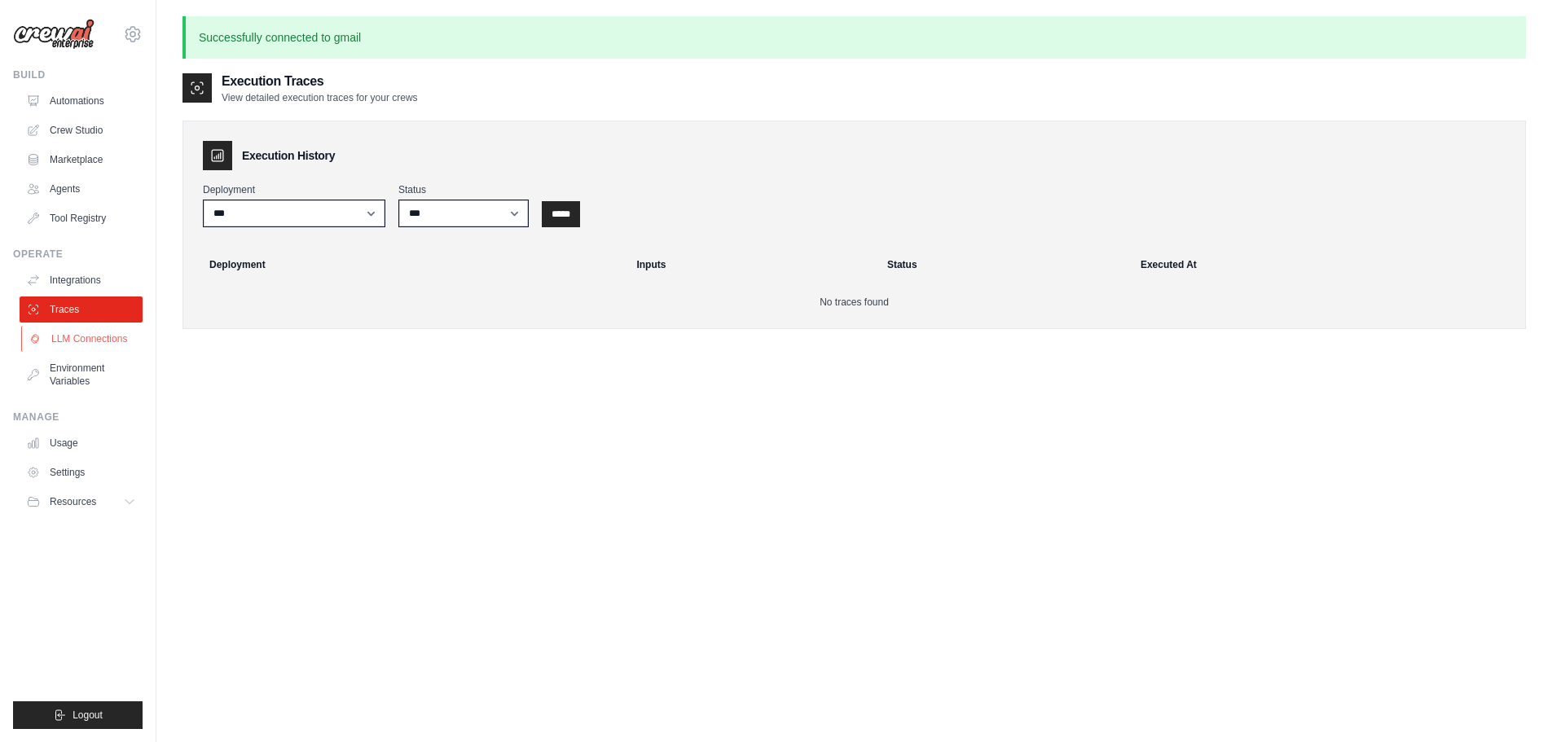
click at [68, 341] on link "LLM Connections" at bounding box center [82, 339] width 123 height 26
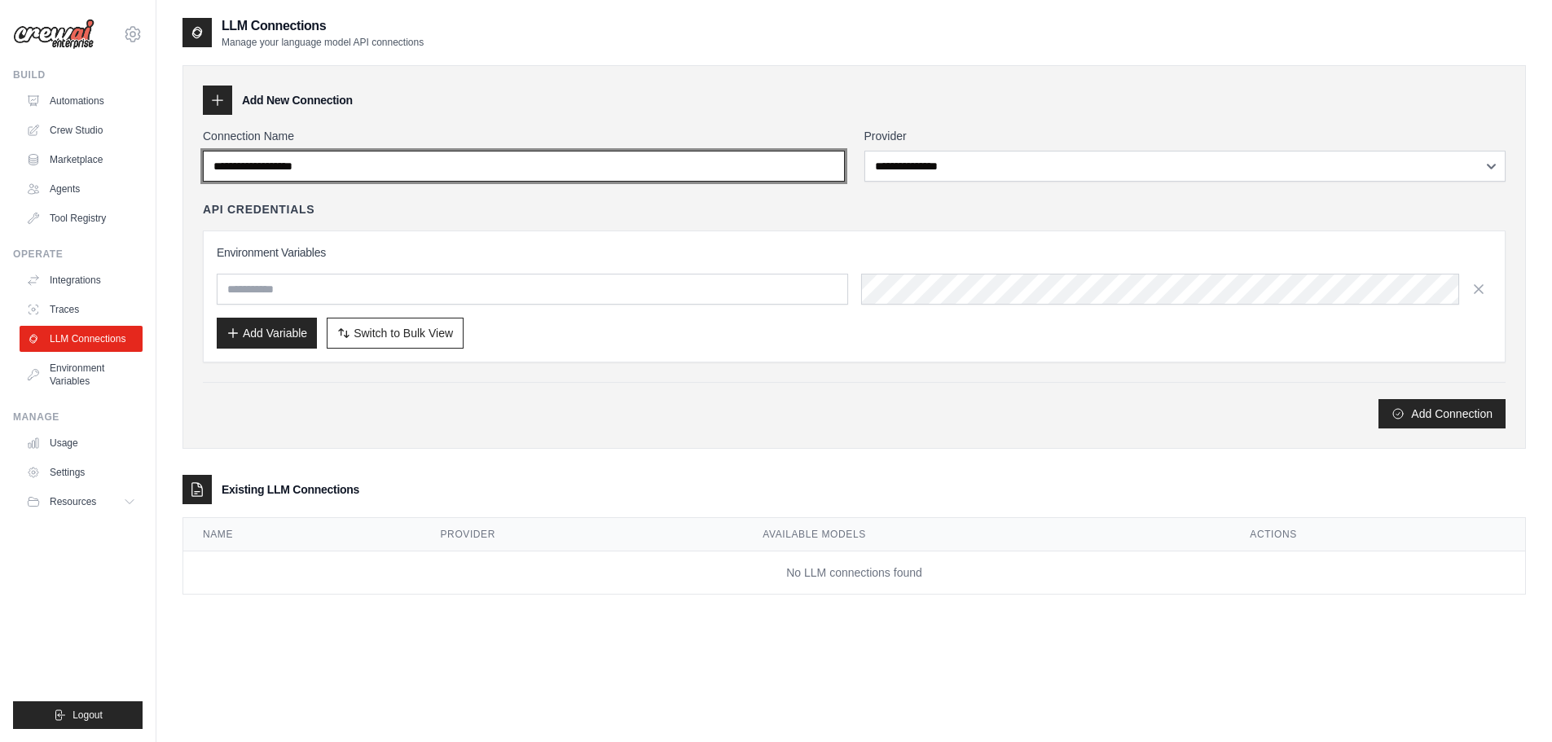
click at [347, 168] on input "Connection Name" at bounding box center [524, 166] width 642 height 31
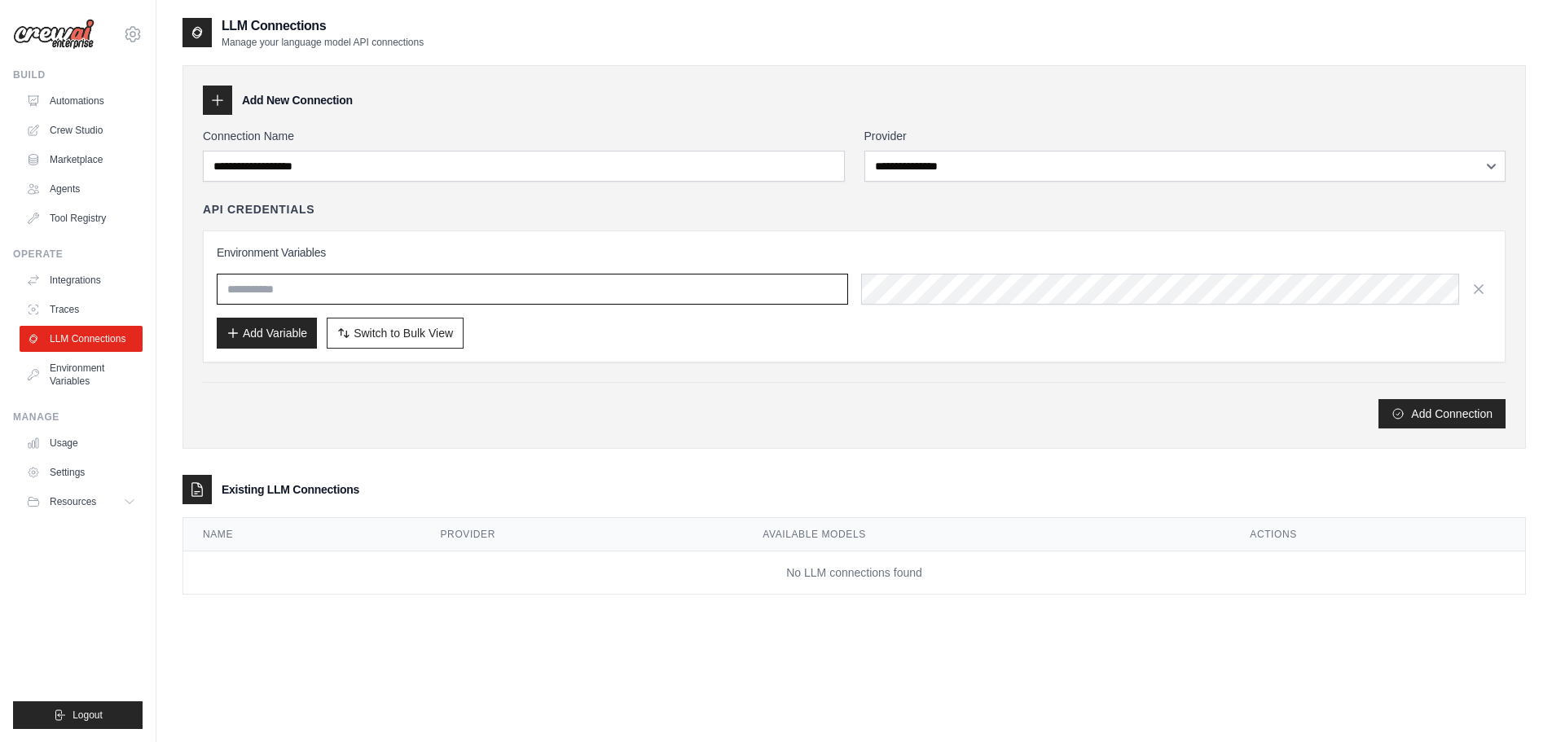
click at [385, 283] on input "text" at bounding box center [533, 289] width 632 height 31
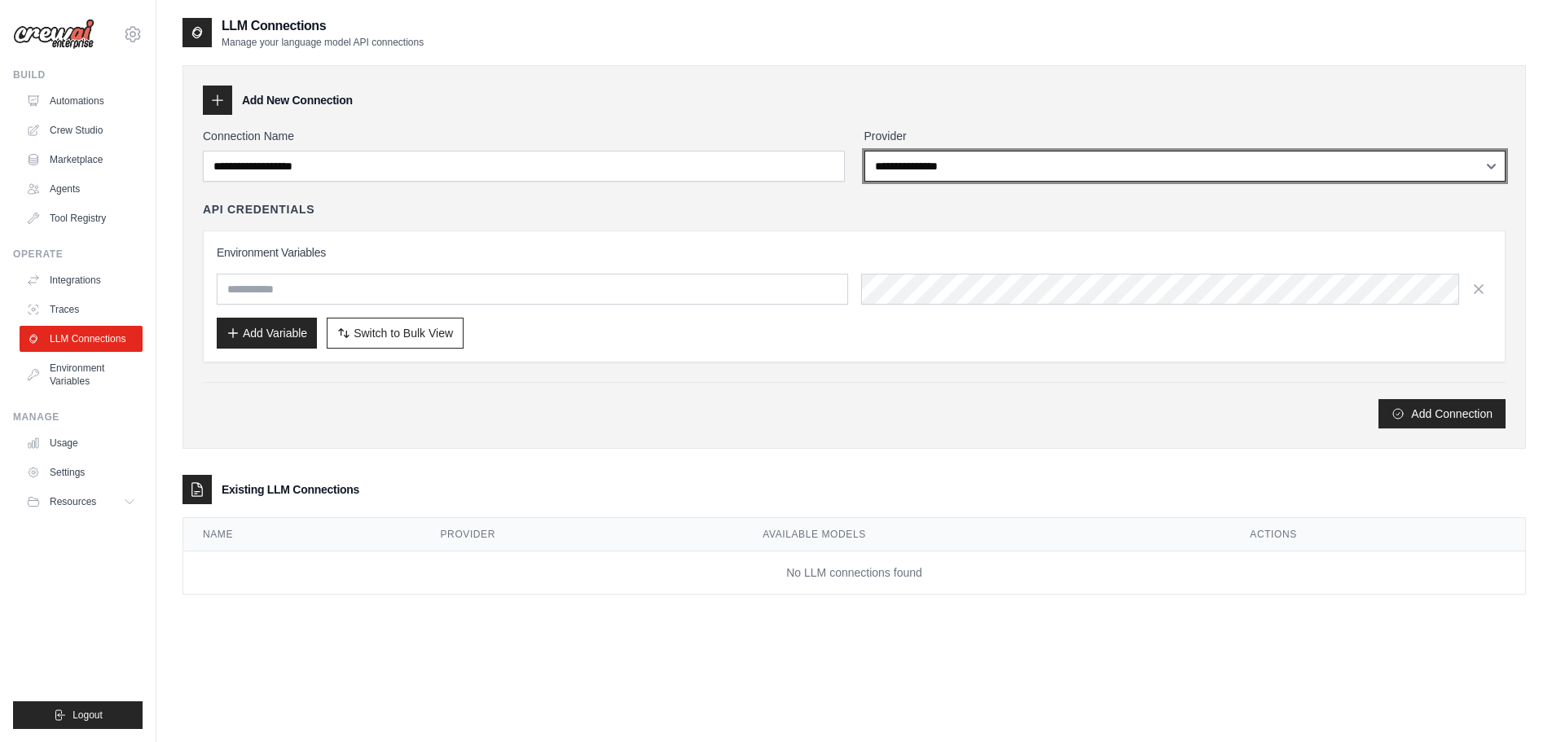
click at [1010, 165] on select "**********" at bounding box center [1186, 166] width 642 height 31
drag, startPoint x: 1010, startPoint y: 165, endPoint x: 988, endPoint y: 175, distance: 23.3
click at [1010, 165] on select "**********" at bounding box center [1186, 166] width 642 height 31
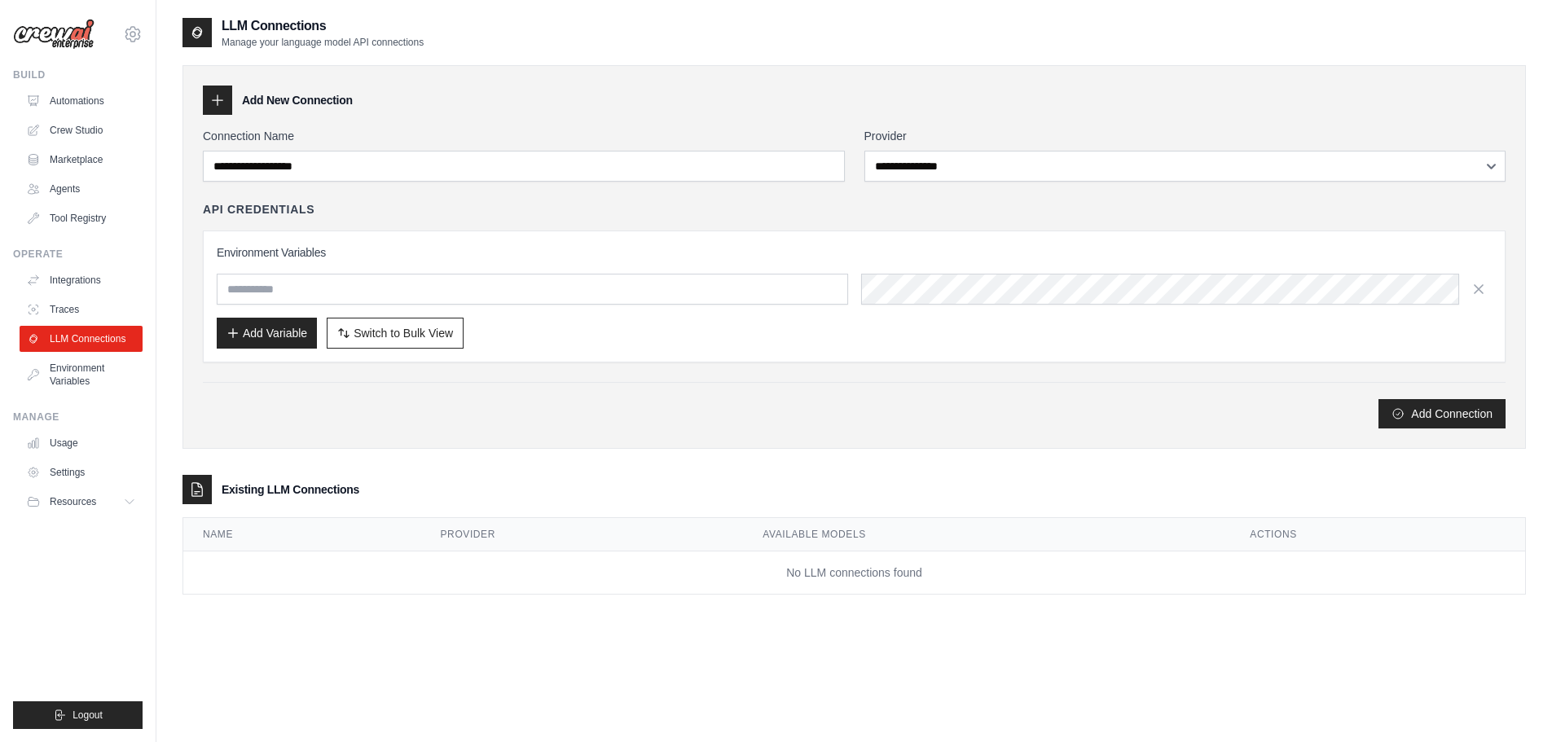
click at [284, 457] on div "**********" at bounding box center [855, 322] width 1344 height 546
click at [73, 368] on link "Environment Variables" at bounding box center [82, 374] width 123 height 39
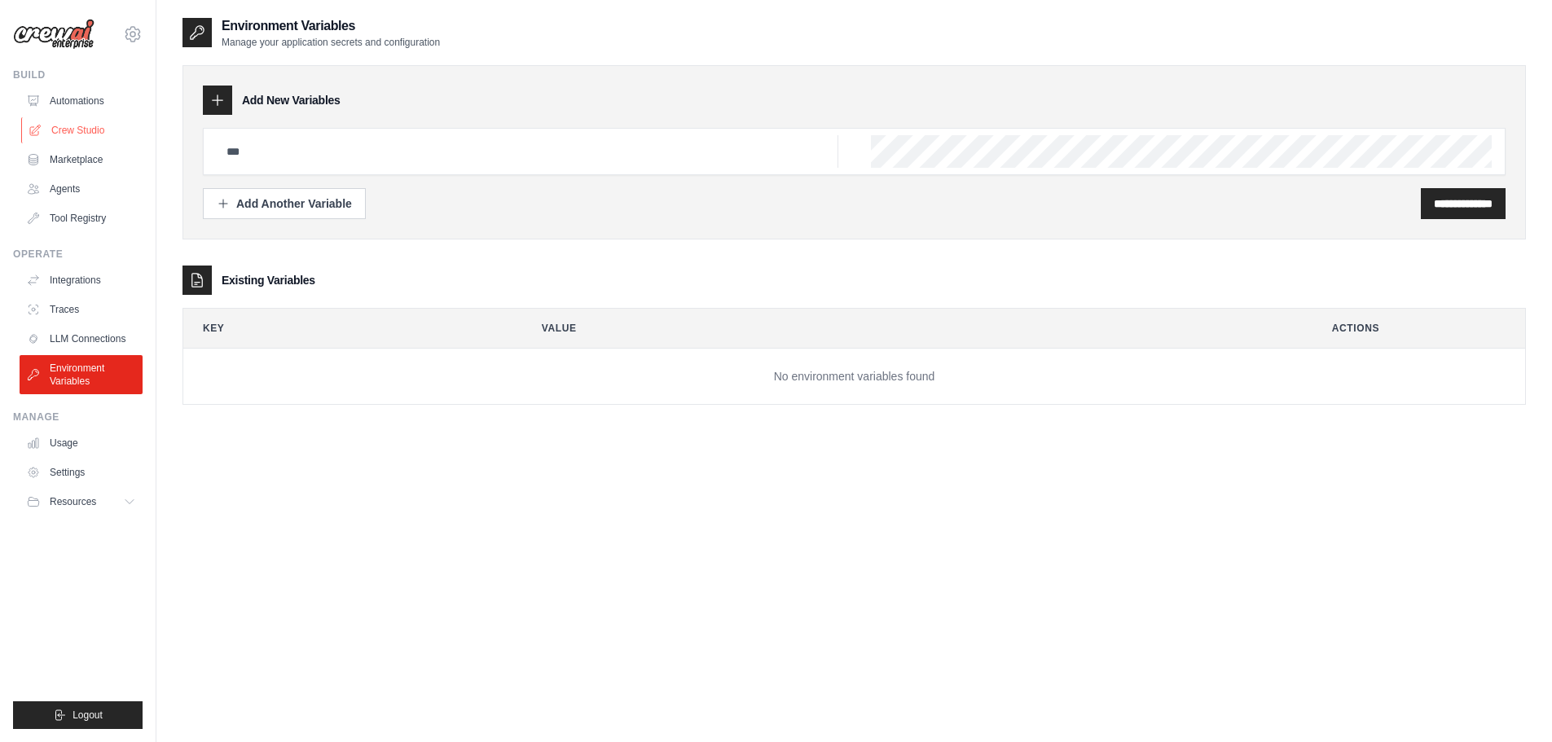
click at [75, 134] on link "Crew Studio" at bounding box center [82, 130] width 123 height 26
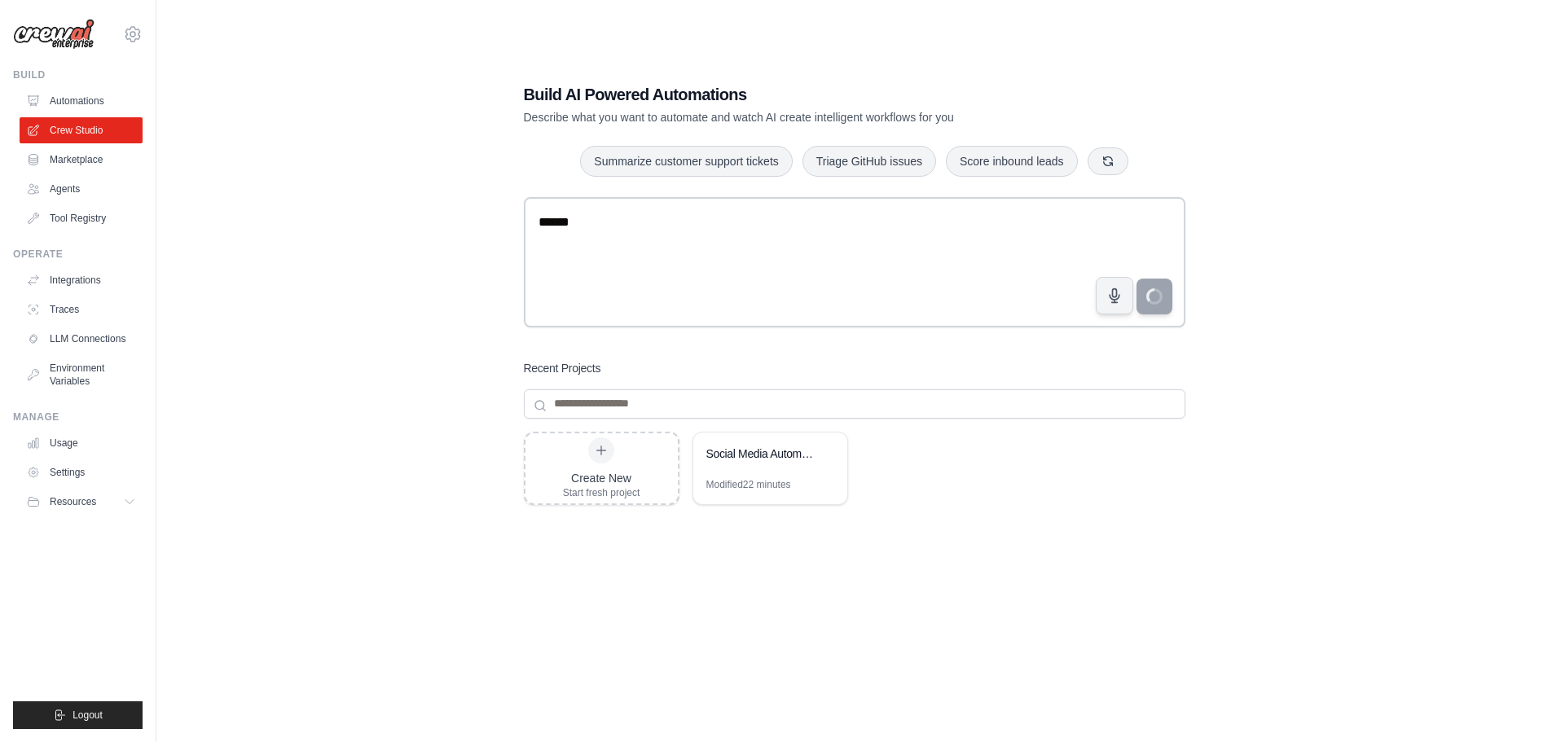
type textarea "******"
